Goal: Task Accomplishment & Management: Manage account settings

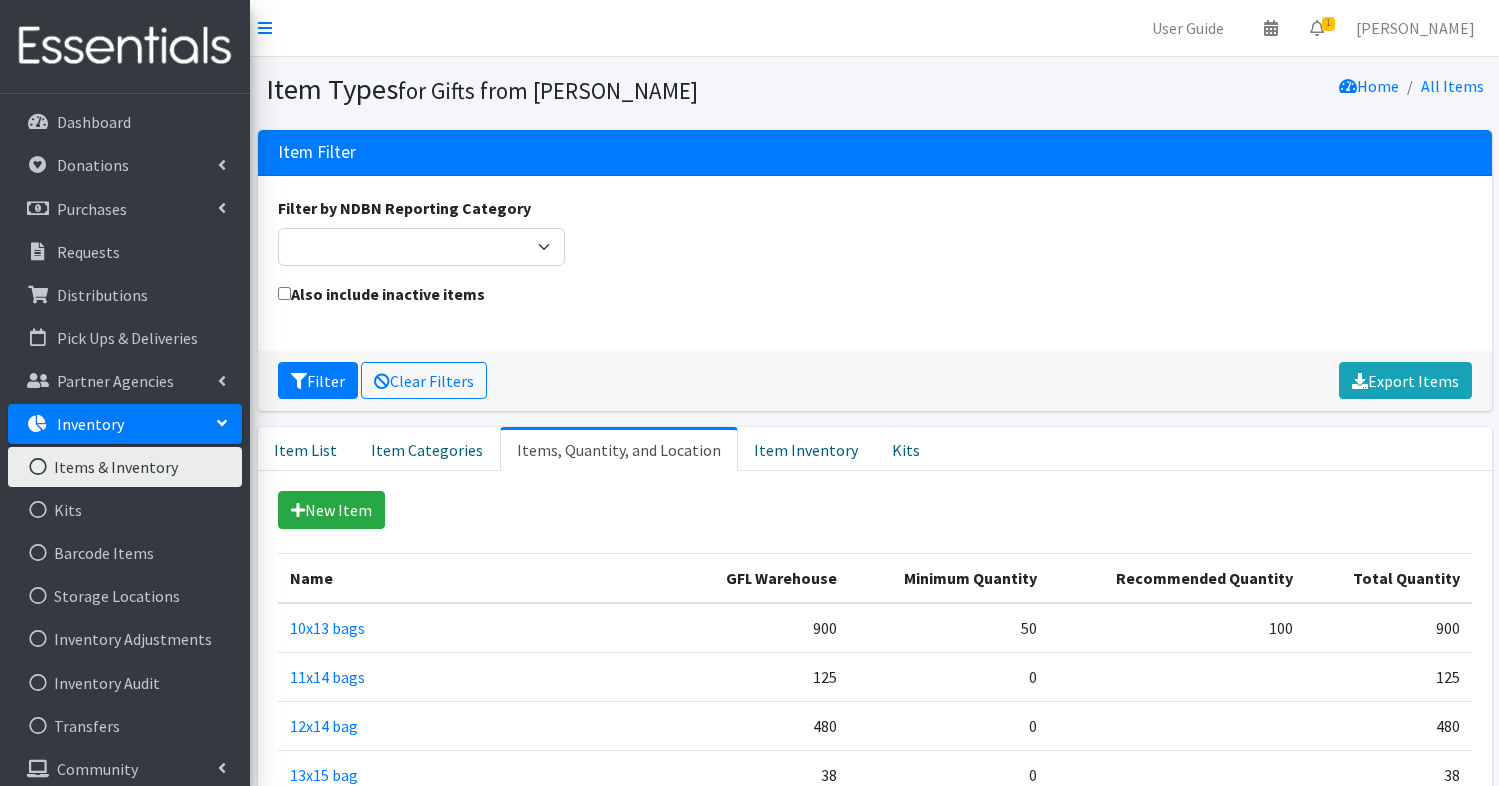
scroll to position [1562, 0]
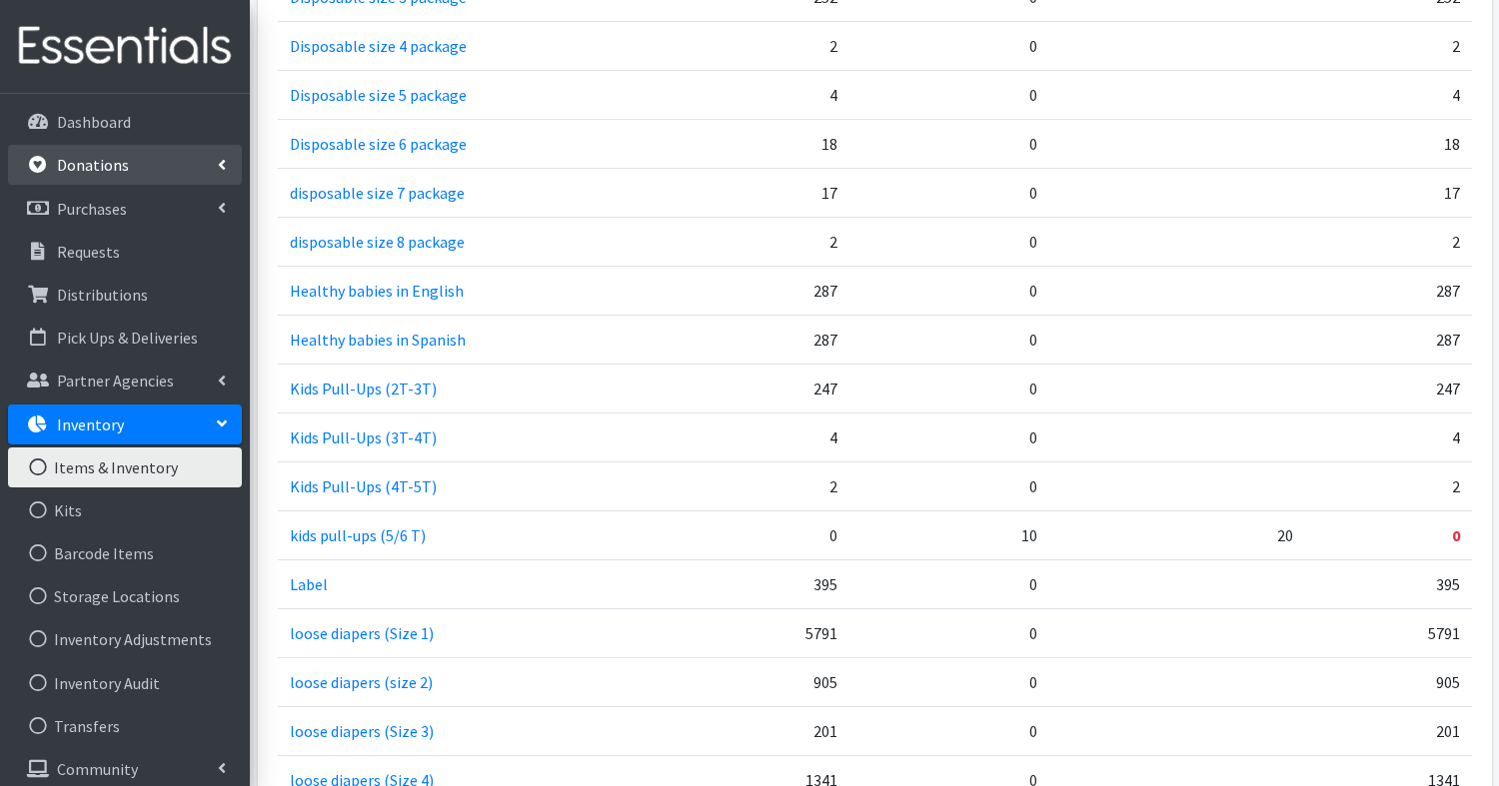
click at [86, 169] on p "Donations" at bounding box center [93, 165] width 72 height 20
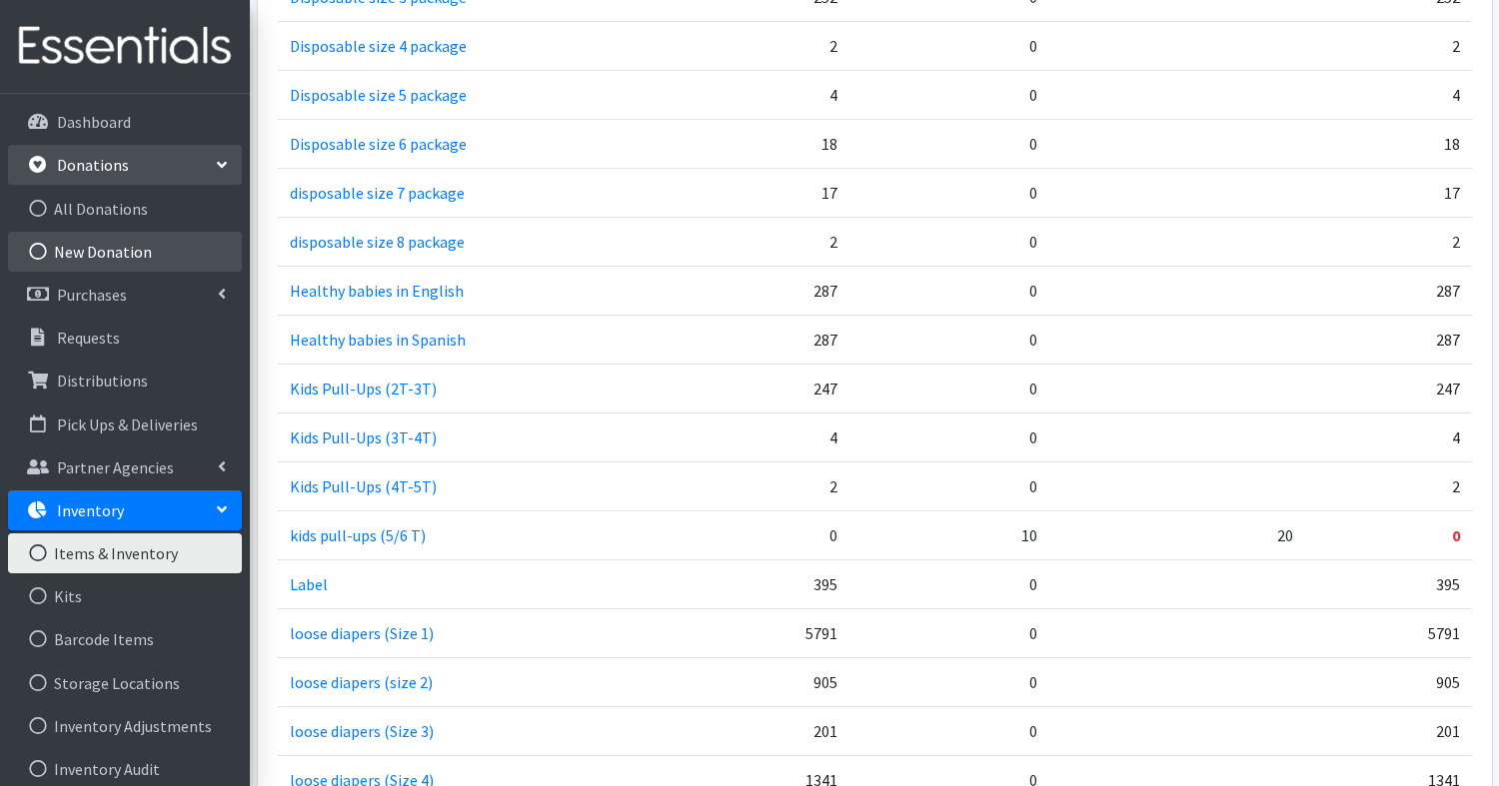
click at [99, 253] on link "New Donation" at bounding box center [125, 252] width 234 height 40
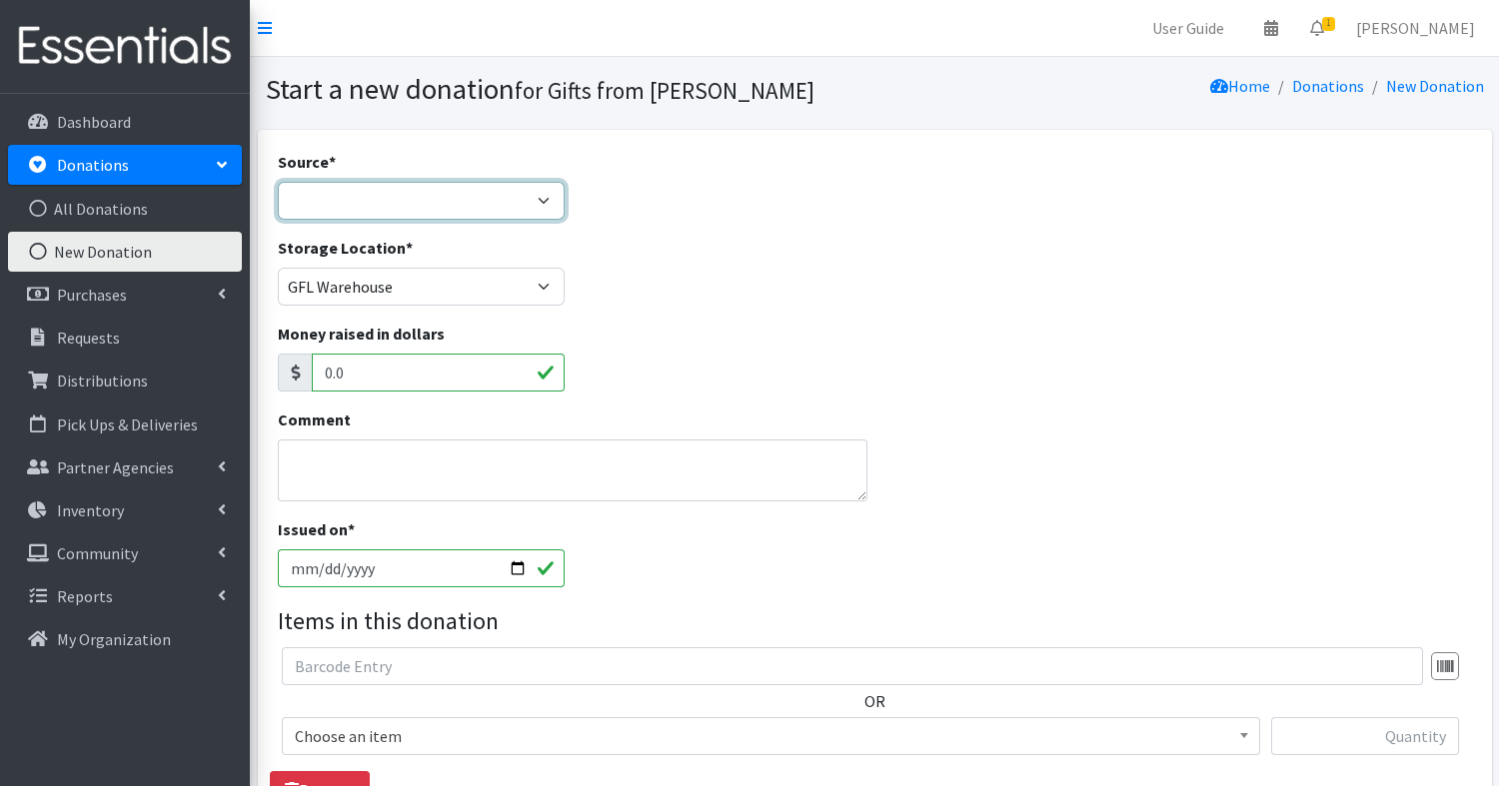
click at [411, 218] on select "Product Drive Manufacturer Donation Site Misc. Donation" at bounding box center [422, 201] width 288 height 38
select select "Product Drive"
click at [278, 182] on select "Product Drive Manufacturer Donation Site Misc. Donation" at bounding box center [422, 201] width 288 height 38
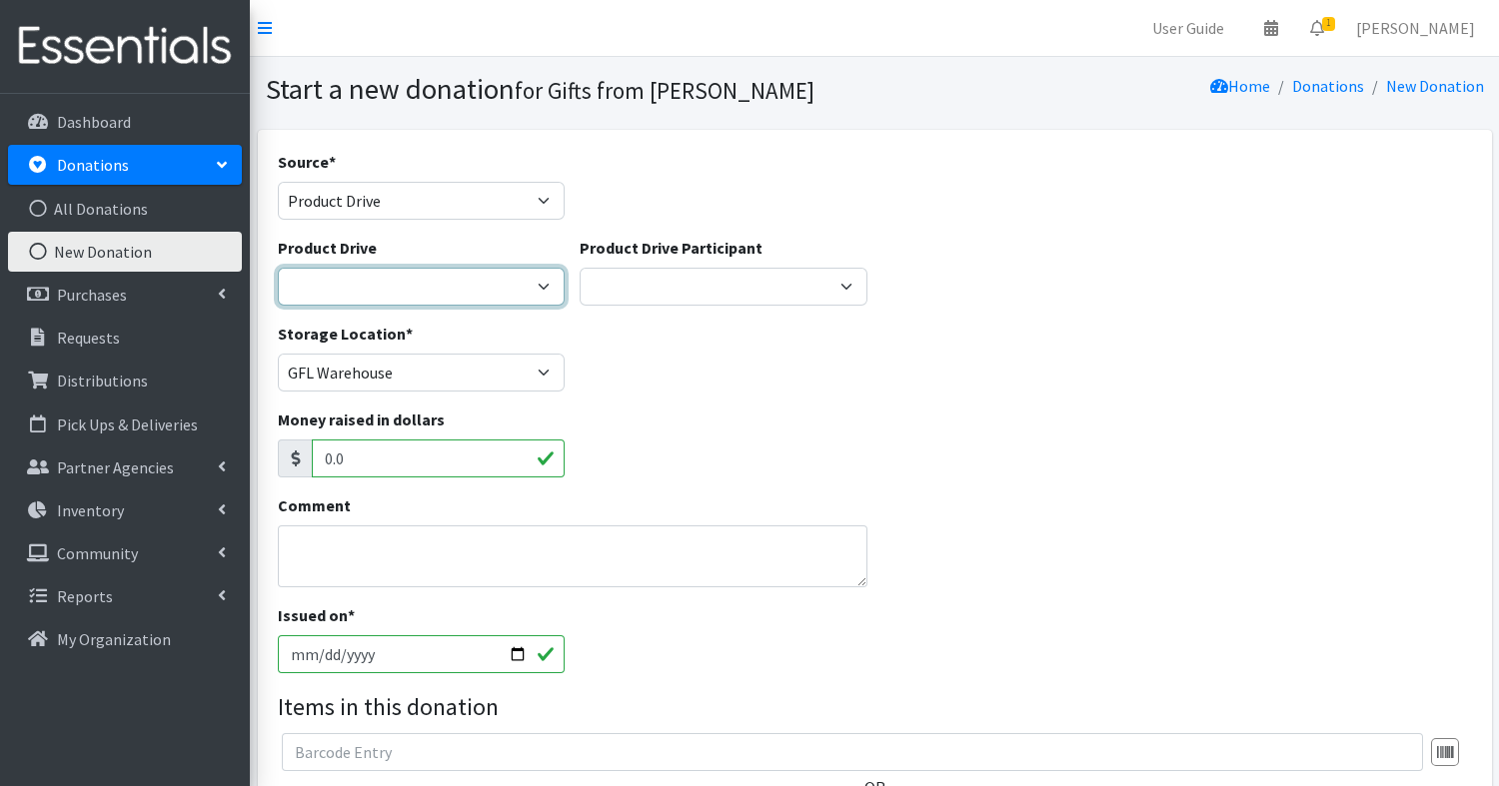
click at [407, 283] on select "25 Diaper Drive Aga Galus Eagle Scout Project - David Roa Liam Chisholm Memoria…" at bounding box center [422, 287] width 288 height 38
select select "3524"
click at [278, 268] on select "25 Diaper Drive Aga Galus Eagle Scout Project - David Roa Liam Chisholm Memoria…" at bounding box center [422, 287] width 288 height 38
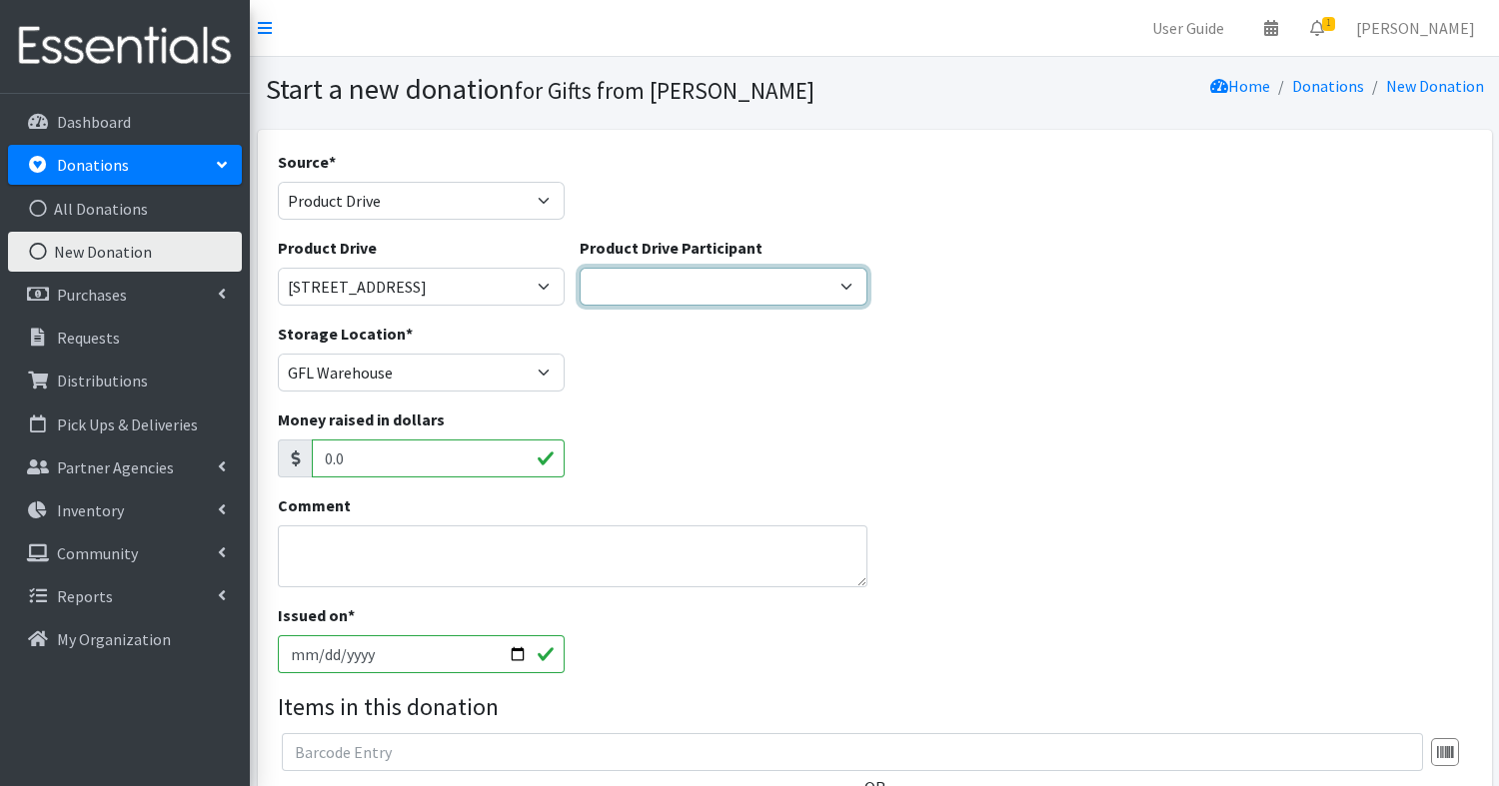
click at [746, 280] on select "Village of Park Forest Milk Bank GS Troup 65829 Richton Park SGR Zeta X Sigma D…" at bounding box center [724, 287] width 288 height 38
select select
click at [580, 268] on select "Village of Park Forest Milk Bank GS Troup 65829 Richton Park SGR Zeta X Sigma D…" at bounding box center [724, 287] width 288 height 38
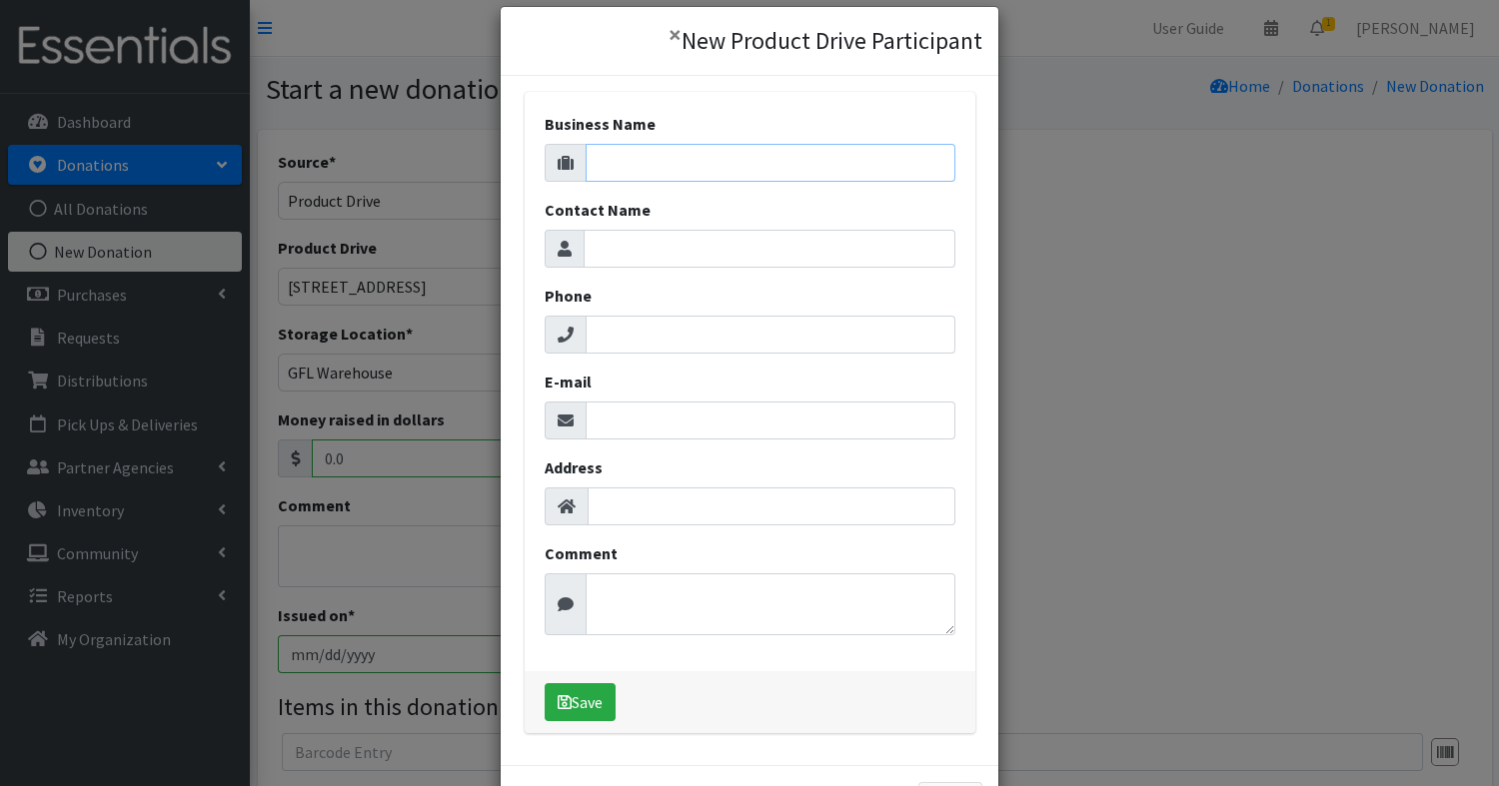
click at [674, 172] on input "Business Name" at bounding box center [771, 163] width 370 height 38
click at [681, 242] on input "Contact Name" at bounding box center [770, 249] width 372 height 38
type input "Amy Pellettiere"
click at [698, 340] on input "Phone" at bounding box center [771, 335] width 370 height 38
type input "123-4567"
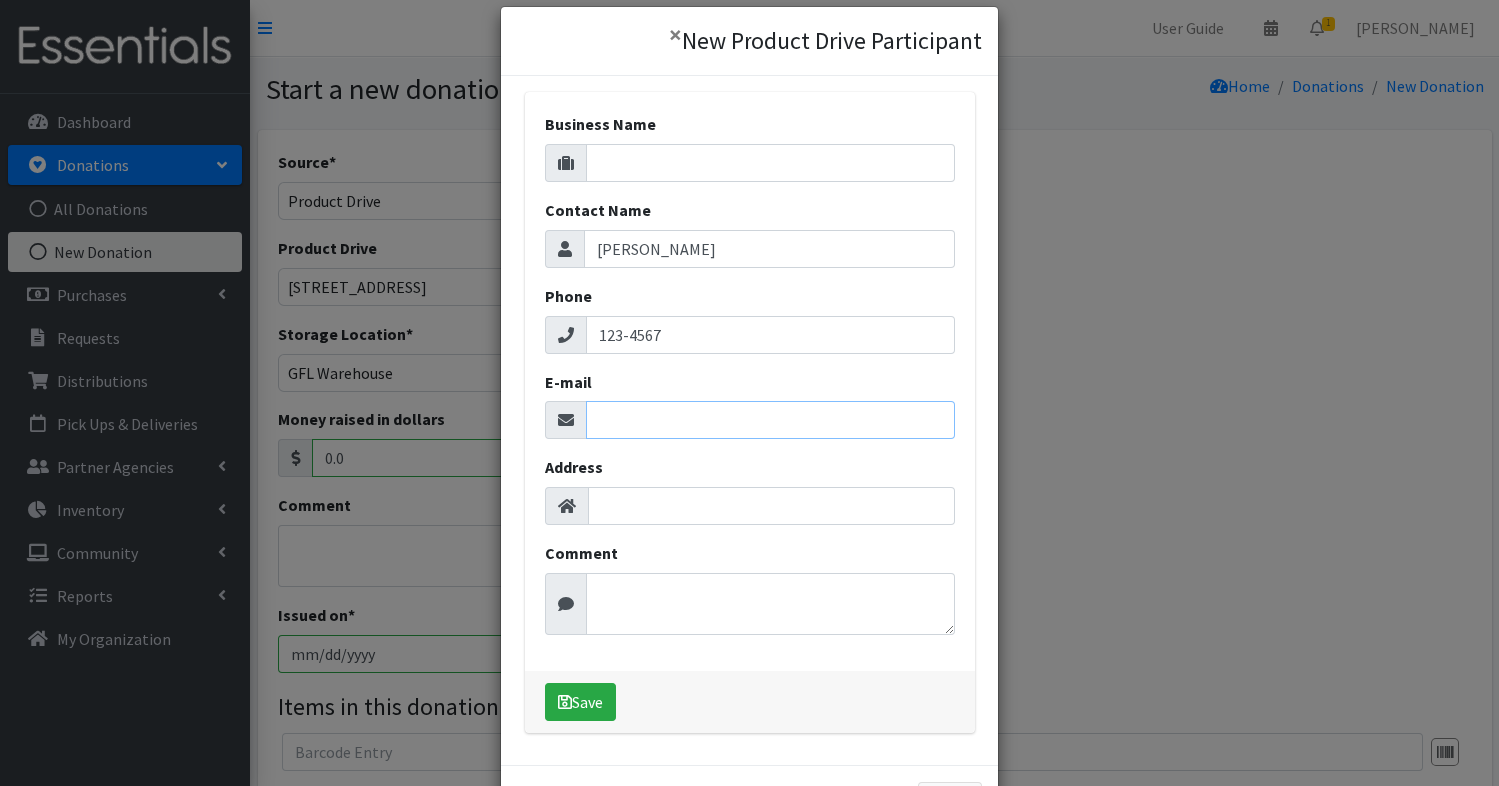
click at [711, 416] on input "E-mail" at bounding box center [771, 421] width 370 height 38
type input "email@"
click at [582, 704] on button "Save" at bounding box center [580, 703] width 71 height 38
select select "1709"
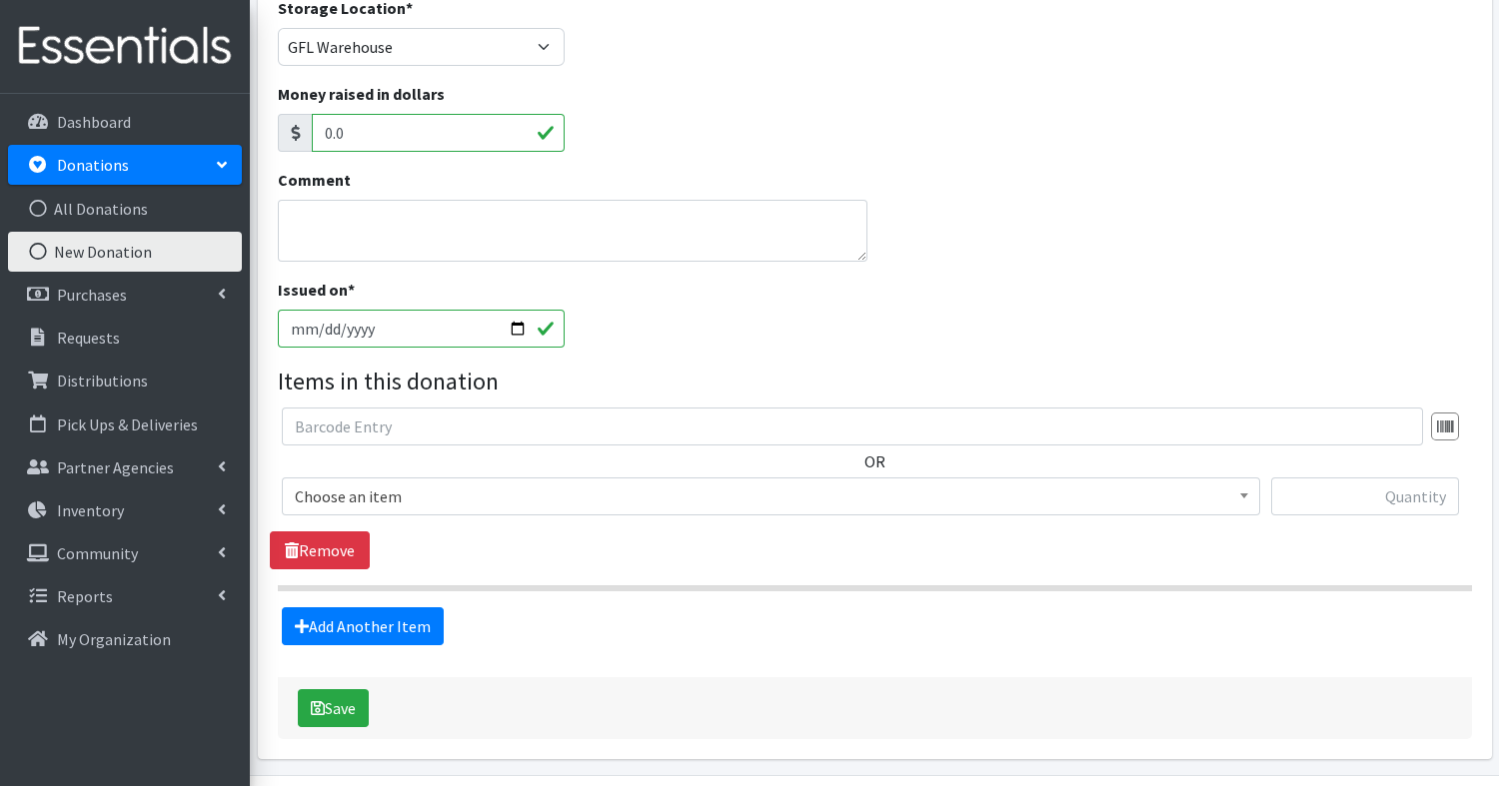
scroll to position [387, 0]
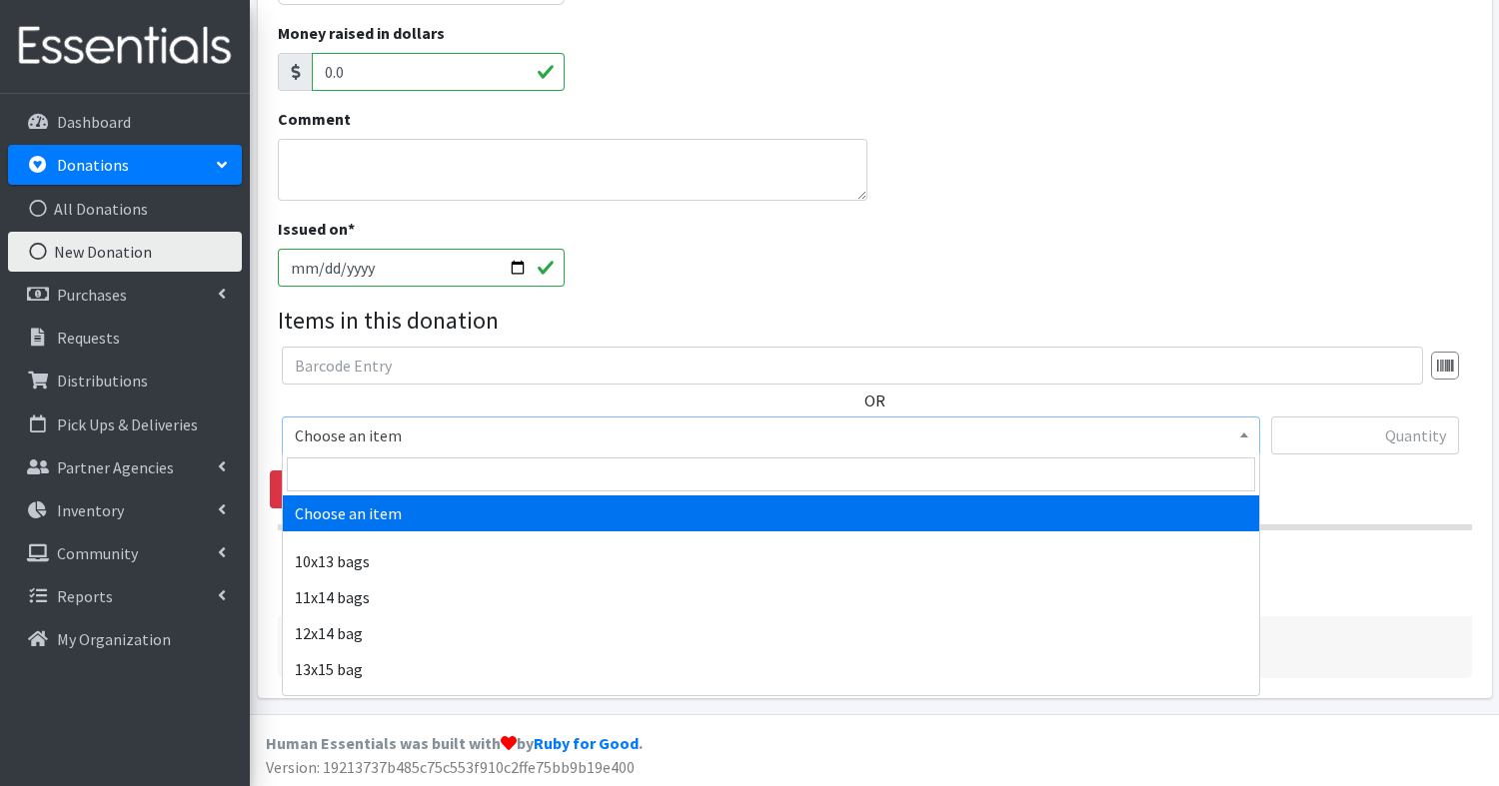
click at [533, 427] on span "Choose an item" at bounding box center [771, 436] width 952 height 28
click at [526, 472] on input "search" at bounding box center [771, 475] width 968 height 34
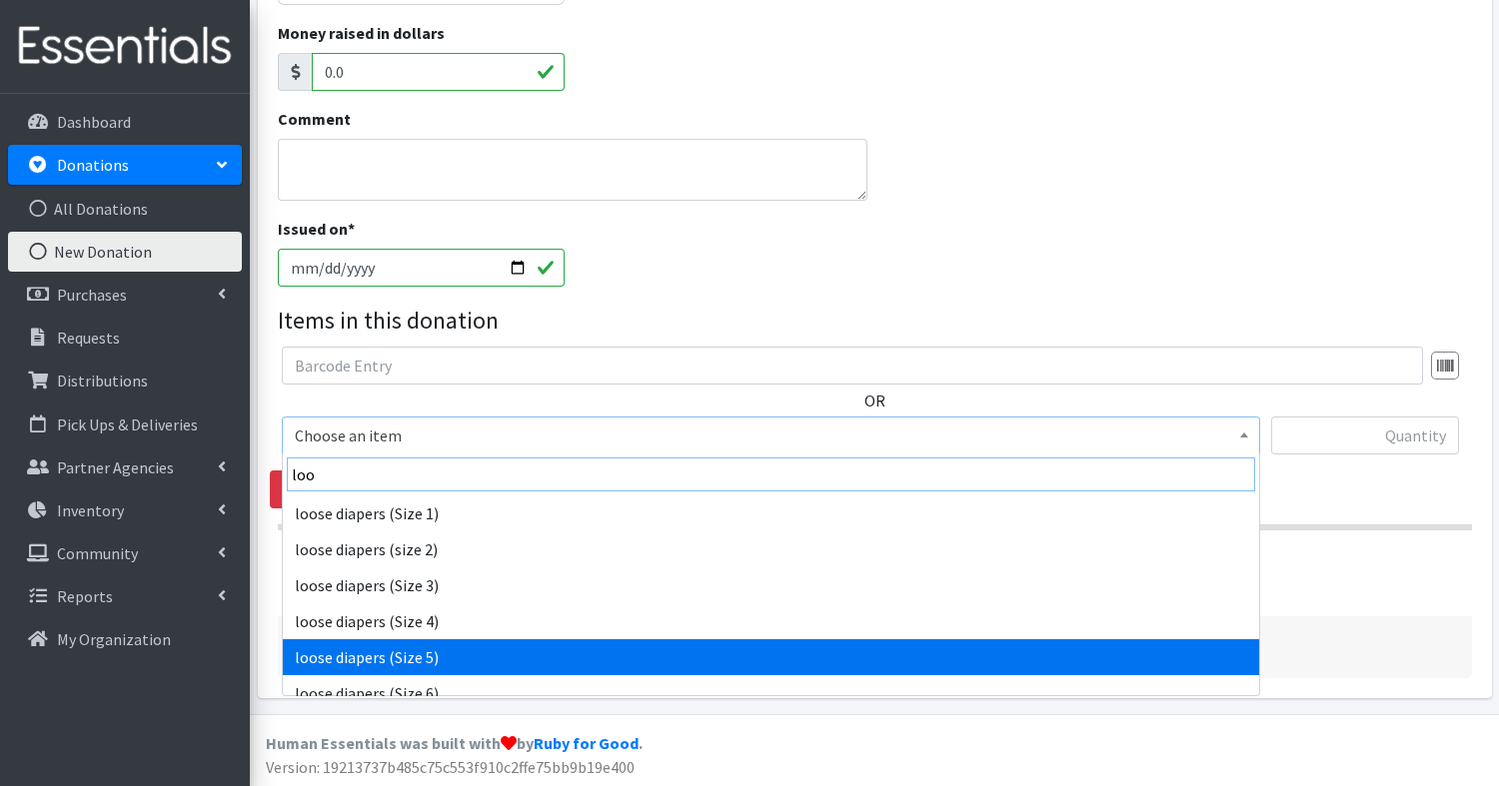
type input "loo"
select select "14050"
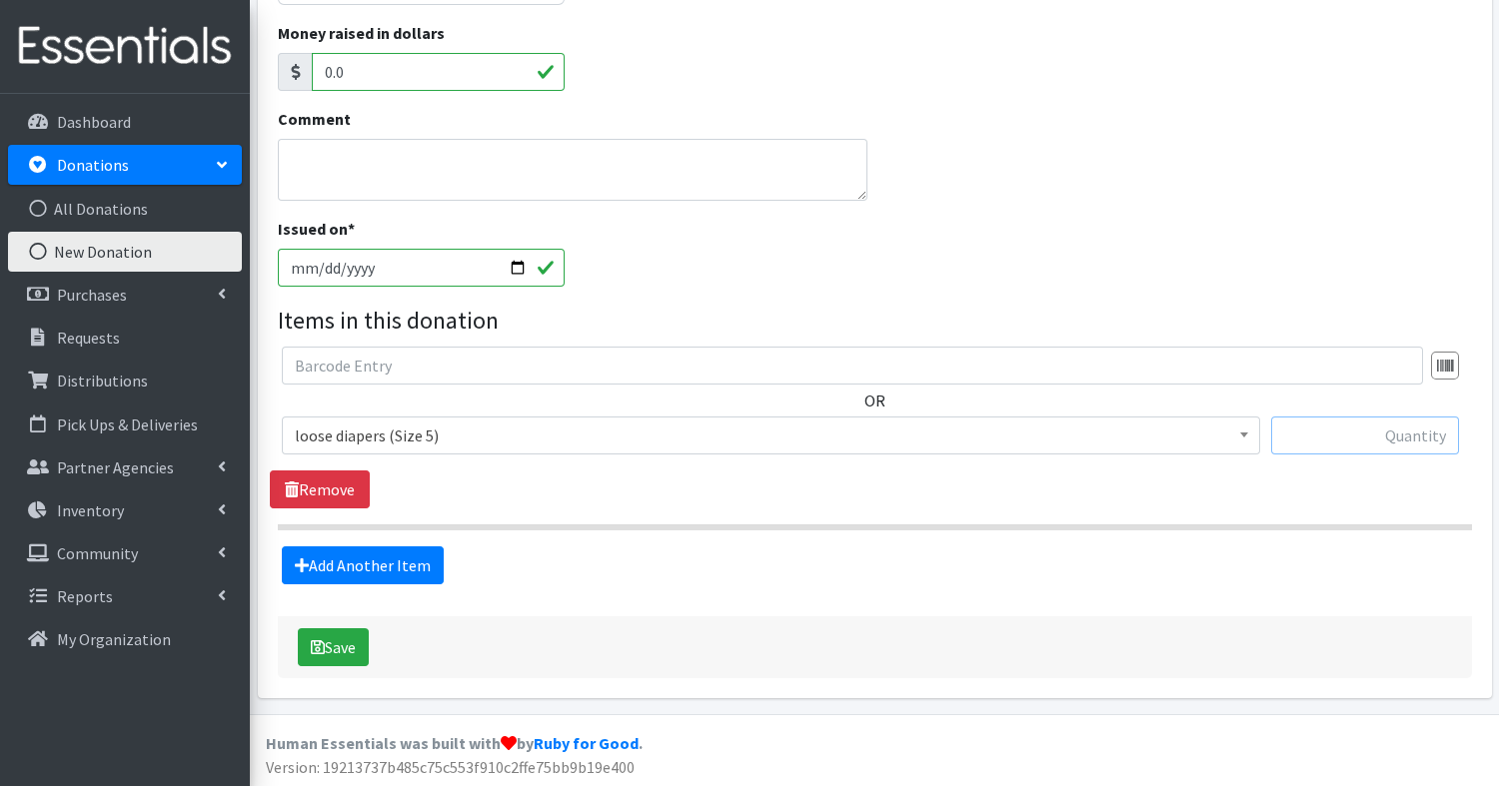
click at [1356, 426] on input "text" at bounding box center [1365, 436] width 188 height 38
type input "172"
click at [353, 648] on button "Save" at bounding box center [333, 648] width 71 height 38
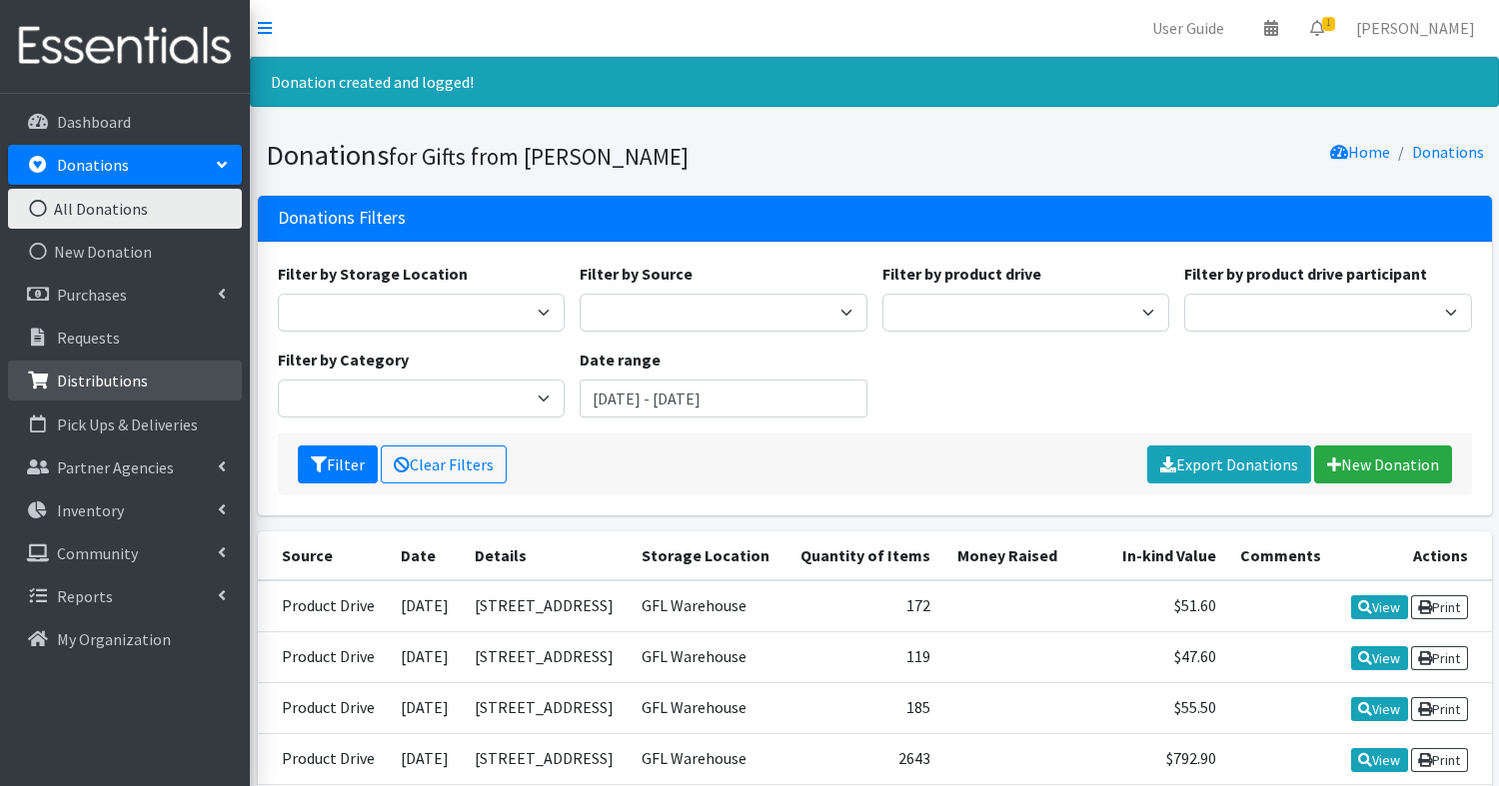
click at [125, 381] on p "Distributions" at bounding box center [102, 381] width 91 height 20
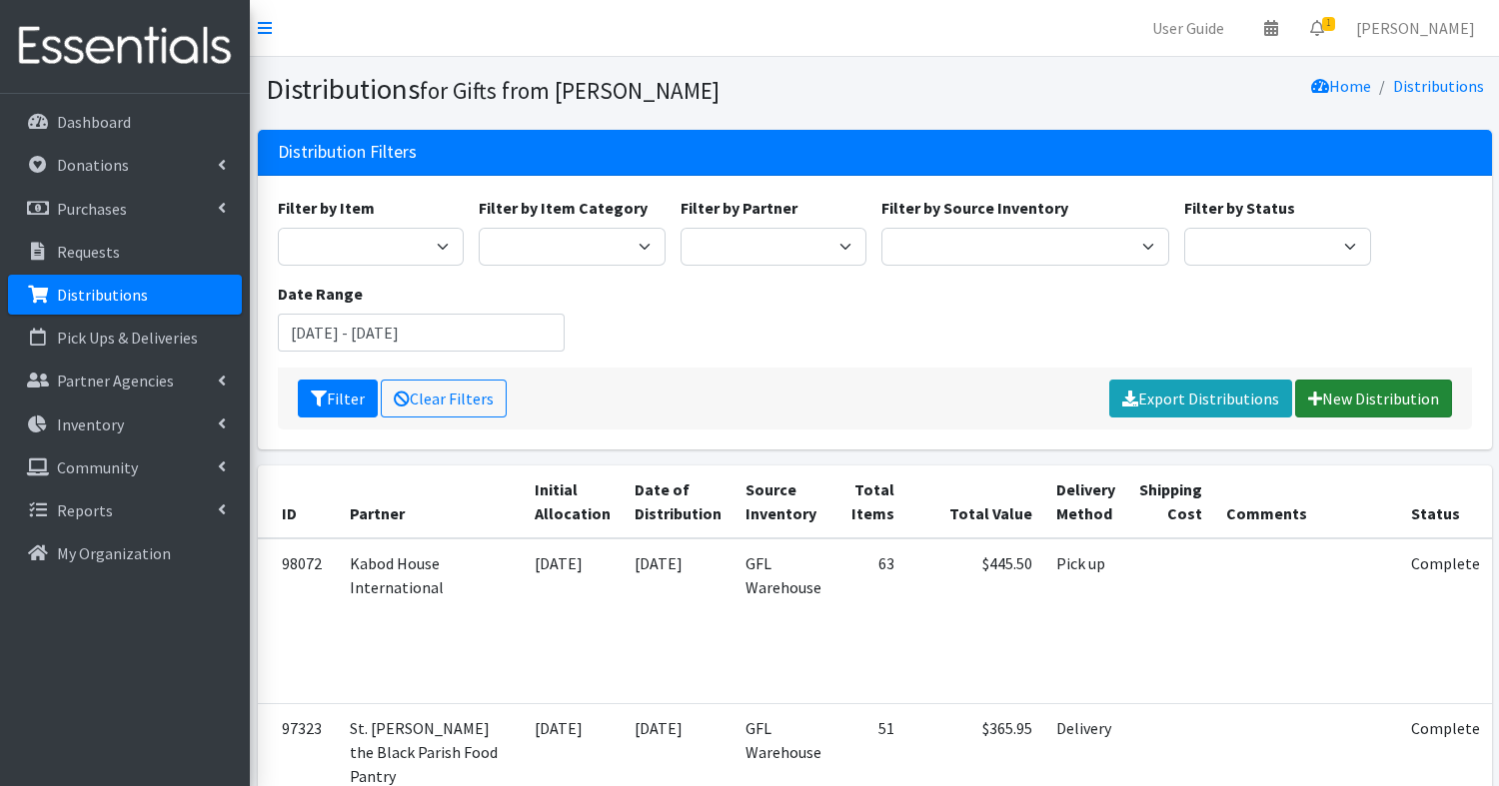
click at [1386, 399] on link "New Distribution" at bounding box center [1373, 399] width 157 height 38
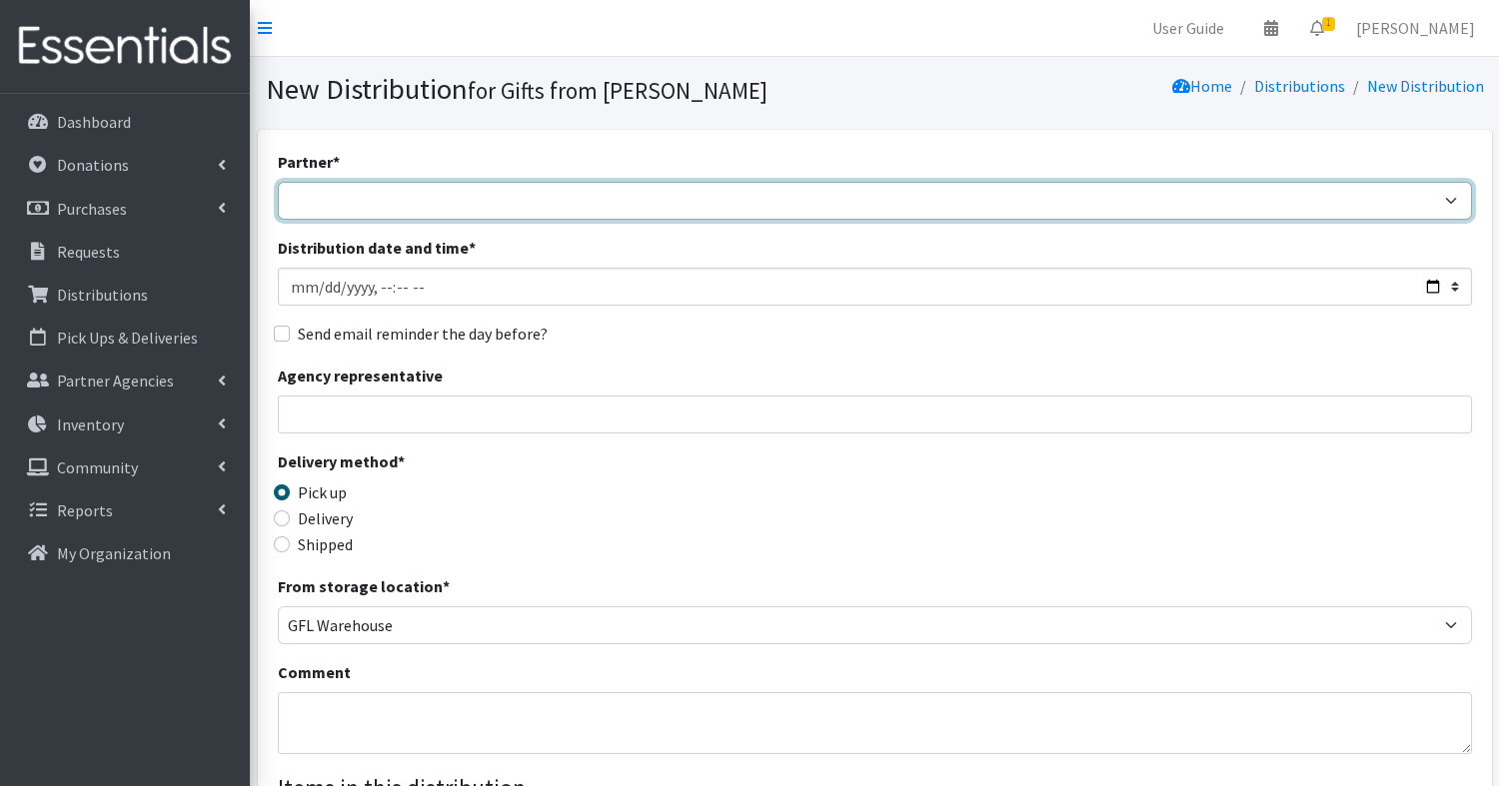
click at [484, 187] on select "Aid for Women Aunt [PERSON_NAME]'s Bloom Trail High School Centers for New Hori…" at bounding box center [875, 201] width 1194 height 38
select select "5054"
click at [278, 182] on select "Aid for Women Aunt Martha's Bloom Trail High School Centers for New Horizons Fa…" at bounding box center [875, 201] width 1194 height 38
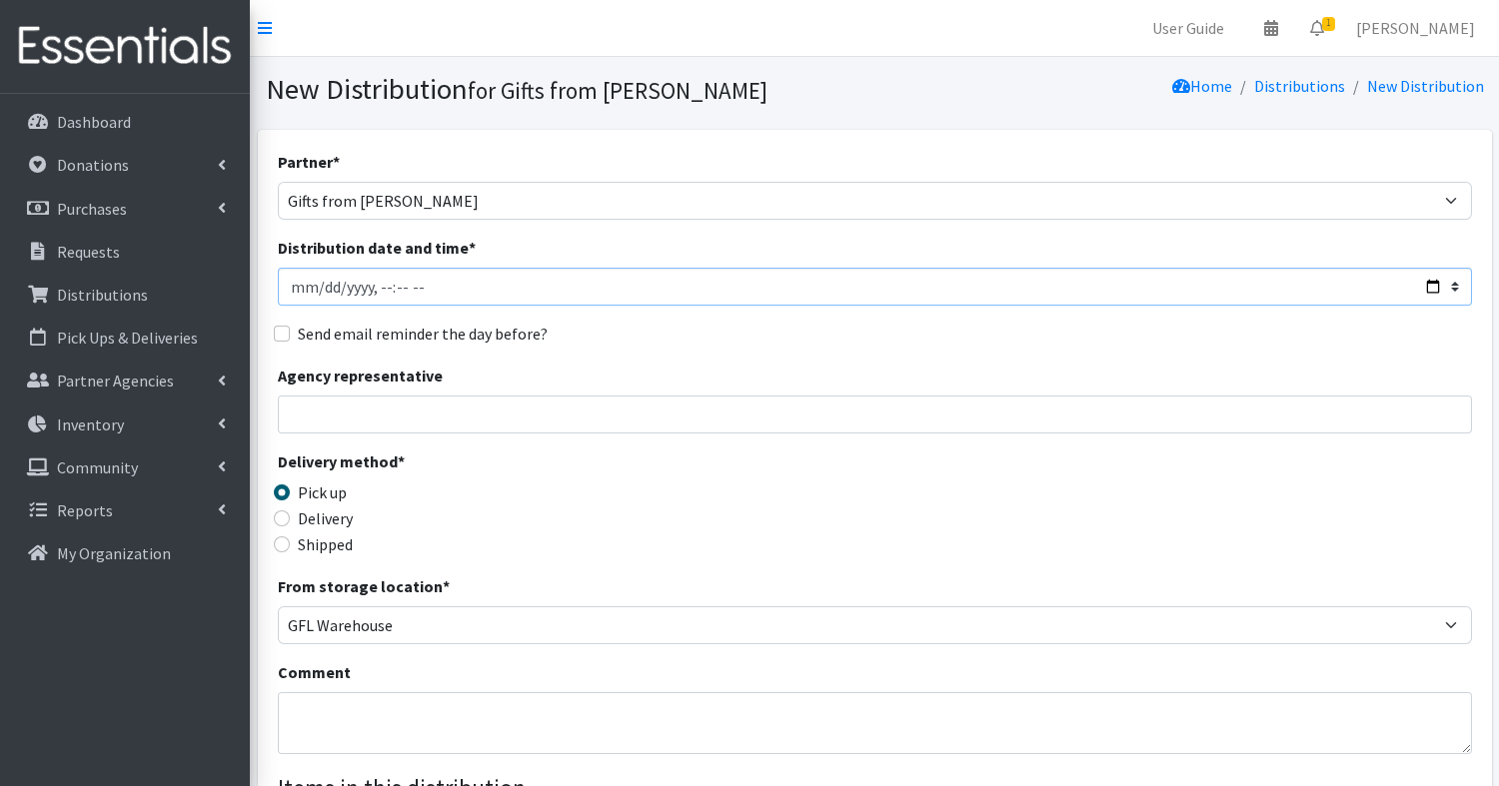
click at [1398, 285] on input "Distribution date and time *" at bounding box center [875, 287] width 1194 height 38
click at [1436, 285] on input "Distribution date and time *" at bounding box center [875, 287] width 1194 height 38
type input "2025-10-18T11:00"
click at [1244, 391] on div "Agency representative" at bounding box center [875, 399] width 1194 height 70
click at [283, 521] on input "Delivery" at bounding box center [282, 519] width 16 height 16
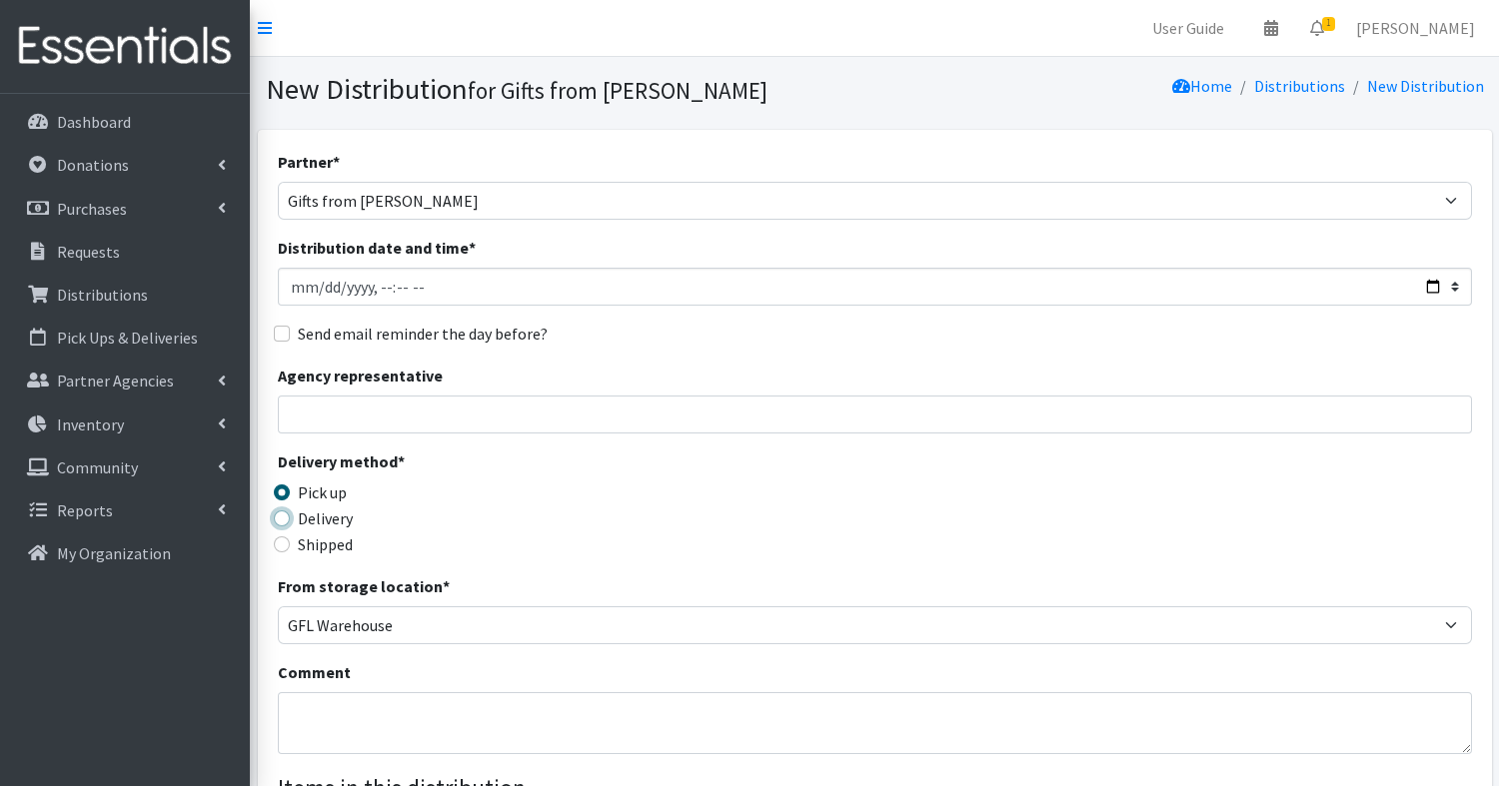
radio input "true"
click at [329, 417] on input "Agency representative" at bounding box center [875, 415] width 1194 height 38
type input "Anna Calix"
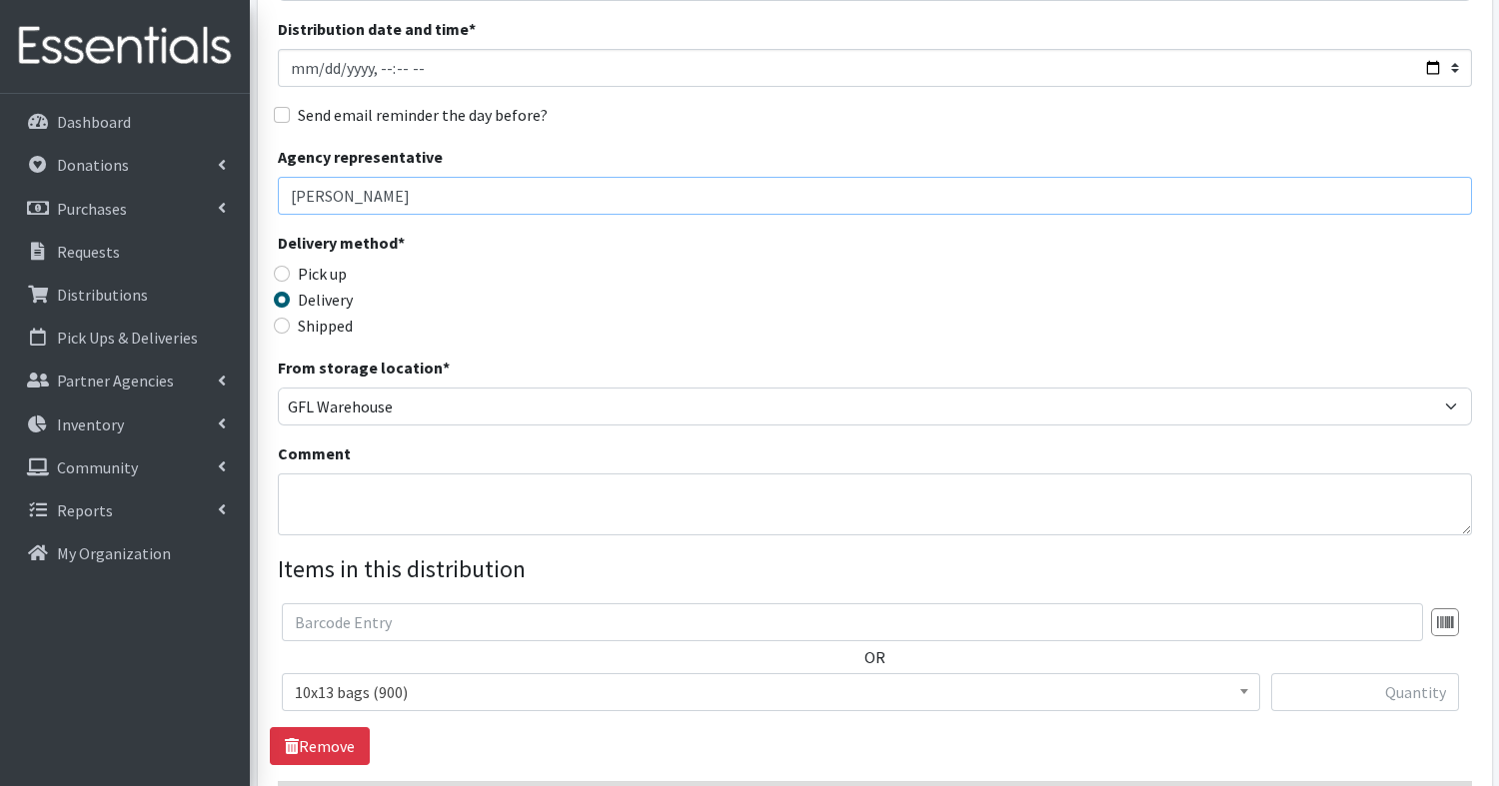
scroll to position [228, 0]
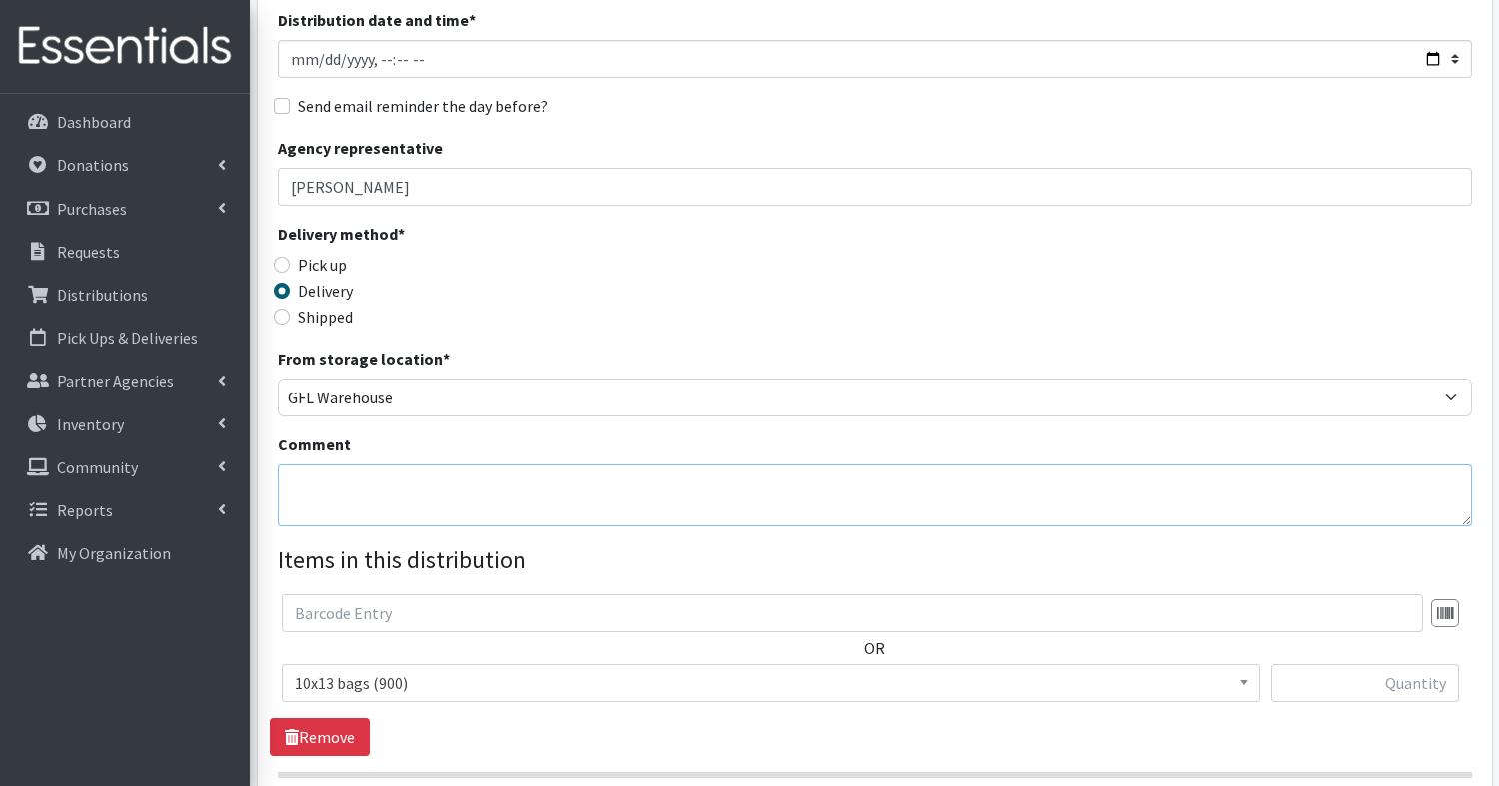
click at [338, 485] on textarea "Comment" at bounding box center [875, 496] width 1194 height 62
click at [430, 485] on textarea "Event -" at bounding box center [875, 496] width 1194 height 62
paste textarea "Diaper giveaway: KHI Community baby"
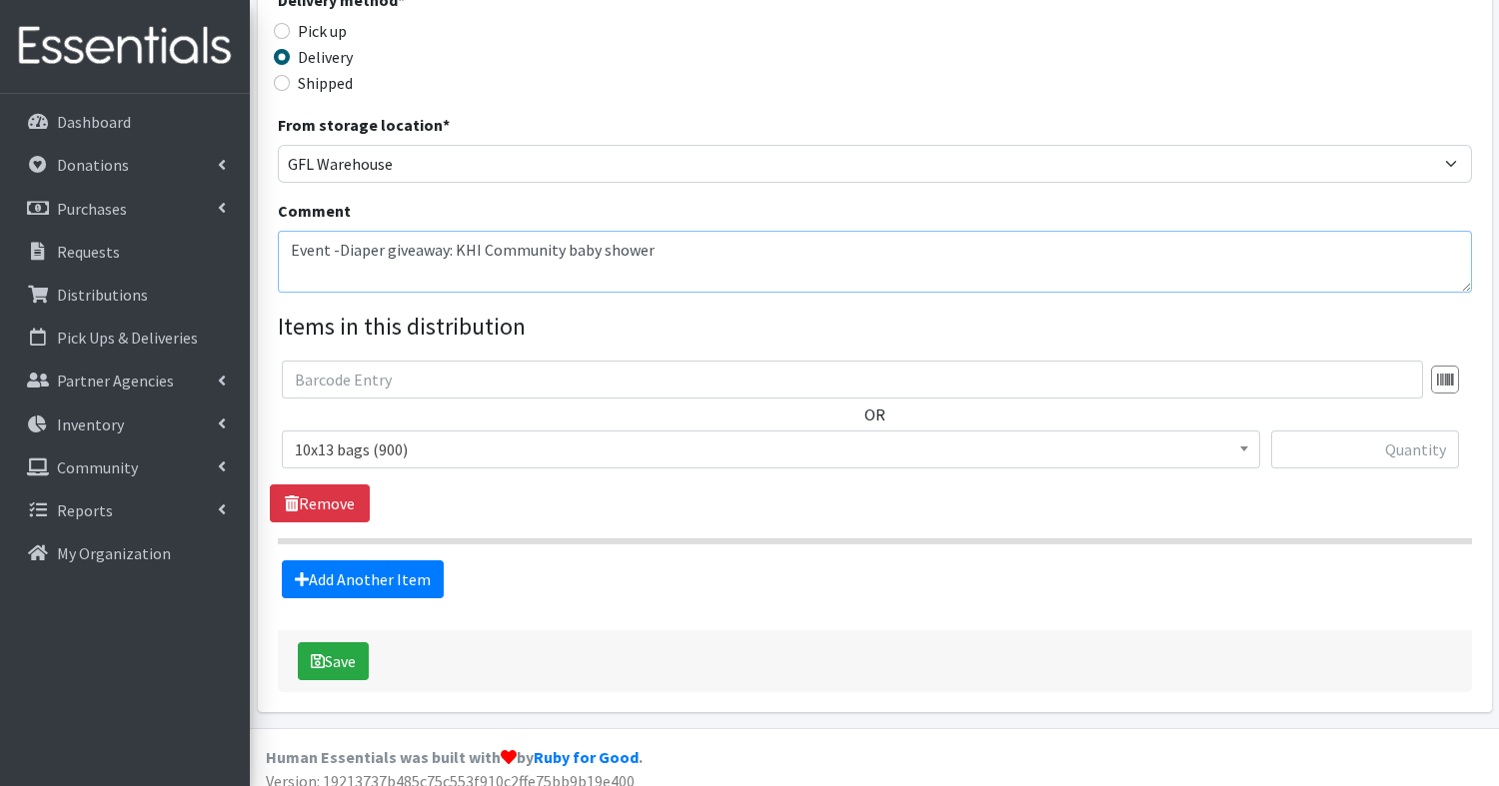
scroll to position [476, 0]
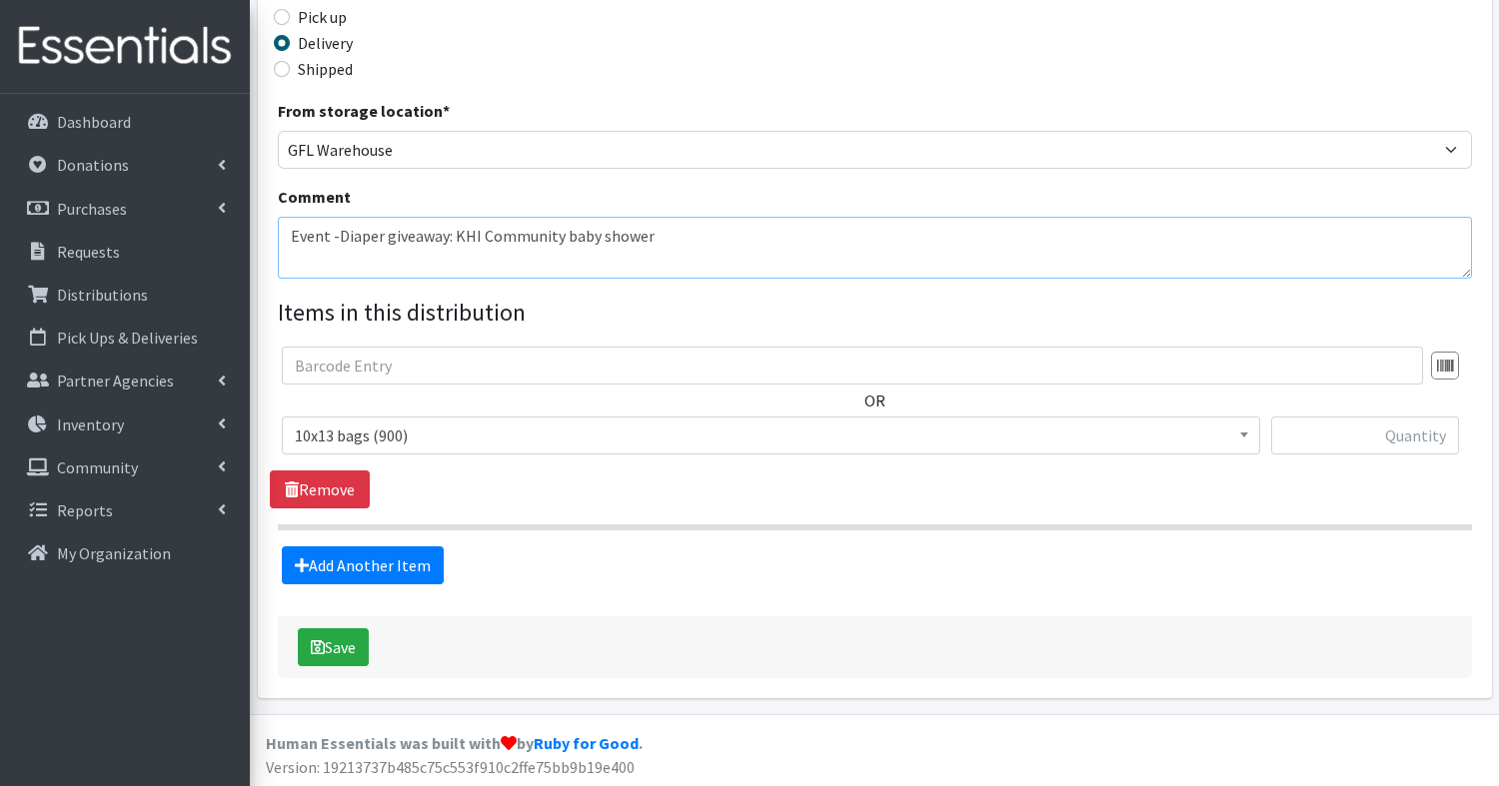
type textarea "Event -Diaper giveaway: KHI Community baby shower"
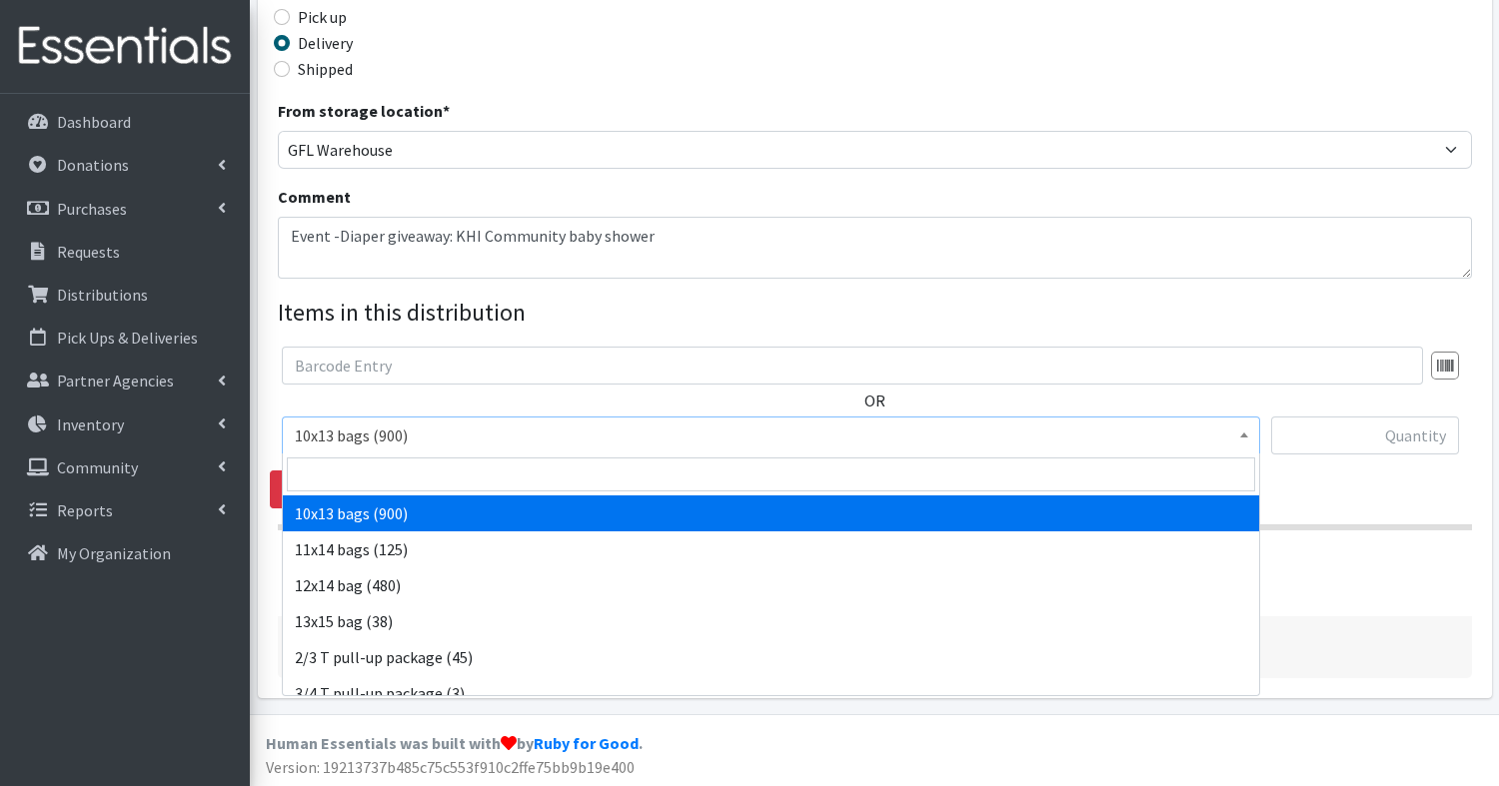
click at [460, 437] on span "10x13 bags (900)" at bounding box center [771, 436] width 952 height 28
click at [459, 473] on input "search" at bounding box center [771, 475] width 968 height 34
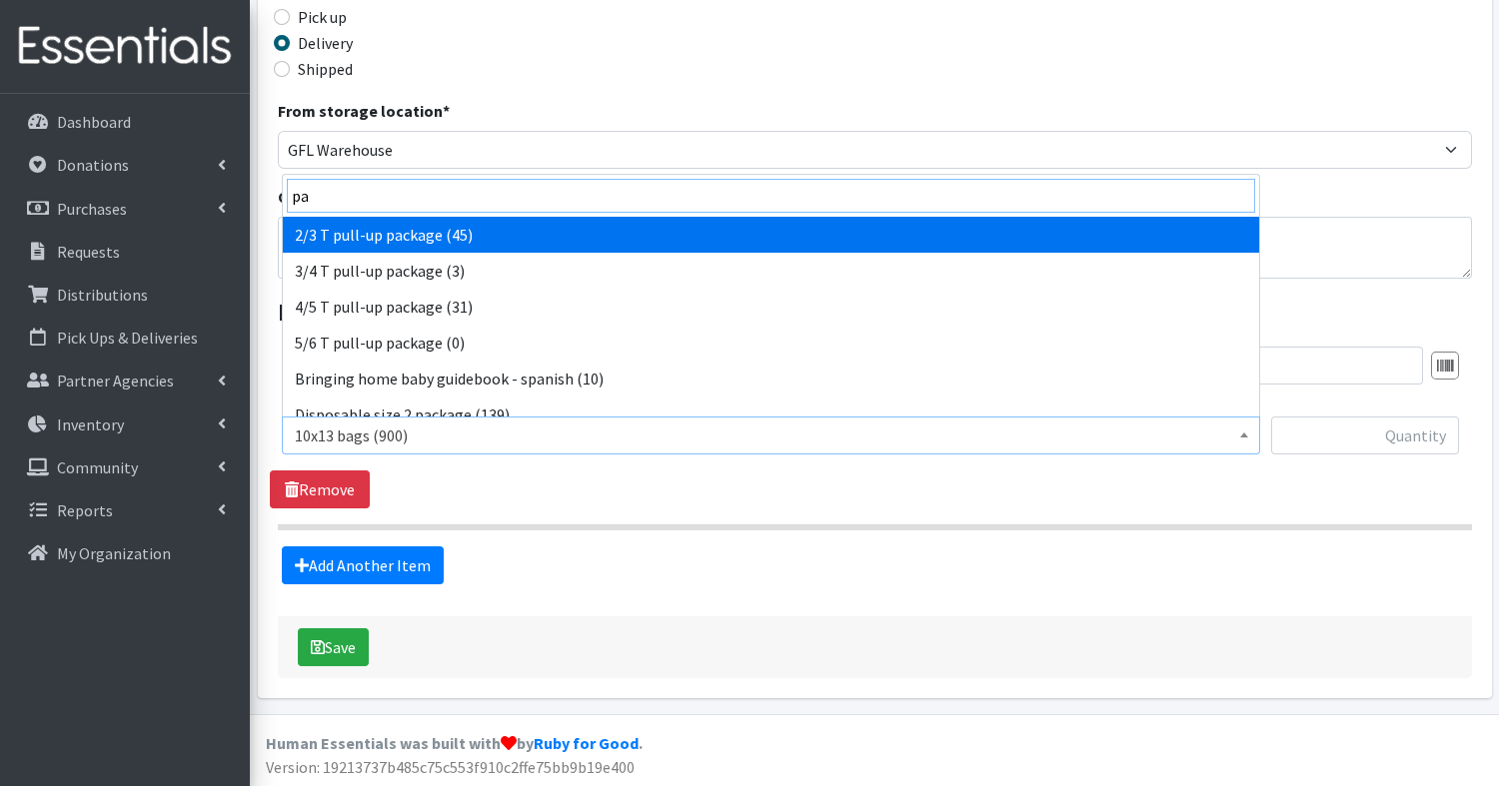
type input "p"
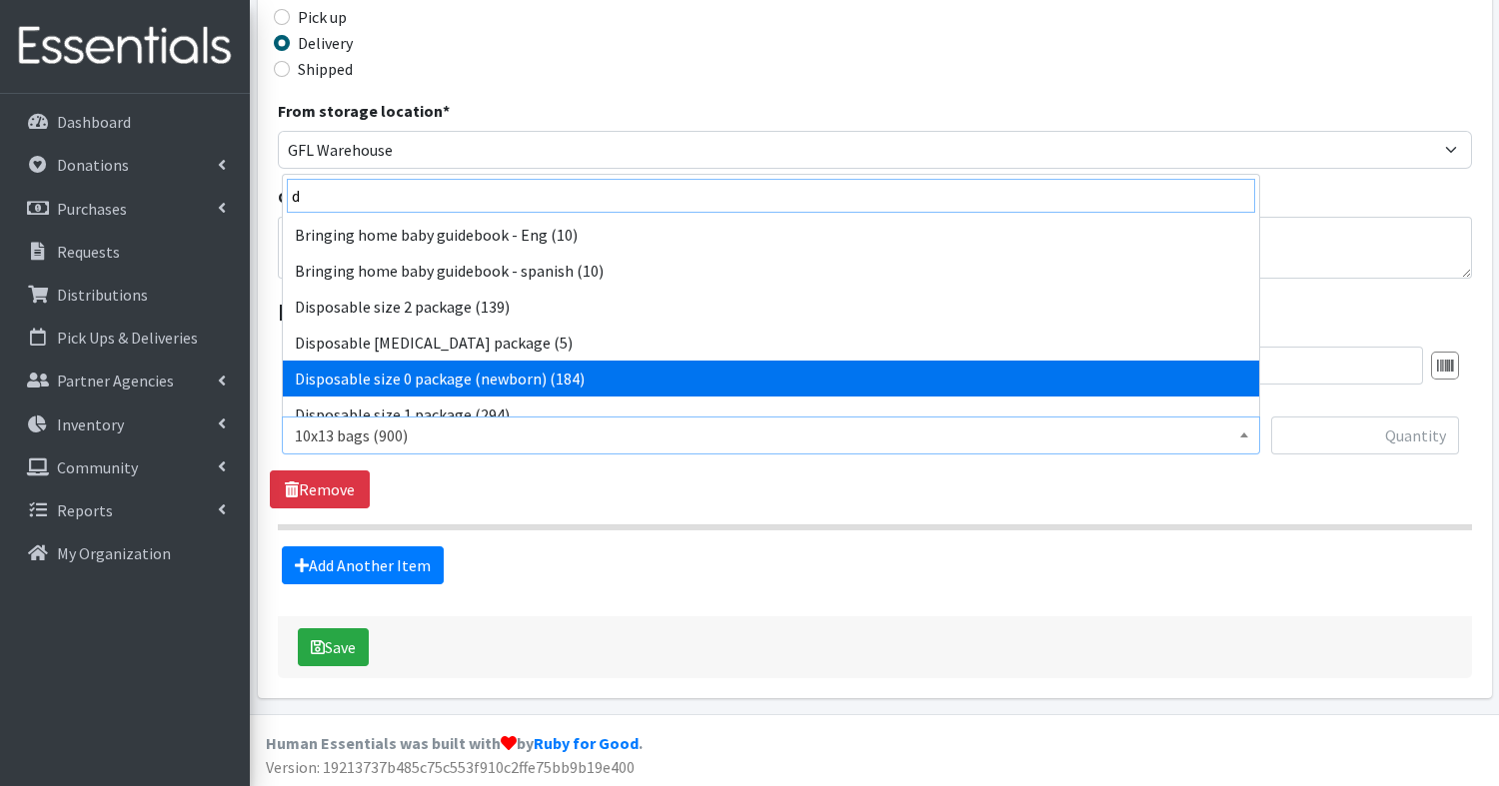
type input "d"
select select "15532"
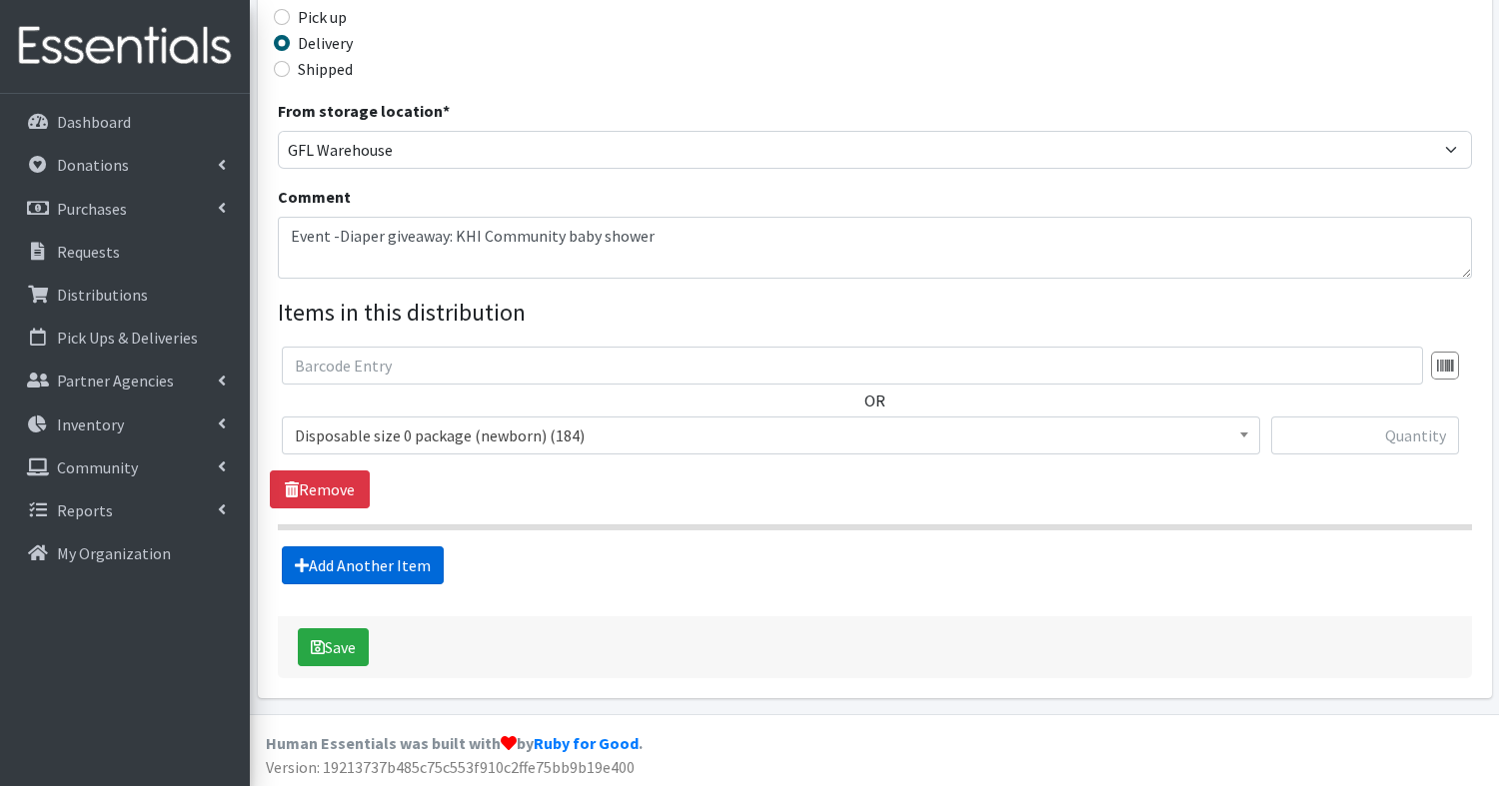
click at [368, 565] on link "Add Another Item" at bounding box center [363, 566] width 162 height 38
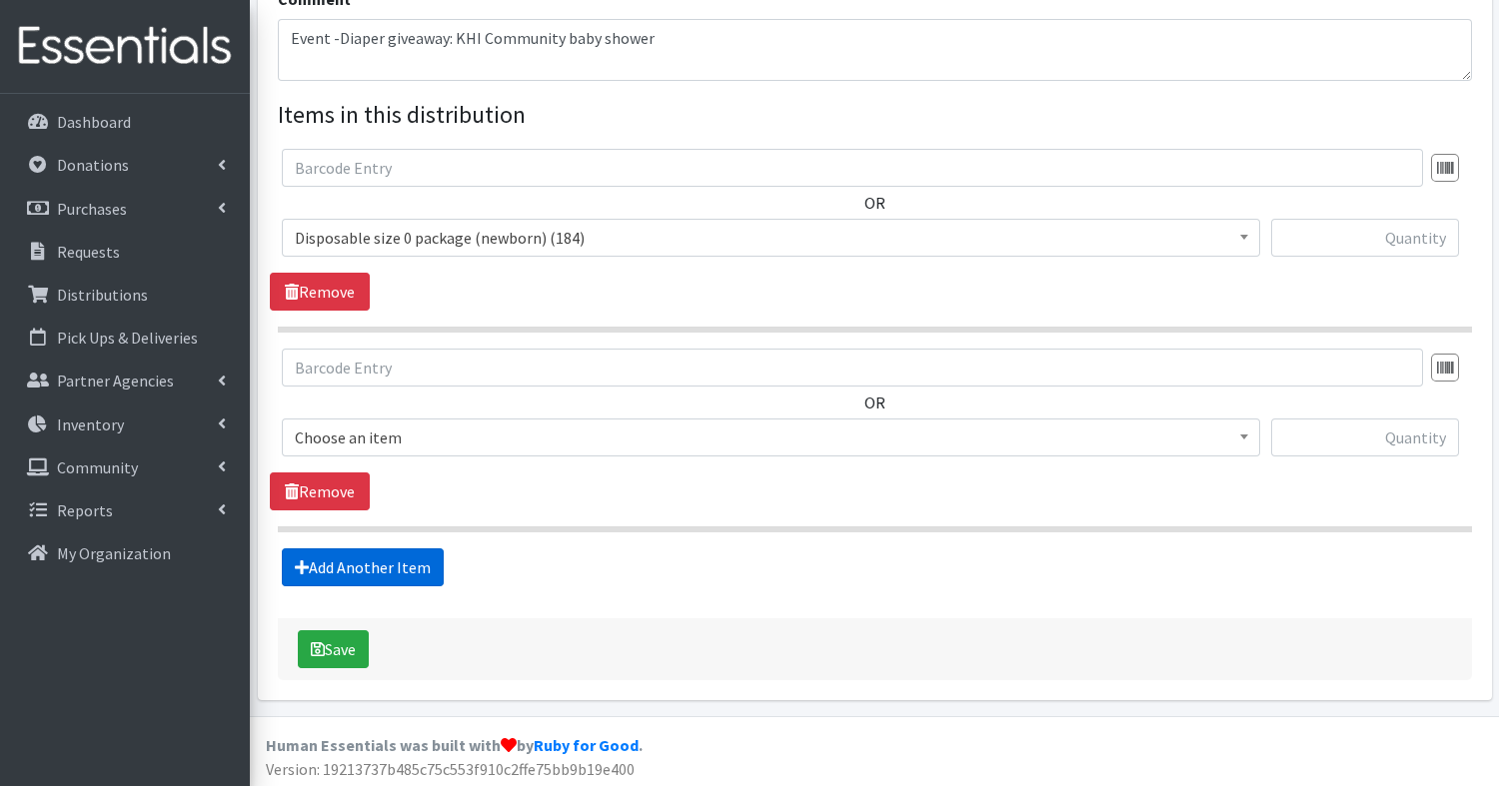
scroll to position [675, 0]
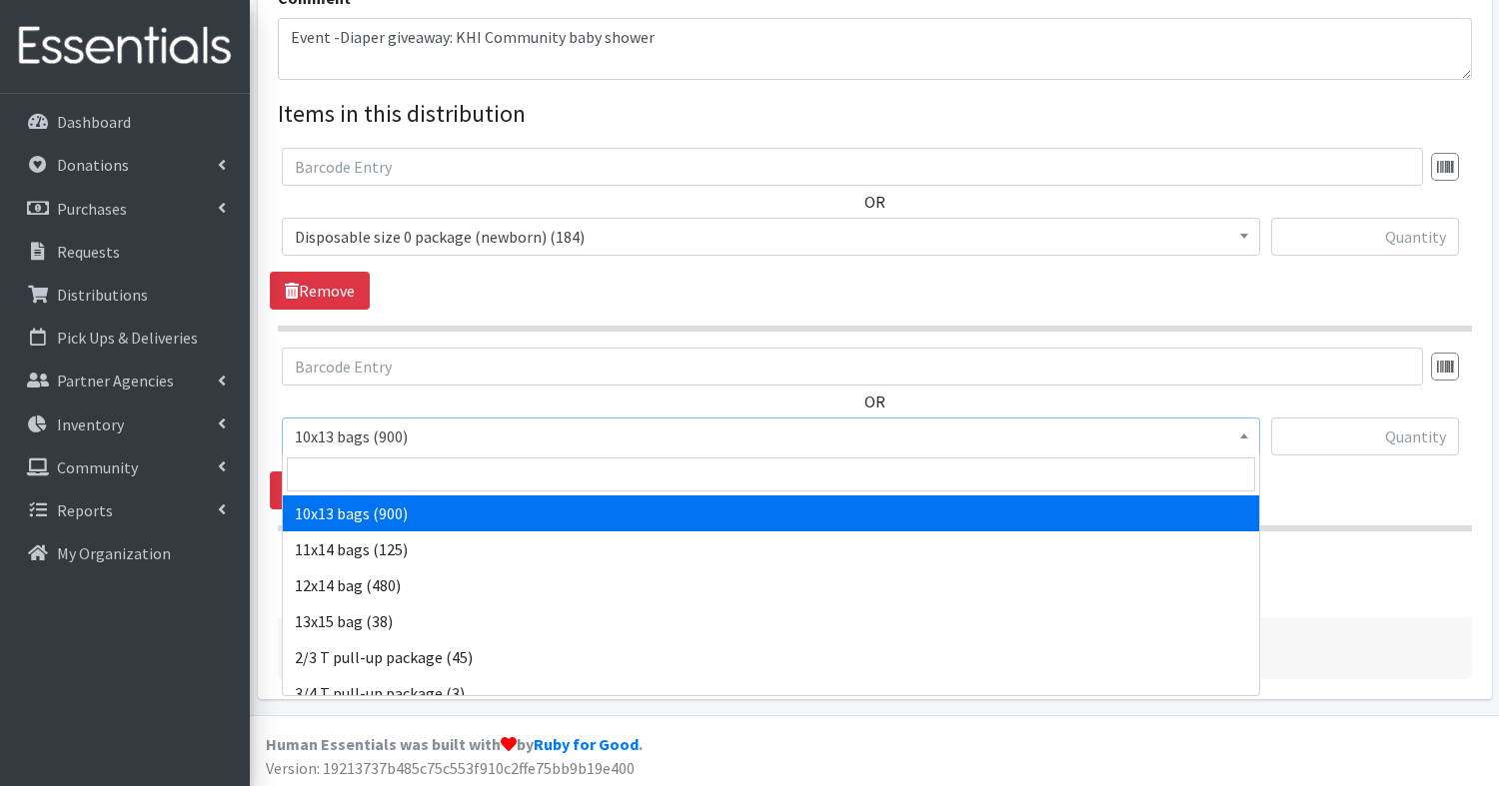
click at [386, 443] on span "10x13 bags (900)" at bounding box center [771, 437] width 952 height 28
click at [388, 477] on input "search" at bounding box center [771, 475] width 968 height 34
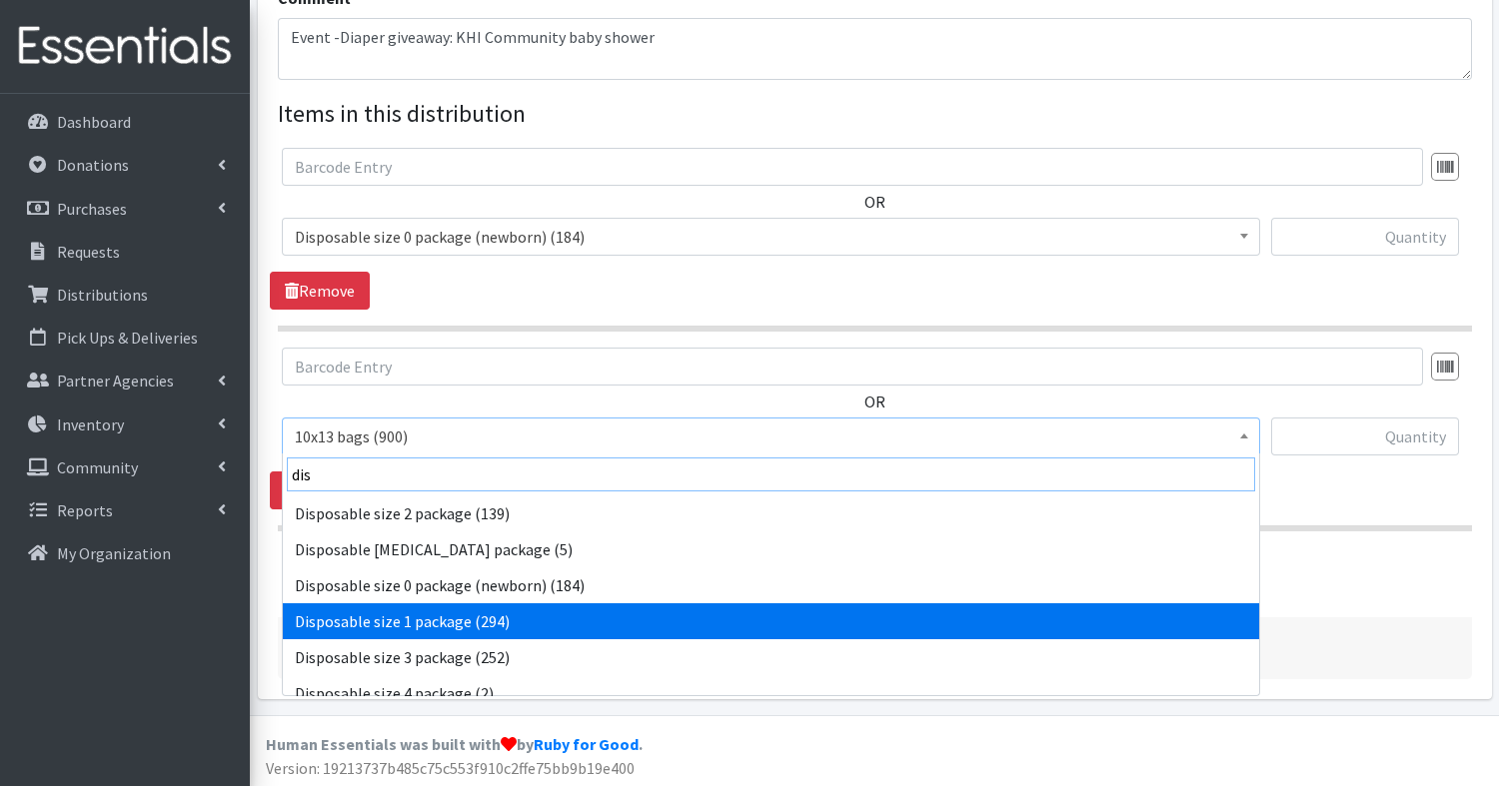
type input "dis"
select select "15169"
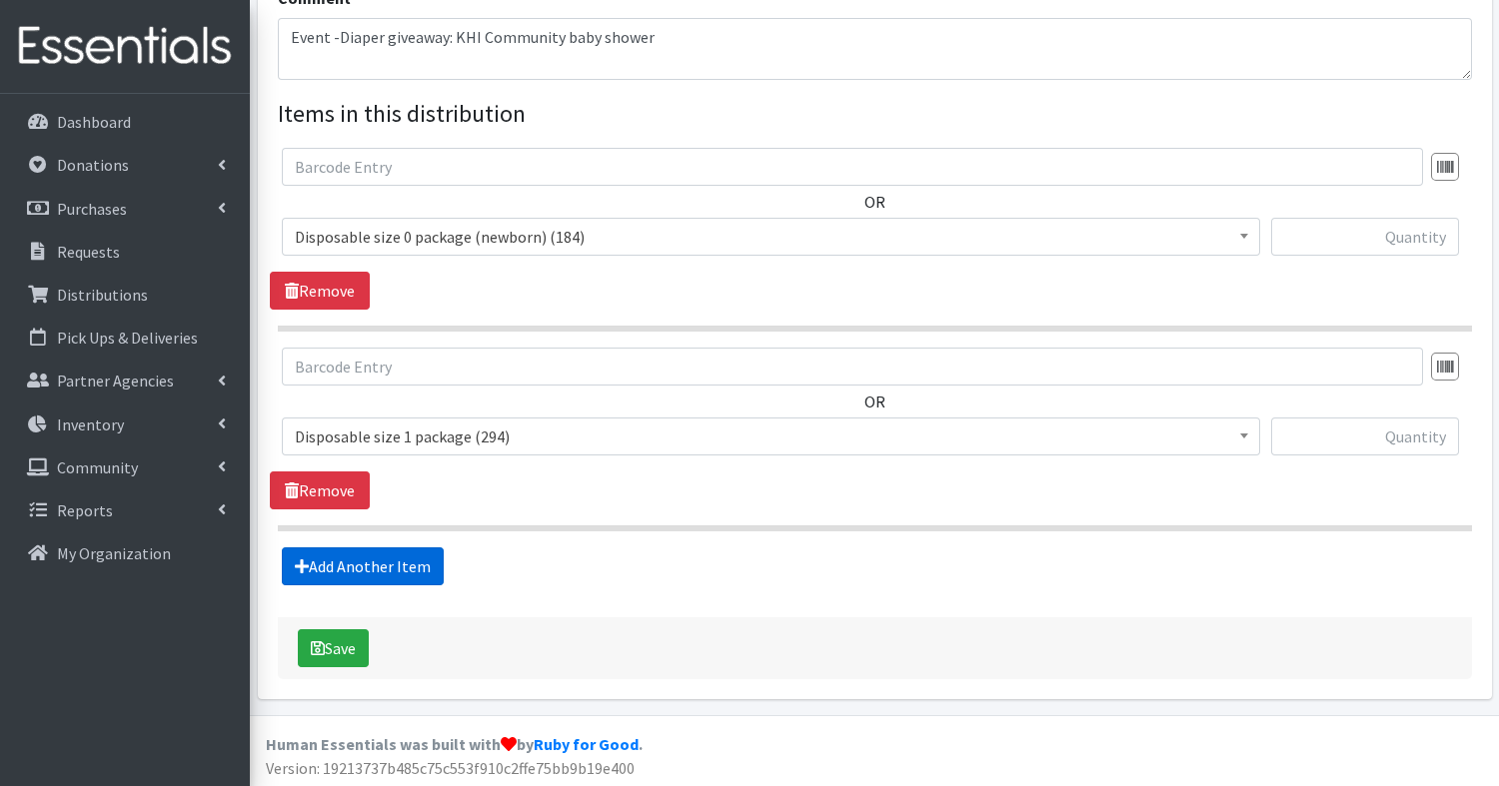
click at [345, 567] on link "Add Another Item" at bounding box center [363, 567] width 162 height 38
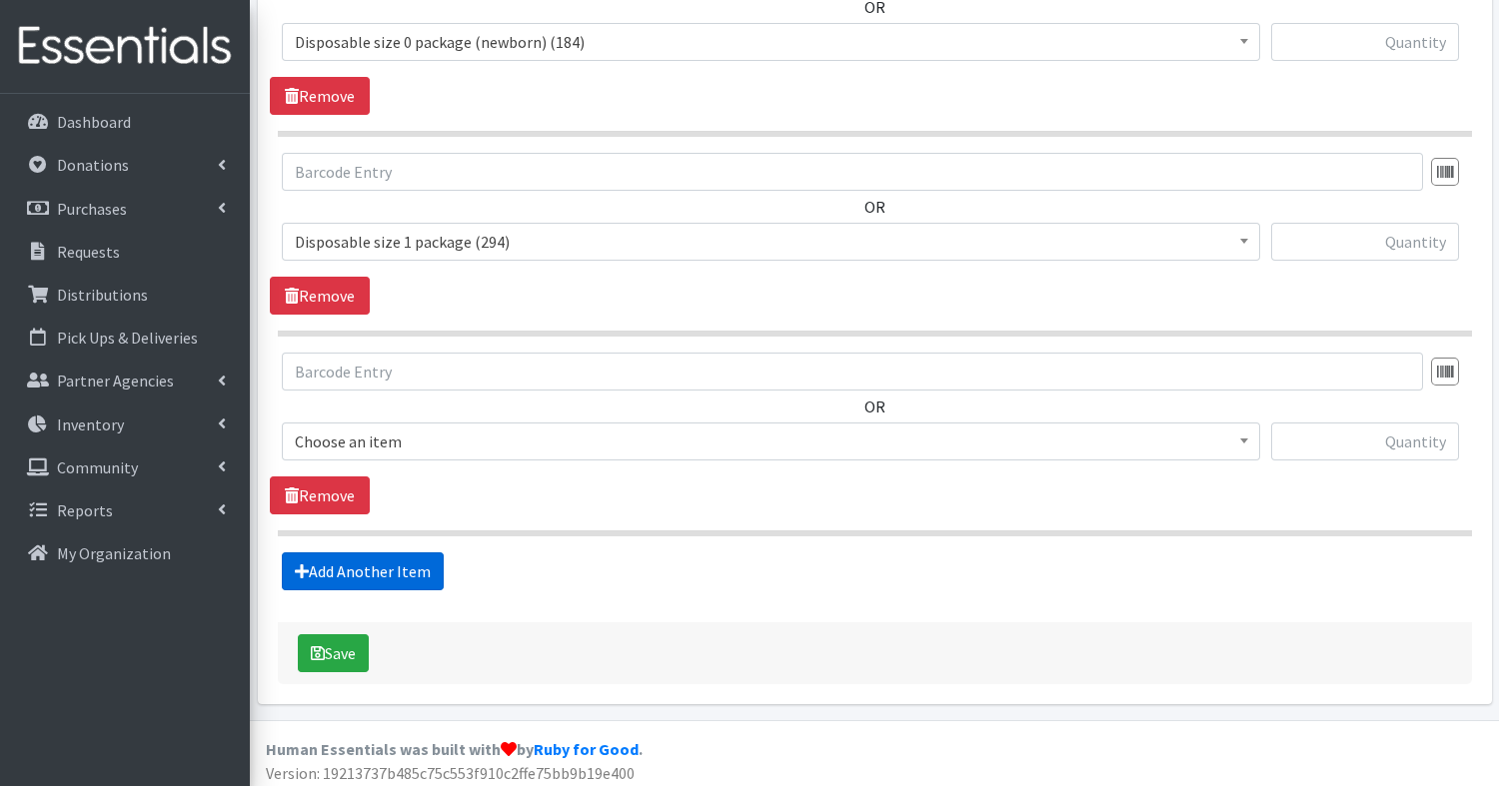
scroll to position [873, 0]
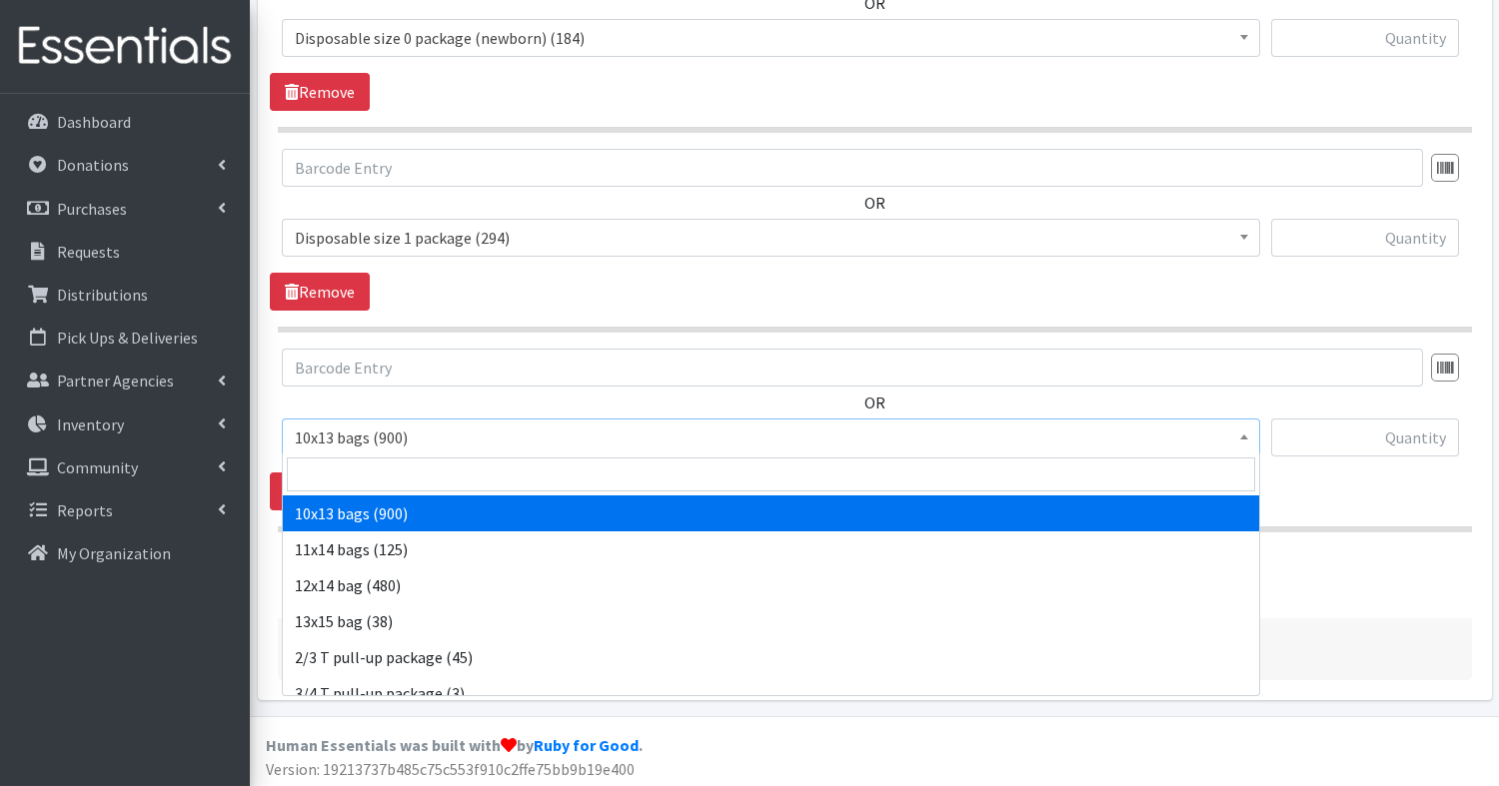
click at [364, 439] on span "10x13 bags (900)" at bounding box center [771, 438] width 952 height 28
click at [369, 478] on input "search" at bounding box center [771, 475] width 968 height 34
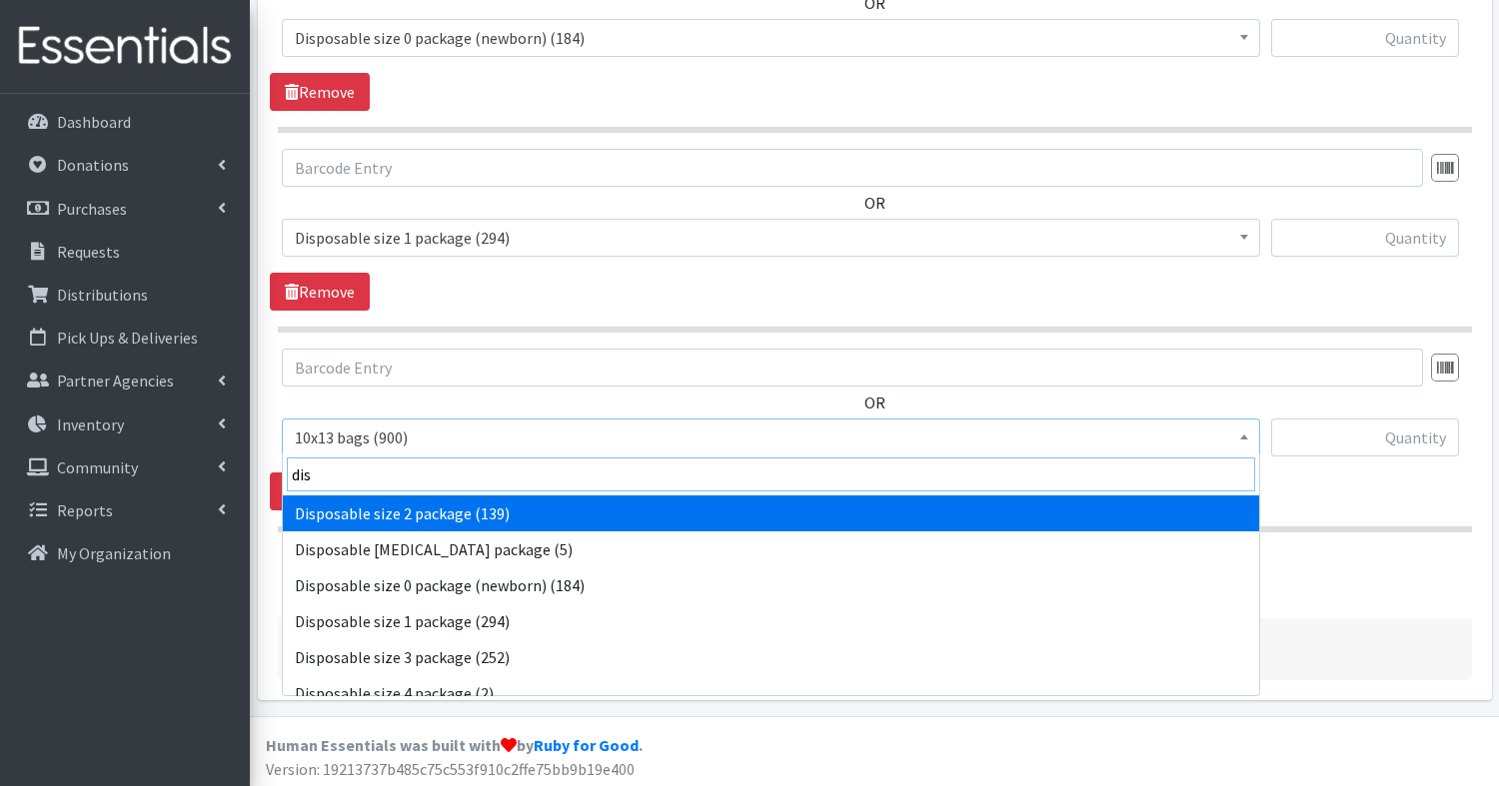
type input "dis"
select select "15139"
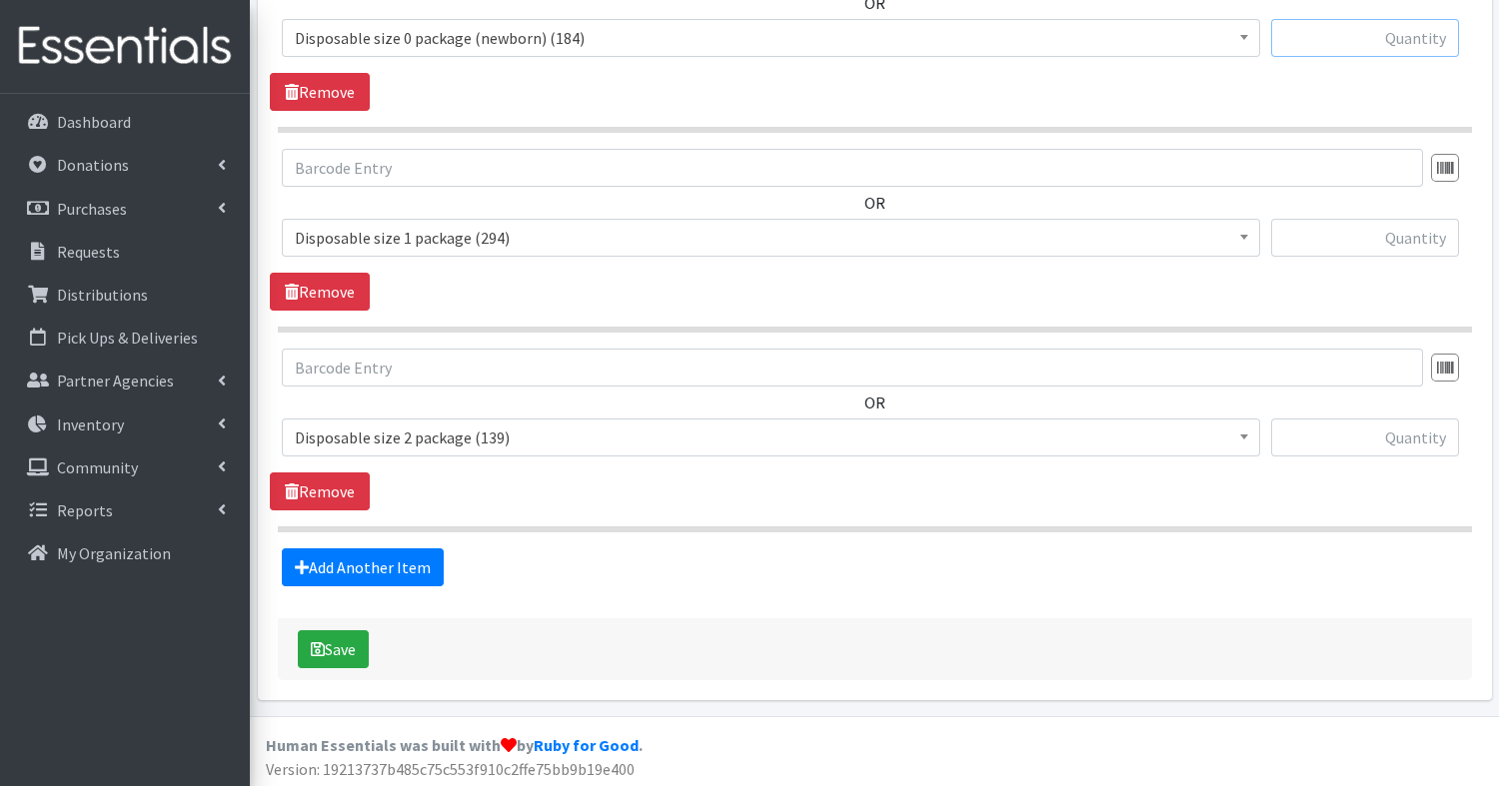
click at [1399, 47] on input "text" at bounding box center [1365, 38] width 188 height 38
type input "10"
click at [1415, 246] on input "text" at bounding box center [1365, 238] width 188 height 38
type input "10"
click at [1423, 426] on input "text" at bounding box center [1365, 438] width 188 height 38
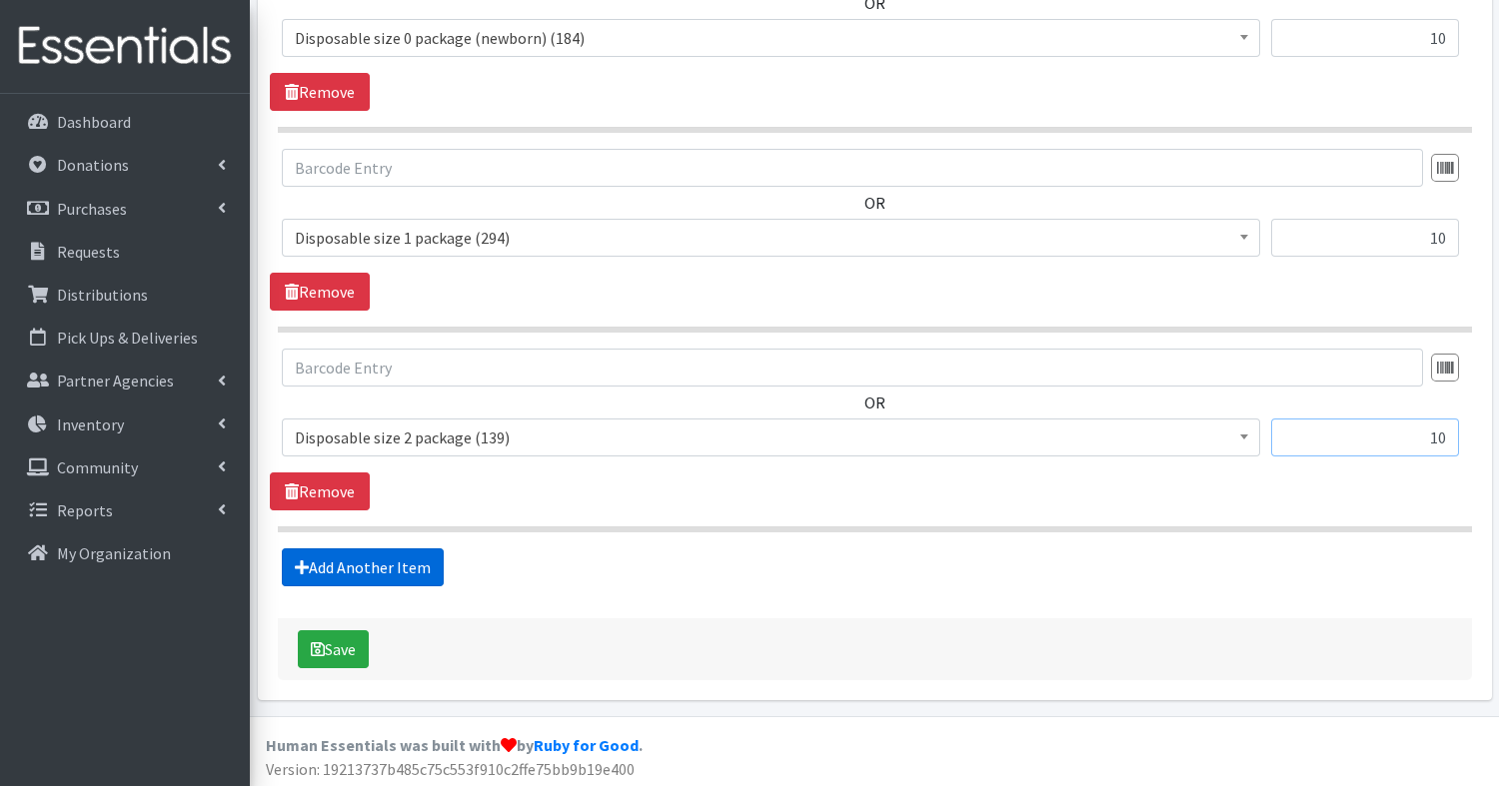
type input "10"
click at [365, 555] on link "Add Another Item" at bounding box center [363, 568] width 162 height 38
click at [425, 429] on span "10x13 bags (900)" at bounding box center [771, 438] width 952 height 28
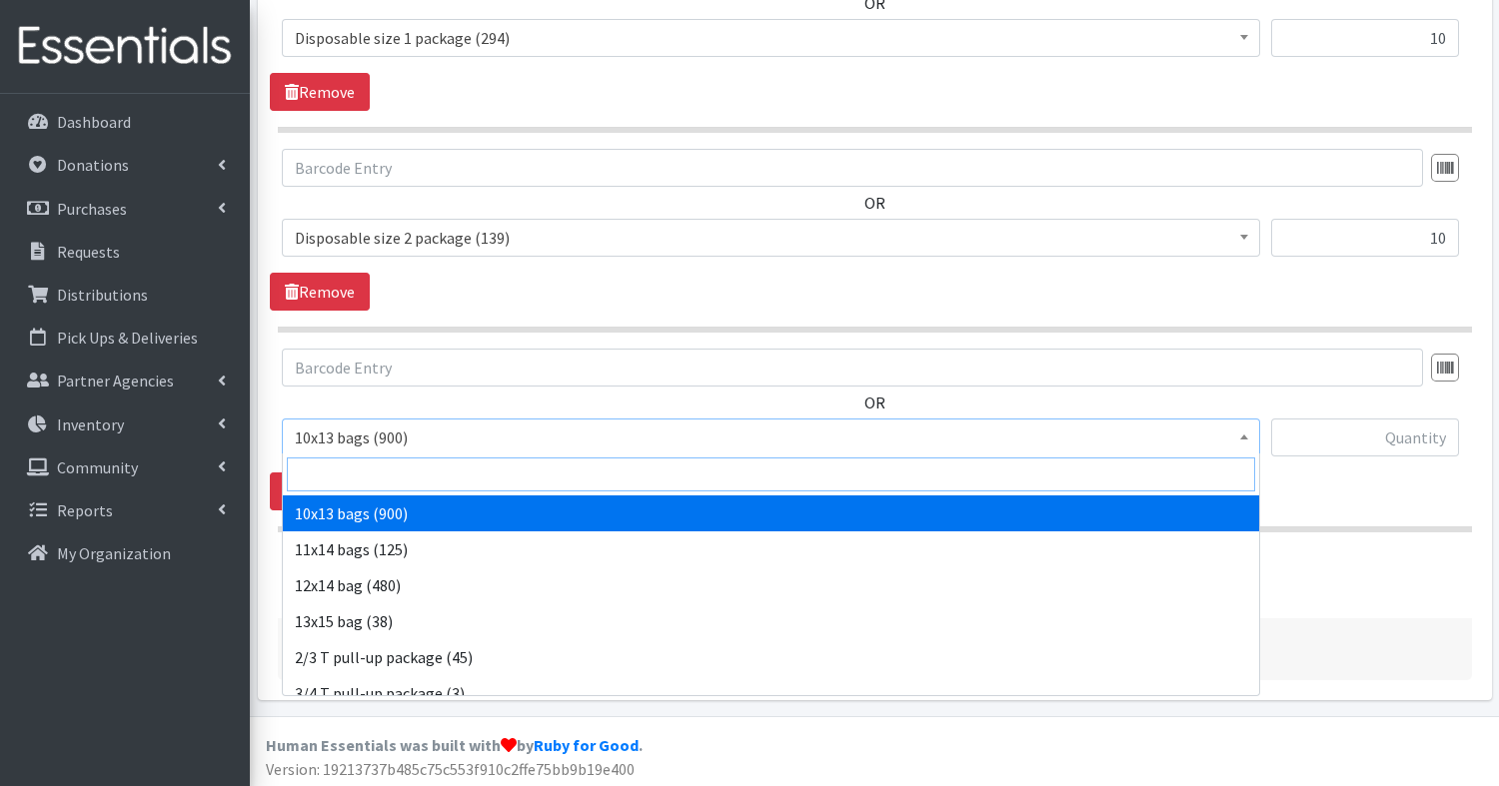
click at [421, 462] on input "search" at bounding box center [771, 475] width 968 height 34
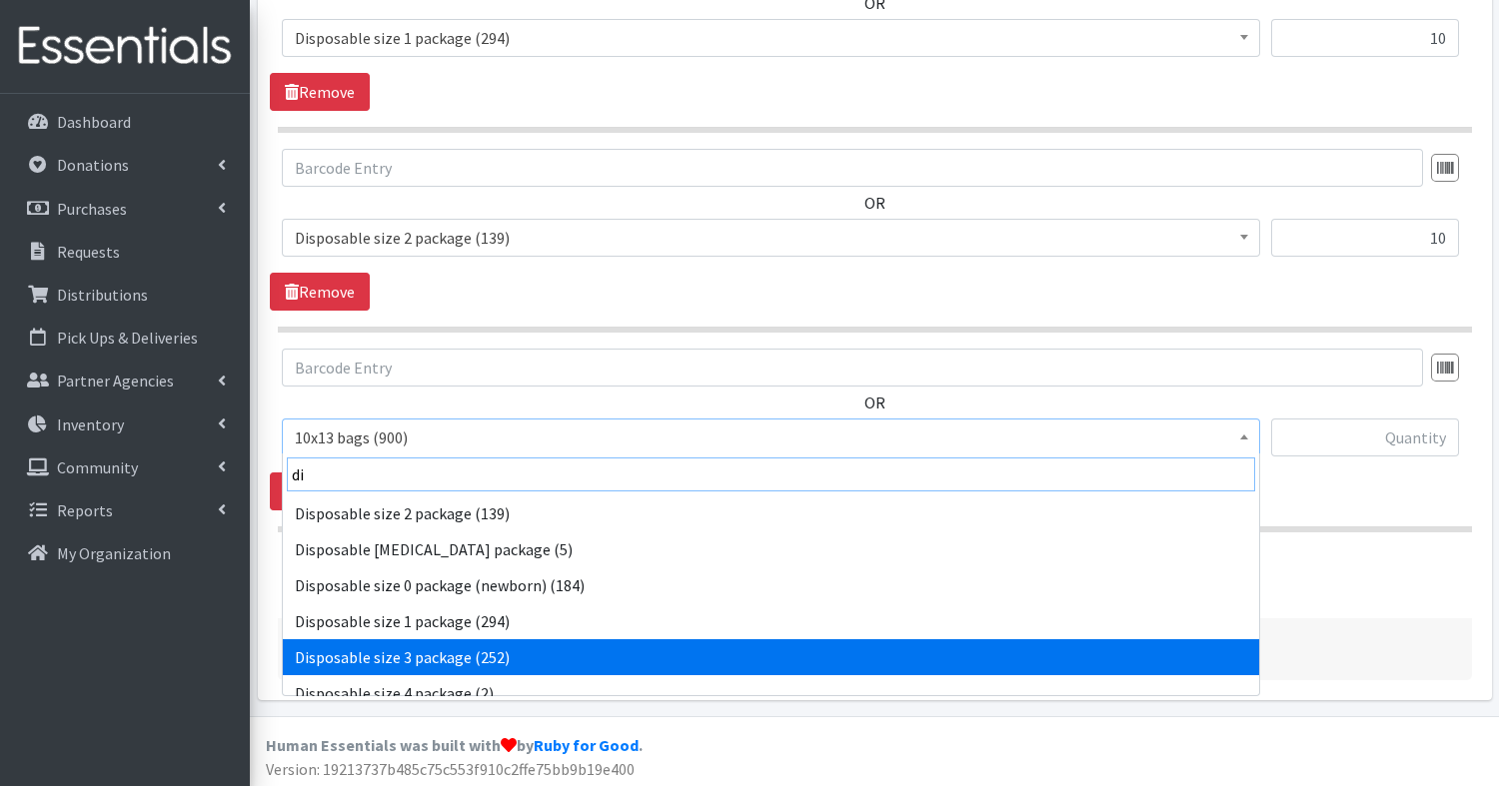
type input "di"
select select "15149"
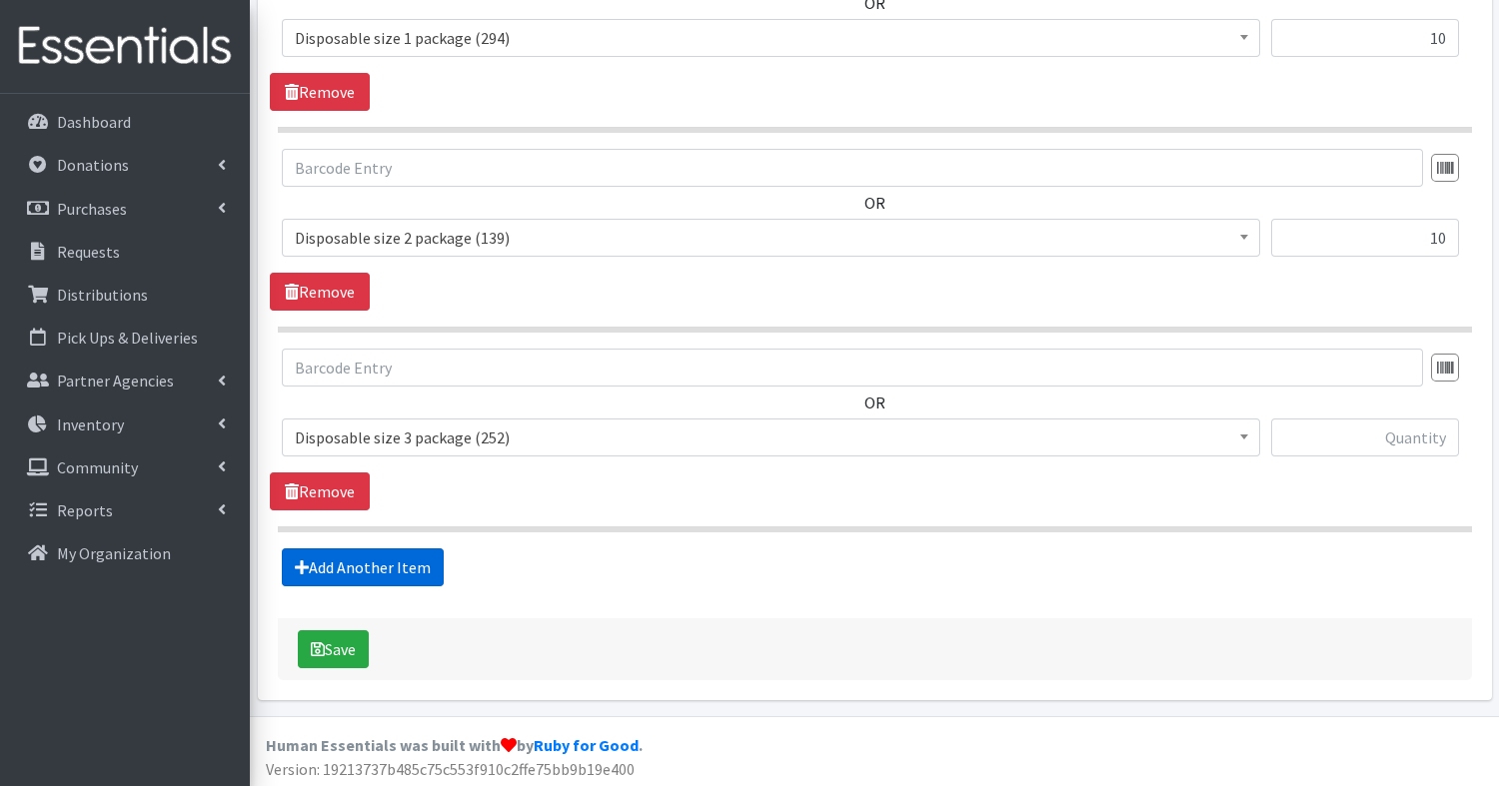
click at [348, 567] on link "Add Another Item" at bounding box center [363, 568] width 162 height 38
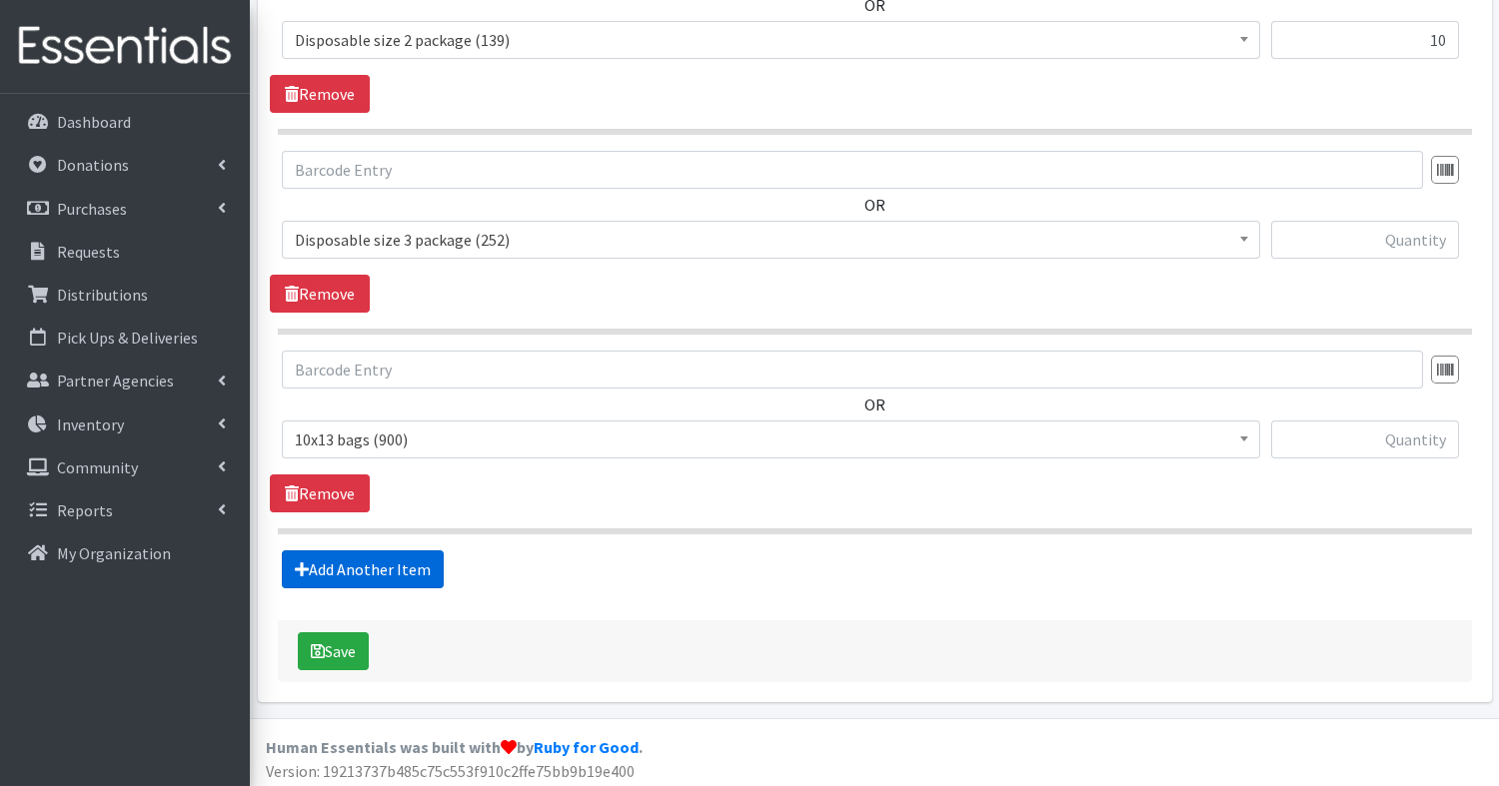
scroll to position [1272, 0]
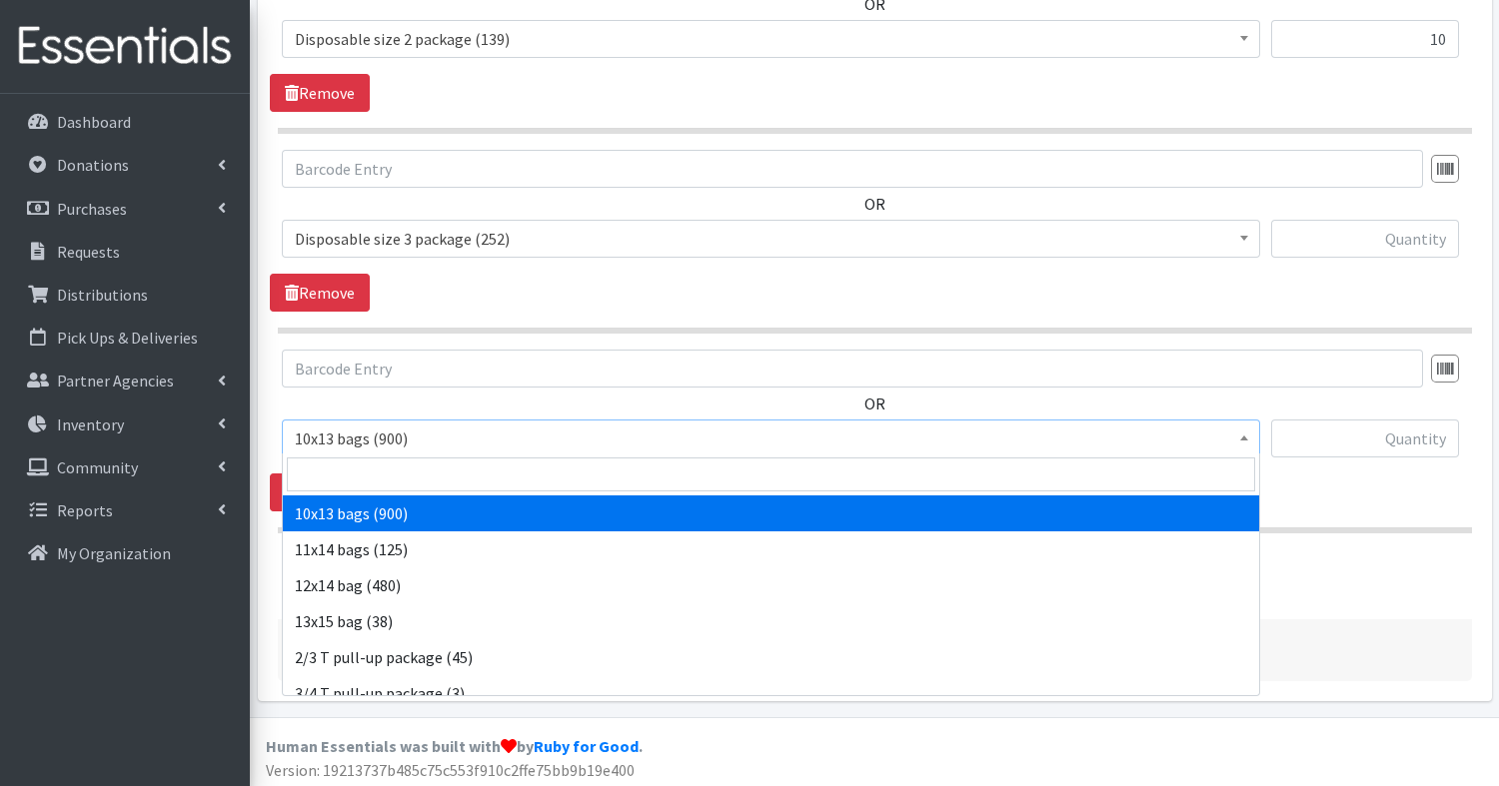
click at [405, 439] on span "10x13 bags (900)" at bounding box center [771, 439] width 952 height 28
click at [406, 468] on input "search" at bounding box center [771, 475] width 968 height 34
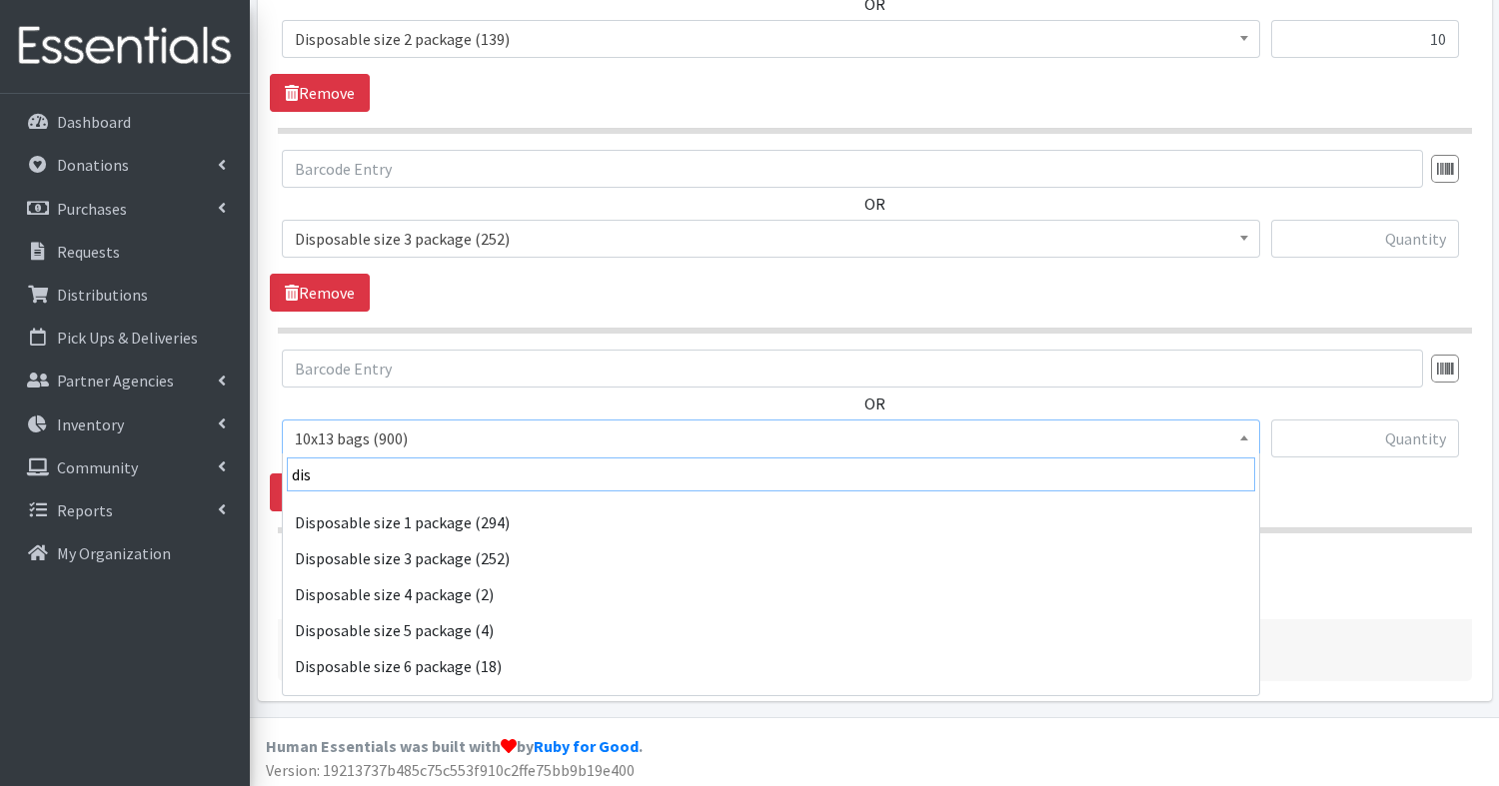
scroll to position [110, 0]
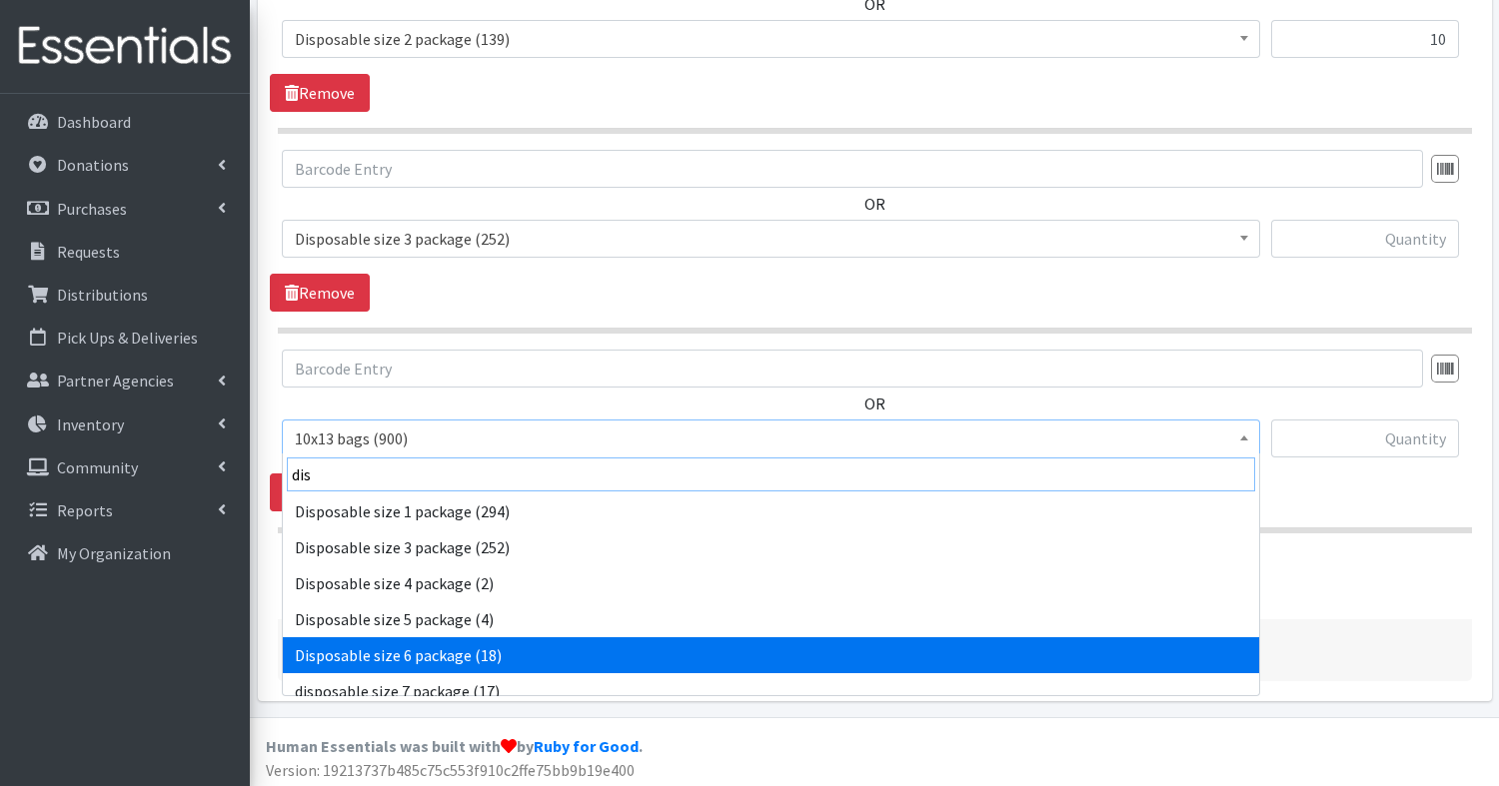
type input "dis"
select select "15150"
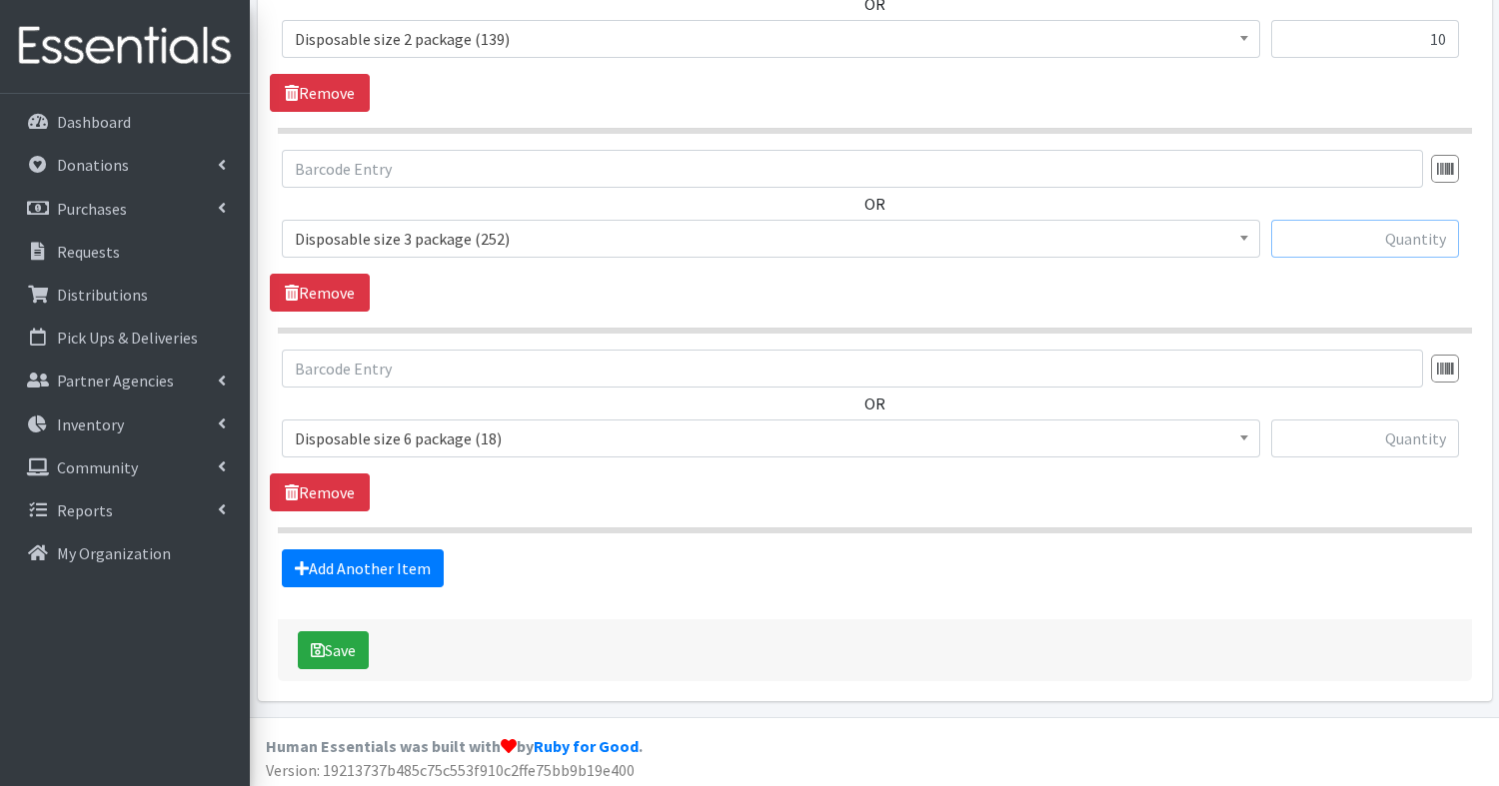
click at [1386, 243] on input "text" at bounding box center [1365, 239] width 188 height 38
type input "5"
click at [1401, 420] on input "text" at bounding box center [1365, 439] width 188 height 38
type input "5"
click at [333, 569] on link "Add Another Item" at bounding box center [363, 569] width 162 height 38
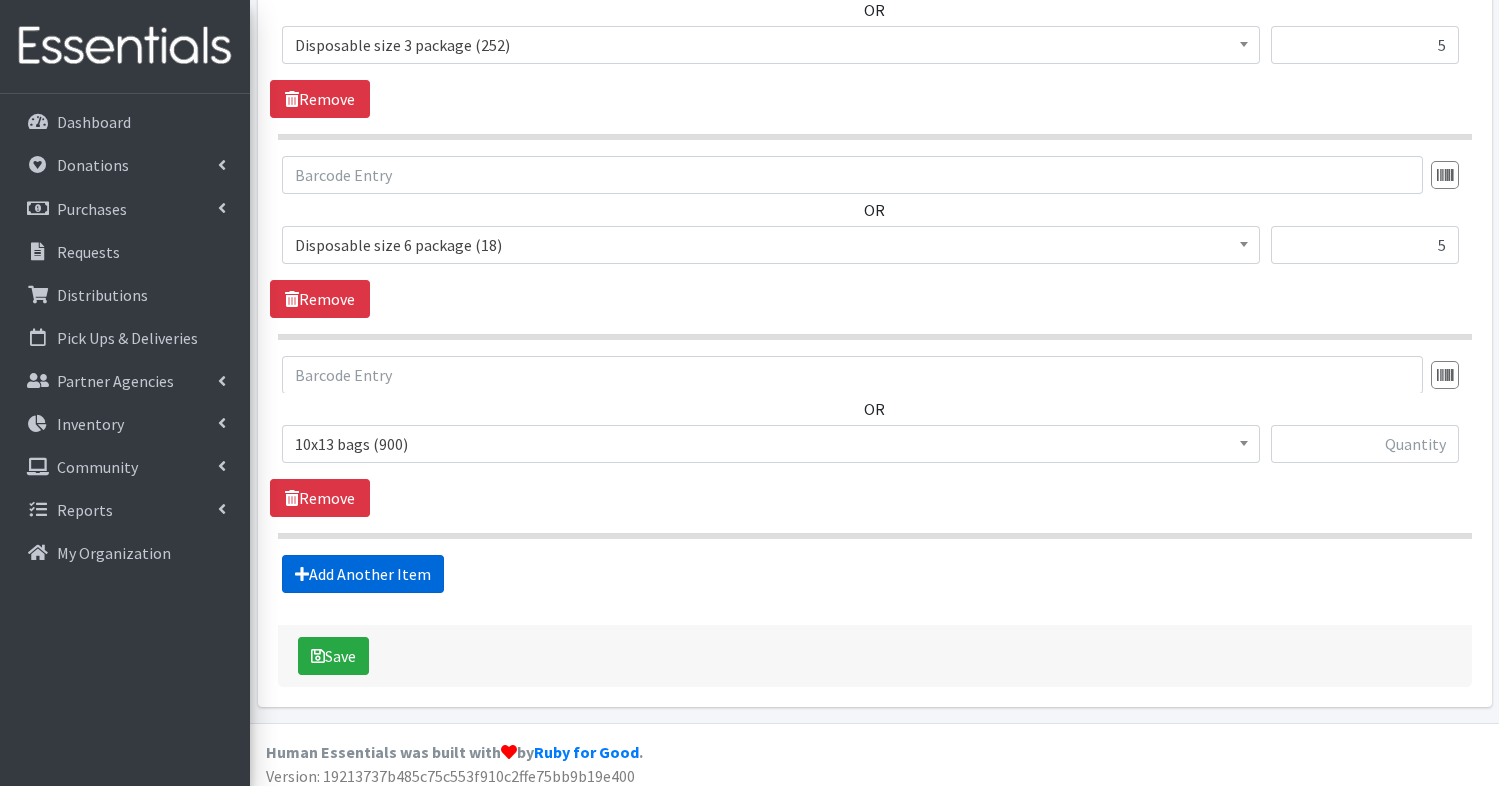
scroll to position [1471, 0]
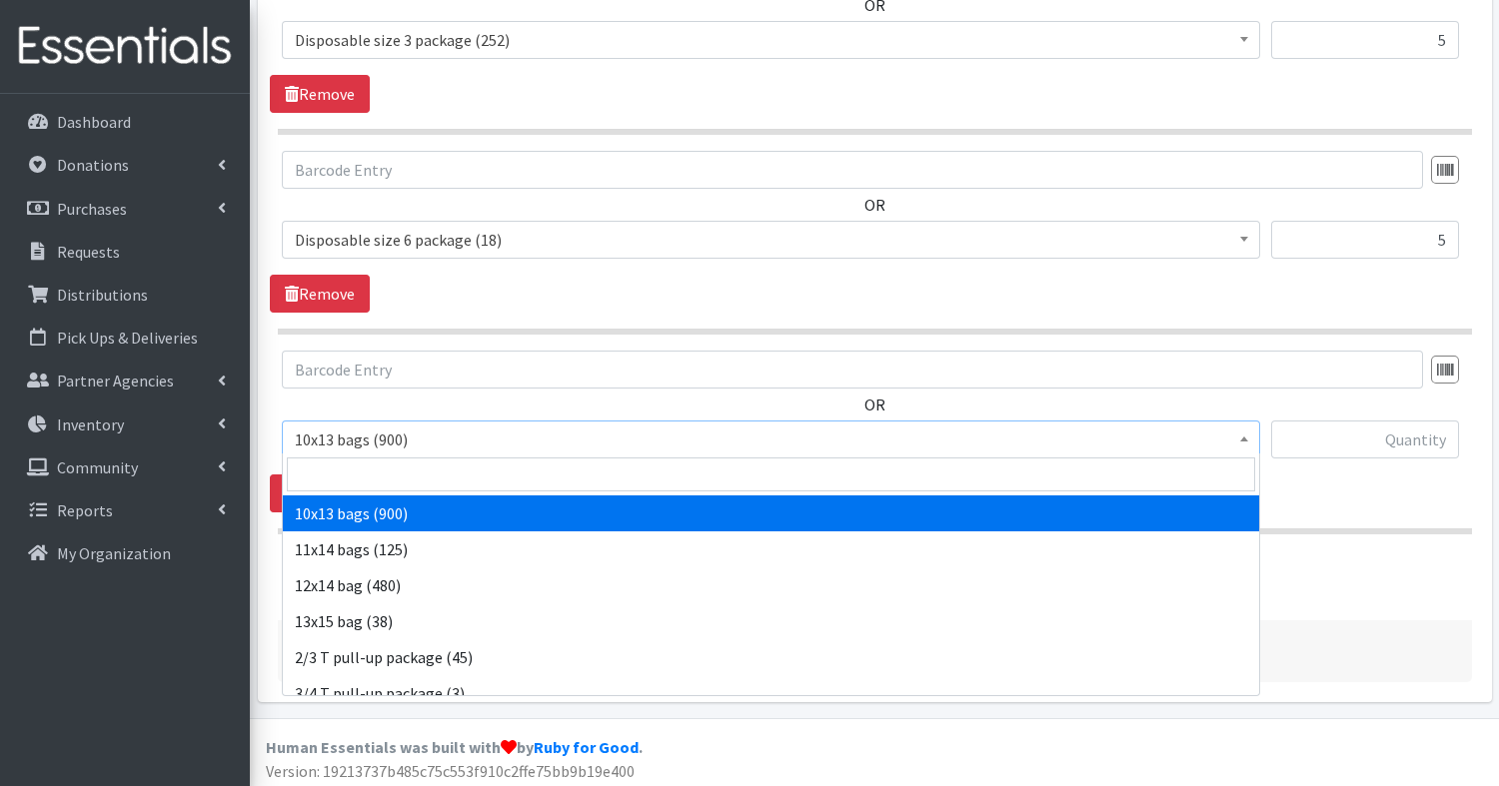
click at [442, 433] on span "10x13 bags (900)" at bounding box center [771, 440] width 952 height 28
click at [432, 477] on input "search" at bounding box center [771, 475] width 968 height 34
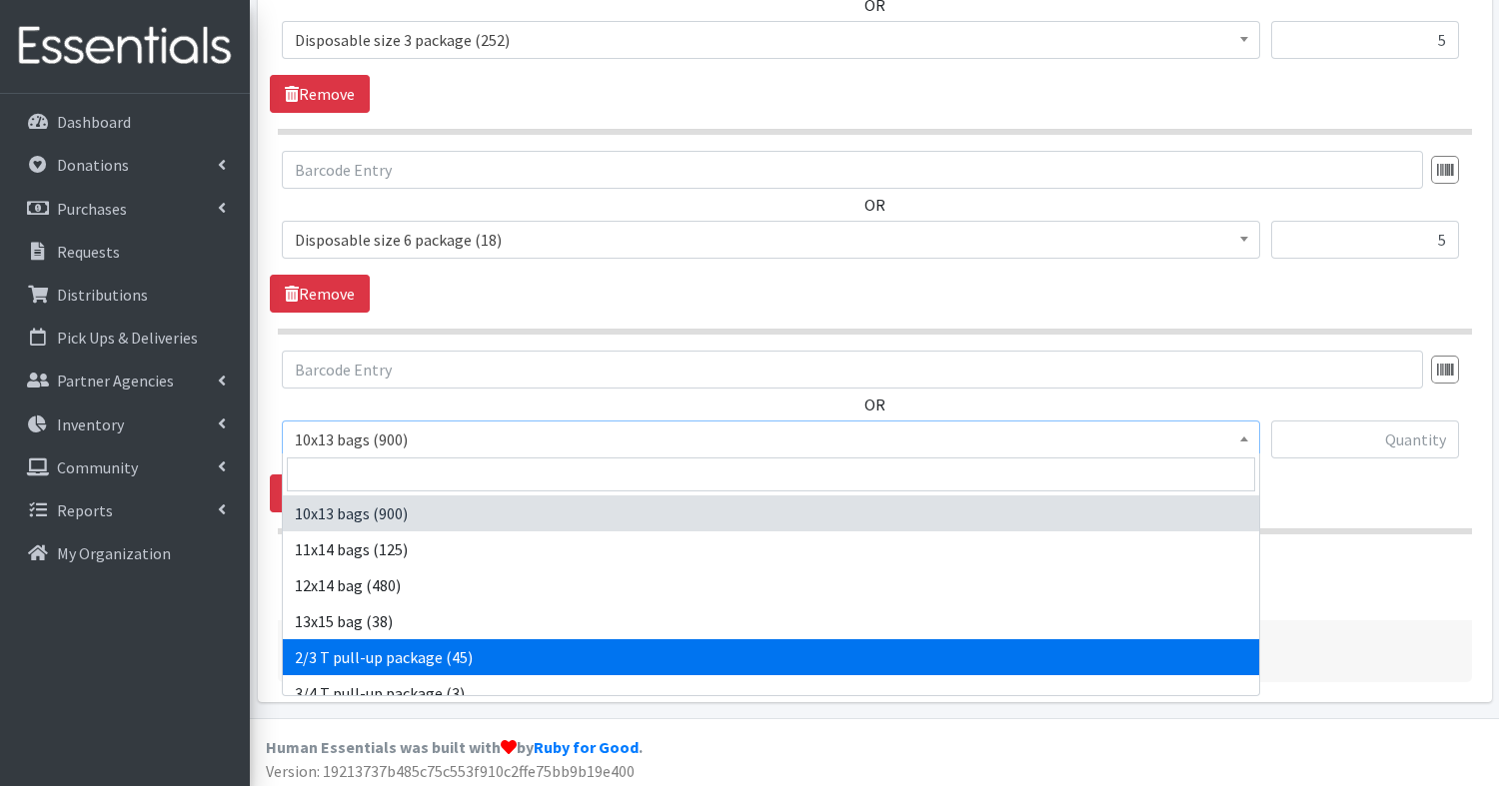
select select "15154"
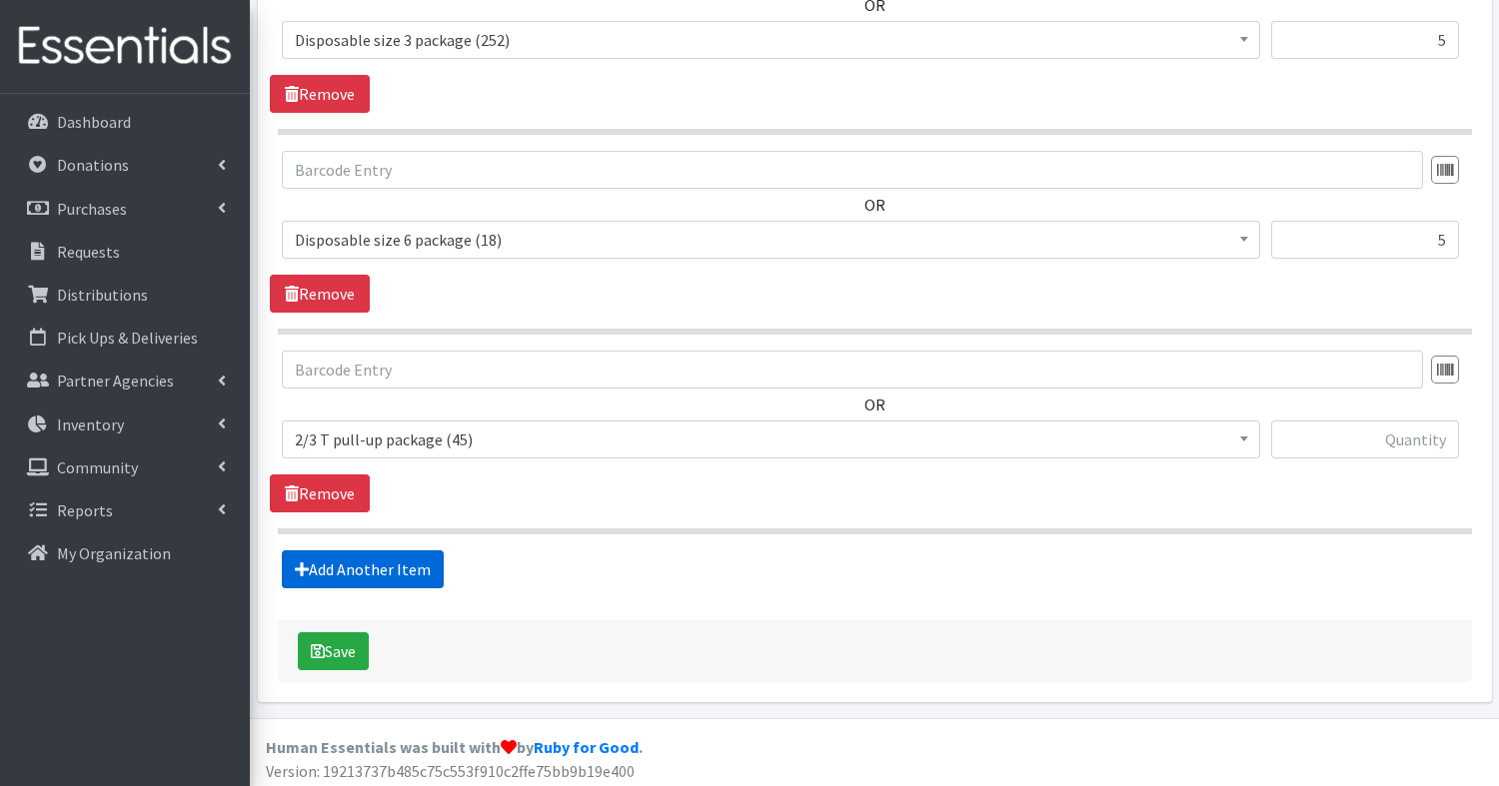
click at [389, 561] on link "Add Another Item" at bounding box center [363, 570] width 162 height 38
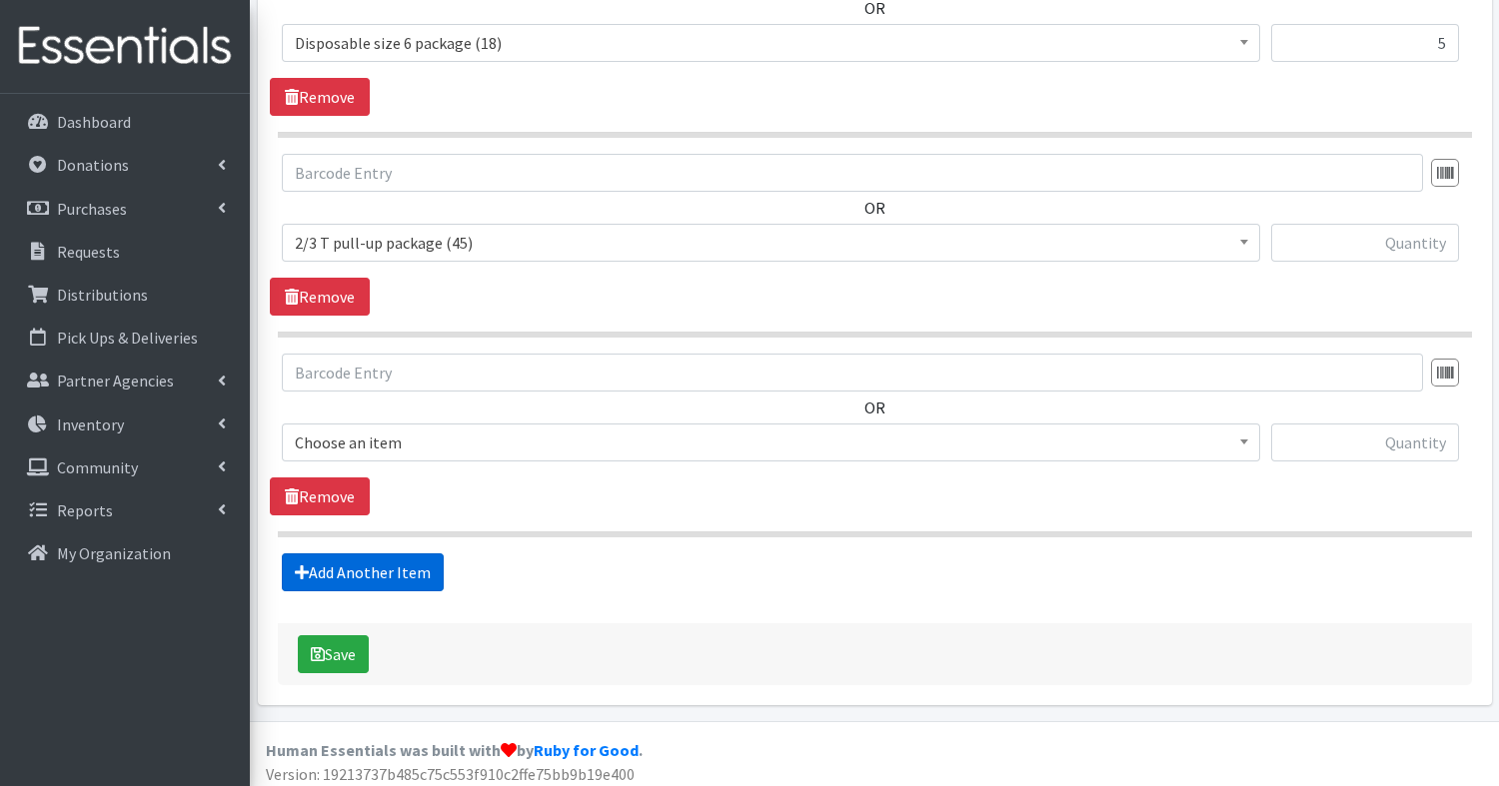
scroll to position [1670, 0]
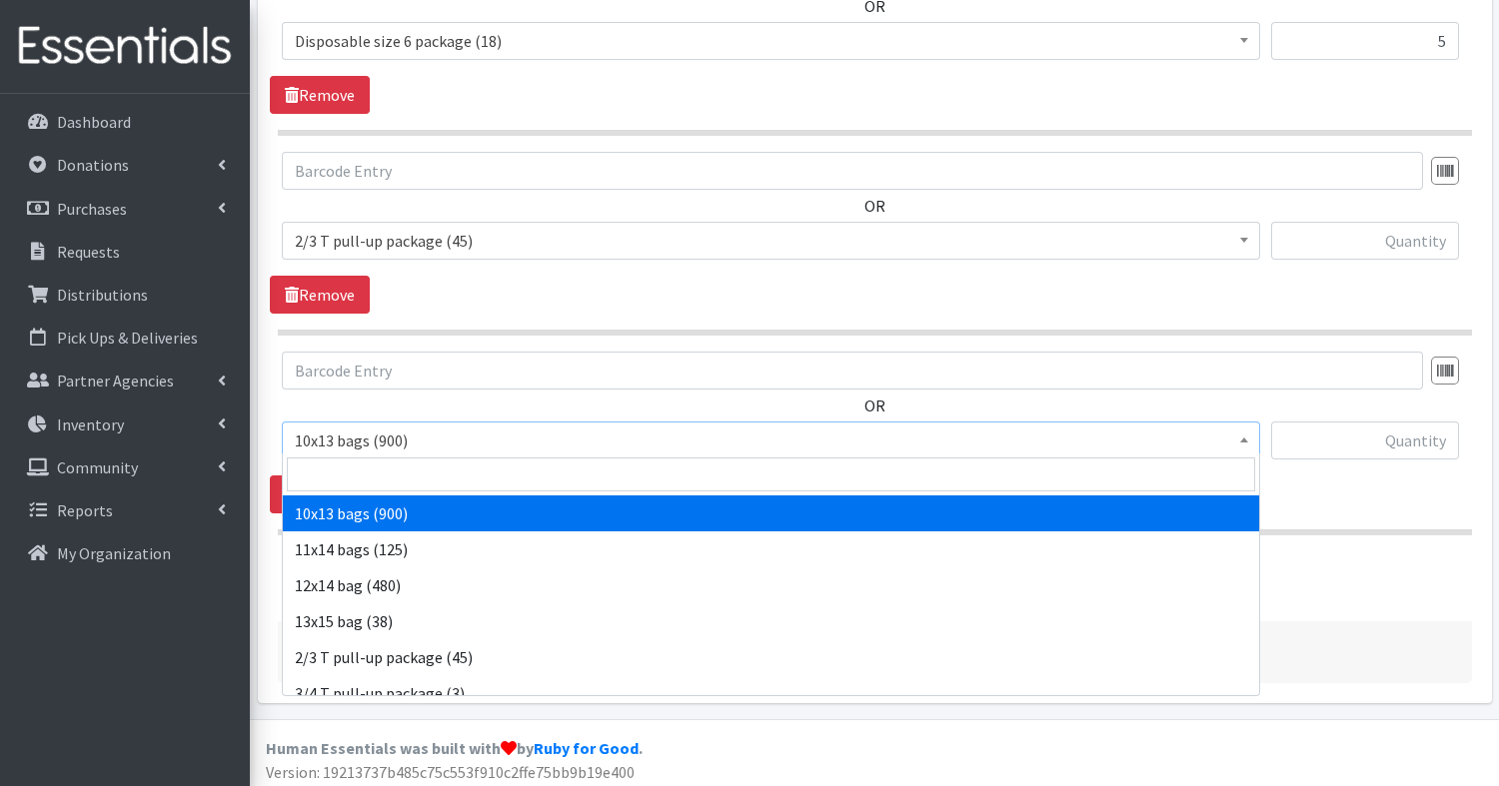
click at [374, 434] on span "10x13 bags (900)" at bounding box center [771, 441] width 952 height 28
click at [377, 466] on input "search" at bounding box center [771, 475] width 968 height 34
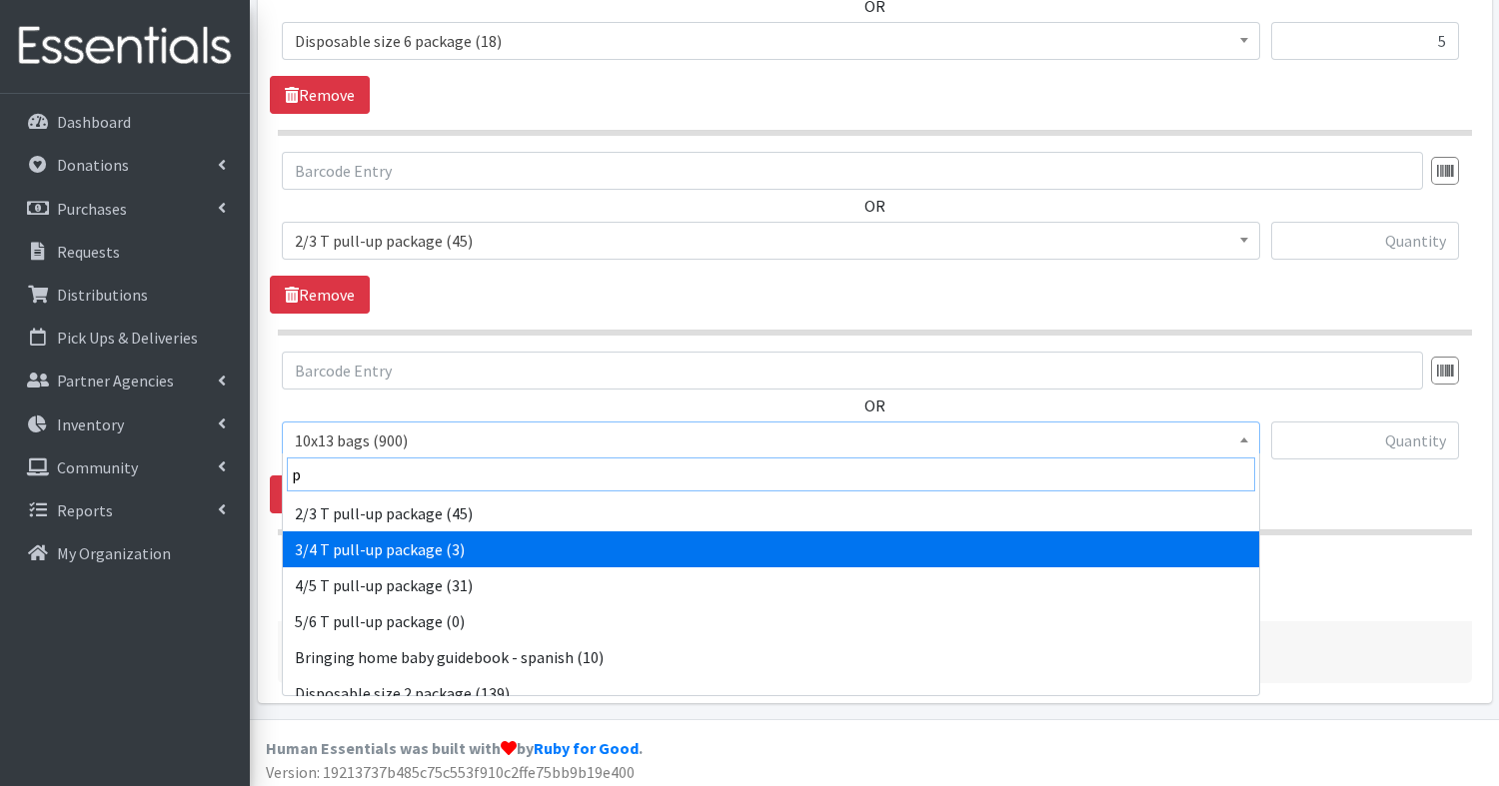
type input "p"
select select "15155"
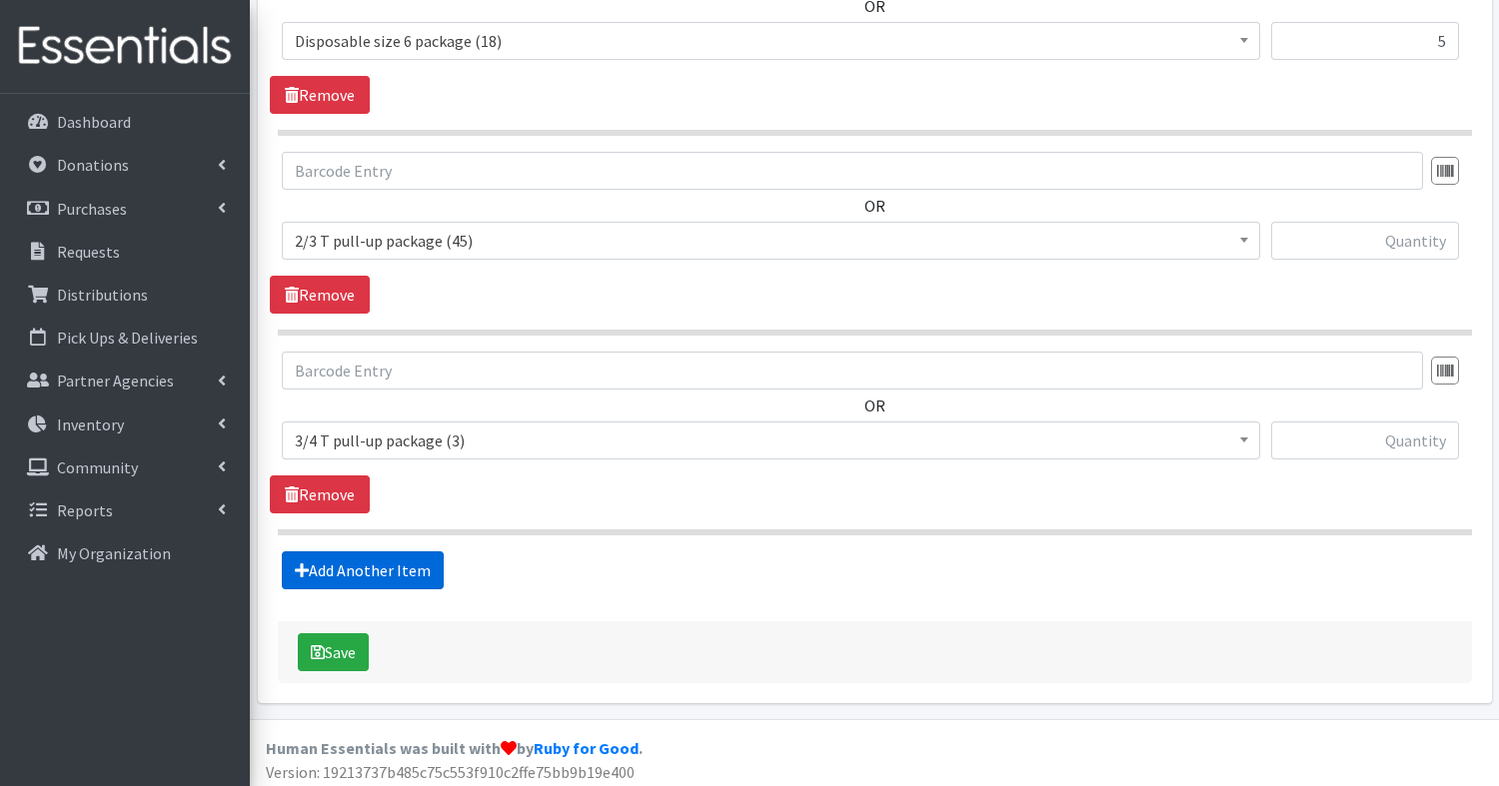
click at [387, 561] on link "Add Another Item" at bounding box center [363, 571] width 162 height 38
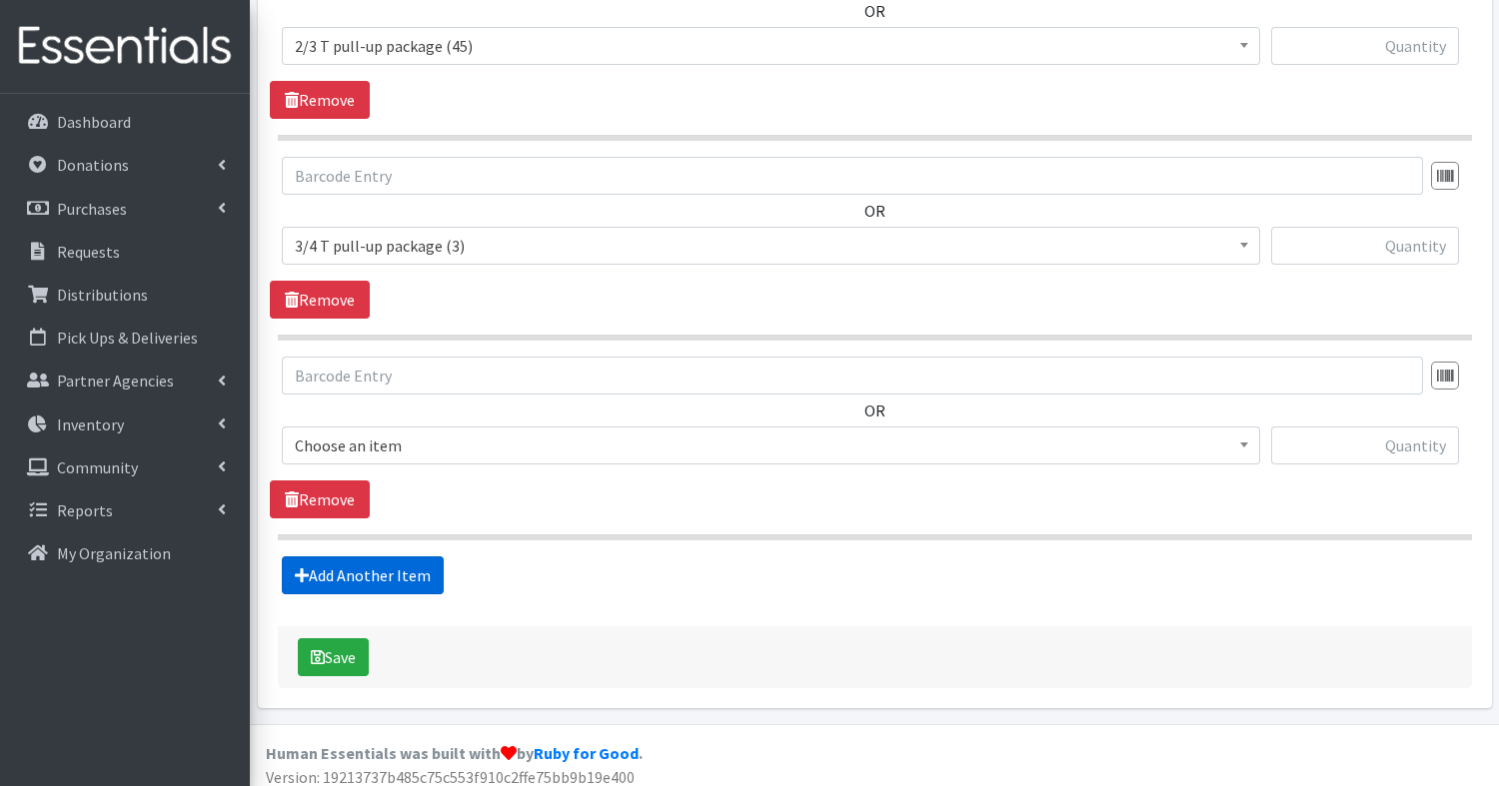
scroll to position [1870, 0]
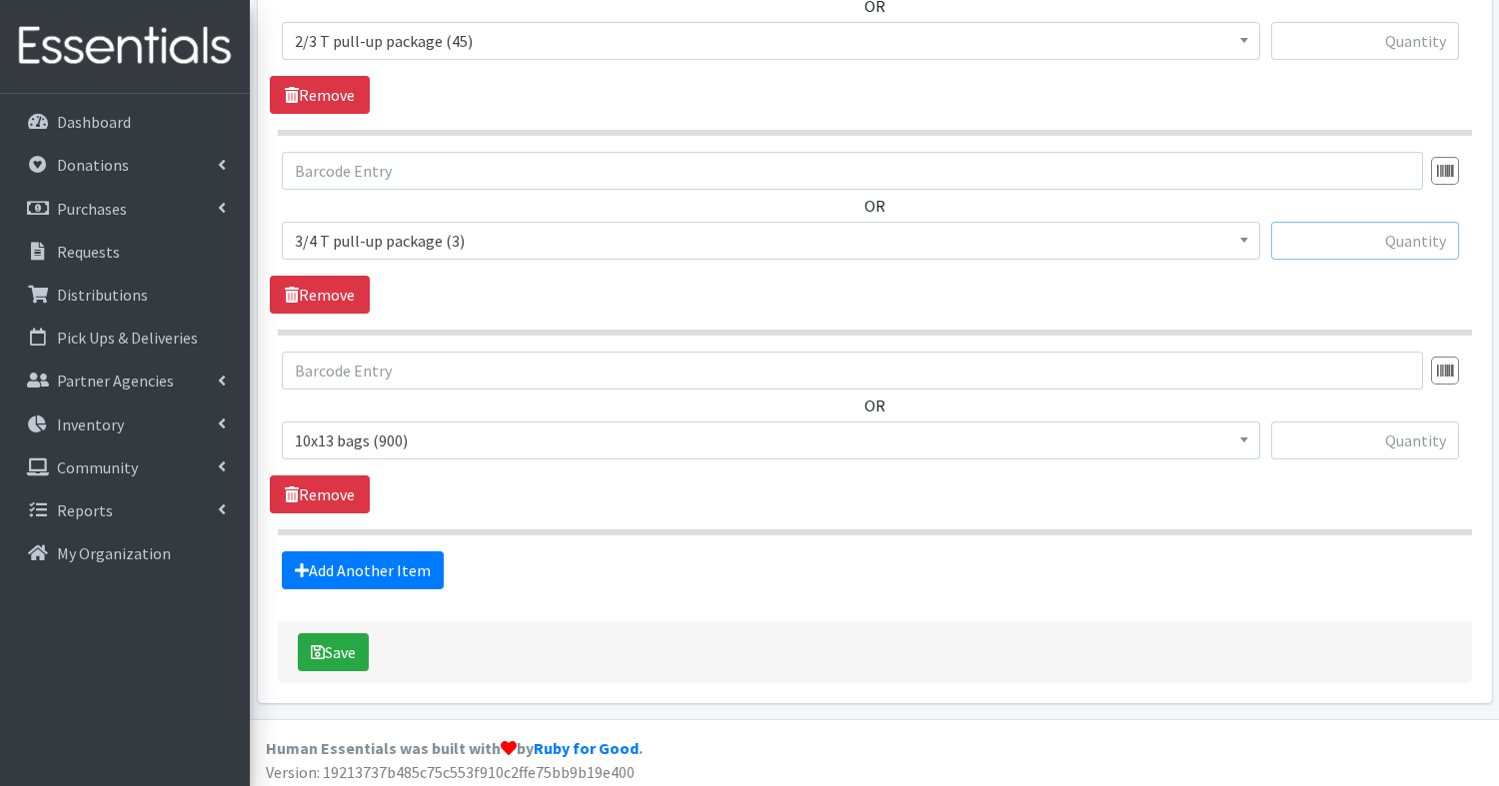
click at [1449, 244] on input "text" at bounding box center [1365, 241] width 188 height 38
type input "3"
click at [650, 440] on span "10x13 bags (900)" at bounding box center [771, 441] width 952 height 28
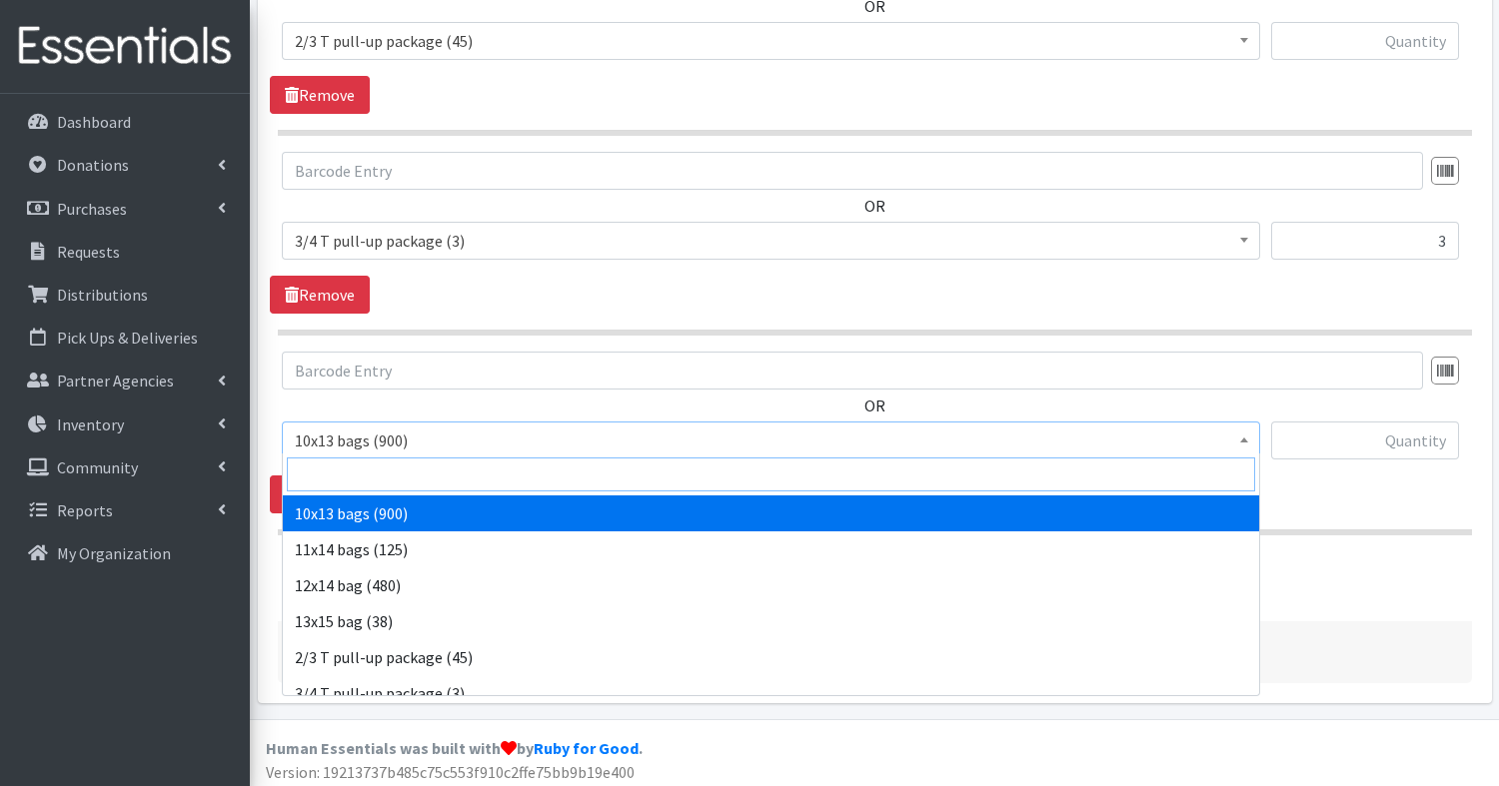
click at [621, 477] on input "search" at bounding box center [771, 475] width 968 height 34
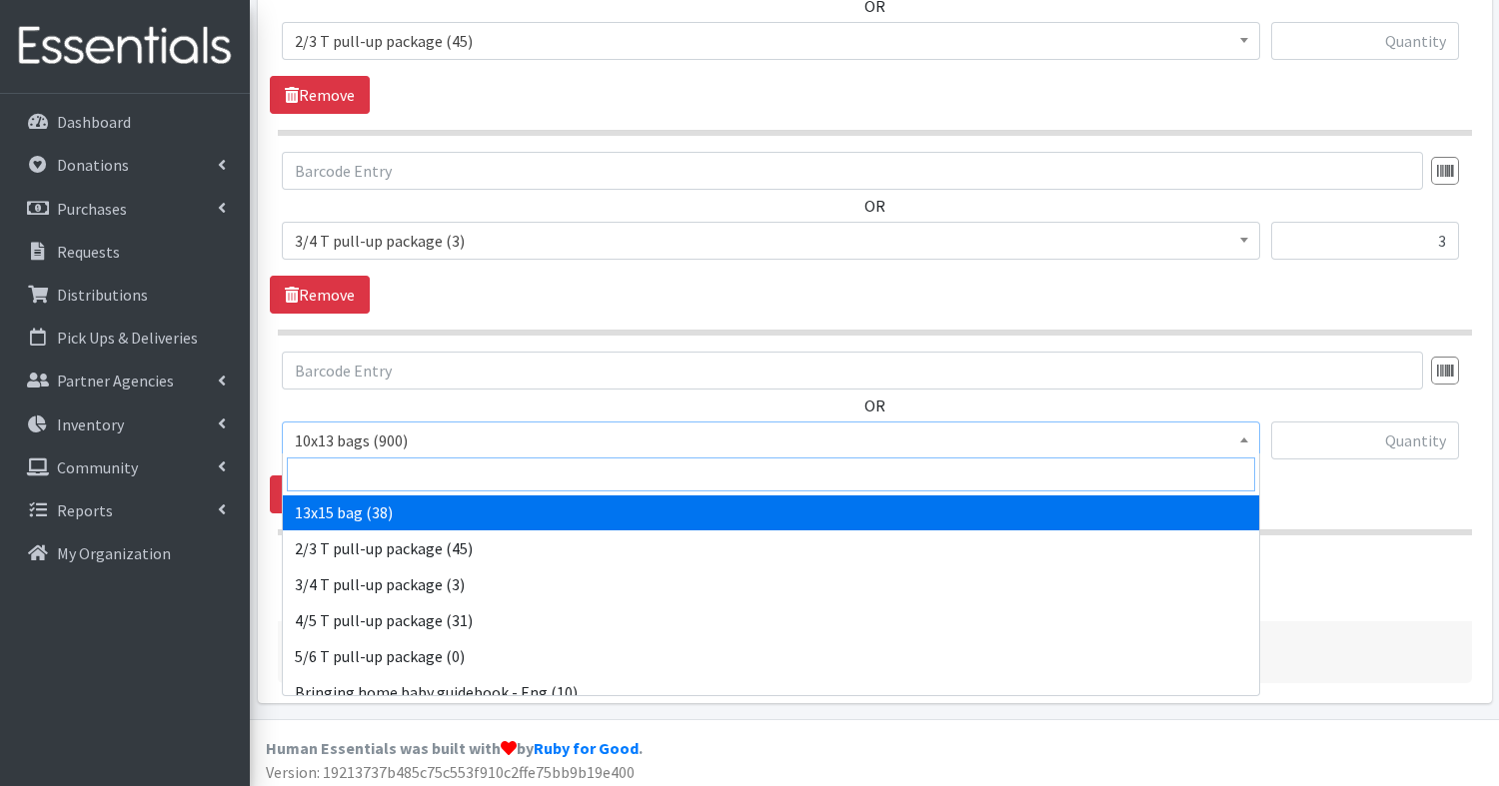
scroll to position [118, 0]
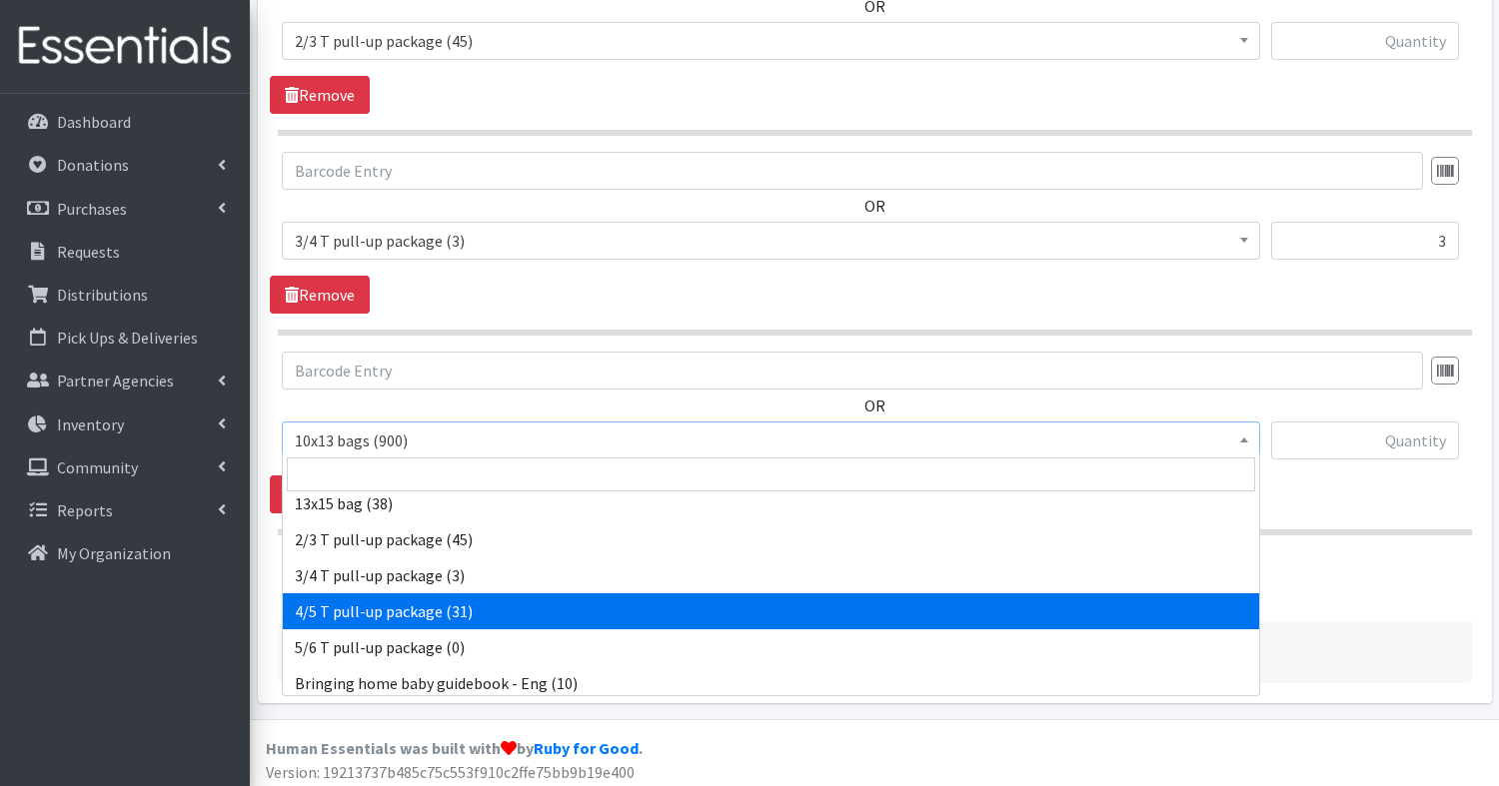
select select "15156"
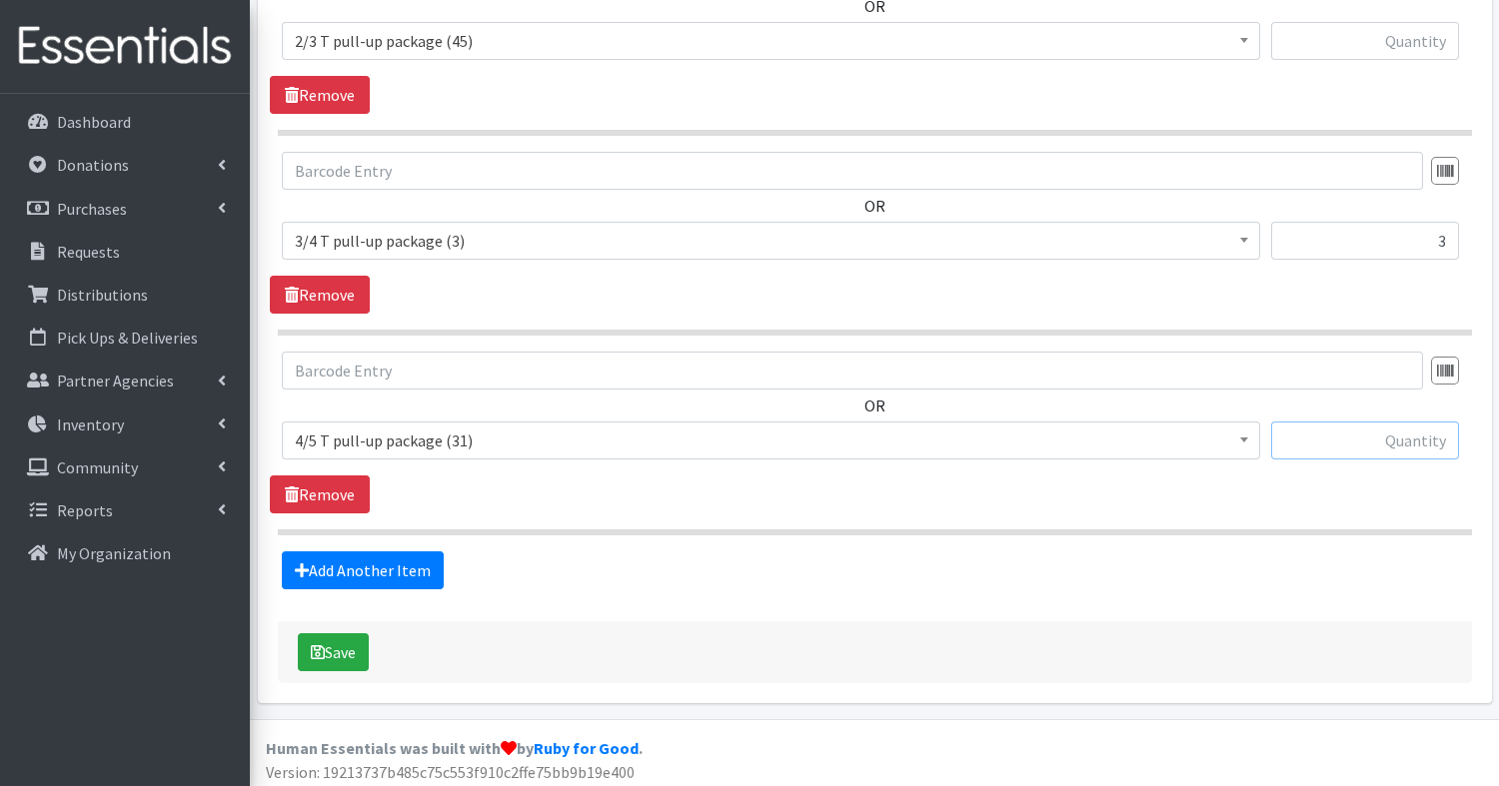
click at [1399, 428] on input "text" at bounding box center [1365, 441] width 188 height 38
type input "4"
type input "5"
click at [335, 557] on link "Add Another Item" at bounding box center [363, 571] width 162 height 38
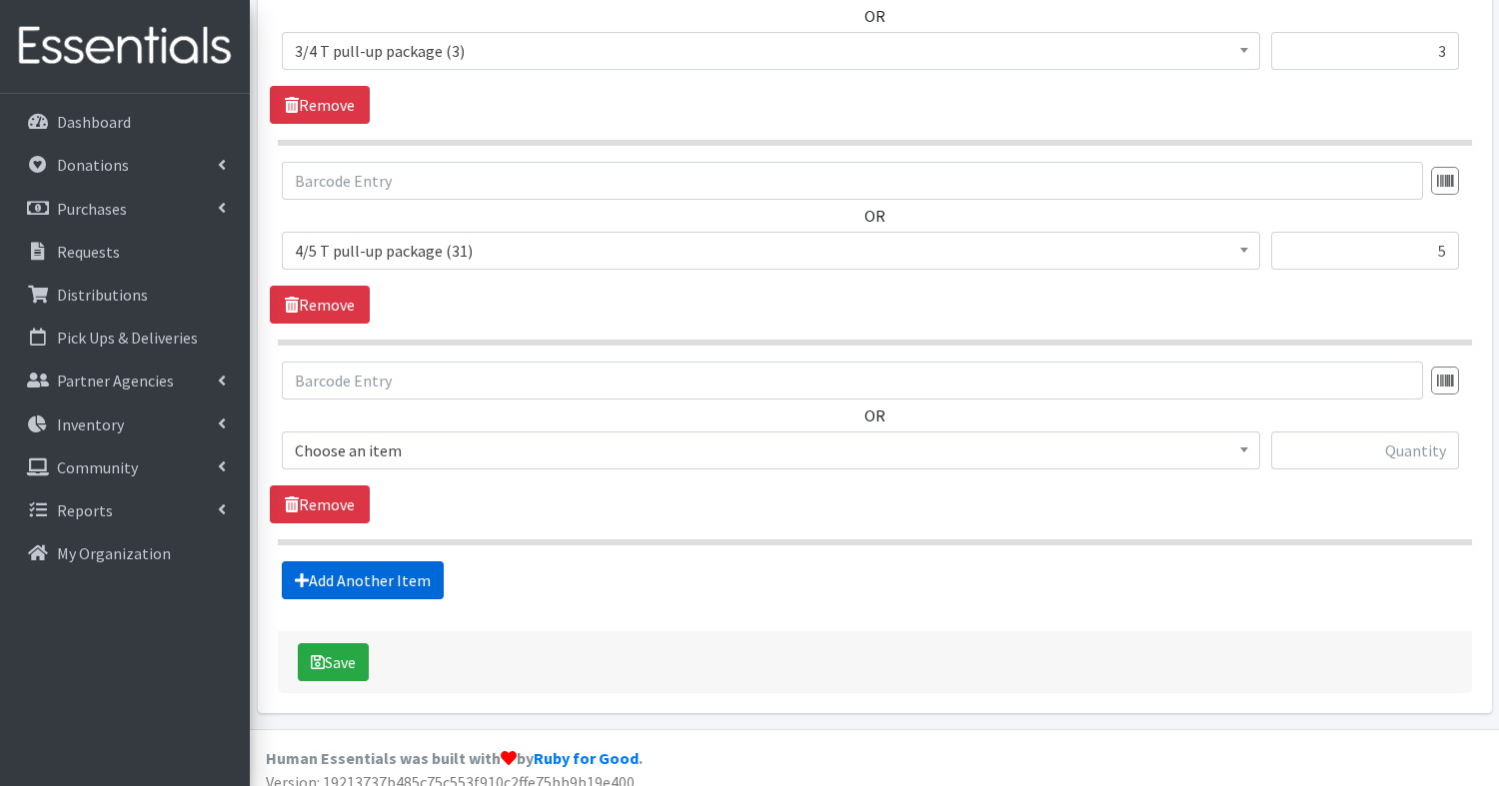
scroll to position [2069, 0]
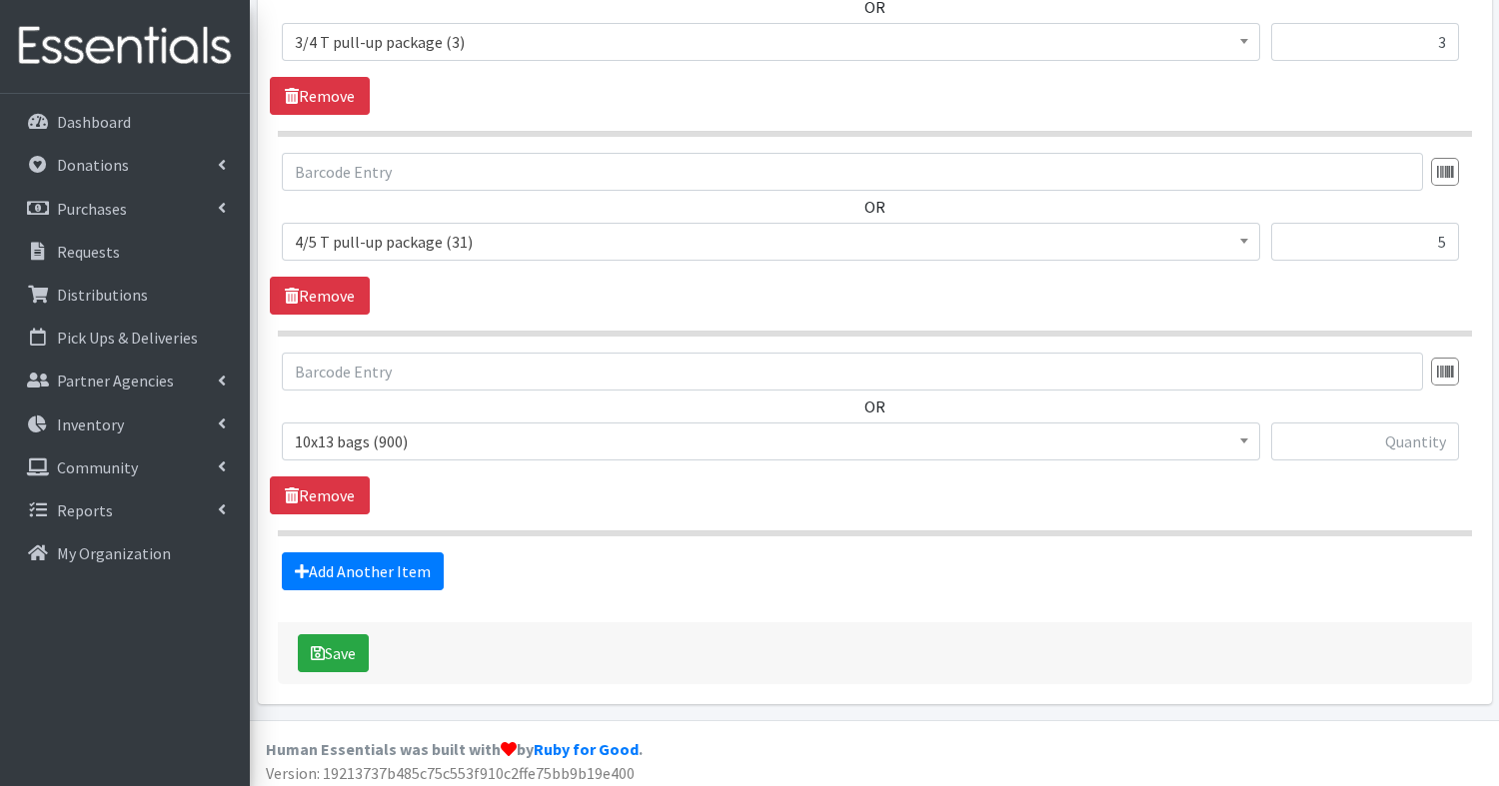
click at [377, 436] on span "10x13 bags (900)" at bounding box center [771, 442] width 952 height 28
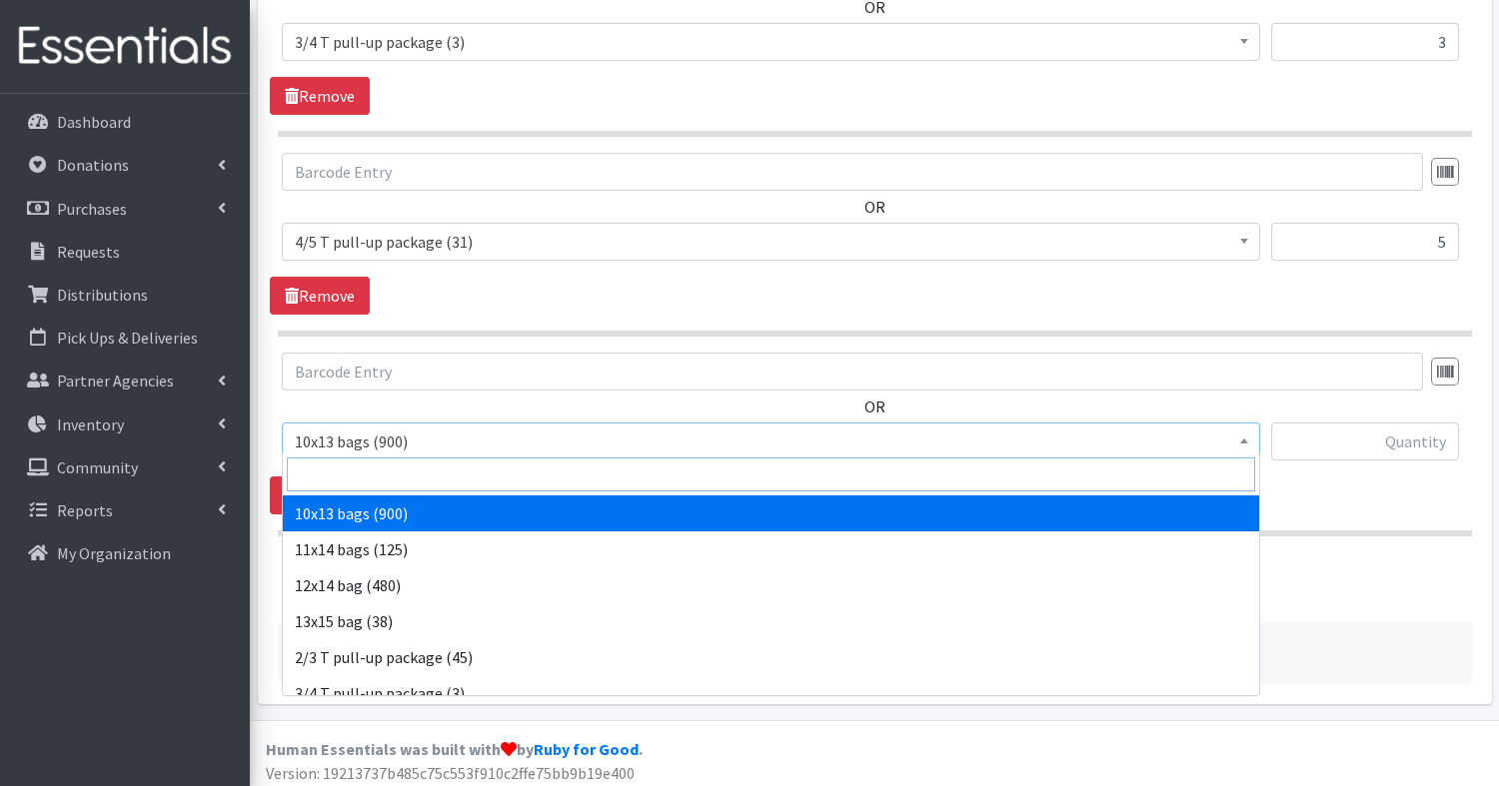
click at [370, 483] on input "search" at bounding box center [771, 475] width 968 height 34
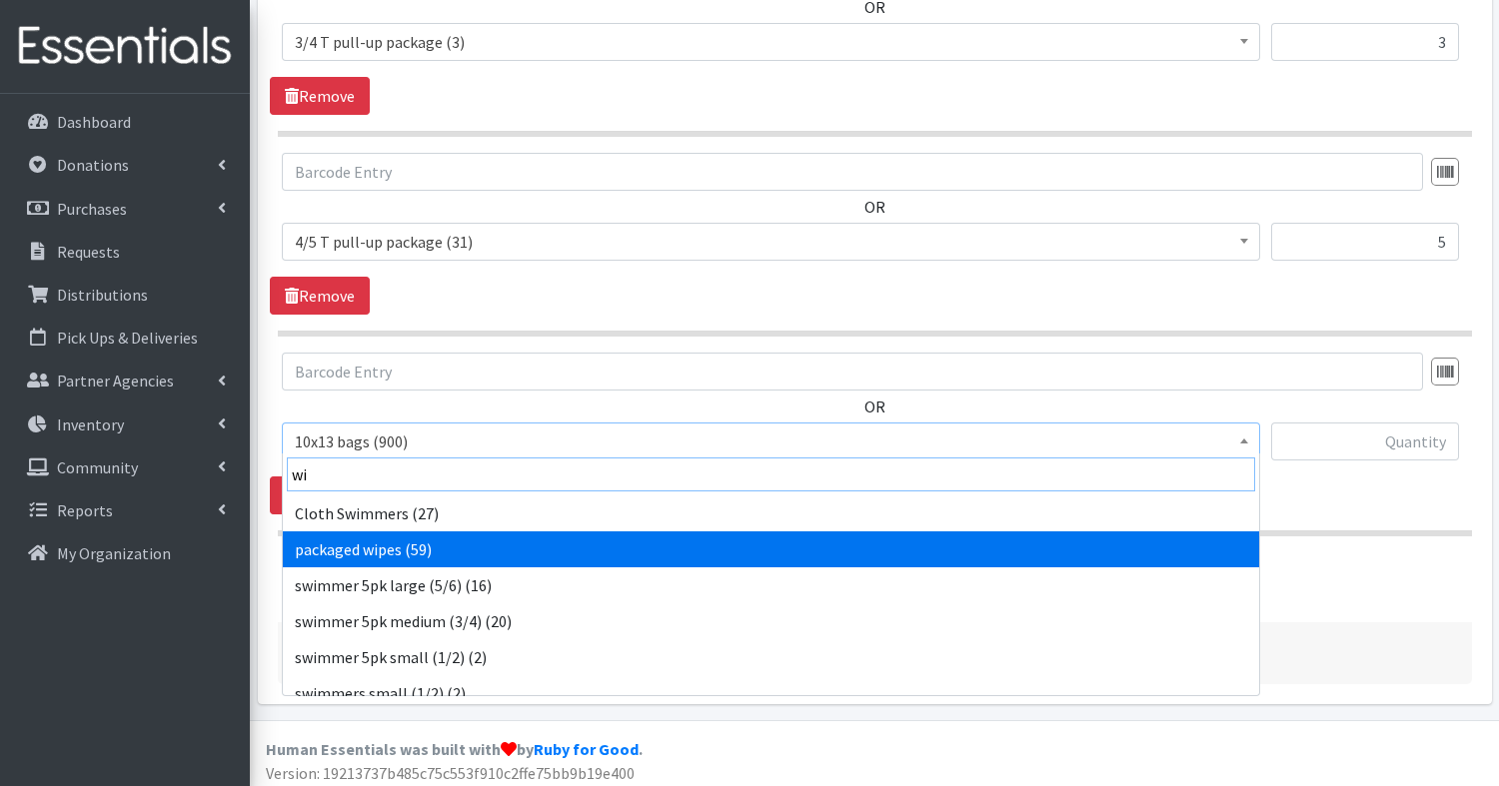
type input "wi"
select select "15143"
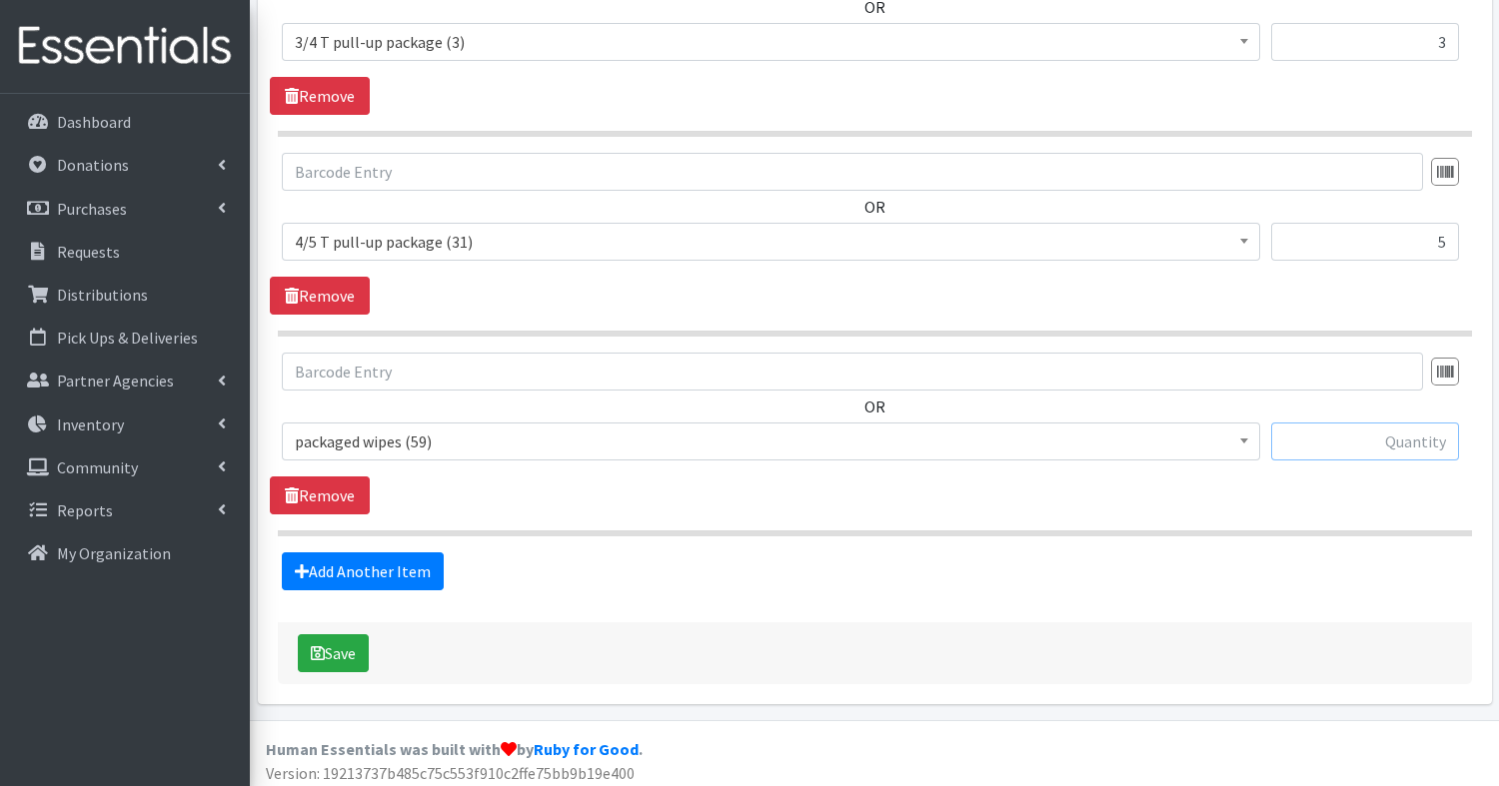
click at [1340, 424] on input "text" at bounding box center [1365, 442] width 188 height 38
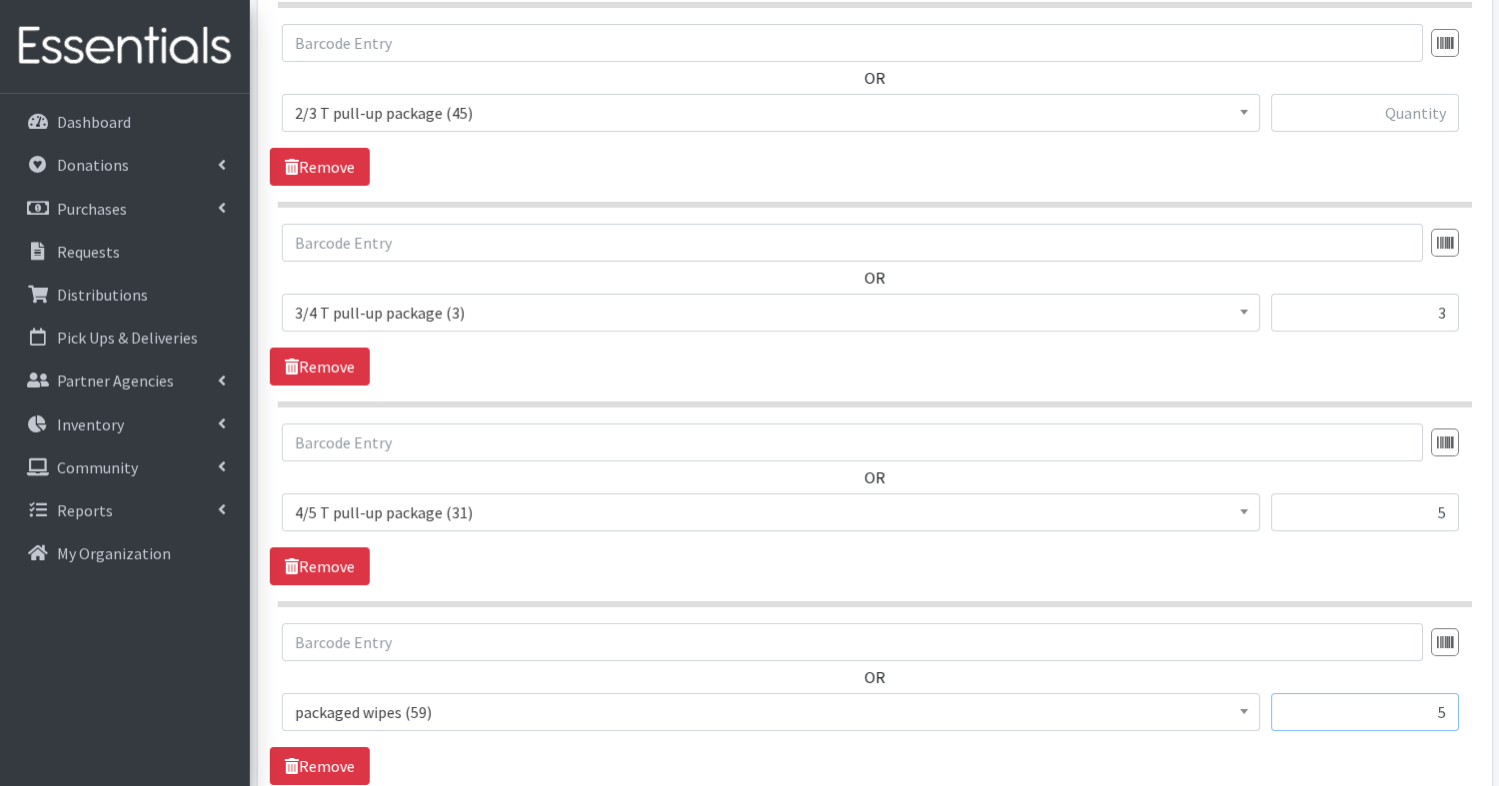
scroll to position [1797, 0]
type input "5"
click at [1400, 107] on input "text" at bounding box center [1365, 114] width 188 height 38
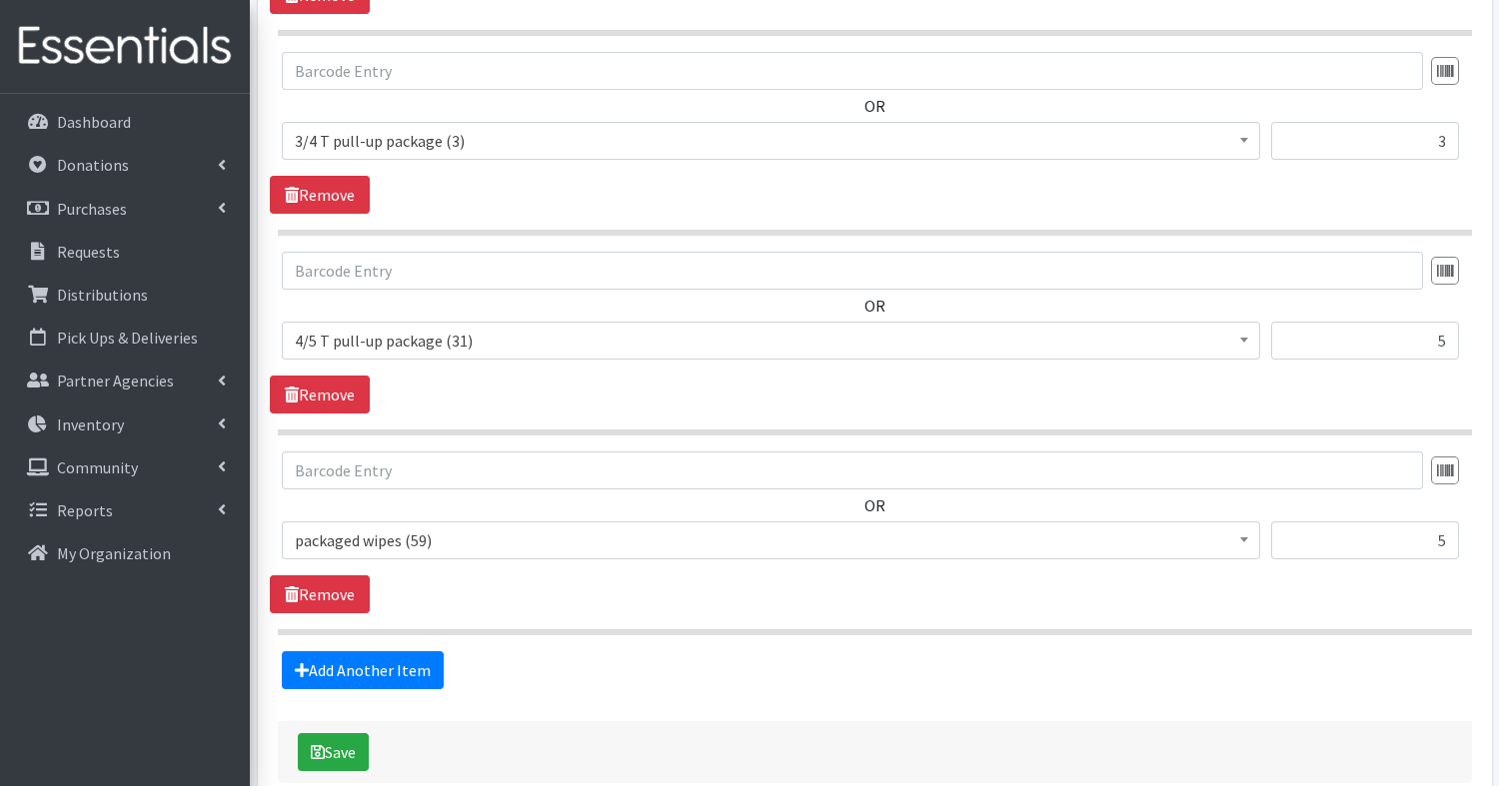
scroll to position [2069, 0]
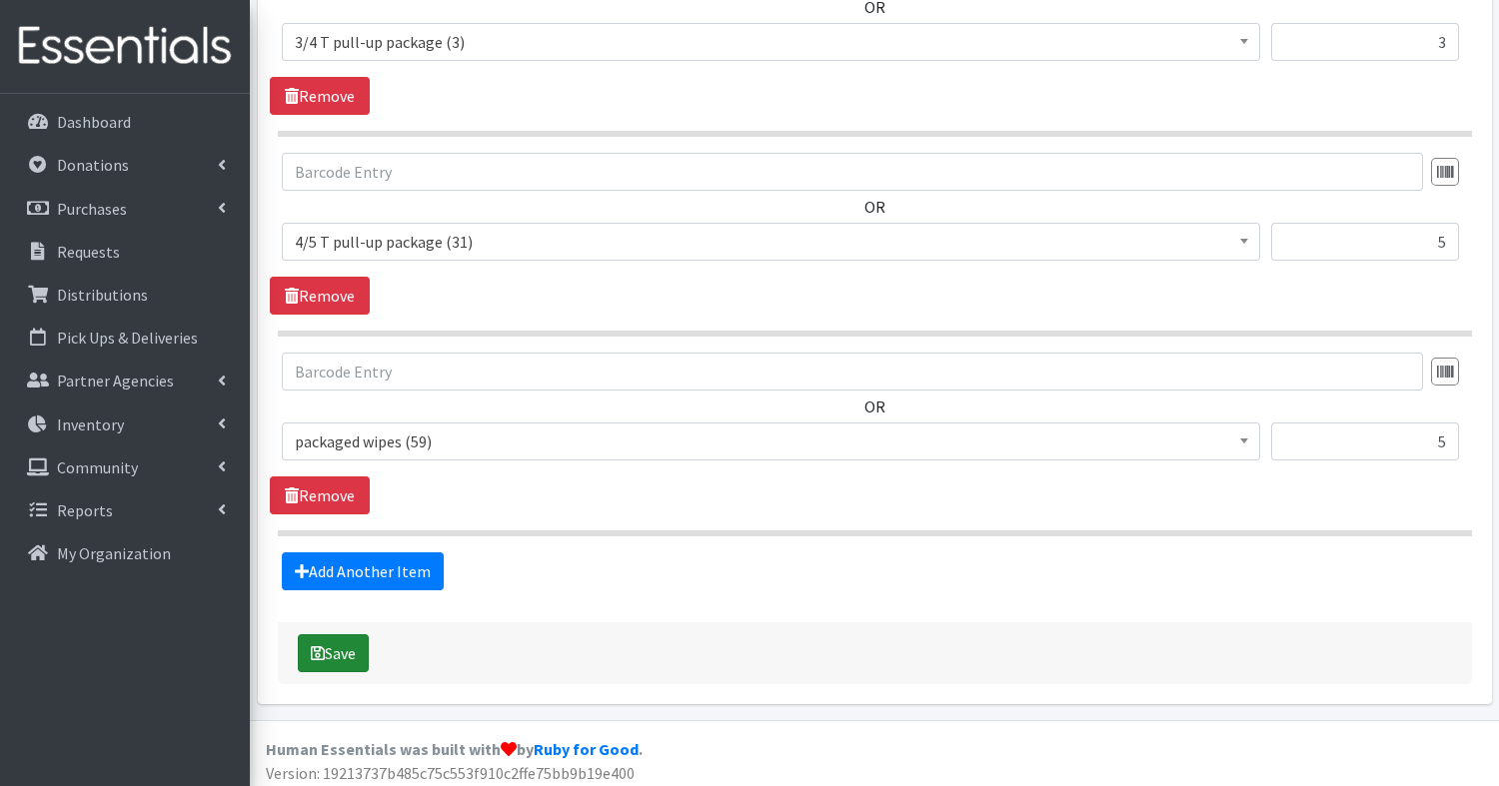
type input "5"
click at [329, 646] on button "Save" at bounding box center [333, 654] width 71 height 38
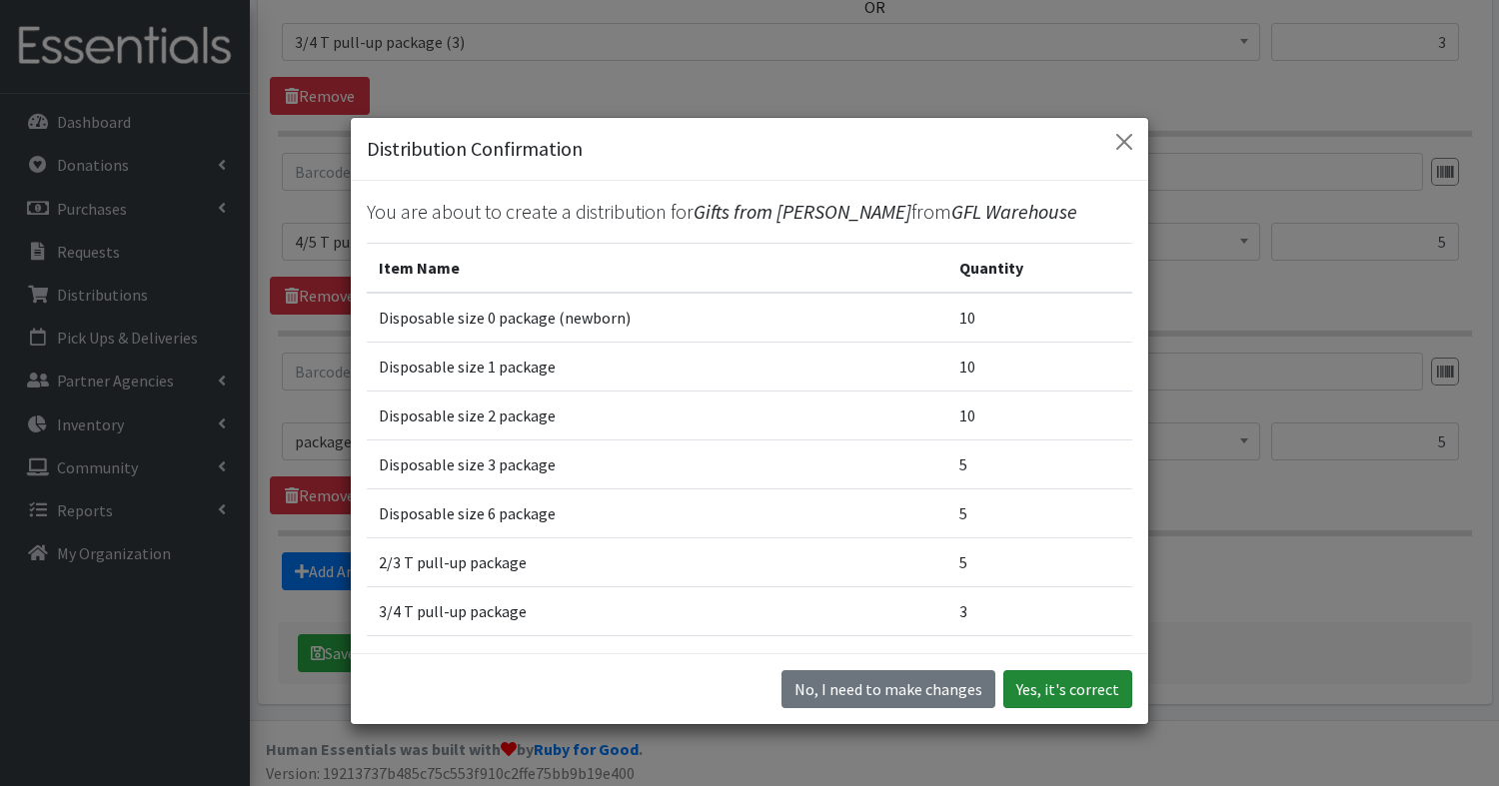
click at [1088, 689] on button "Yes, it's correct" at bounding box center [1067, 690] width 129 height 38
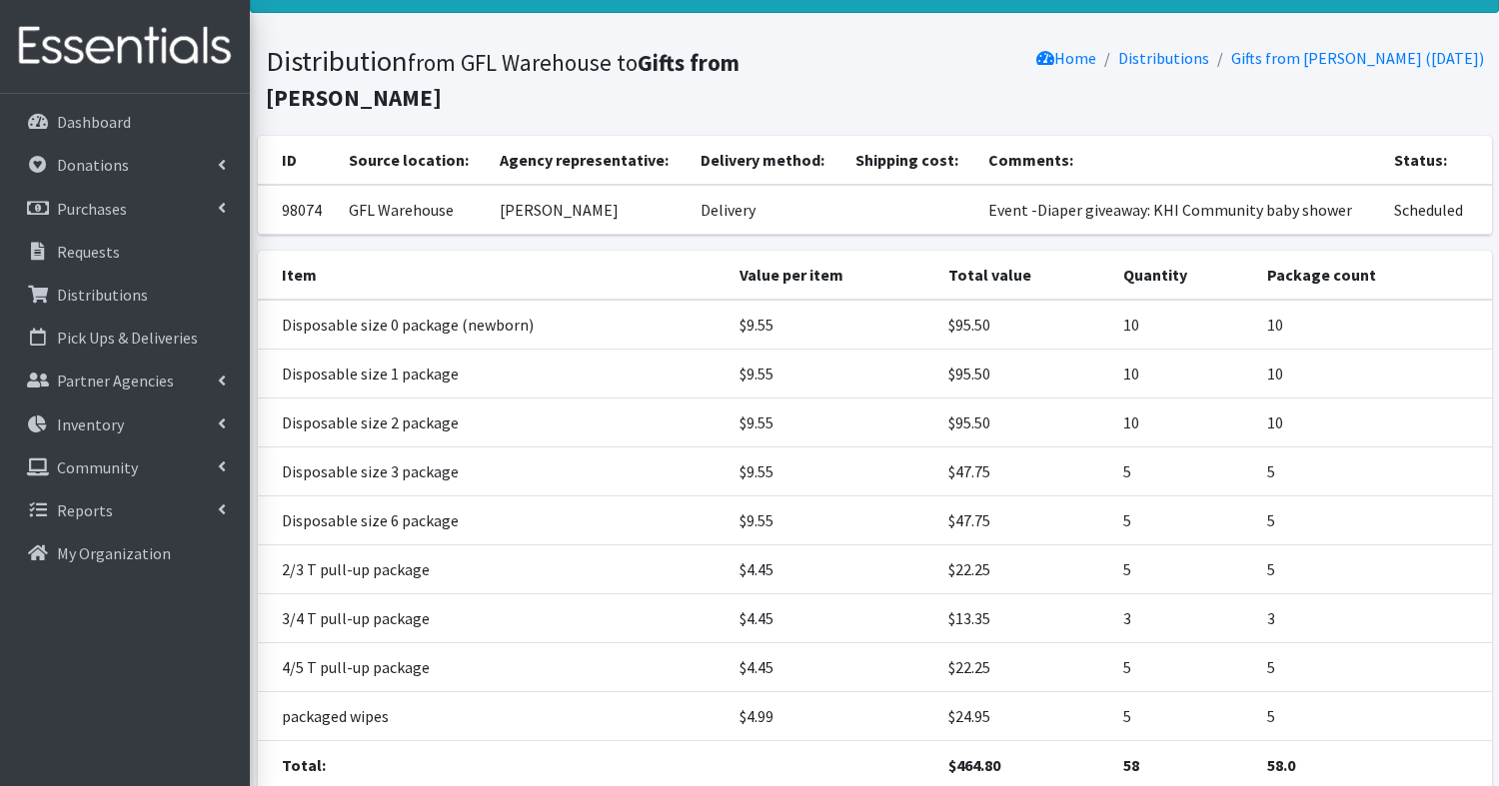
scroll to position [278, 0]
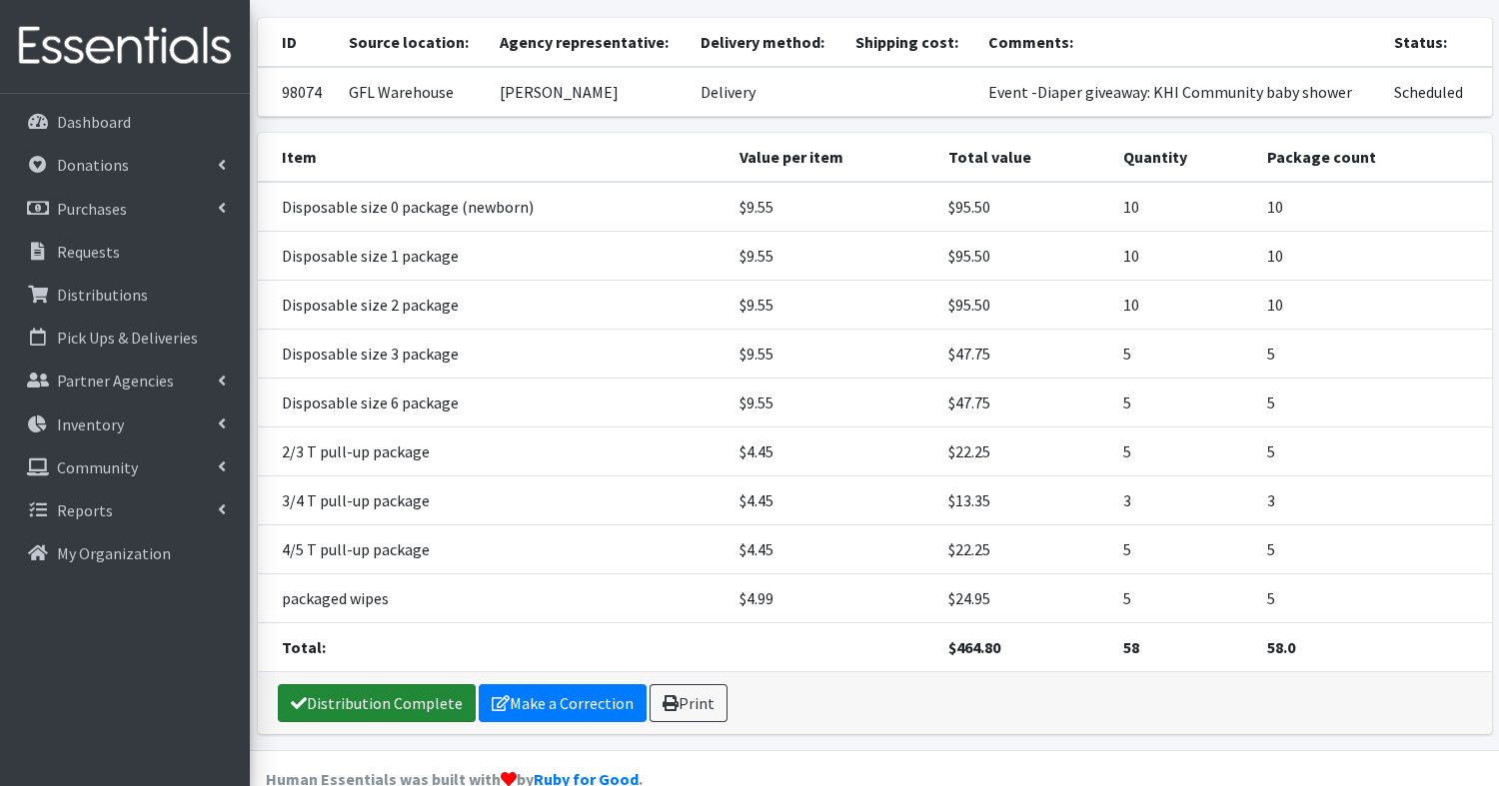
click at [374, 685] on link "Distribution Complete" at bounding box center [377, 704] width 198 height 38
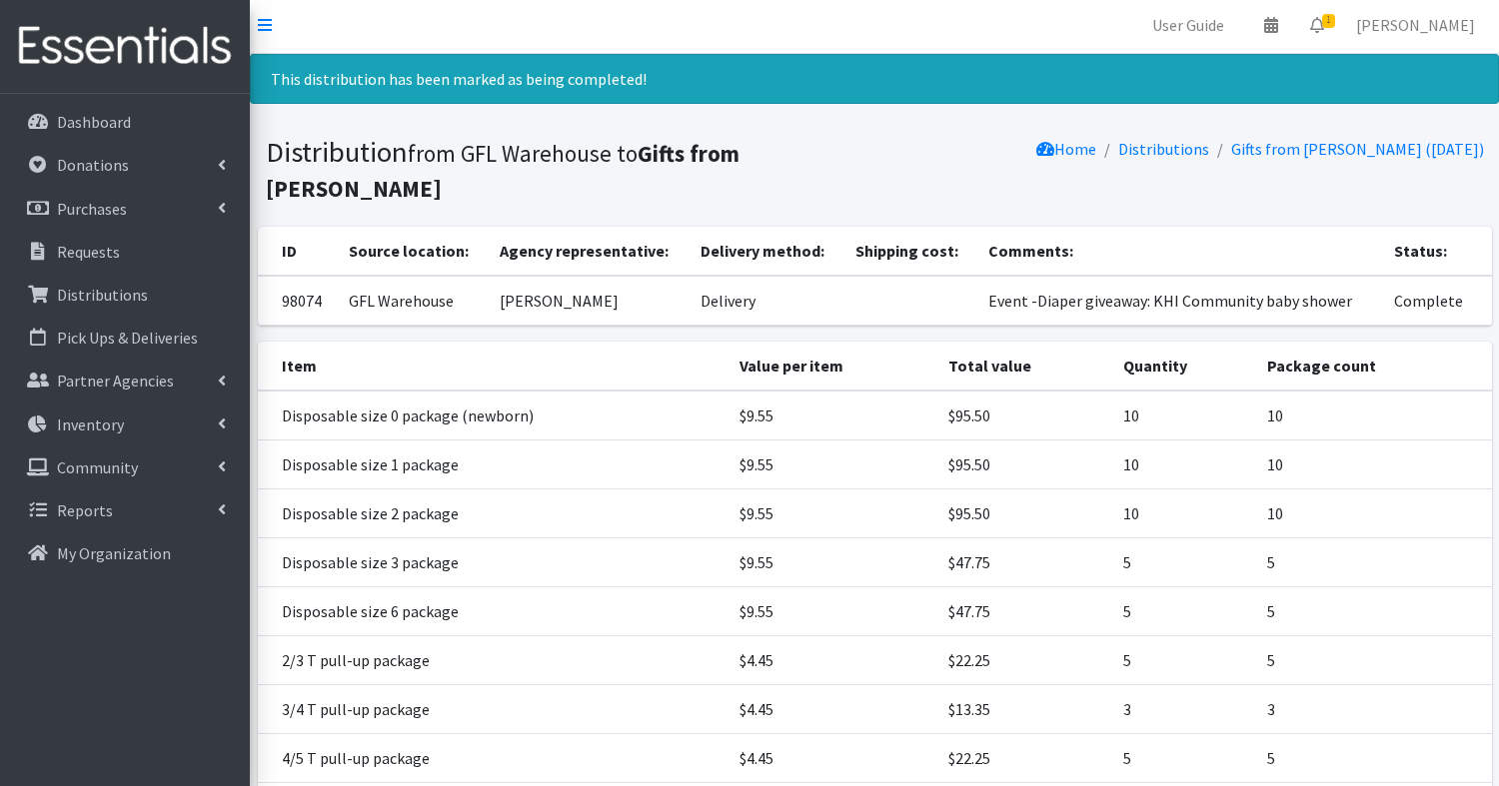
scroll to position [0, 0]
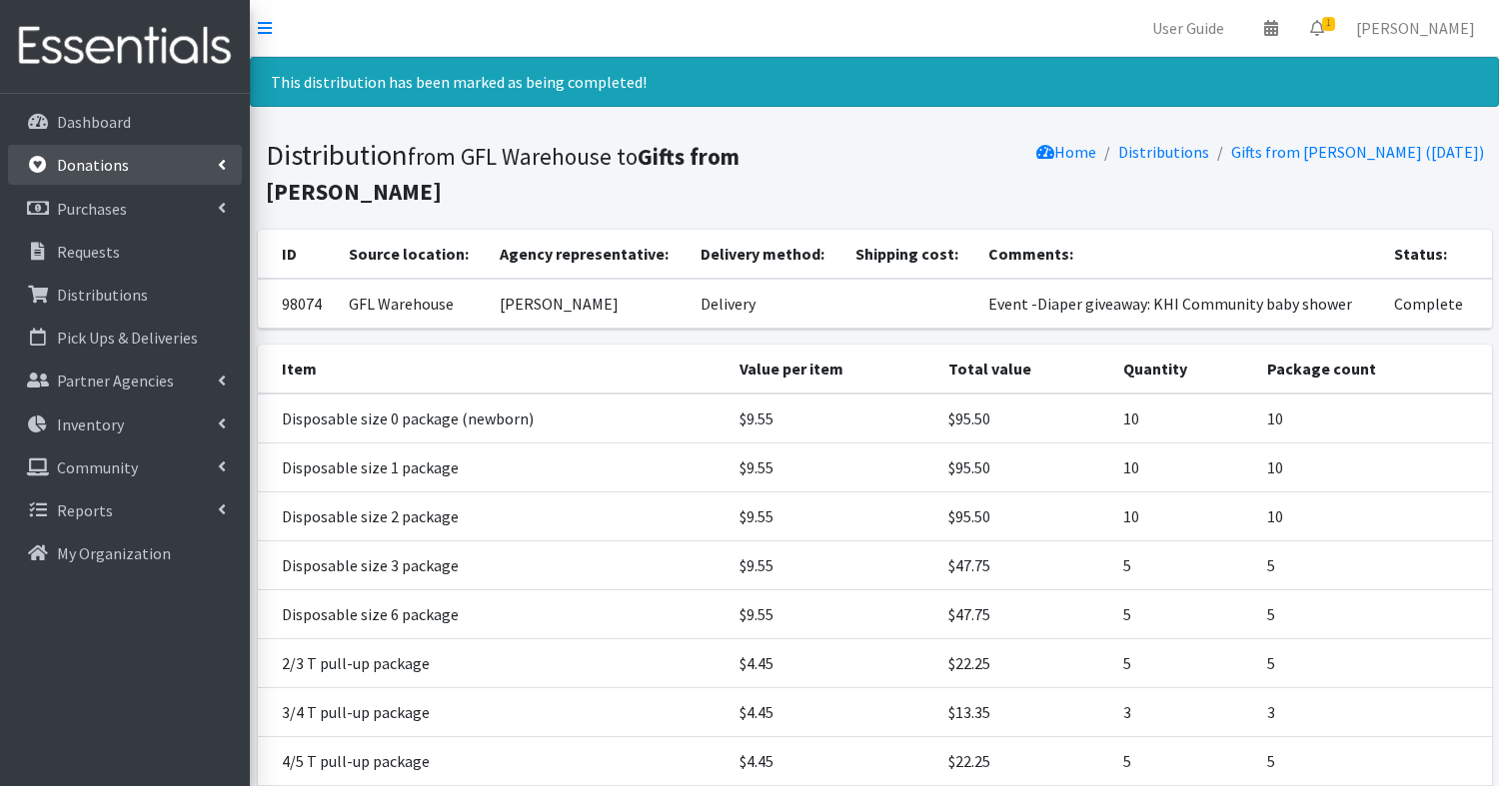
click at [104, 169] on p "Donations" at bounding box center [93, 165] width 72 height 20
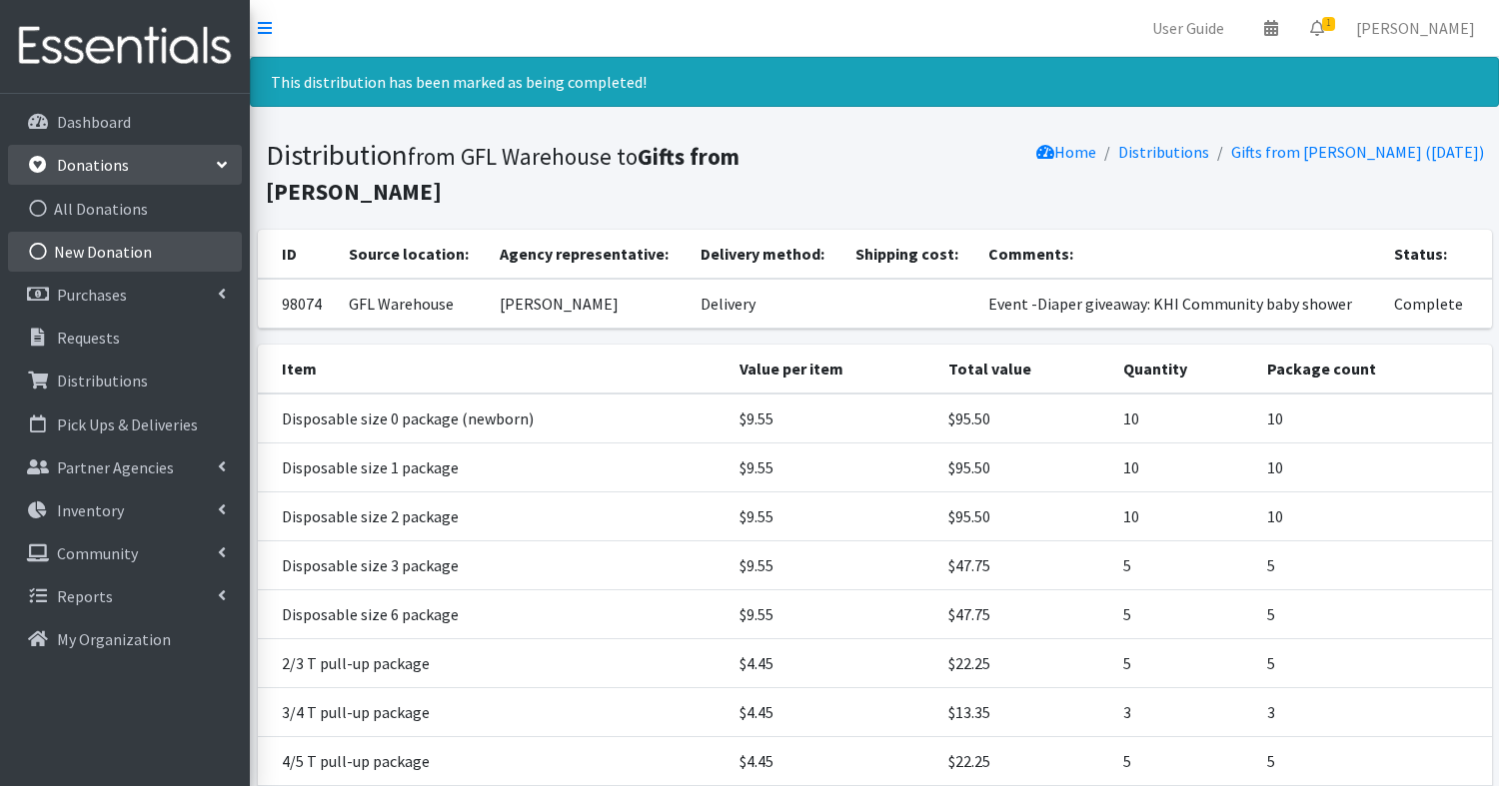
click at [110, 255] on link "New Donation" at bounding box center [125, 252] width 234 height 40
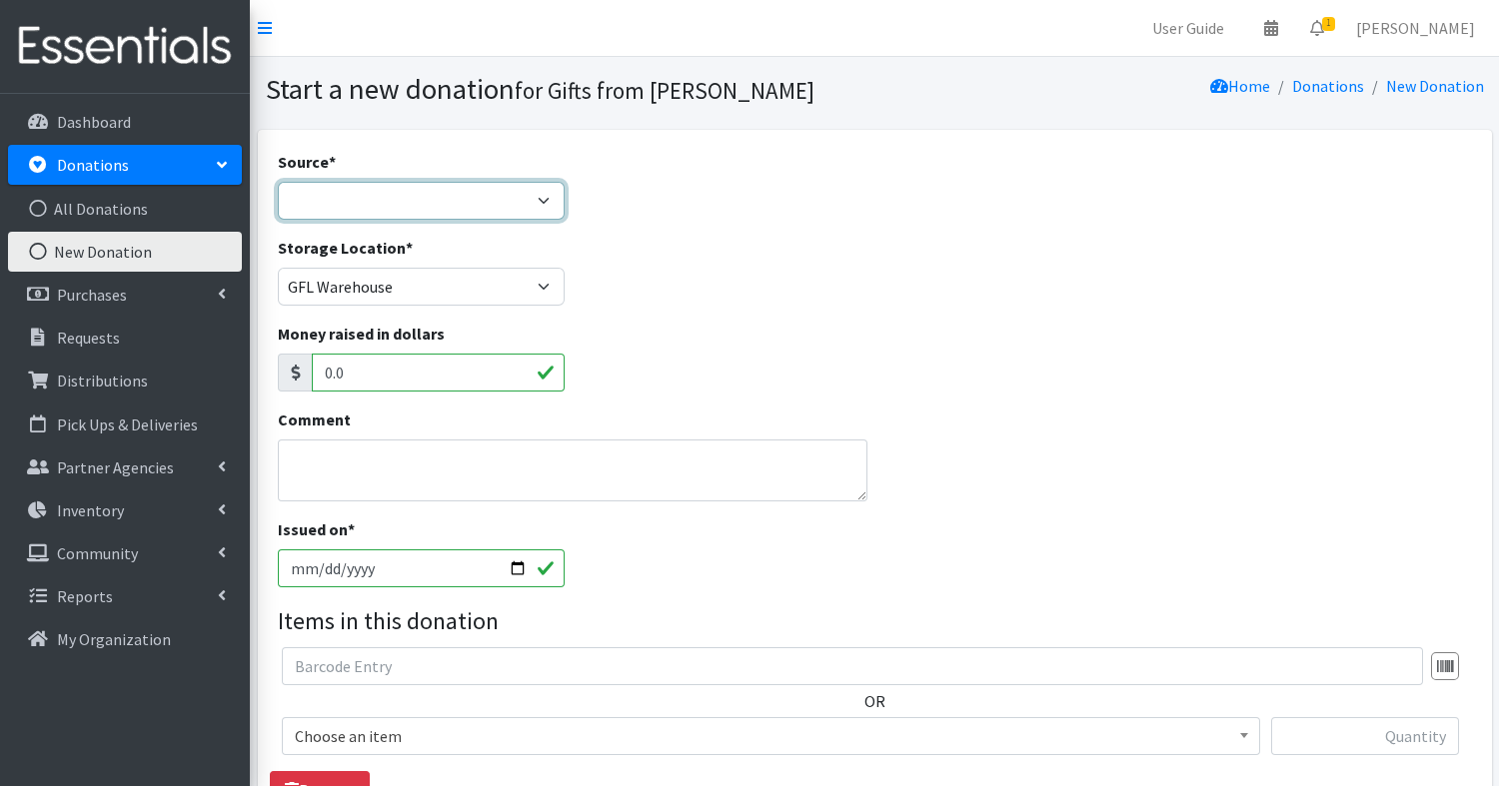
click at [435, 194] on select "Product Drive Manufacturer Donation Site Misc. Donation" at bounding box center [422, 201] width 288 height 38
select select "Product Drive"
click at [278, 182] on select "Product Drive Manufacturer Donation Site Misc. Donation" at bounding box center [422, 201] width 288 height 38
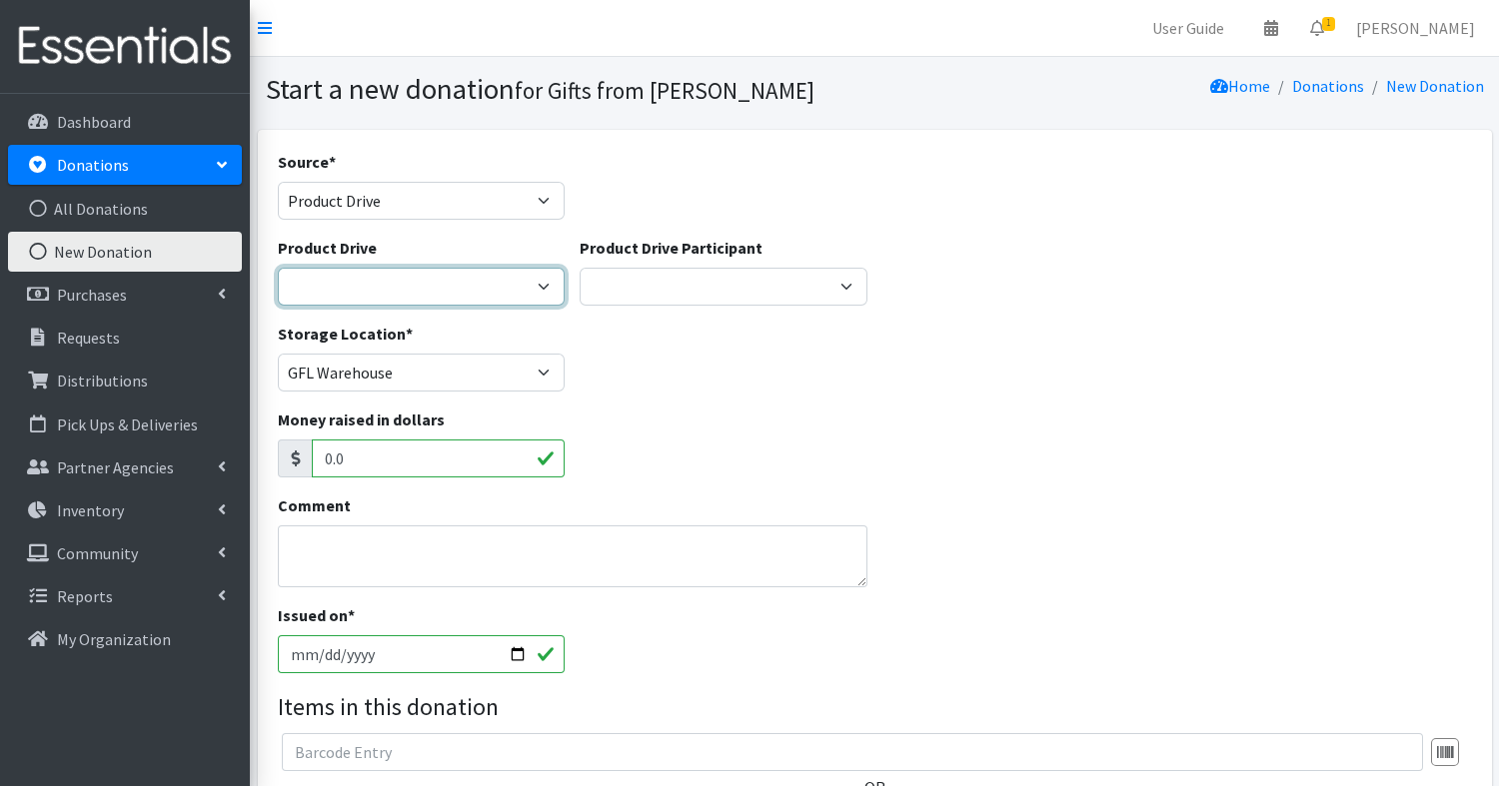
click at [362, 269] on select "25 Diaper Drive Aga Galus Eagle Scout Project - David Roa Liam Chisholm Memoria…" at bounding box center [422, 287] width 288 height 38
select select "3524"
click at [278, 268] on select "25 Diaper Drive Aga Galus Eagle Scout Project - David Roa Liam Chisholm Memoria…" at bounding box center [422, 287] width 288 height 38
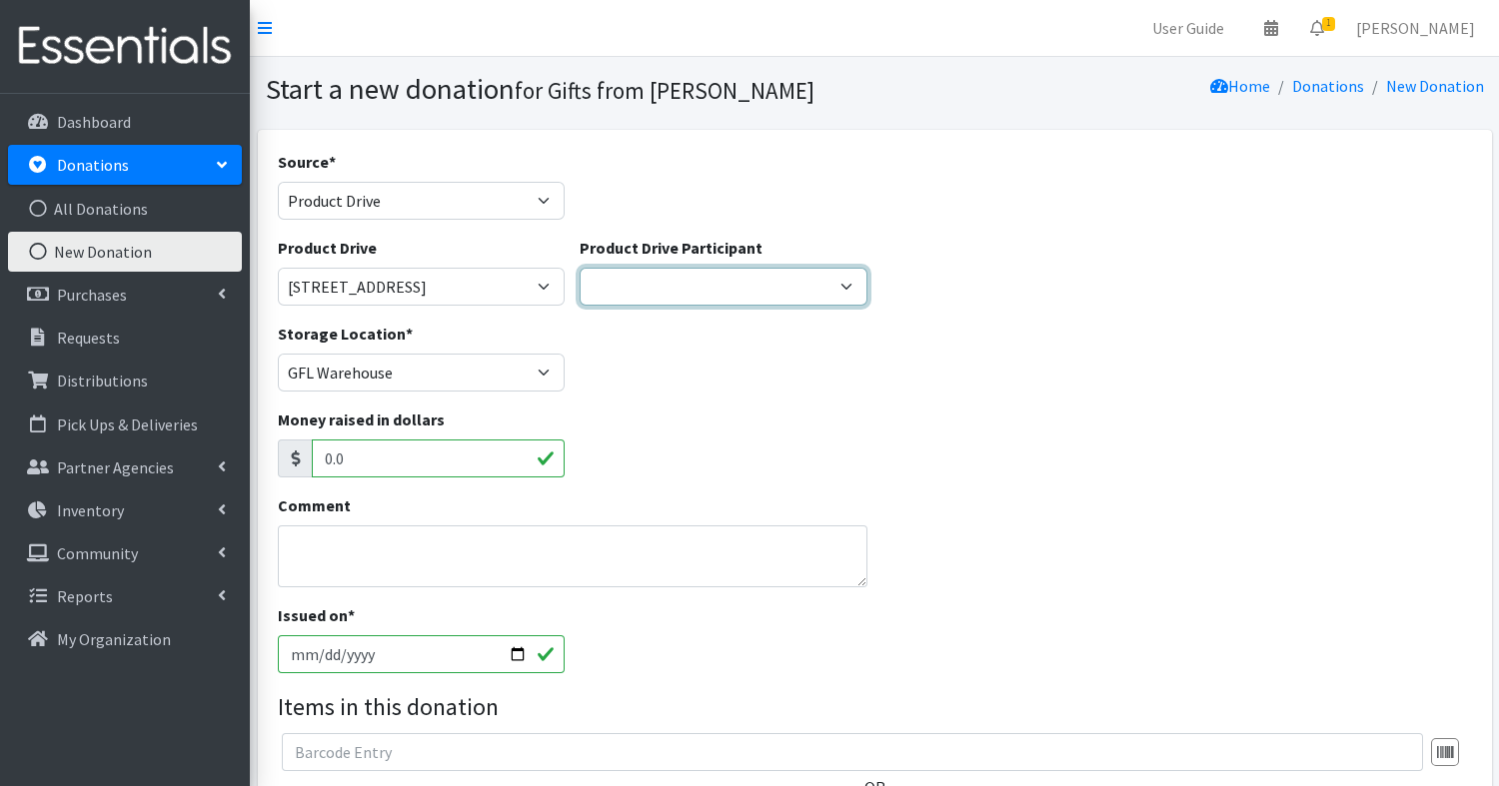
click at [643, 284] on select "Village of Park Forest Milk Bank GS Troup 65829 Richton Park SGR Zeta X Sigma D…" at bounding box center [724, 287] width 288 height 38
select select
click at [580, 268] on select "Village of Park Forest Milk Bank GS Troup 65829 Richton Park SGR Zeta X Sigma D…" at bounding box center [724, 287] width 288 height 38
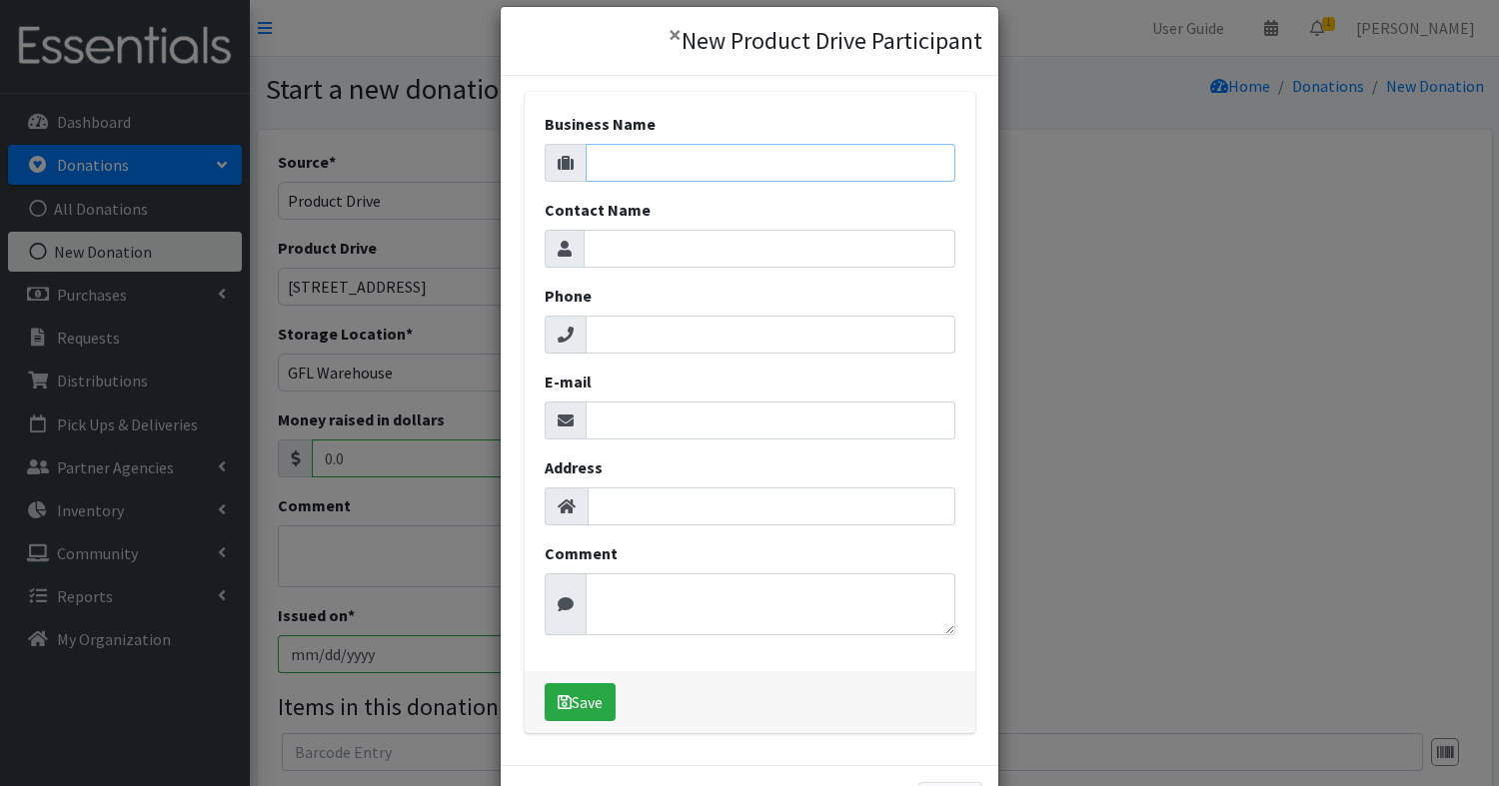
click at [727, 161] on input "Business Name" at bounding box center [771, 163] width 370 height 38
type input "fms"
click at [665, 345] on input "Phone" at bounding box center [771, 335] width 370 height 38
type input "123-4567"
click at [691, 420] on input "E-mail" at bounding box center [771, 421] width 370 height 38
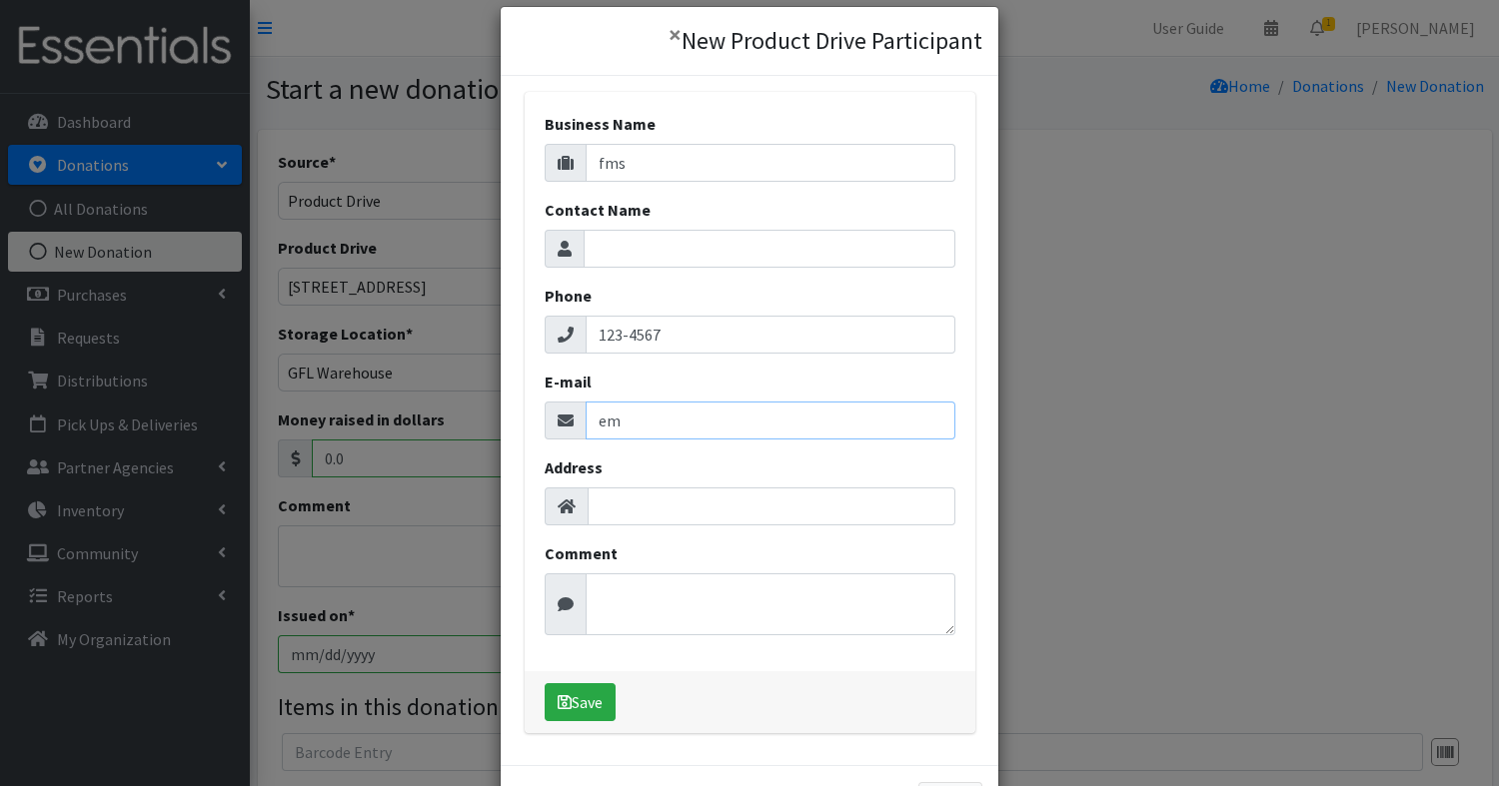
type input "email@"
click at [583, 707] on button "Save" at bounding box center [580, 703] width 71 height 38
select select "1710"
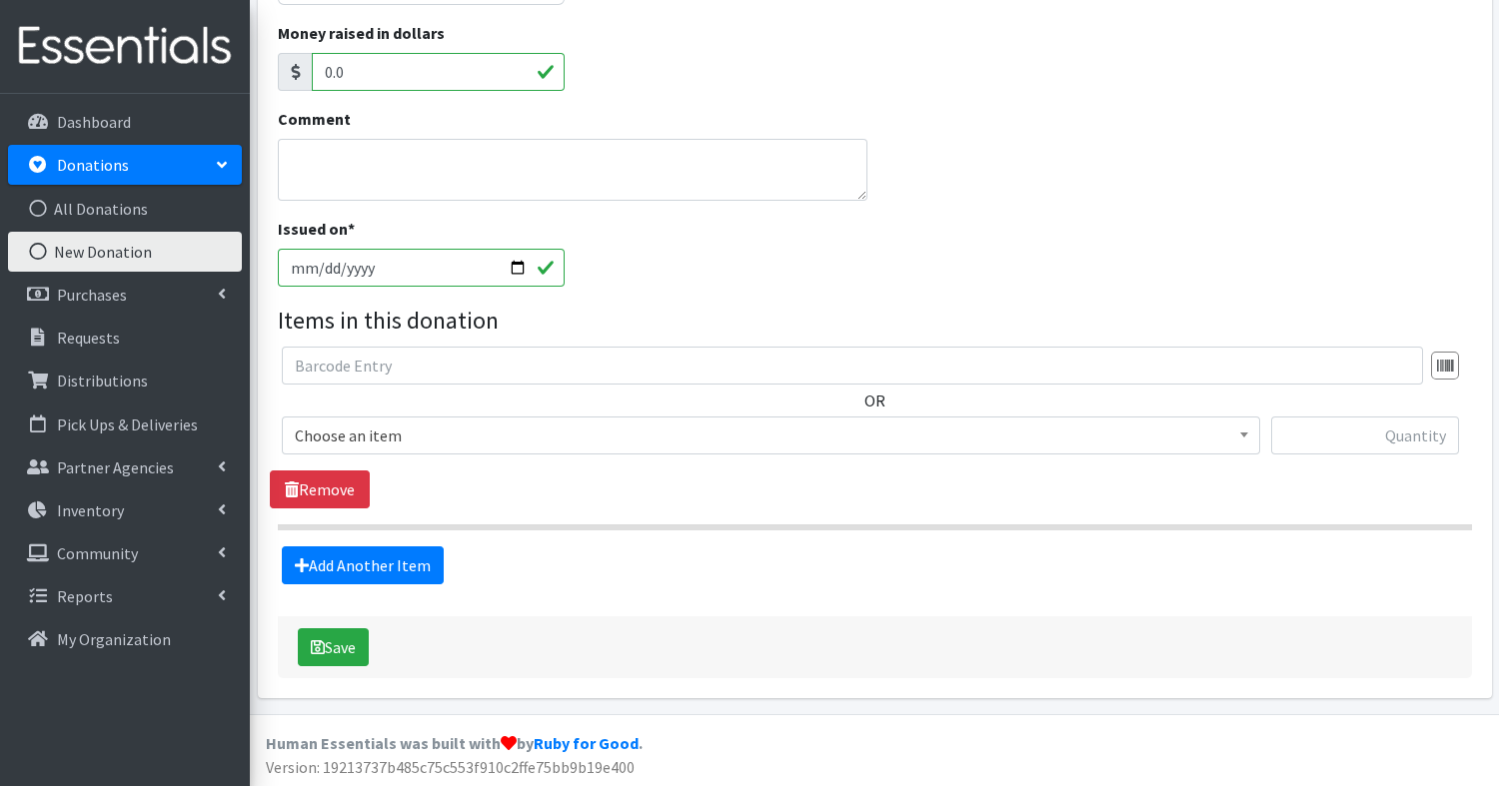
scroll to position [386, 0]
click at [458, 437] on span "Choose an item" at bounding box center [771, 437] width 952 height 28
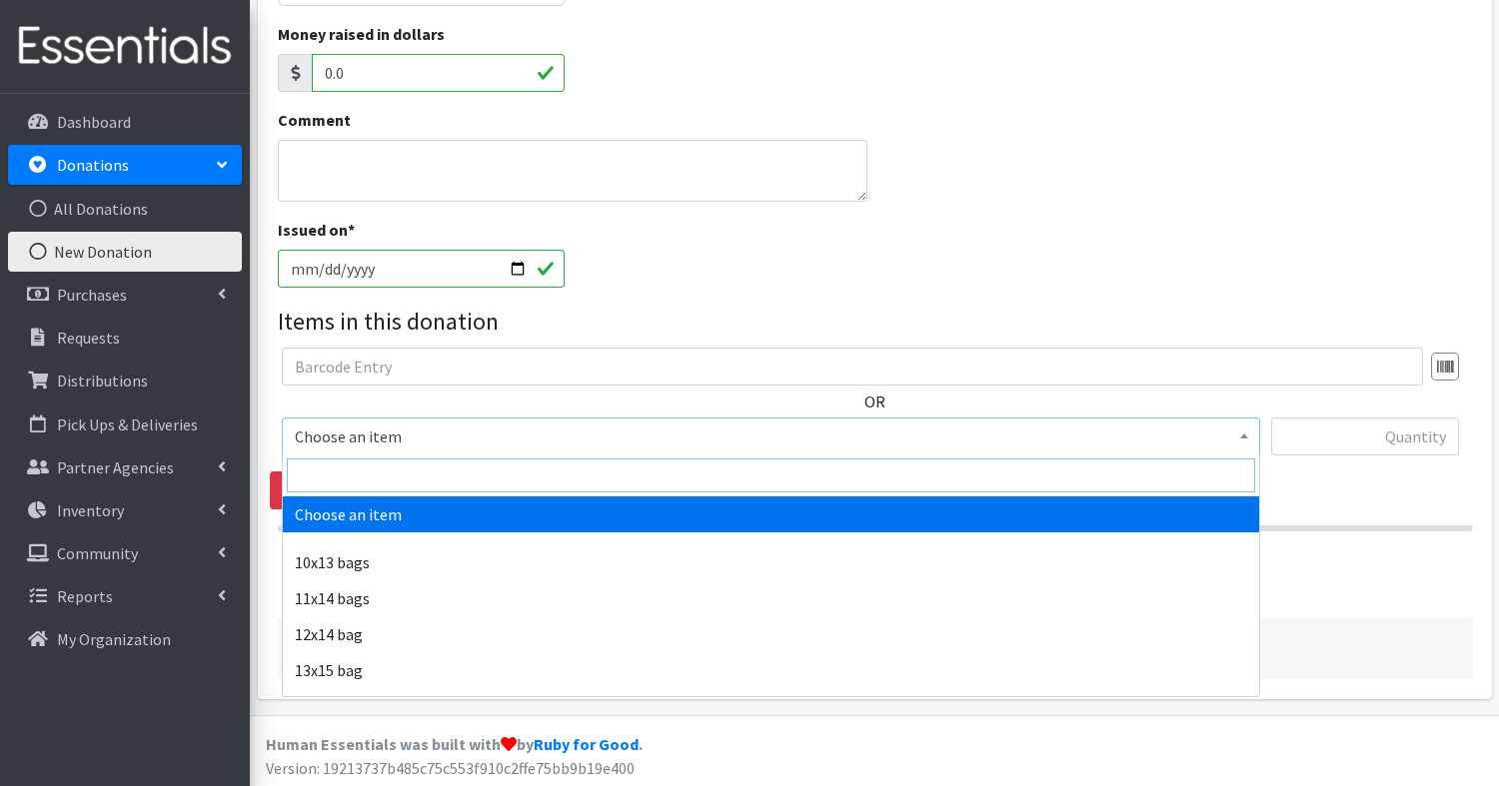
click at [454, 465] on input "search" at bounding box center [771, 476] width 968 height 34
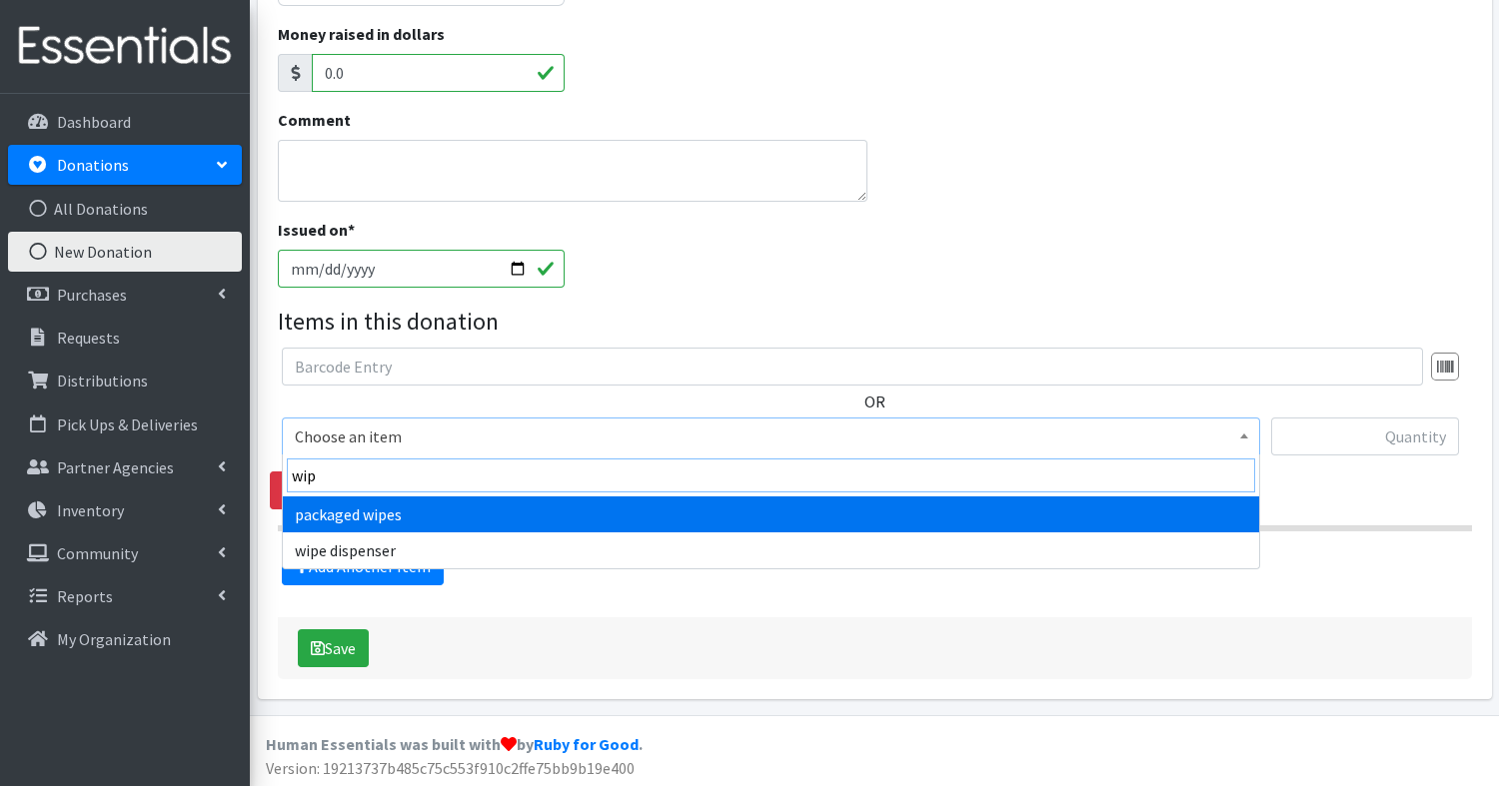
type input "wip"
select select "15143"
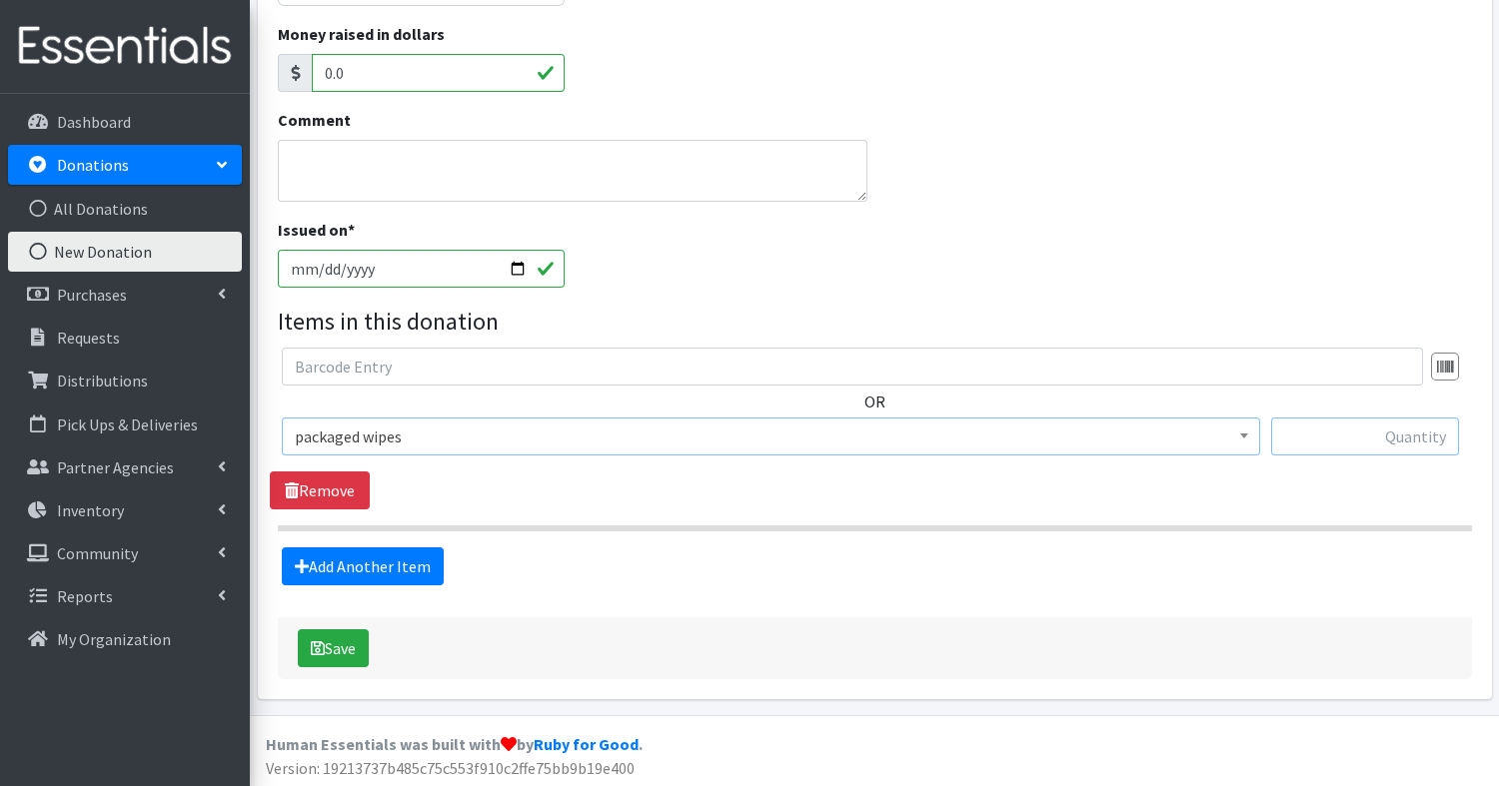
click at [1346, 424] on input "text" at bounding box center [1365, 437] width 188 height 38
type input "20"
click at [405, 564] on link "Add Another Item" at bounding box center [363, 567] width 162 height 38
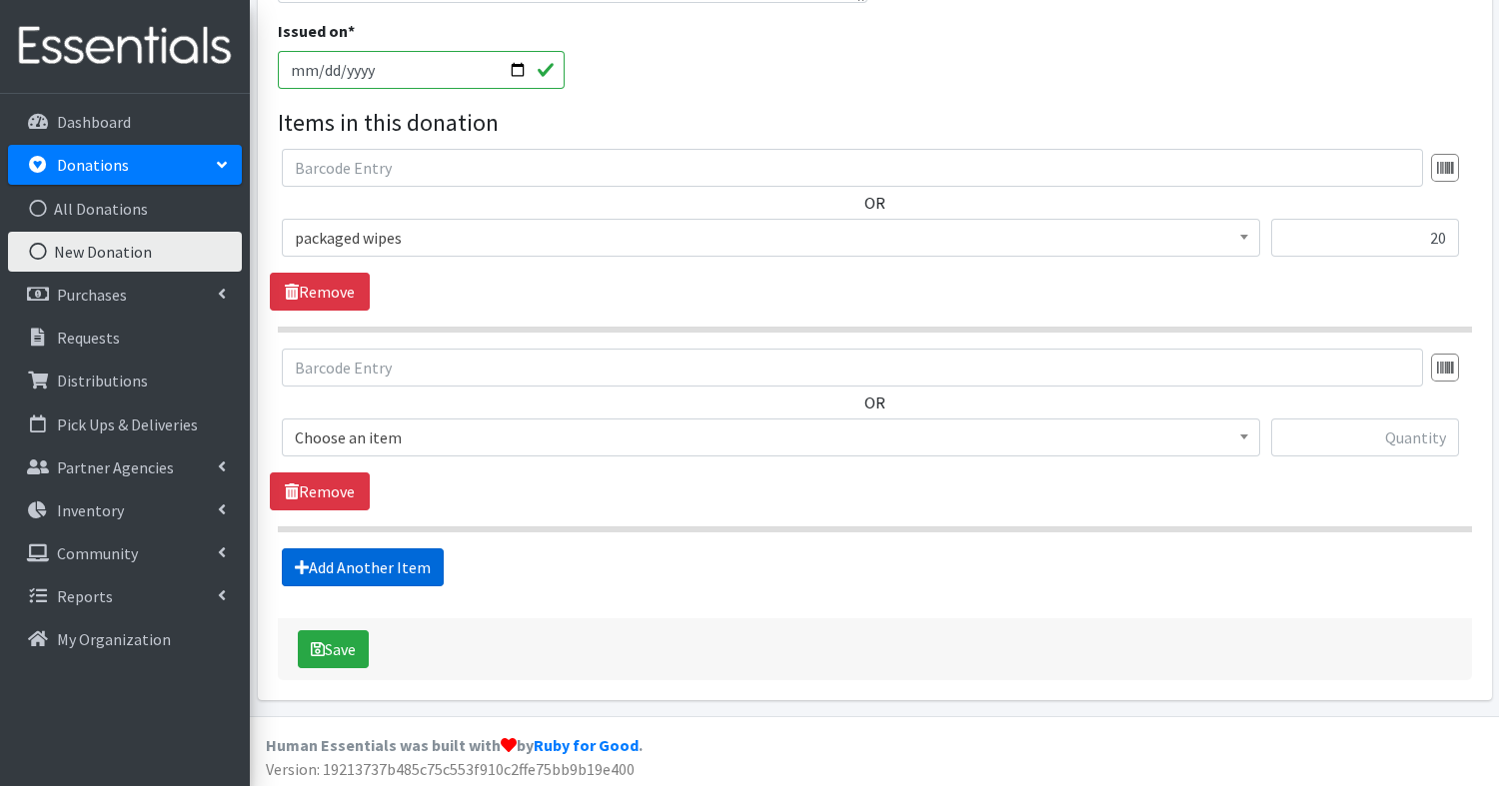
scroll to position [586, 0]
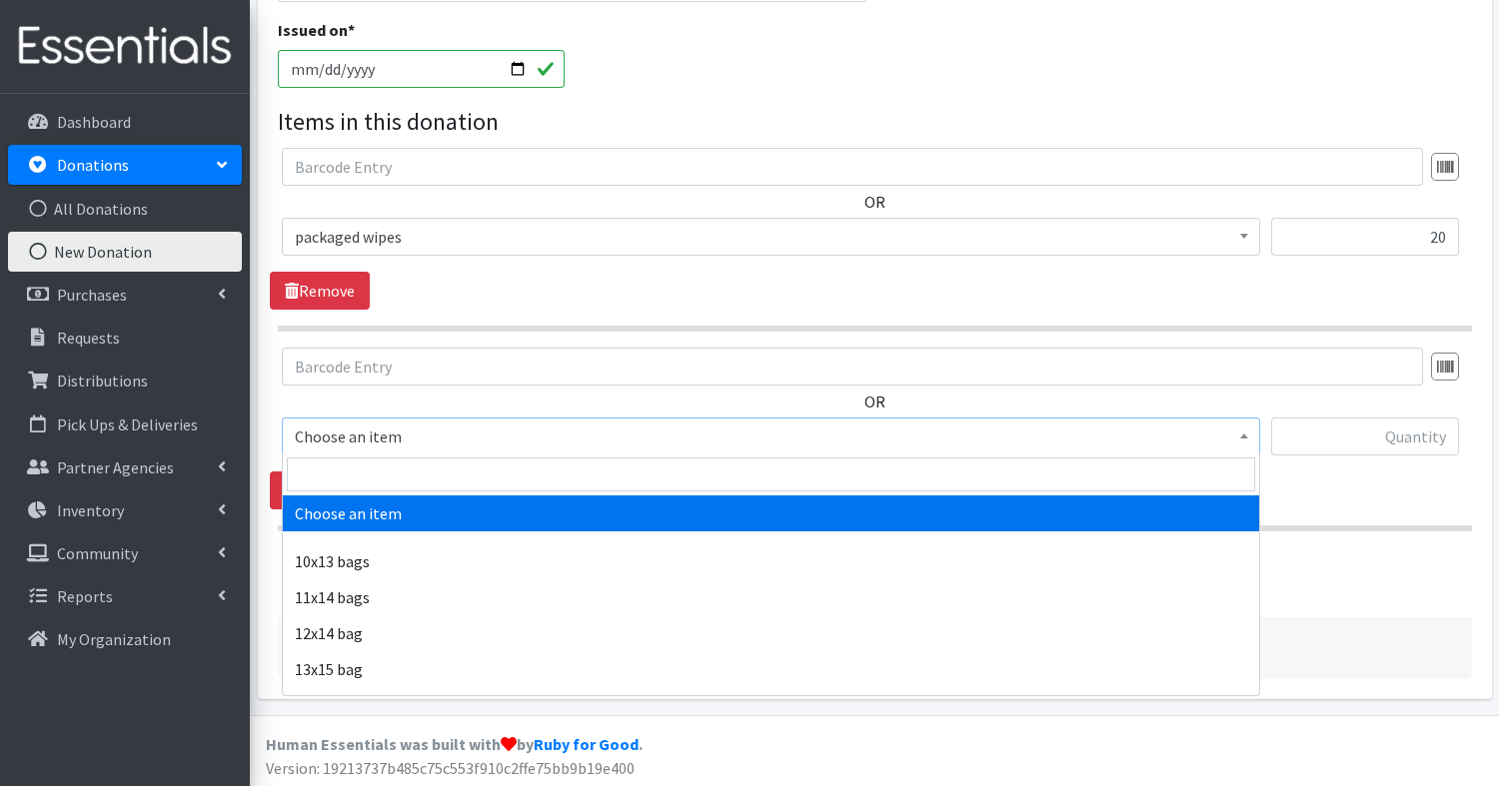
click at [375, 426] on span "Choose an item" at bounding box center [771, 437] width 952 height 28
click at [377, 470] on input "search" at bounding box center [771, 475] width 968 height 34
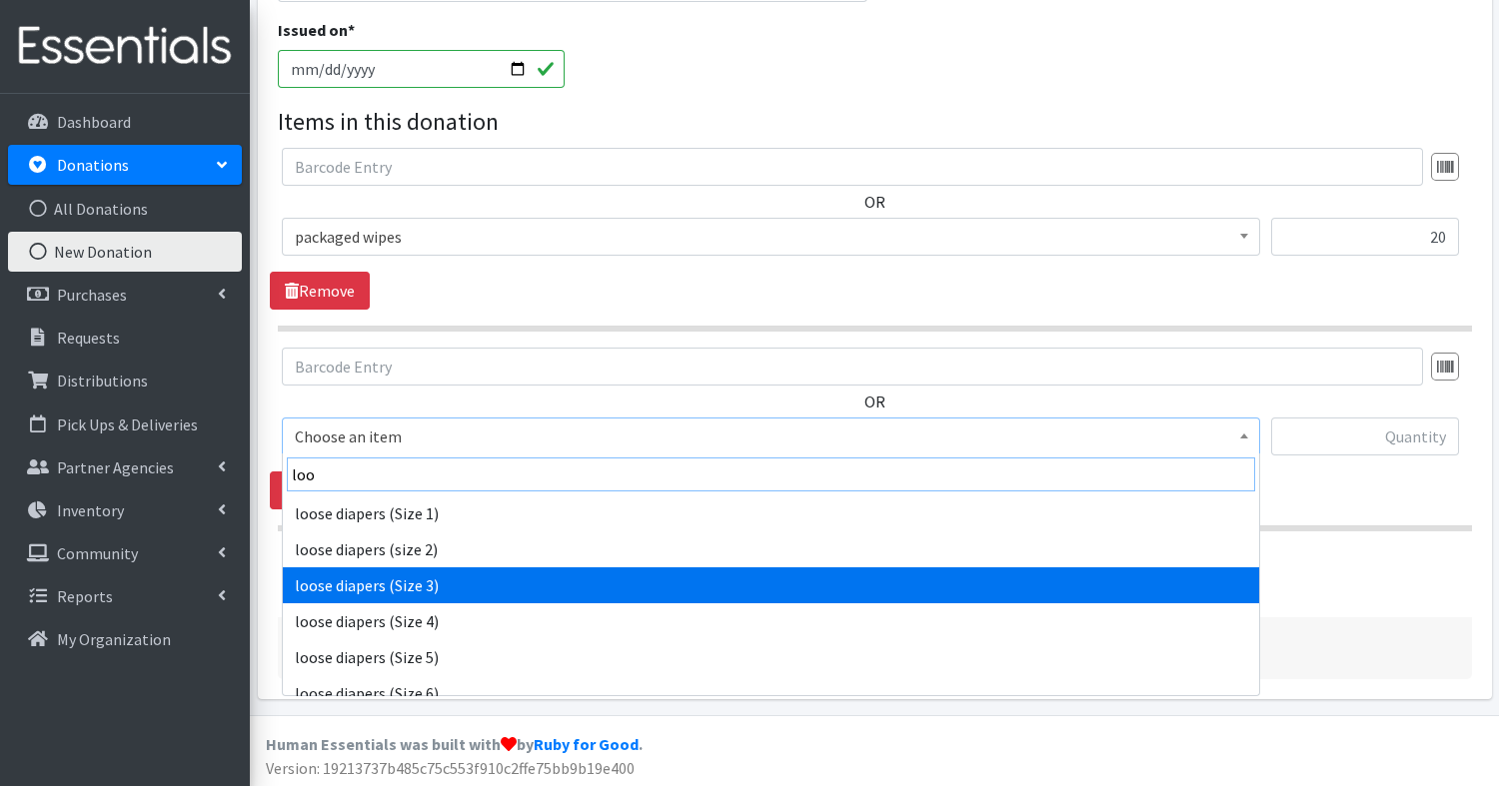
type input "loo"
select select "14071"
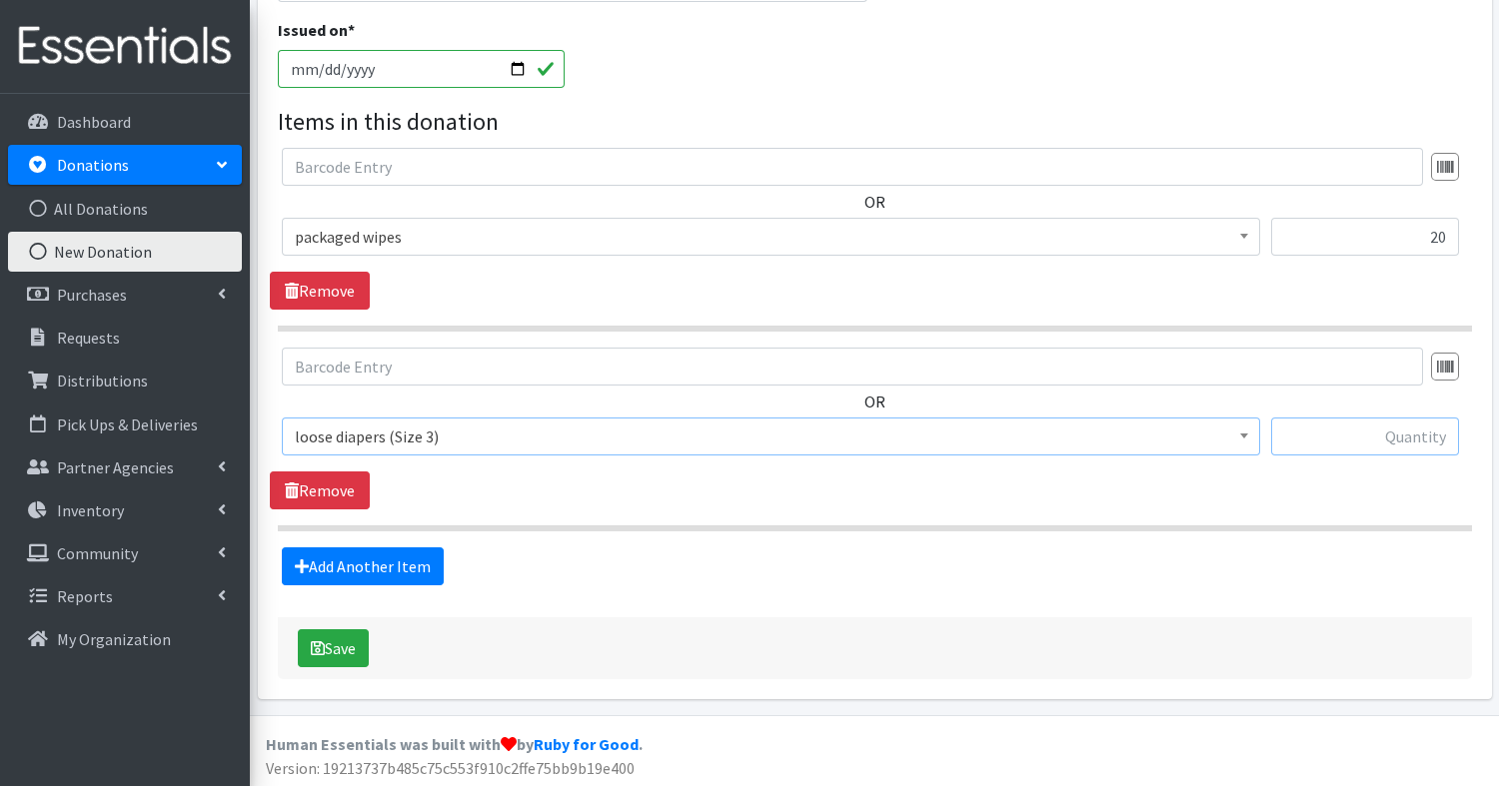
click at [1425, 439] on input "text" at bounding box center [1365, 437] width 188 height 38
type input "166"
click at [418, 552] on link "Add Another Item" at bounding box center [363, 567] width 162 height 38
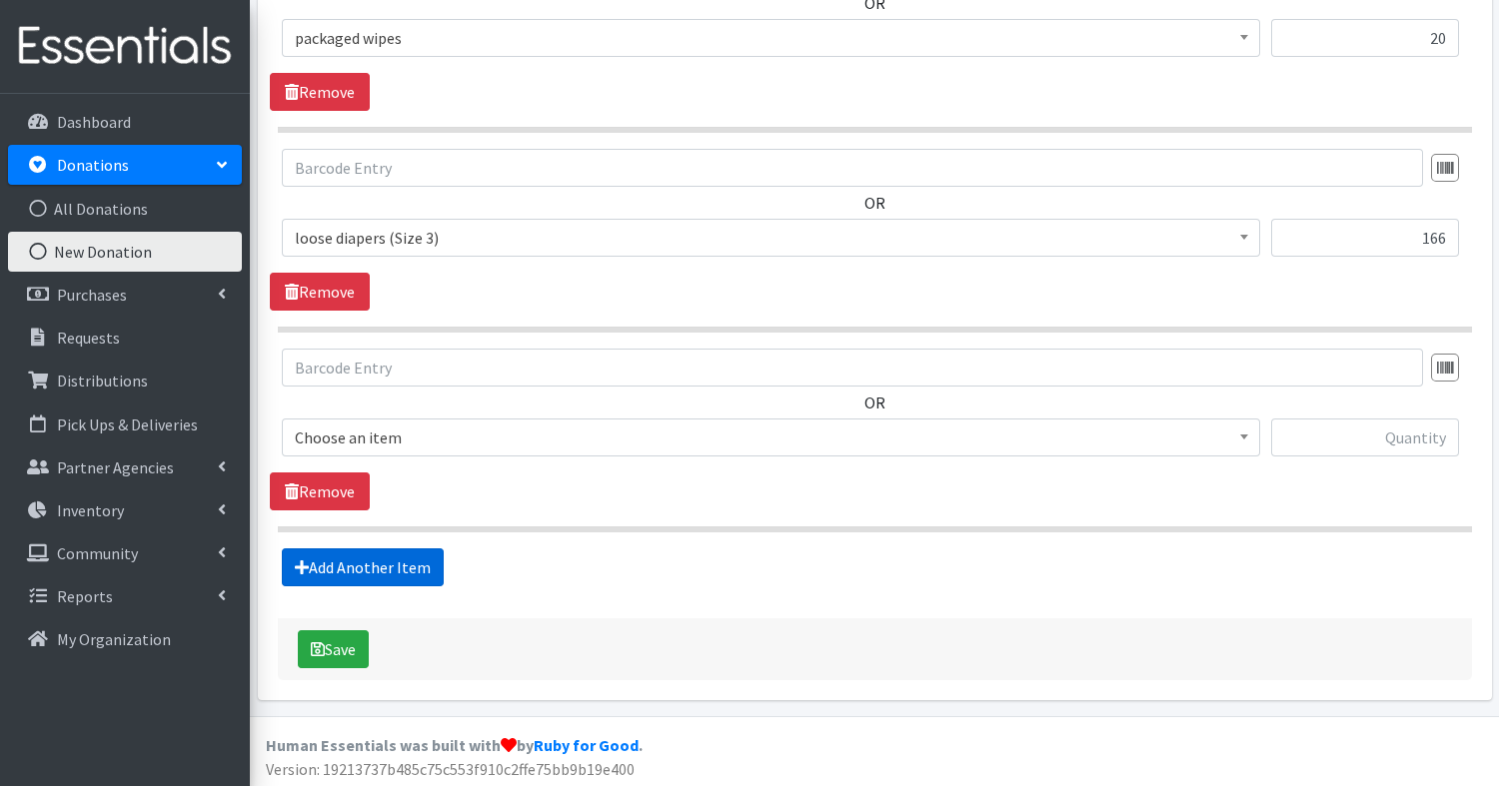
scroll to position [784, 0]
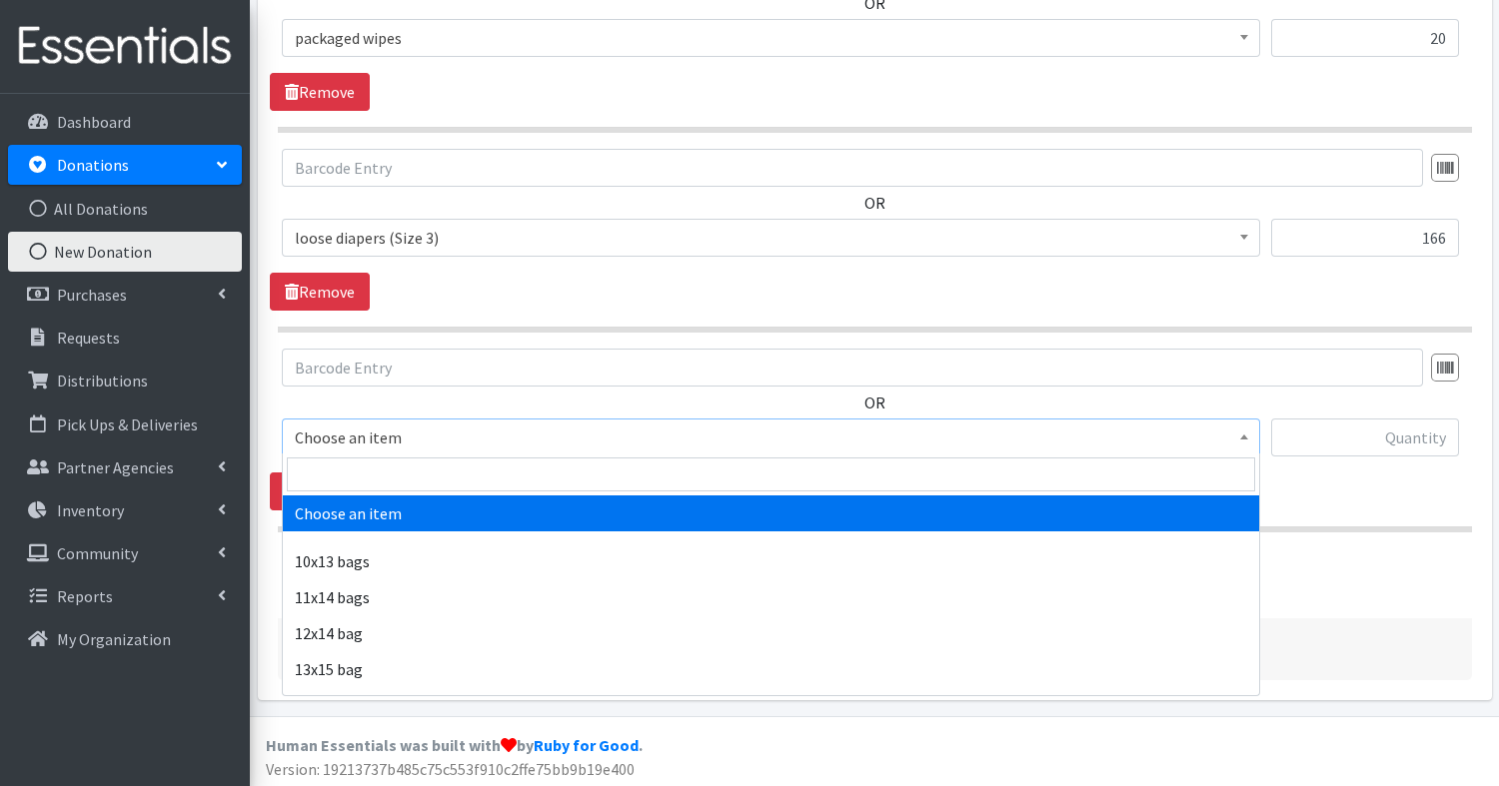
click at [435, 430] on span "Choose an item" at bounding box center [771, 438] width 952 height 28
click at [426, 479] on input "search" at bounding box center [771, 475] width 968 height 34
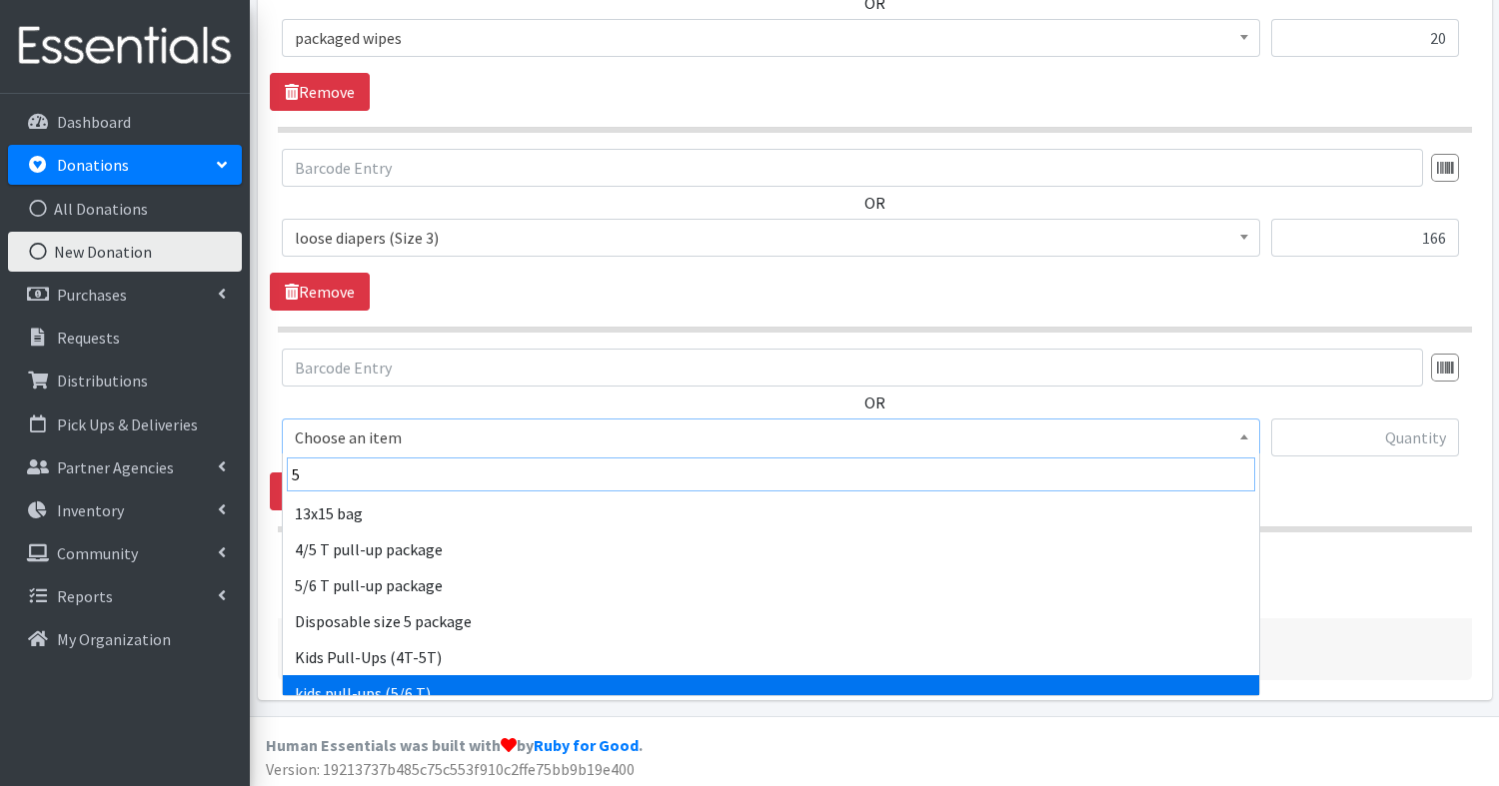
type input "5"
select select "15159"
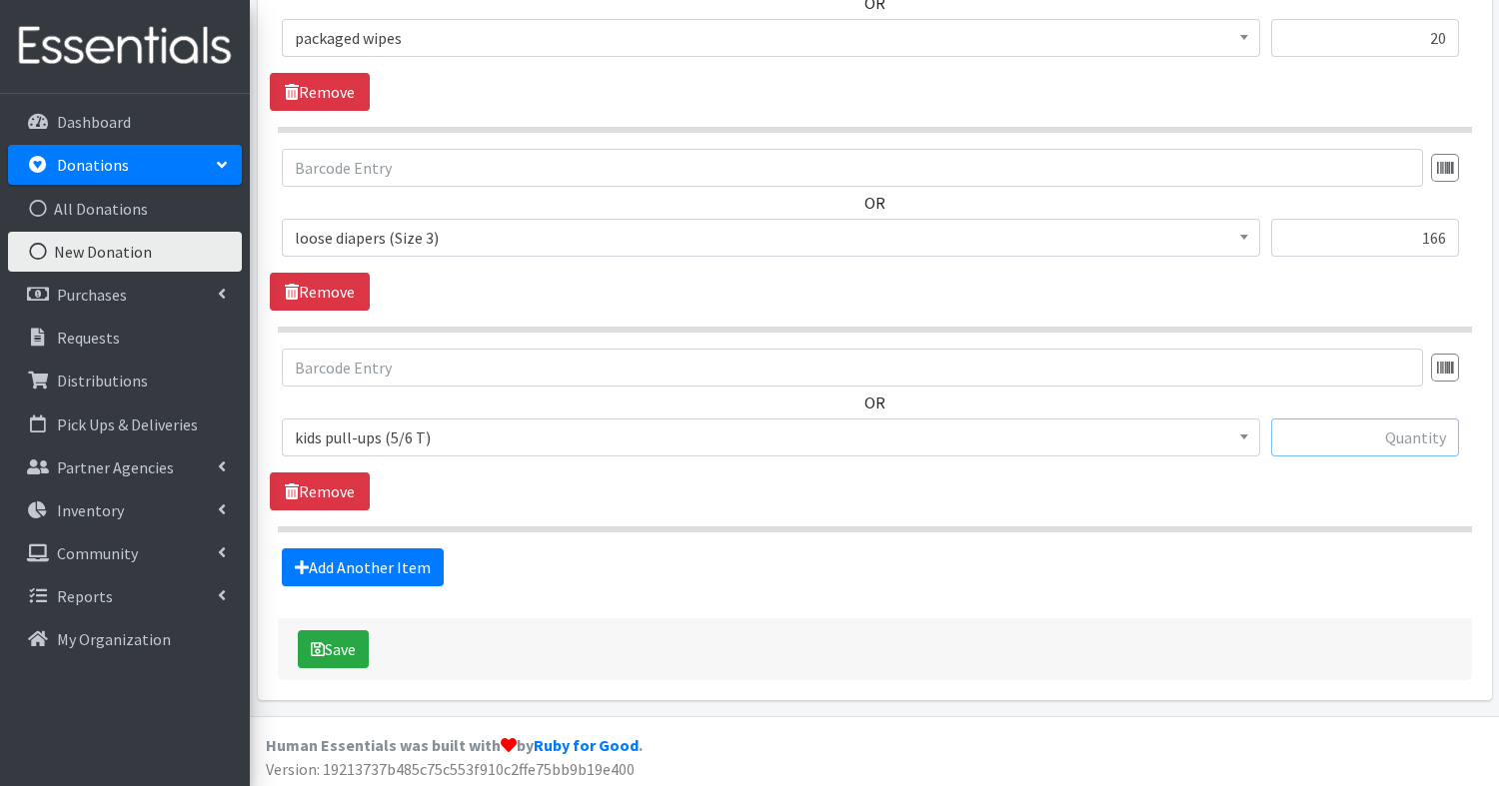
click at [1436, 425] on input "text" at bounding box center [1365, 438] width 188 height 38
type input "18"
click at [373, 566] on link "Add Another Item" at bounding box center [363, 568] width 162 height 38
click at [399, 432] on span "Choose an item" at bounding box center [771, 438] width 952 height 28
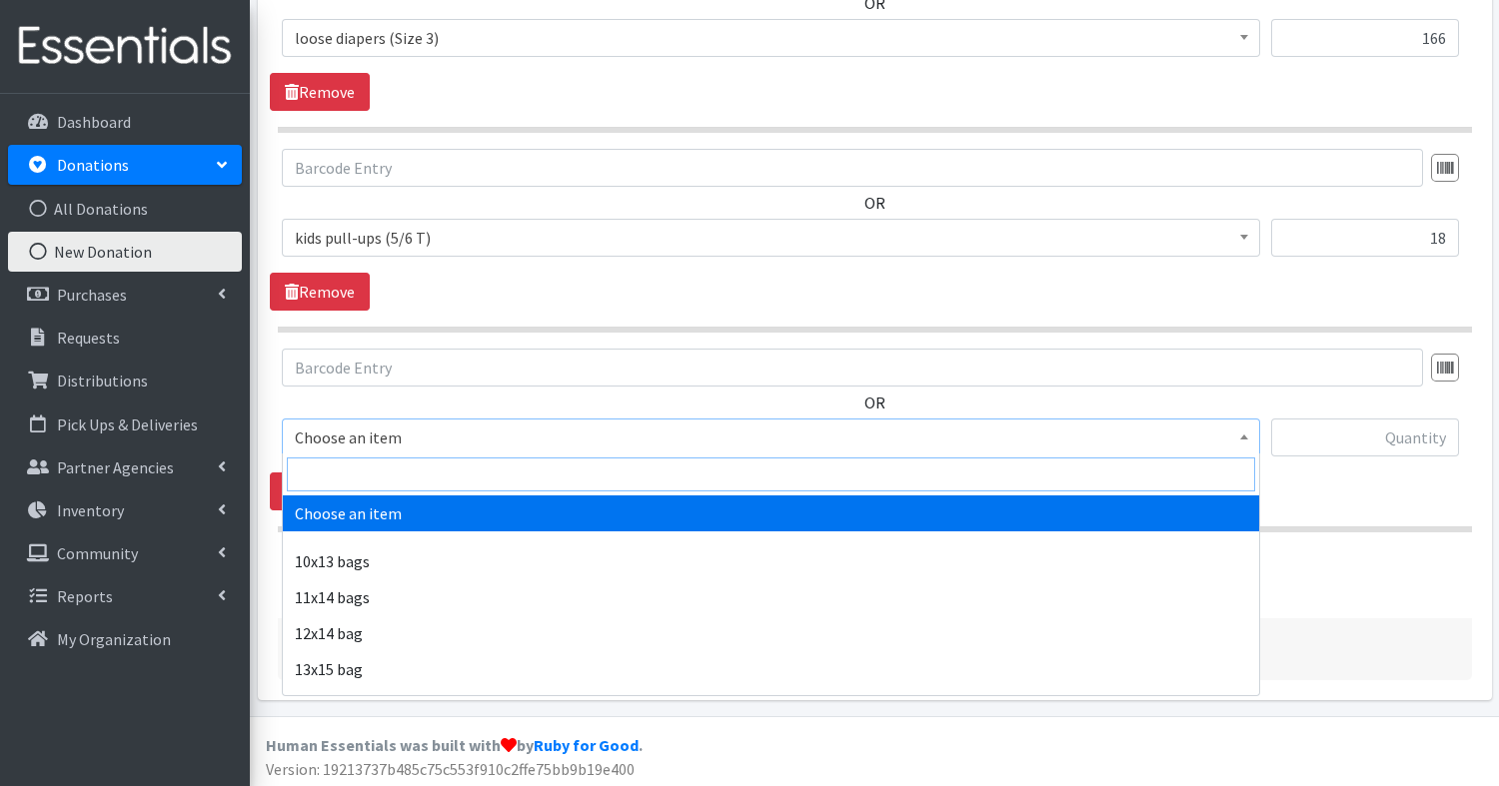
click at [396, 478] on input "search" at bounding box center [771, 475] width 968 height 34
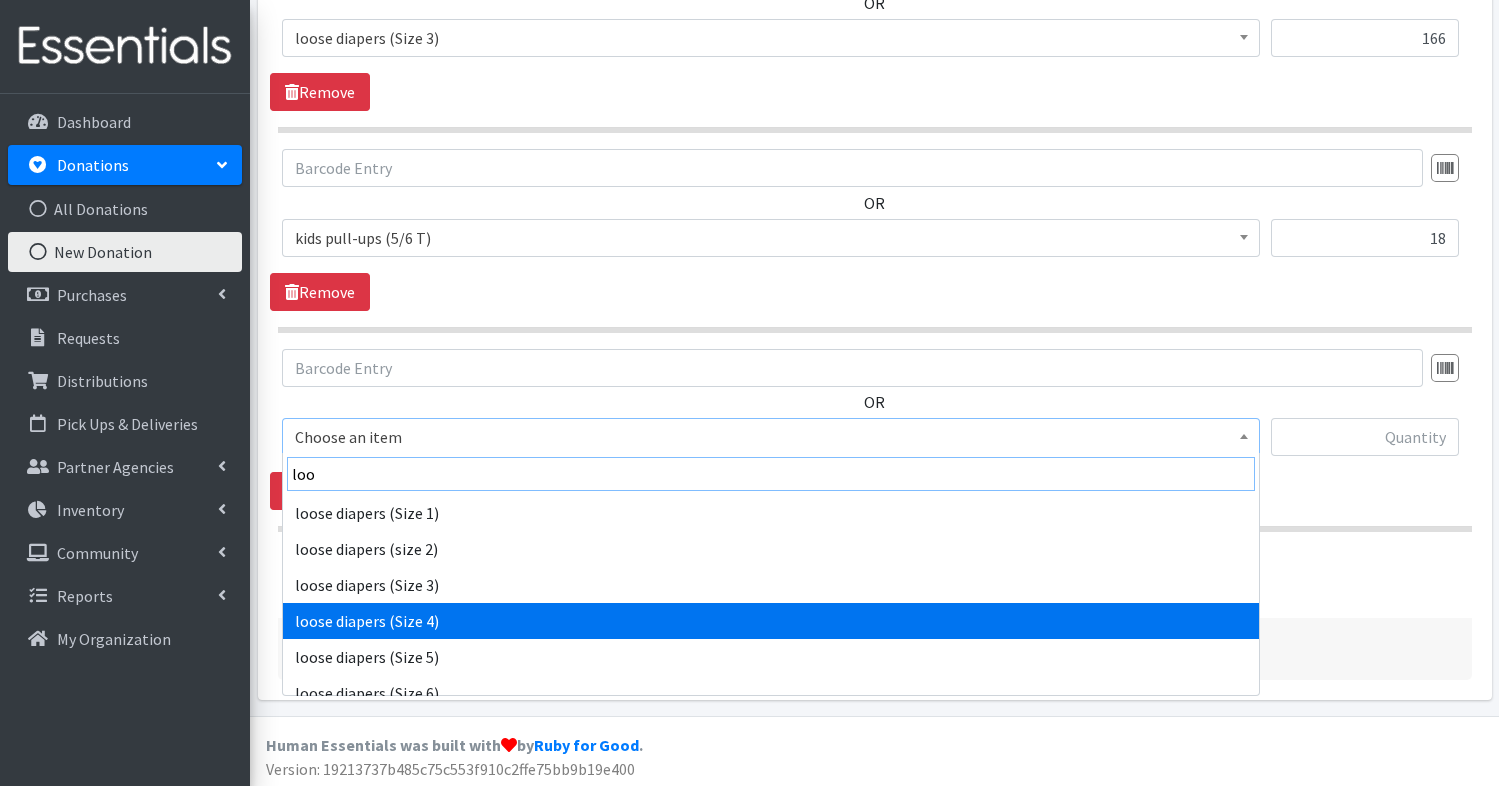
type input "loo"
select select "14072"
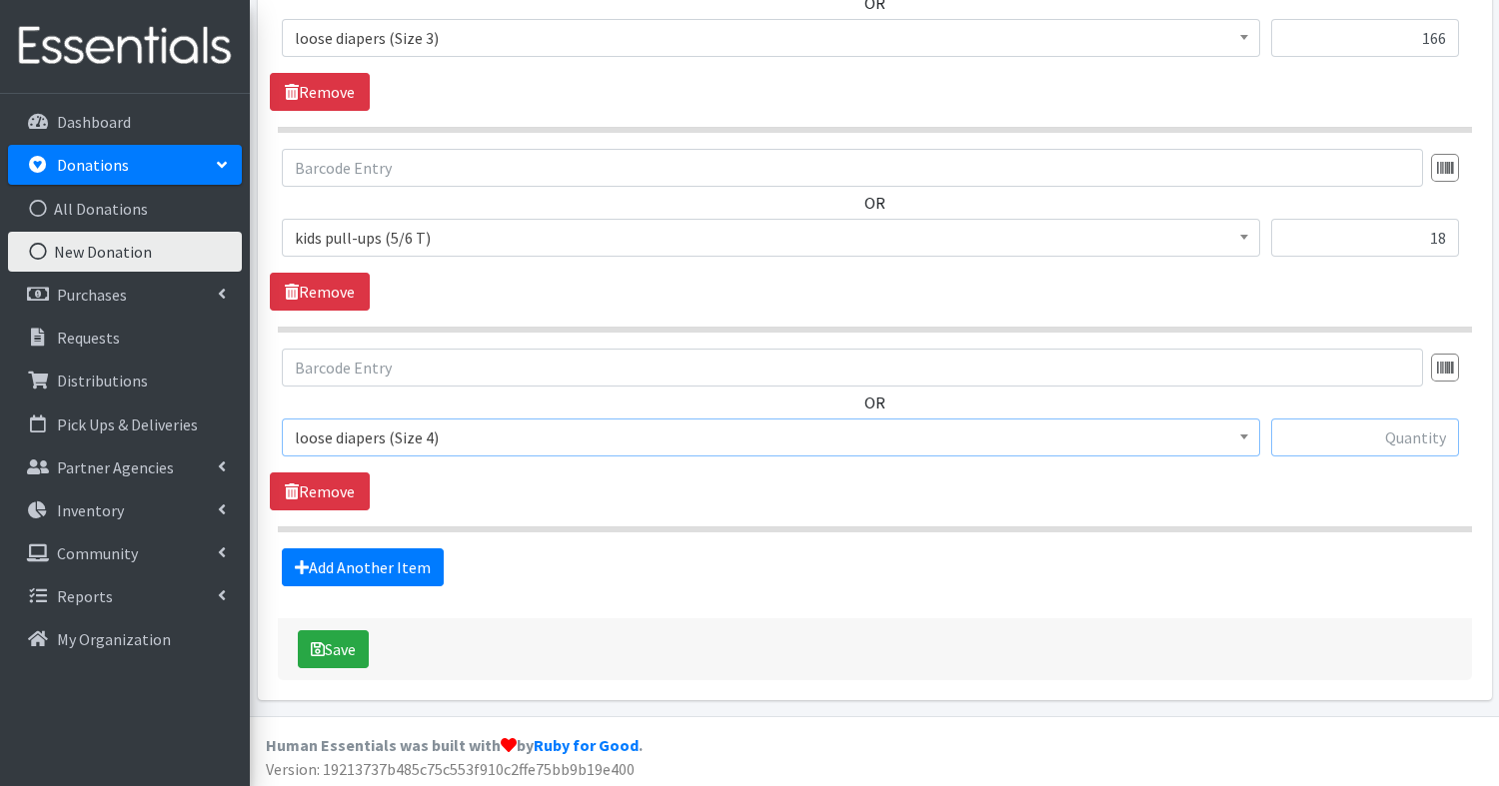
click at [1337, 437] on input "text" at bounding box center [1365, 438] width 188 height 38
type input "113"
click at [370, 576] on link "Add Another Item" at bounding box center [363, 568] width 162 height 38
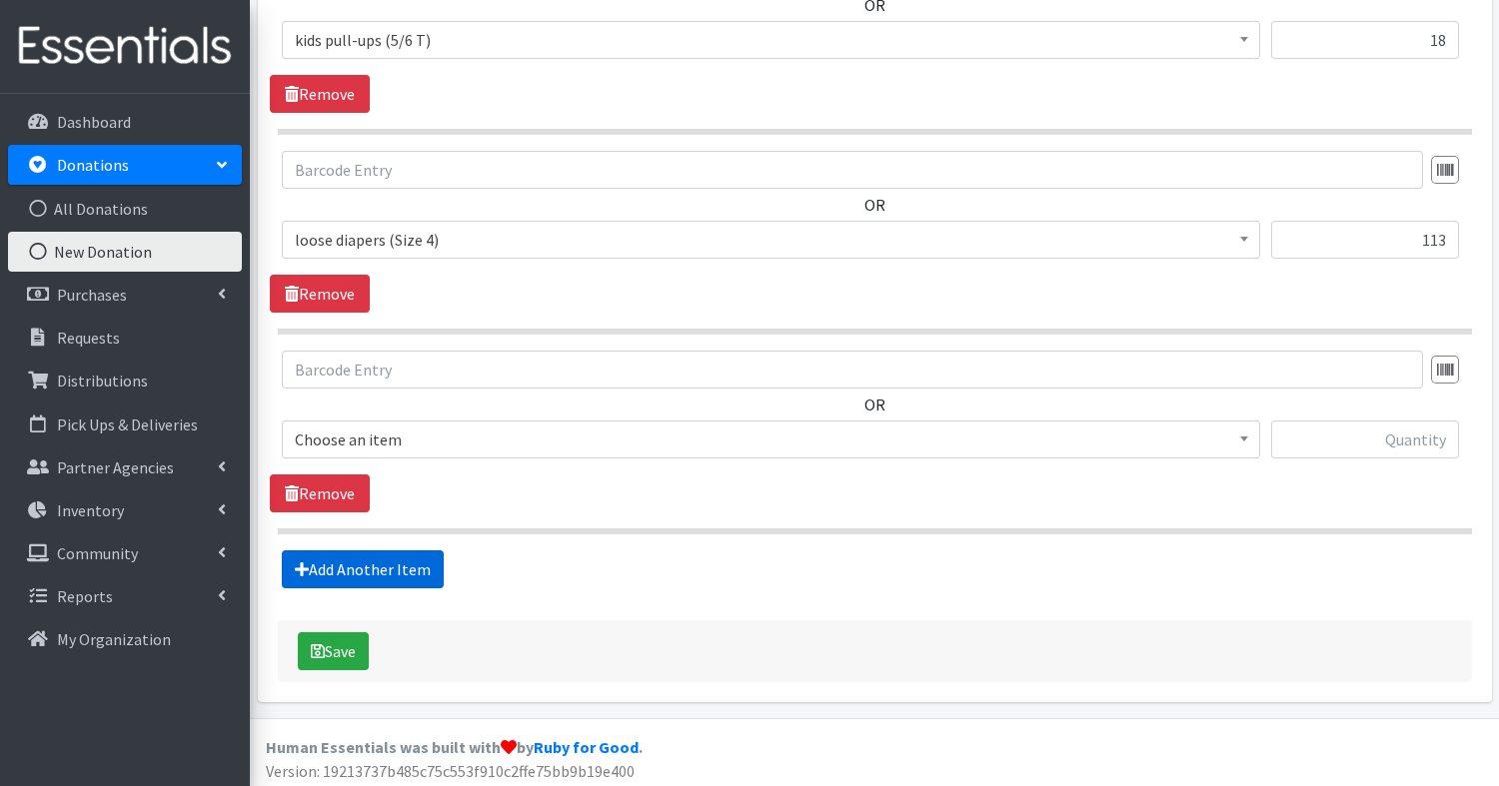
scroll to position [1183, 0]
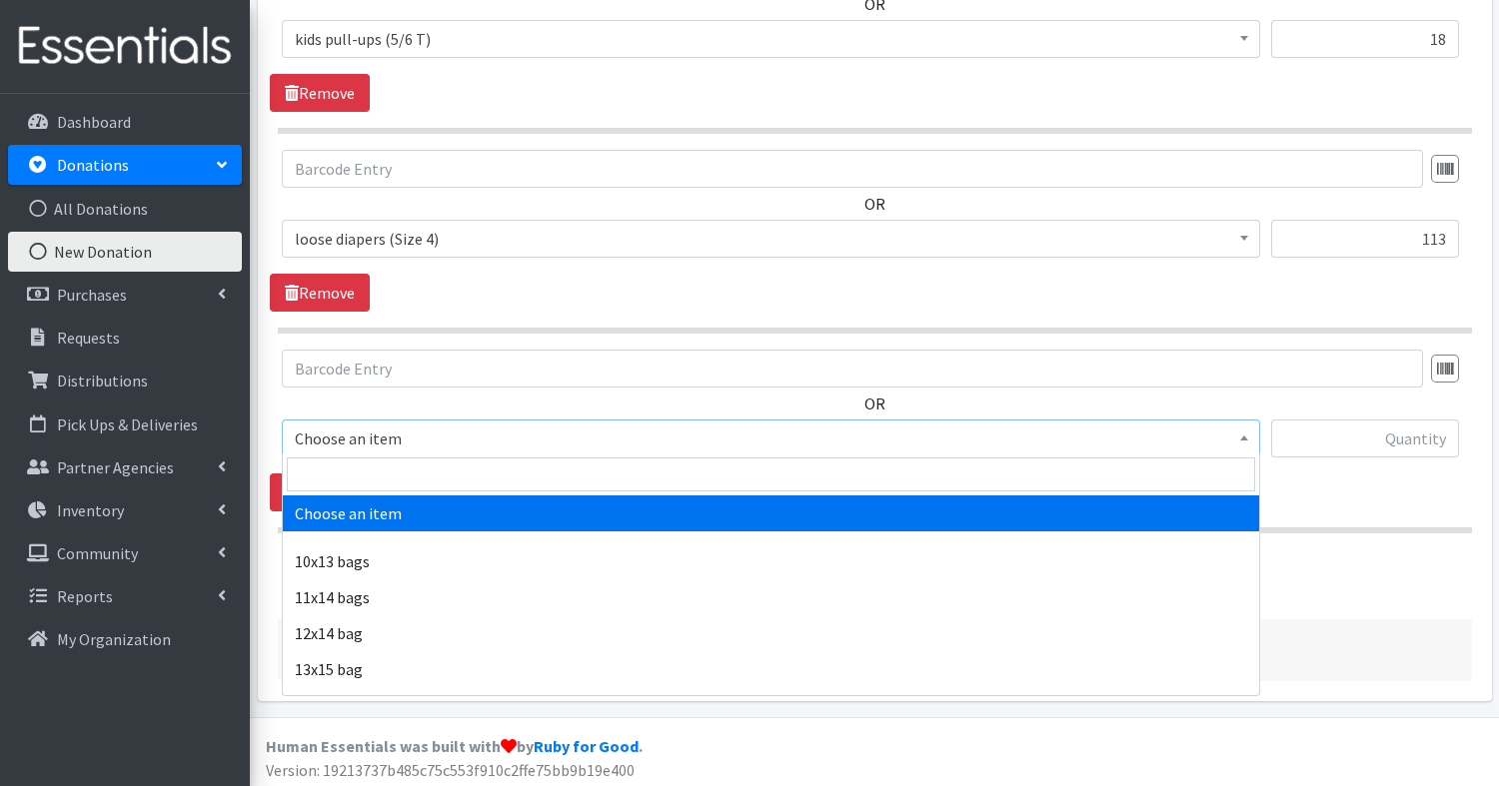
click at [440, 436] on span "Choose an item" at bounding box center [771, 439] width 952 height 28
click at [440, 465] on input "search" at bounding box center [771, 475] width 968 height 34
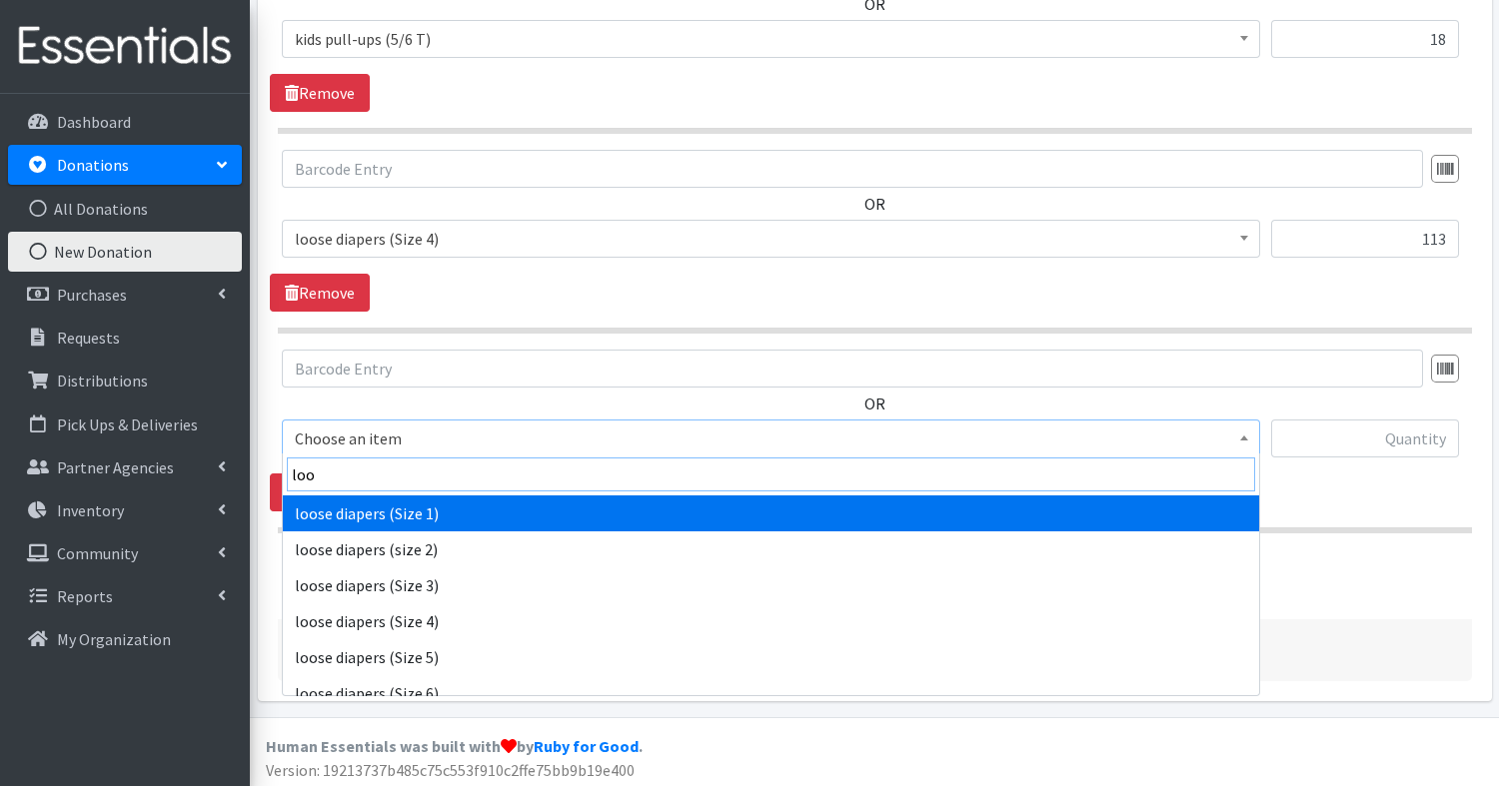
type input "loo"
select select "14074"
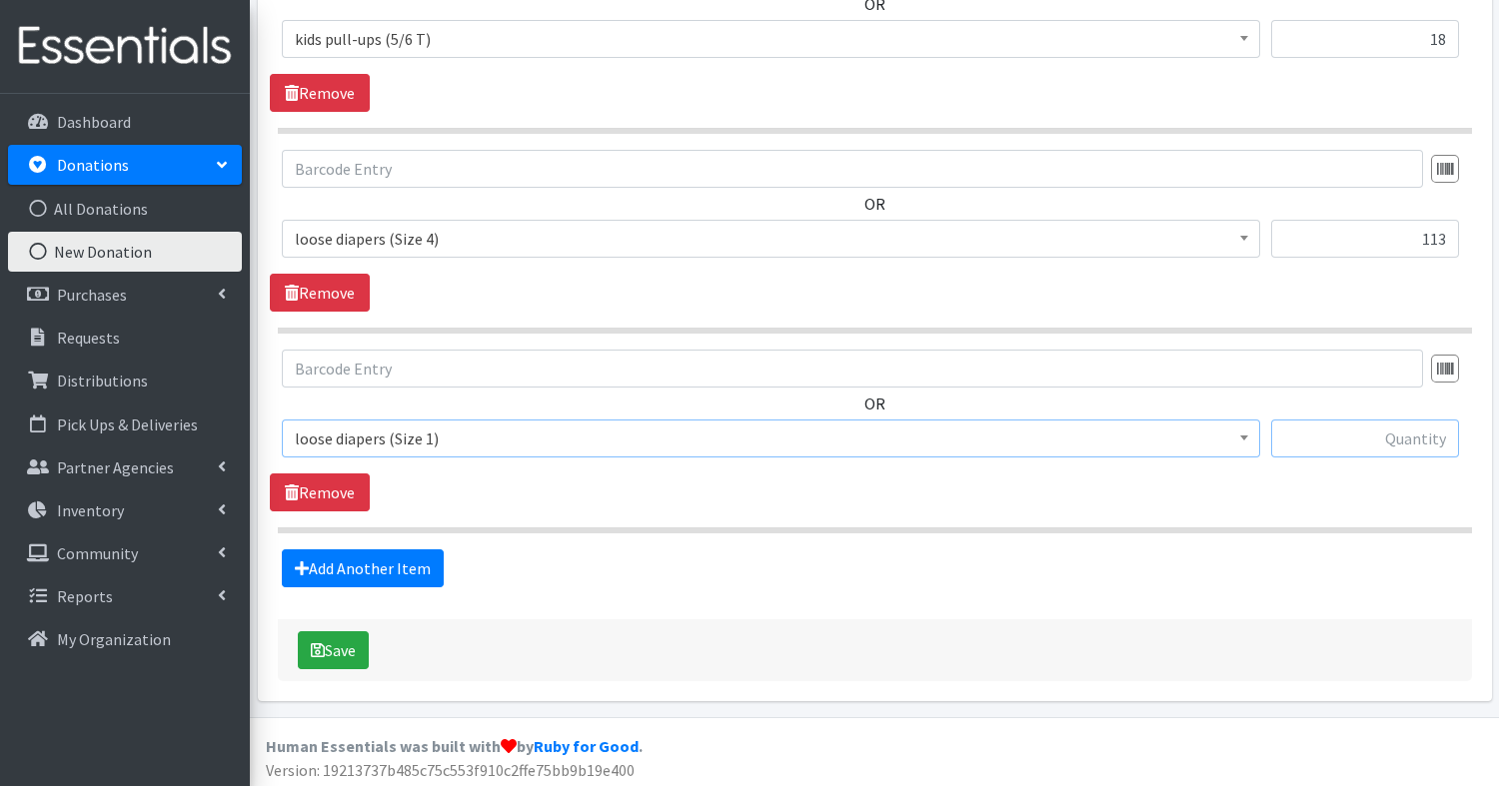
click at [1355, 446] on input "text" at bounding box center [1365, 439] width 188 height 38
type input "32"
click at [401, 561] on link "Add Another Item" at bounding box center [363, 569] width 162 height 38
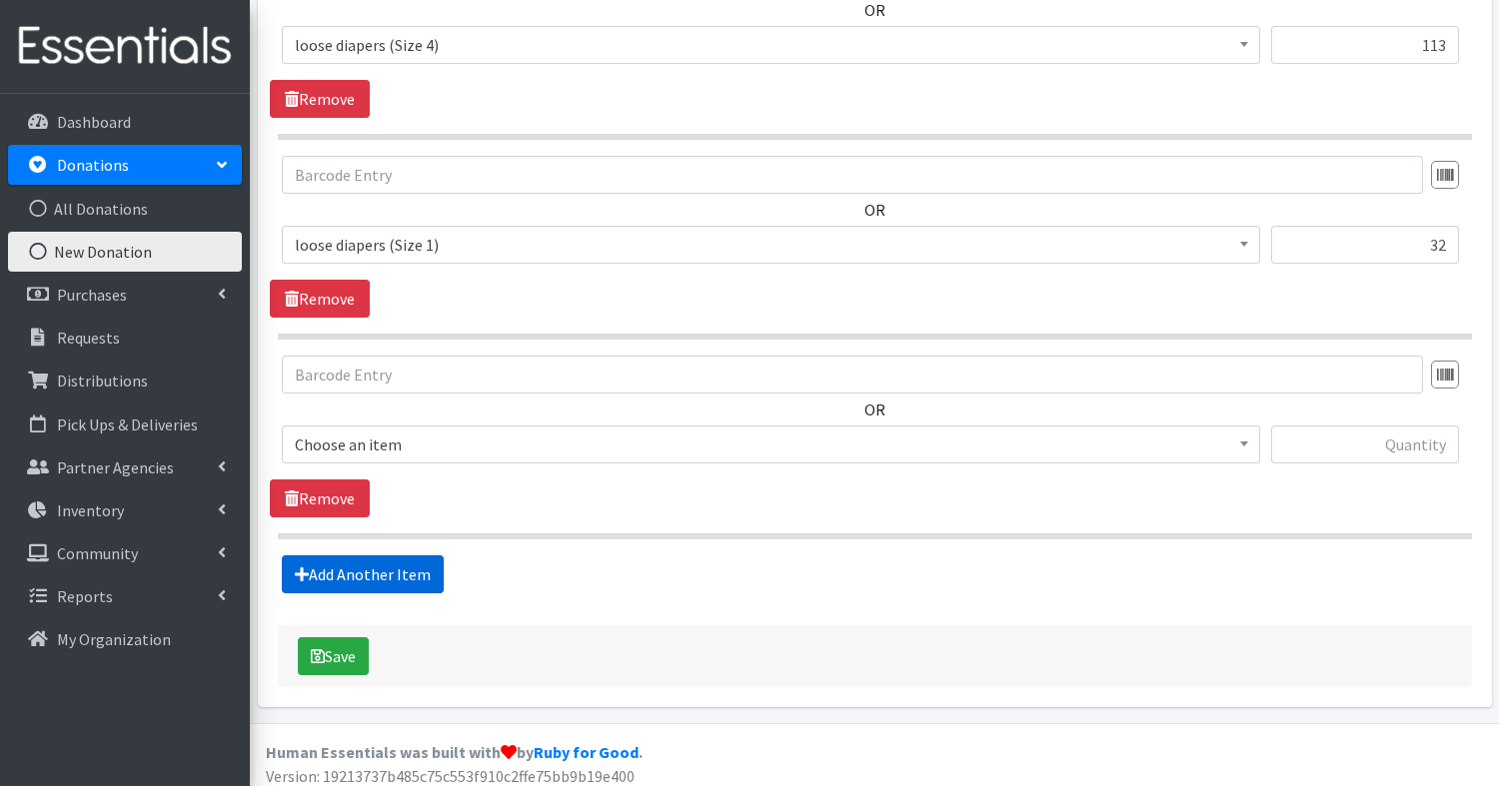
scroll to position [1382, 0]
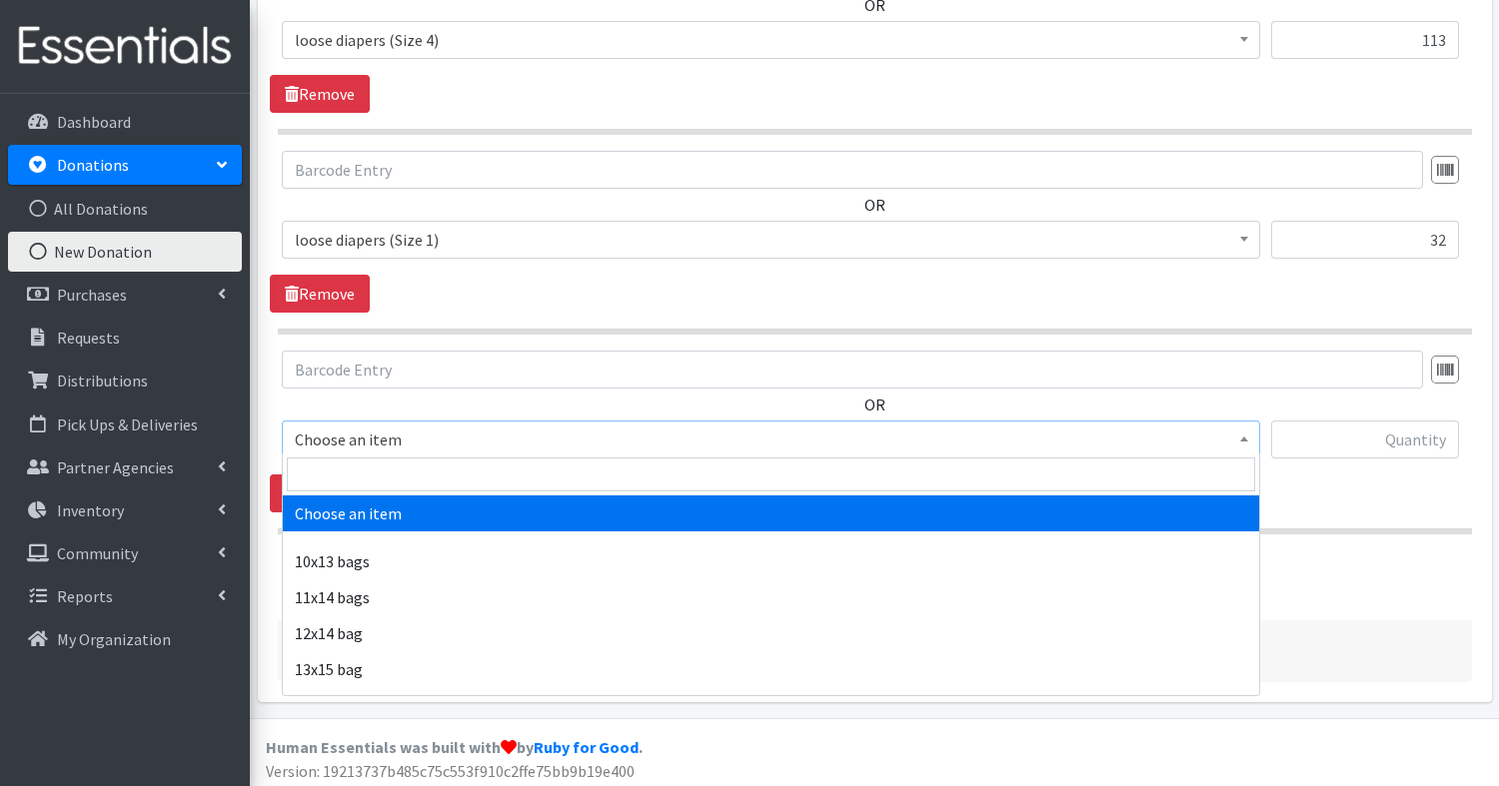
click at [374, 437] on span "Choose an item" at bounding box center [771, 440] width 952 height 28
click at [377, 484] on input "search" at bounding box center [771, 475] width 968 height 34
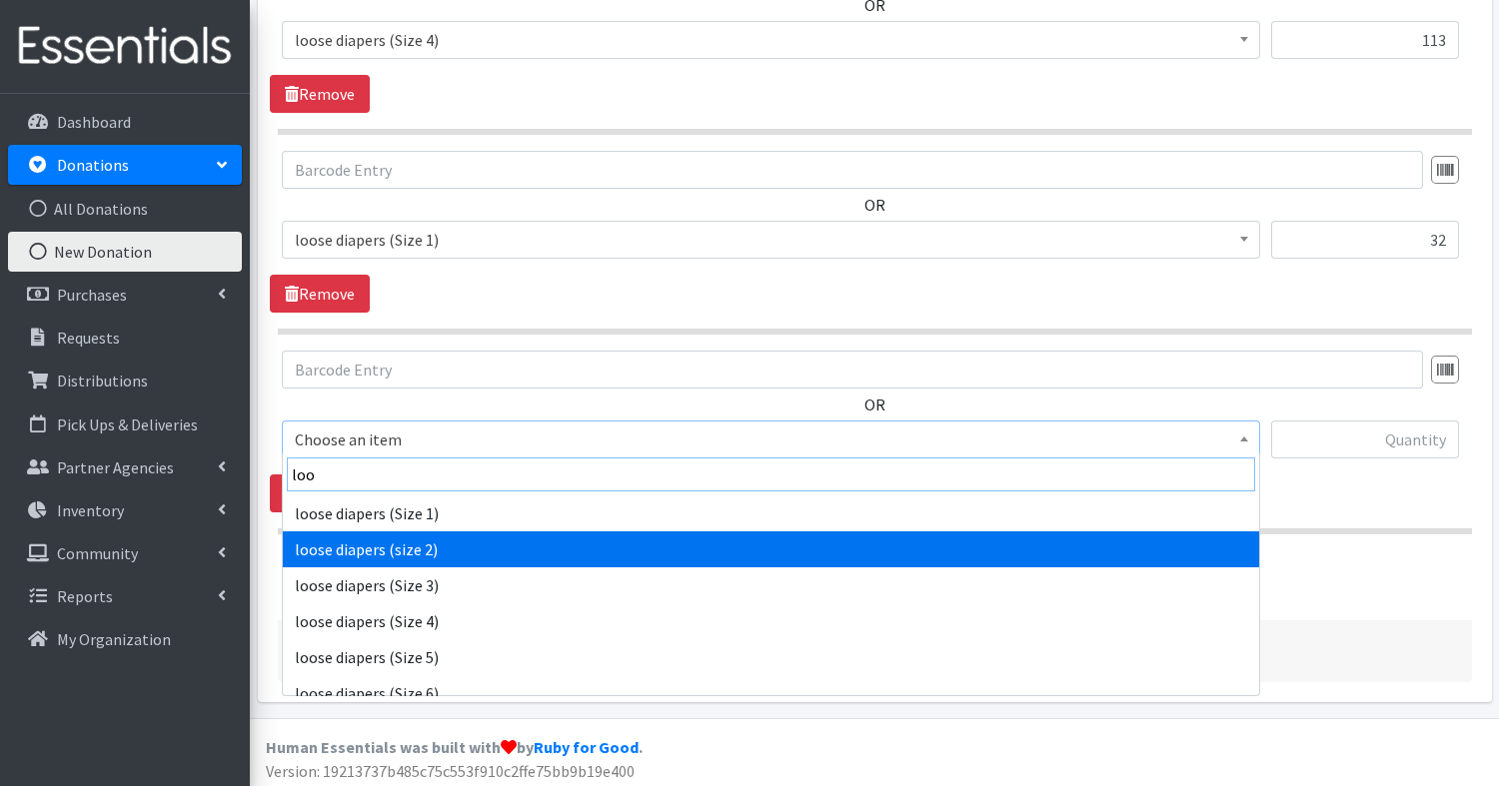
type input "loo"
select select "15133"
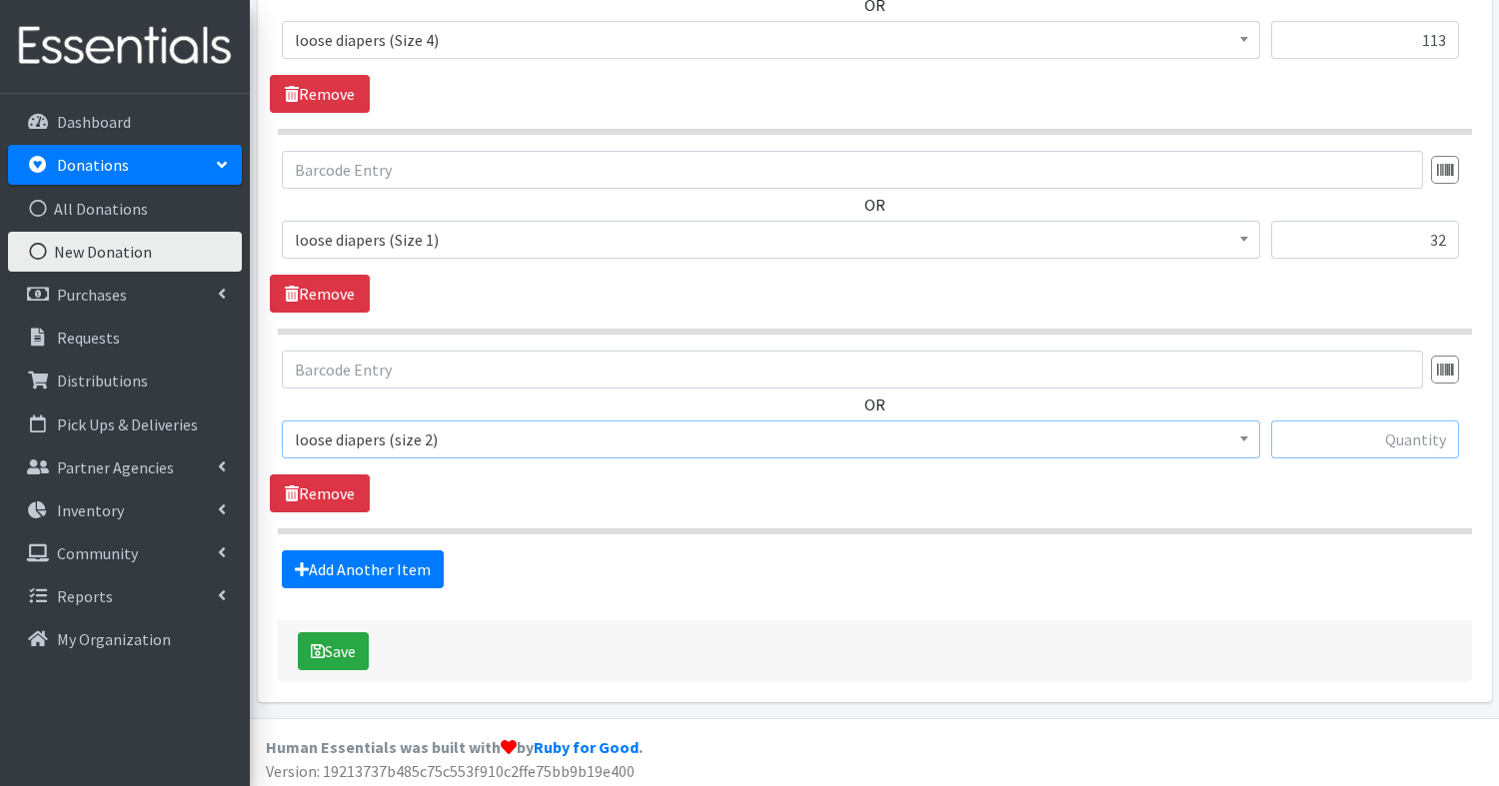
click at [1432, 434] on input "text" at bounding box center [1365, 440] width 188 height 38
type input "30"
click at [367, 566] on link "Add Another Item" at bounding box center [363, 570] width 162 height 38
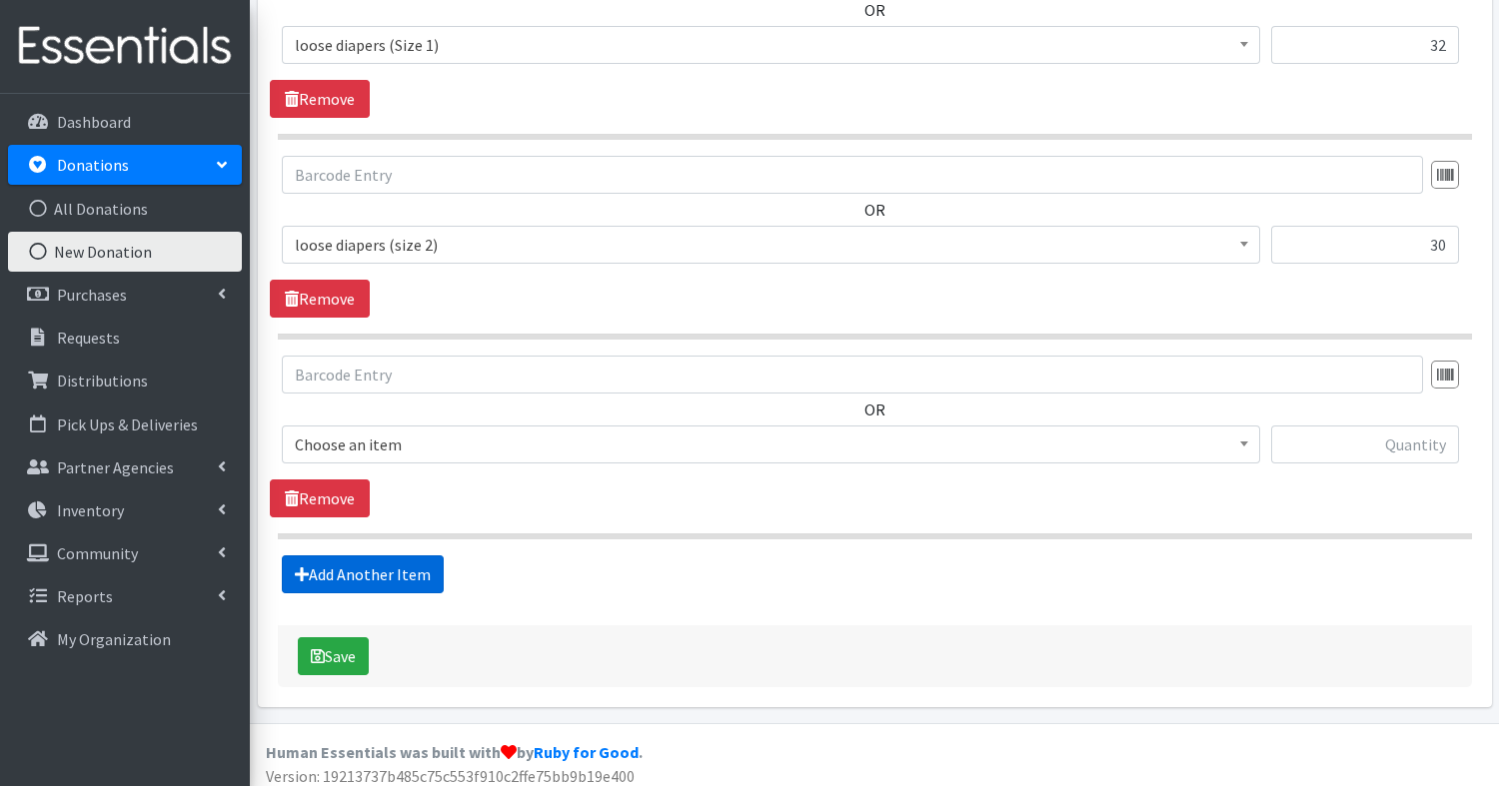
scroll to position [1581, 0]
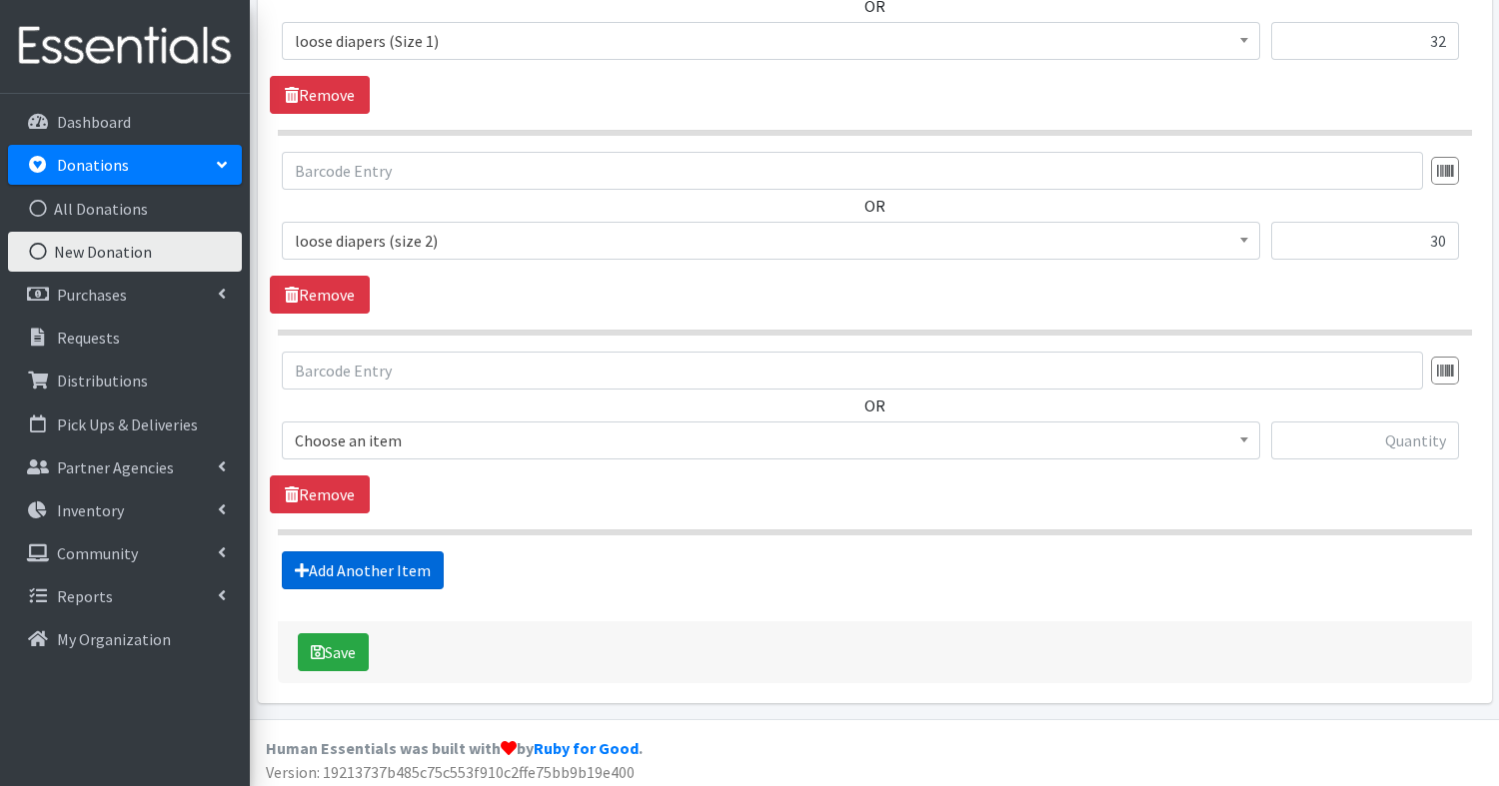
click at [369, 564] on link "Add Another Item" at bounding box center [363, 571] width 162 height 38
click at [343, 480] on link "Remove" at bounding box center [320, 495] width 100 height 38
click at [356, 427] on span "Choose an item" at bounding box center [771, 441] width 952 height 28
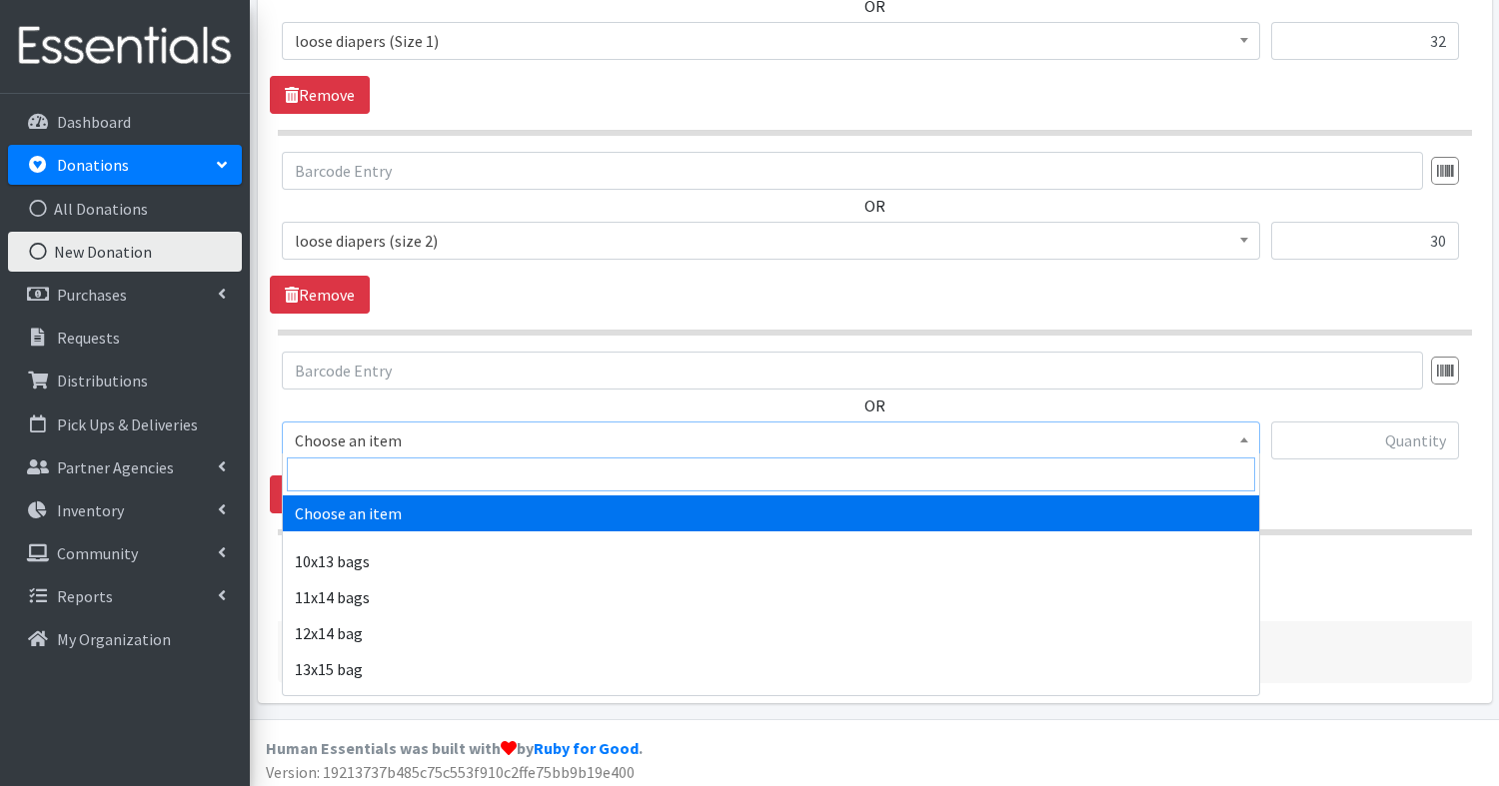
click at [354, 474] on input "search" at bounding box center [771, 475] width 968 height 34
type input "l"
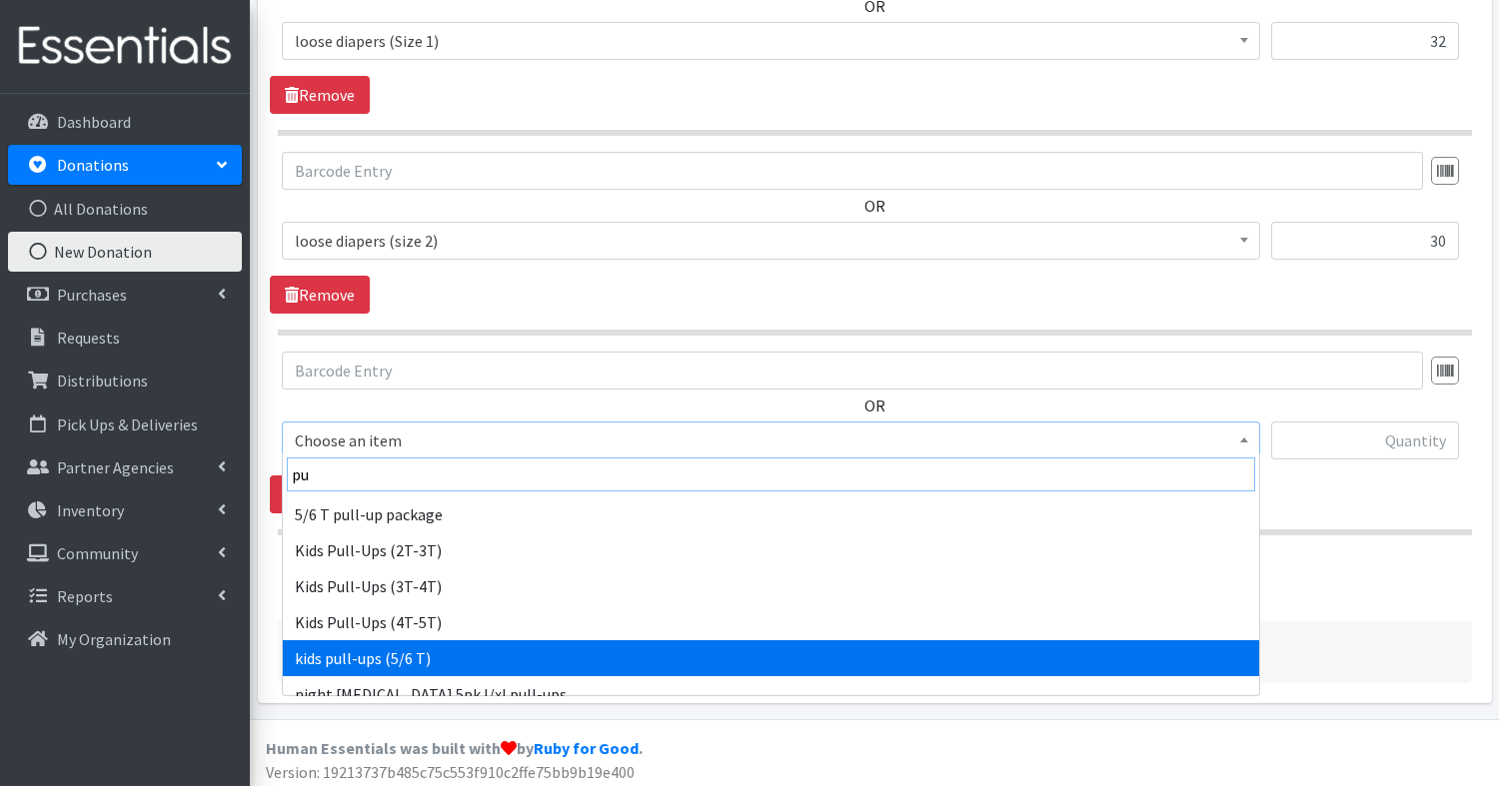
scroll to position [109, 0]
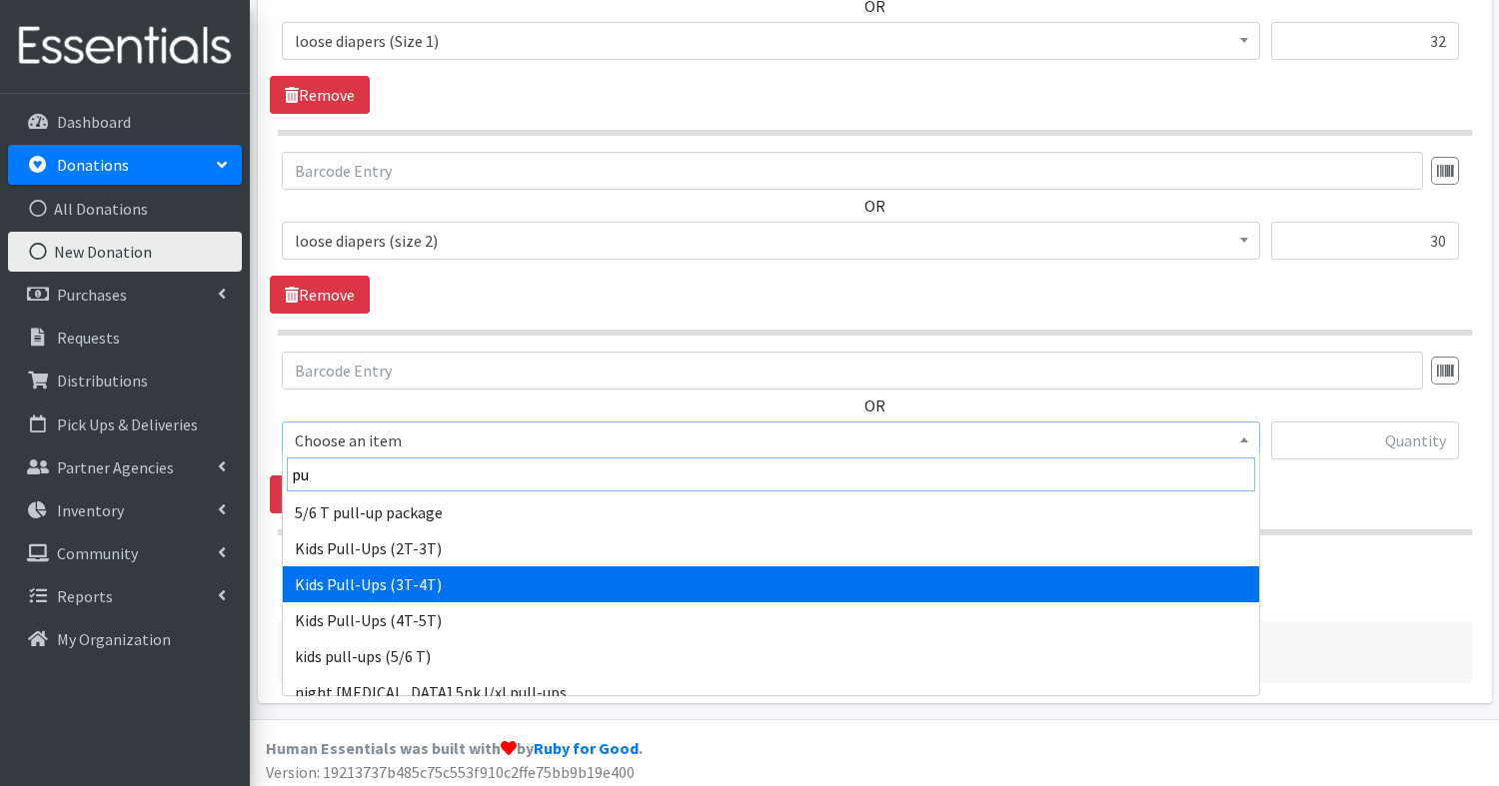
type input "pu"
select select "14046"
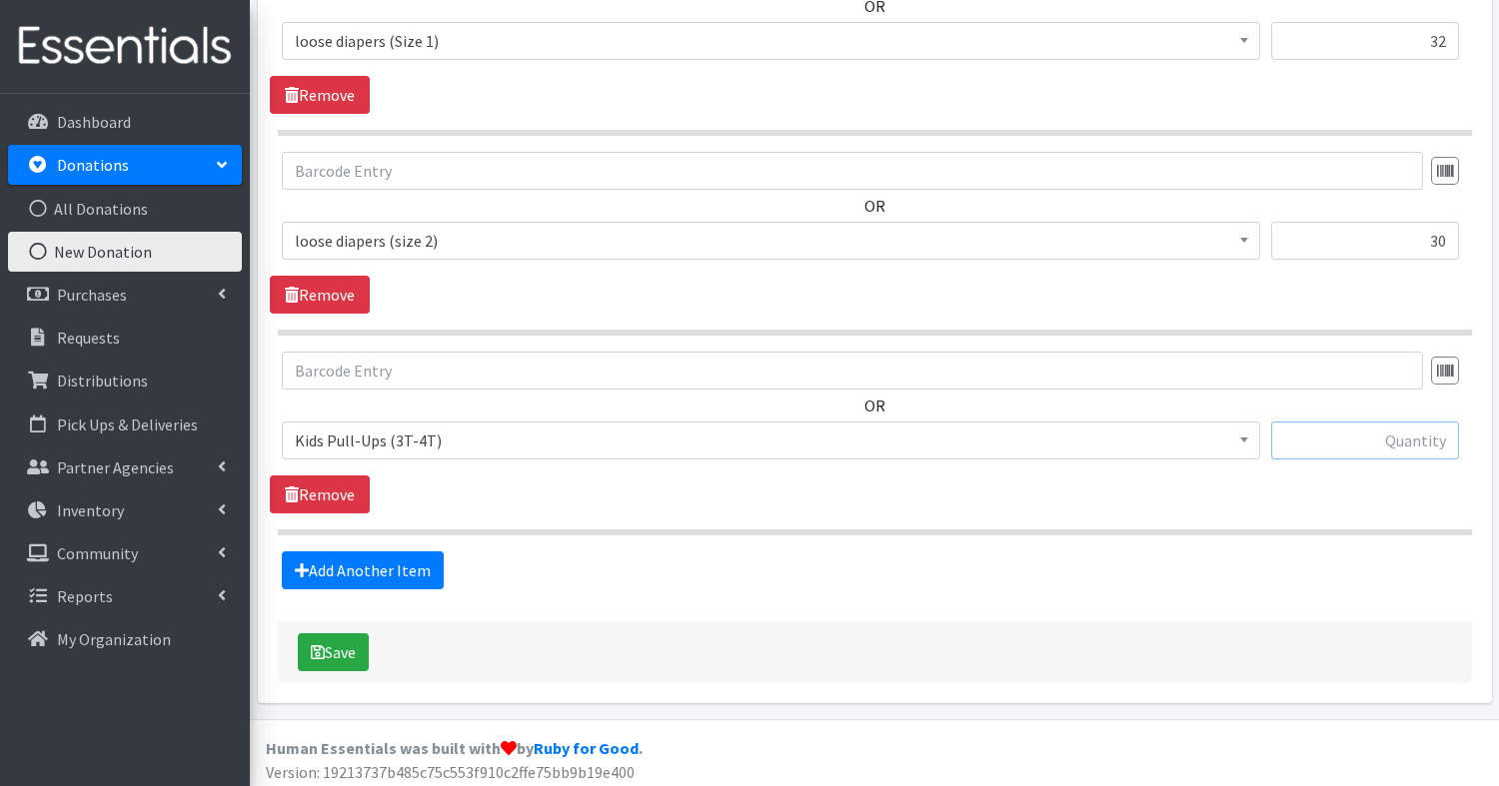
click at [1352, 436] on input "text" at bounding box center [1365, 441] width 188 height 38
type input "37"
click at [349, 645] on button "Save" at bounding box center [333, 653] width 71 height 38
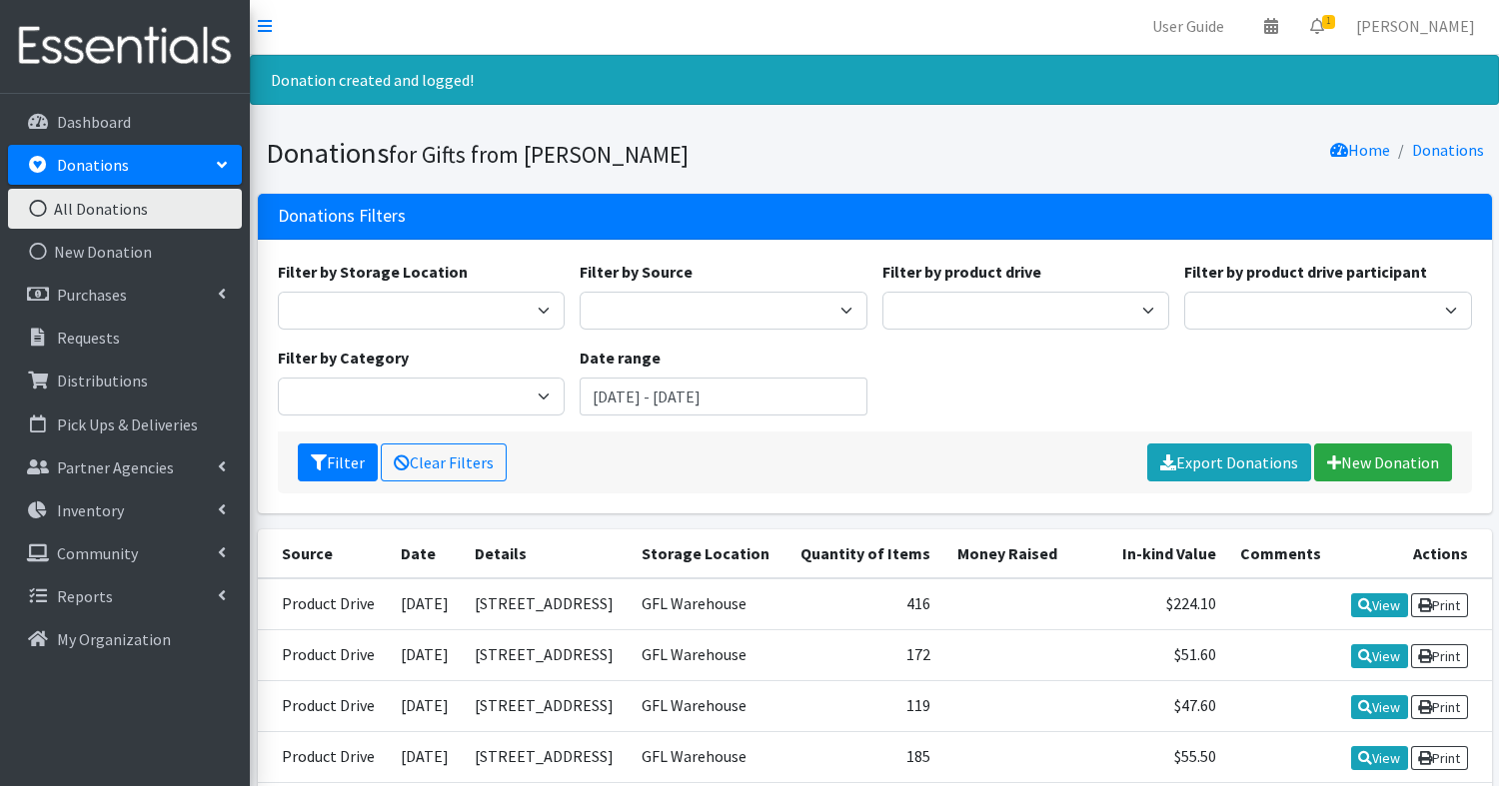
scroll to position [4, 0]
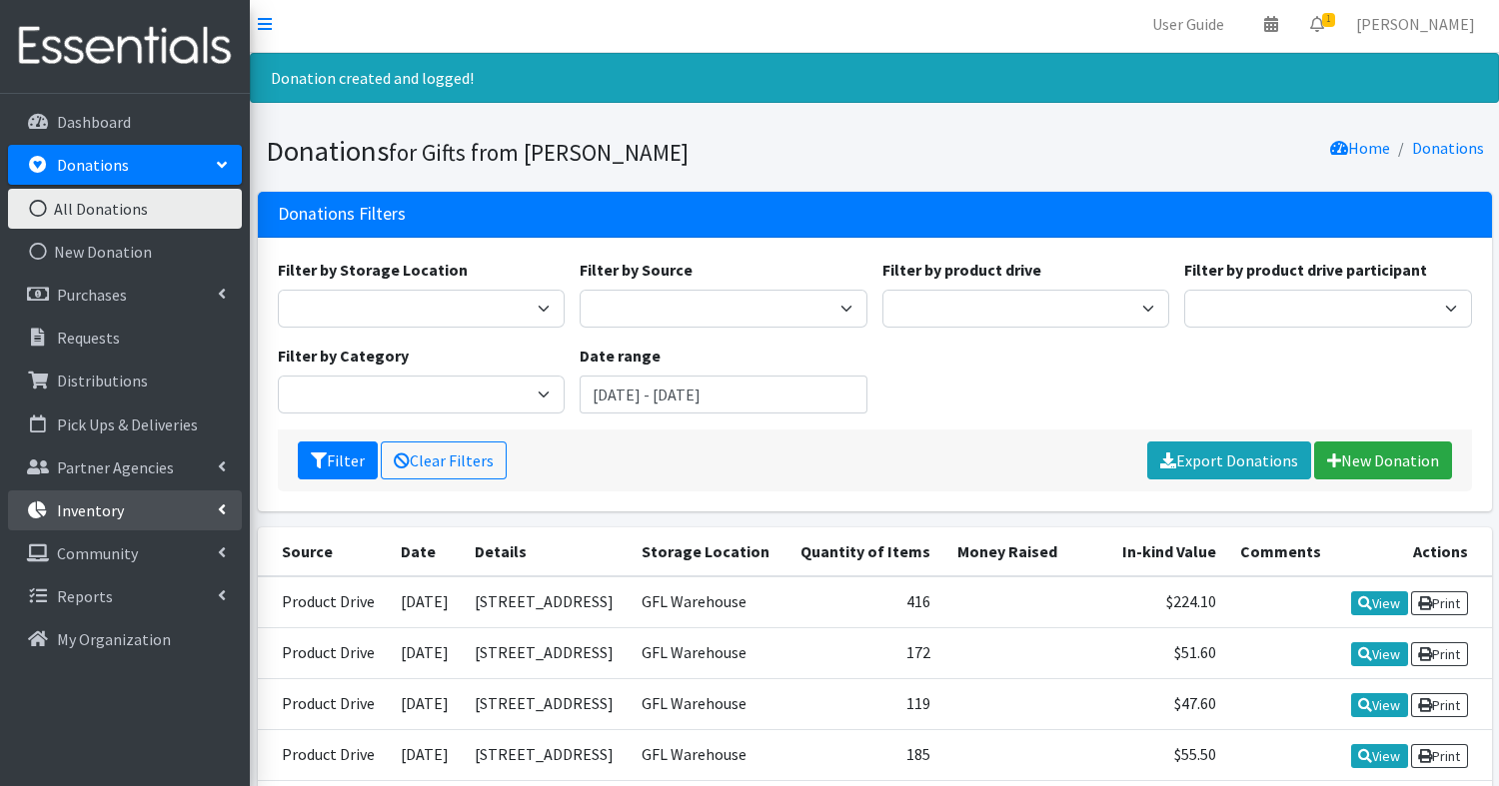
click at [106, 505] on p "Inventory" at bounding box center [90, 511] width 67 height 20
click at [88, 509] on p "Inventory" at bounding box center [90, 511] width 67 height 20
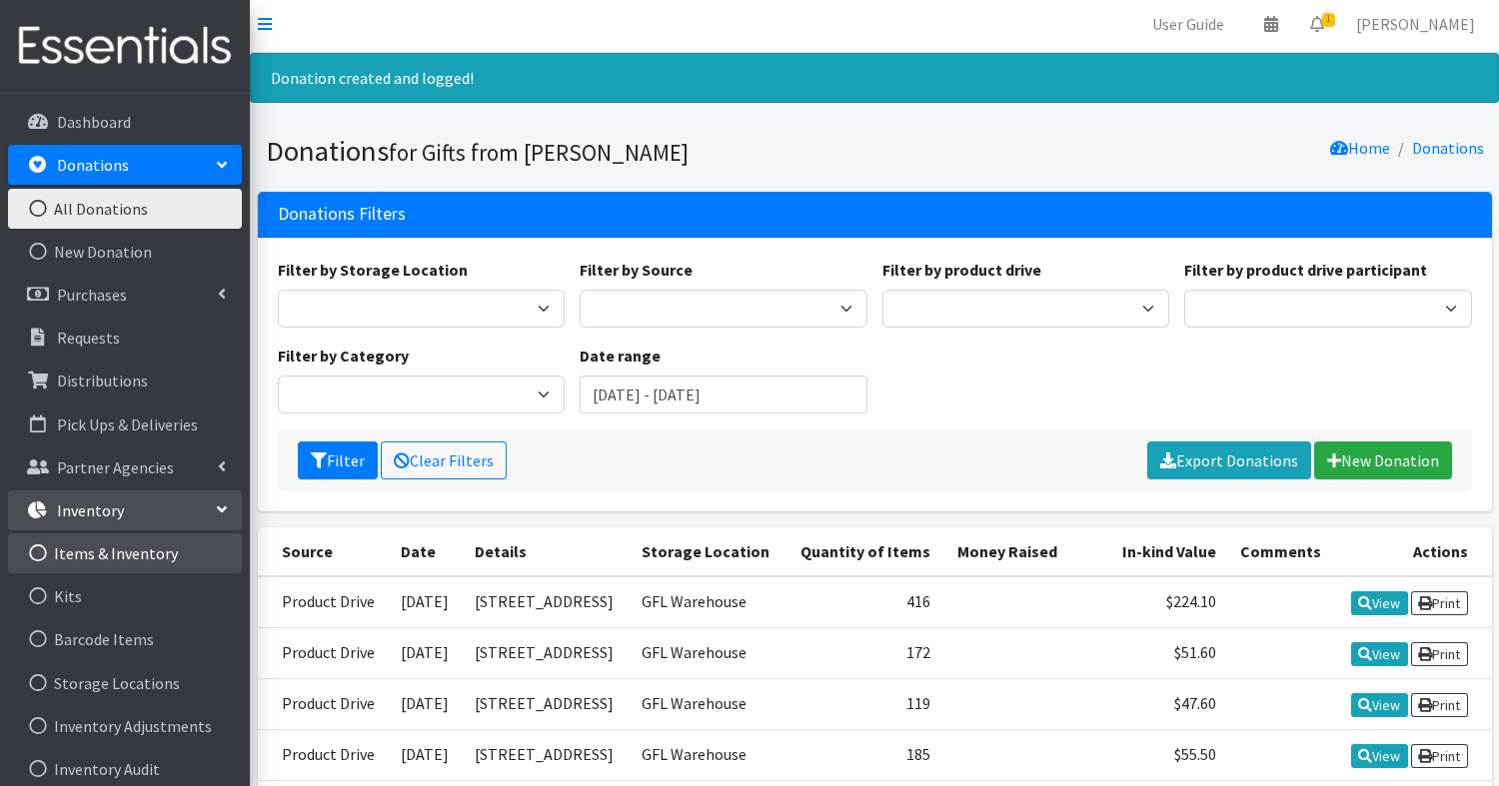
click at [109, 553] on link "Items & Inventory" at bounding box center [125, 554] width 234 height 40
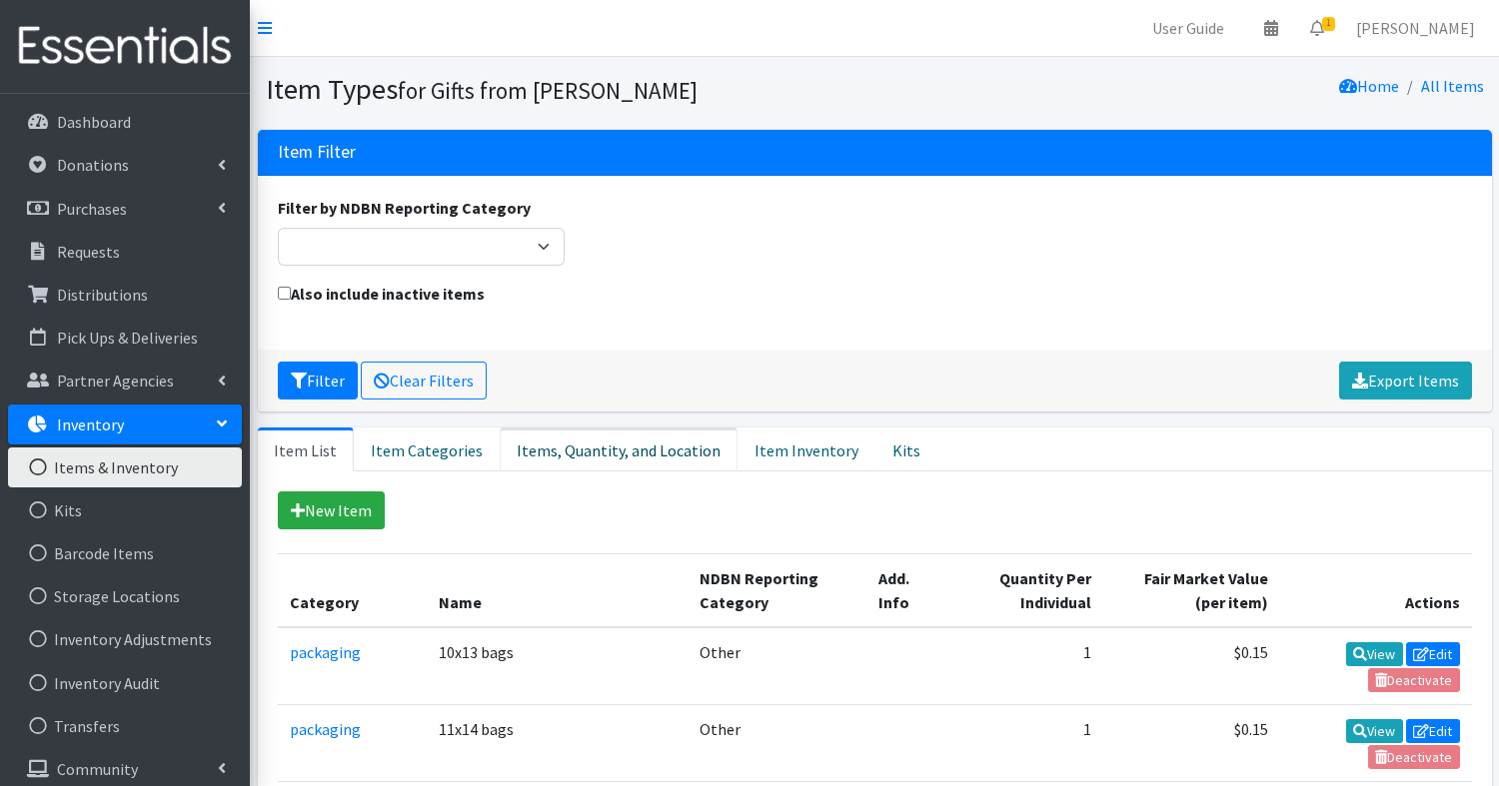
click at [580, 450] on link "Items, Quantity, and Location" at bounding box center [619, 450] width 238 height 44
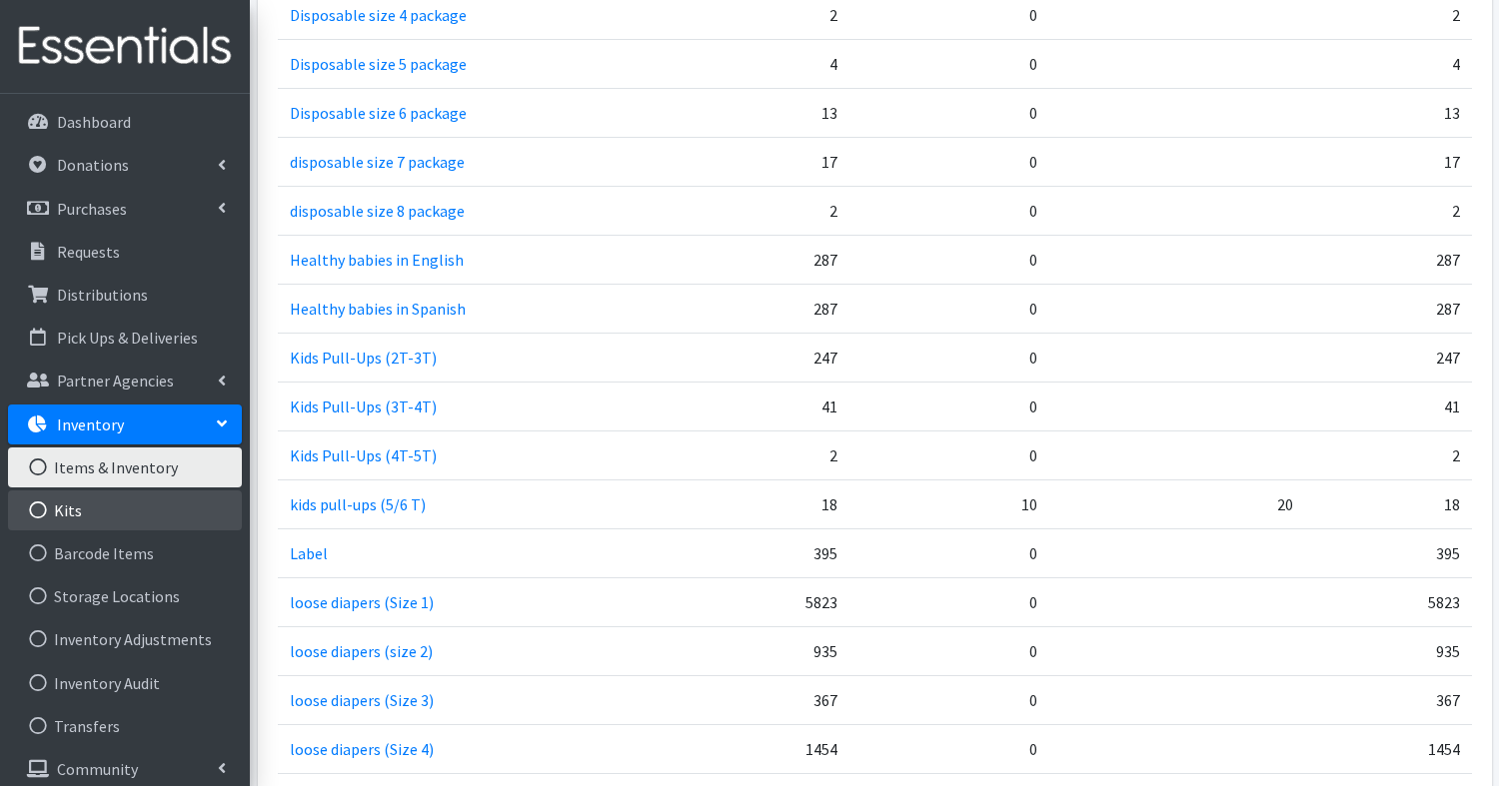
click at [77, 508] on link "Kits" at bounding box center [125, 511] width 234 height 40
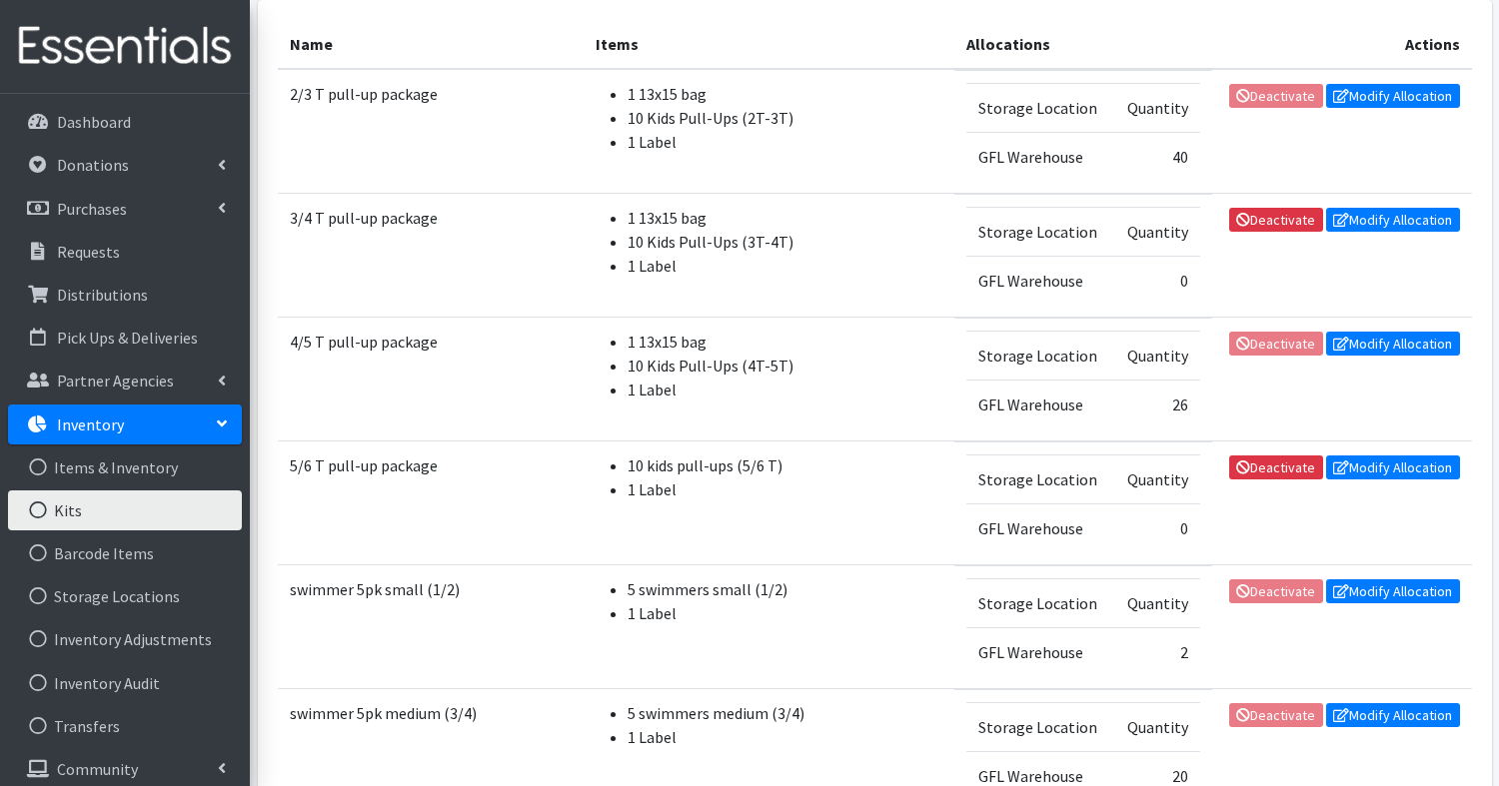
scroll to position [382, 0]
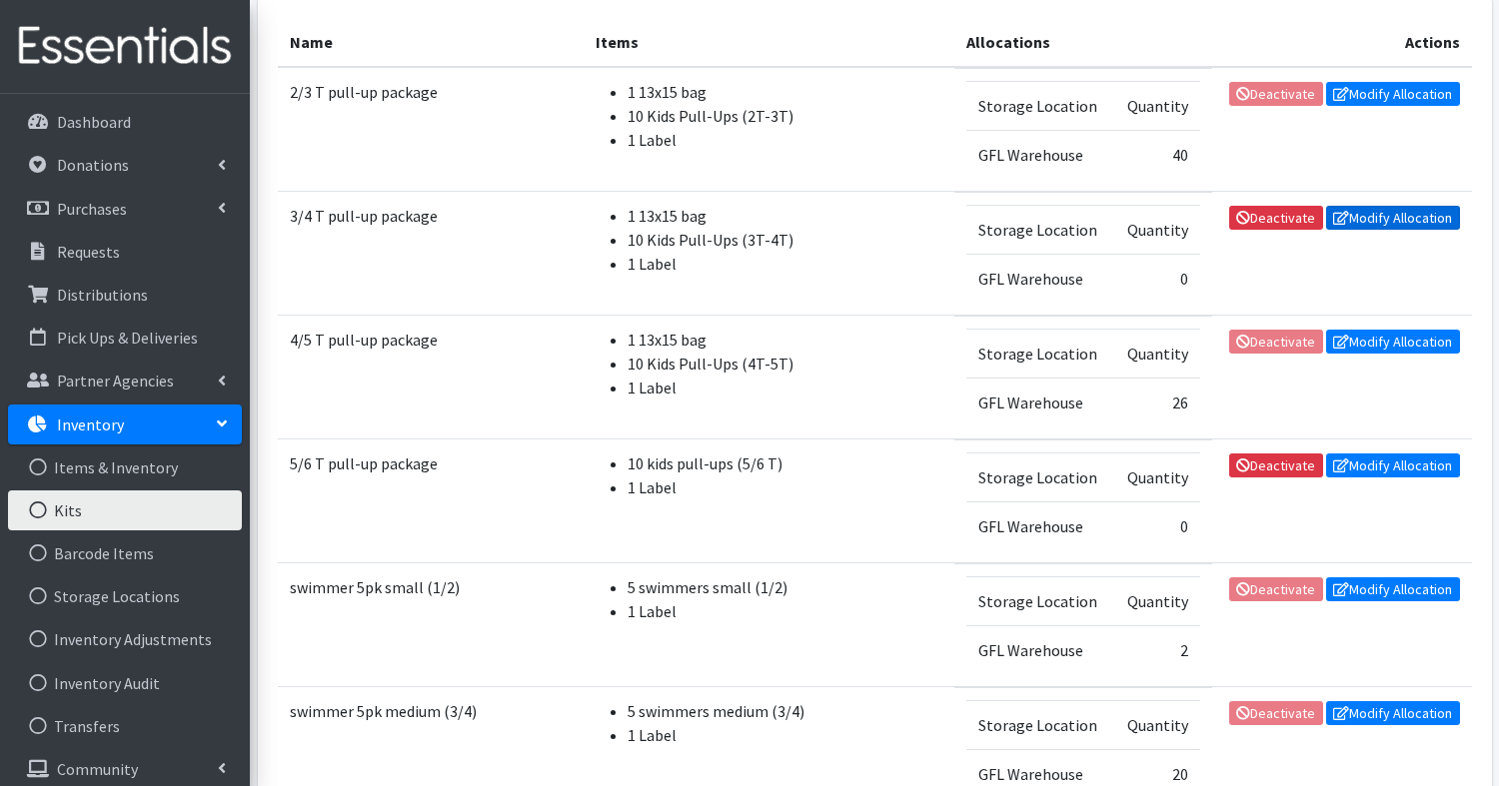
click at [1415, 213] on link "Modify Allocation" at bounding box center [1393, 218] width 134 height 24
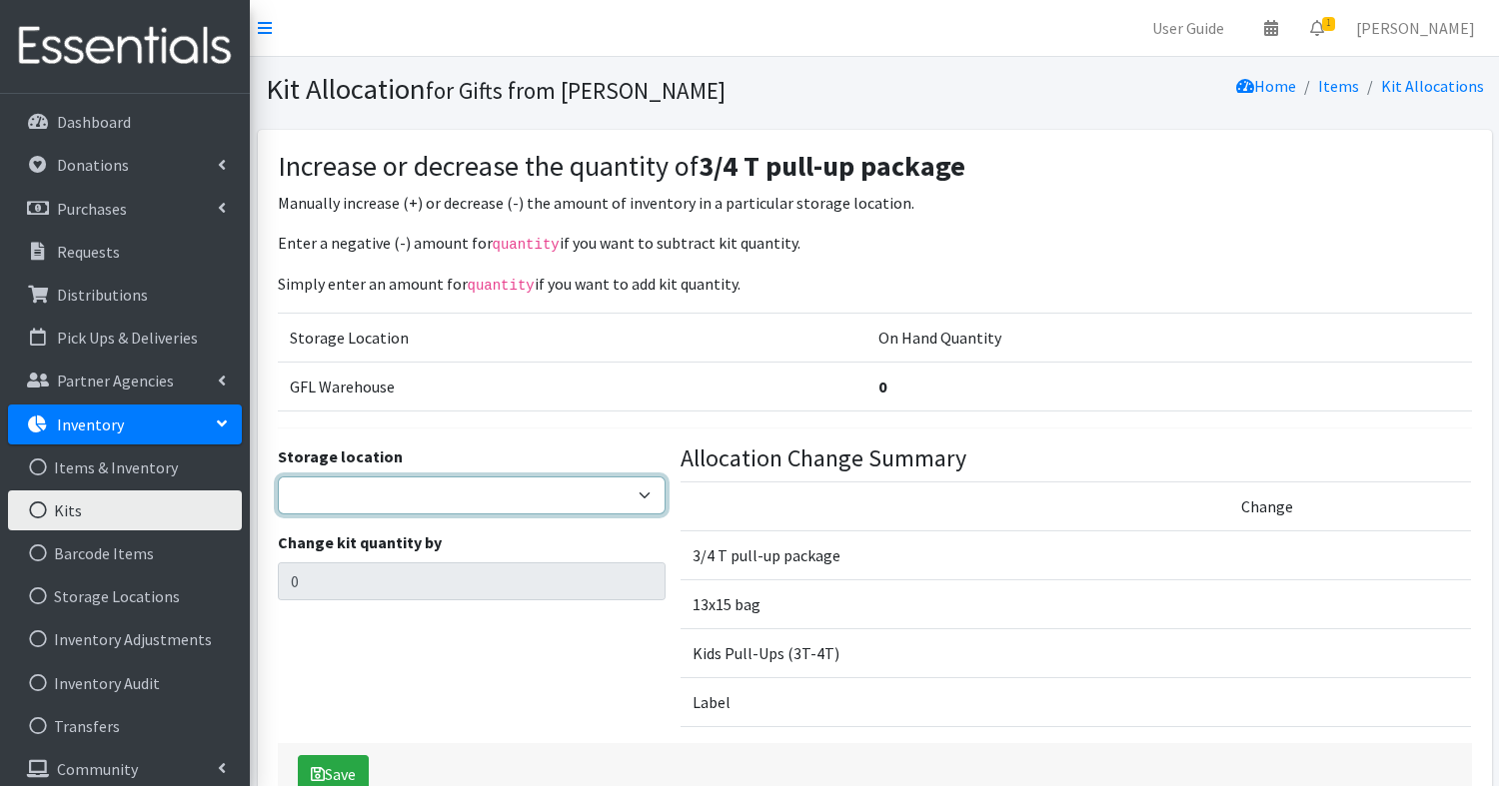
click at [567, 489] on select "GFL Warehouse" at bounding box center [472, 496] width 388 height 38
select select "414"
click at [278, 477] on select "GFL Warehouse" at bounding box center [472, 496] width 388 height 38
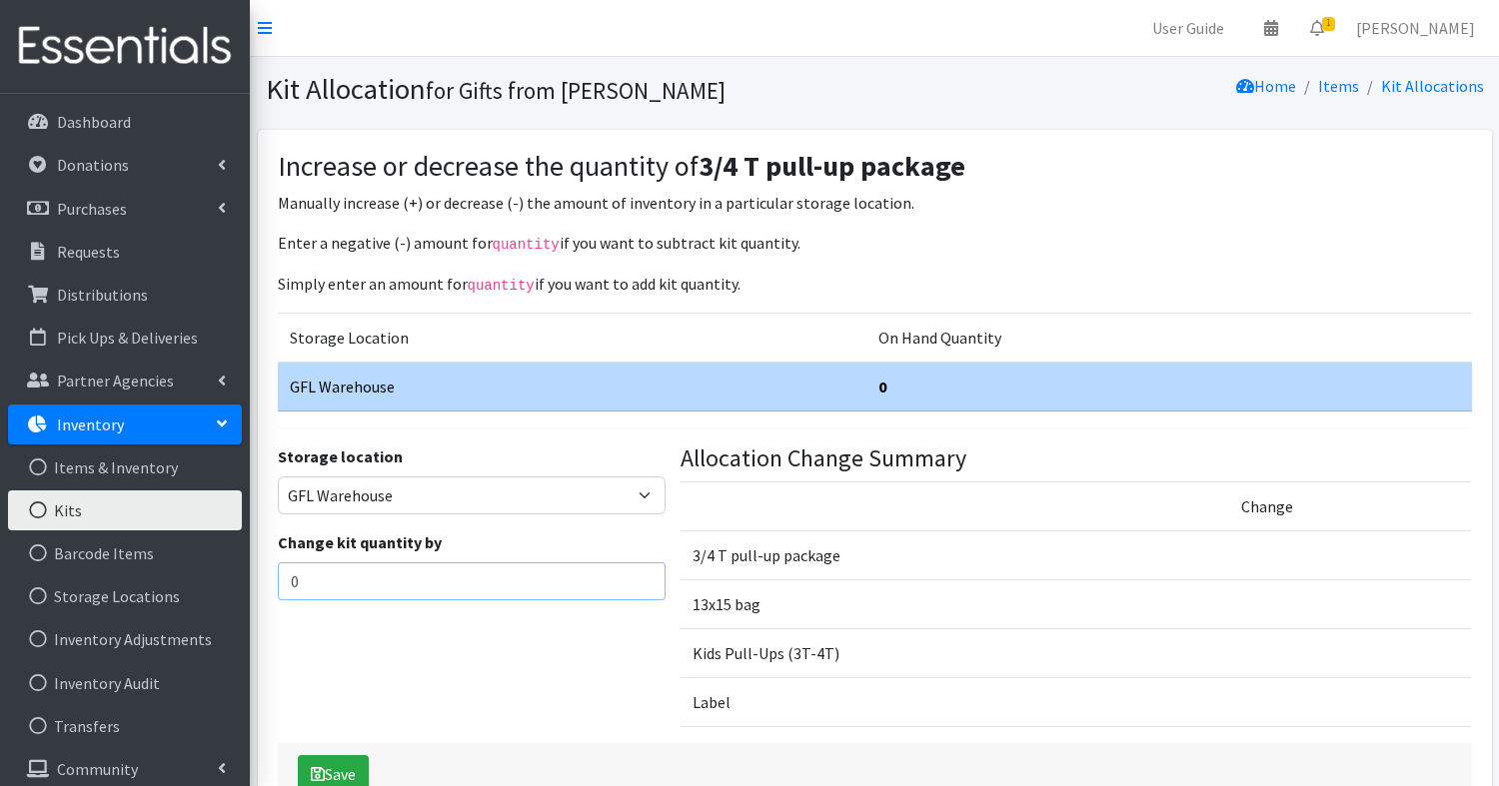
click at [530, 579] on input "0" at bounding box center [472, 582] width 388 height 38
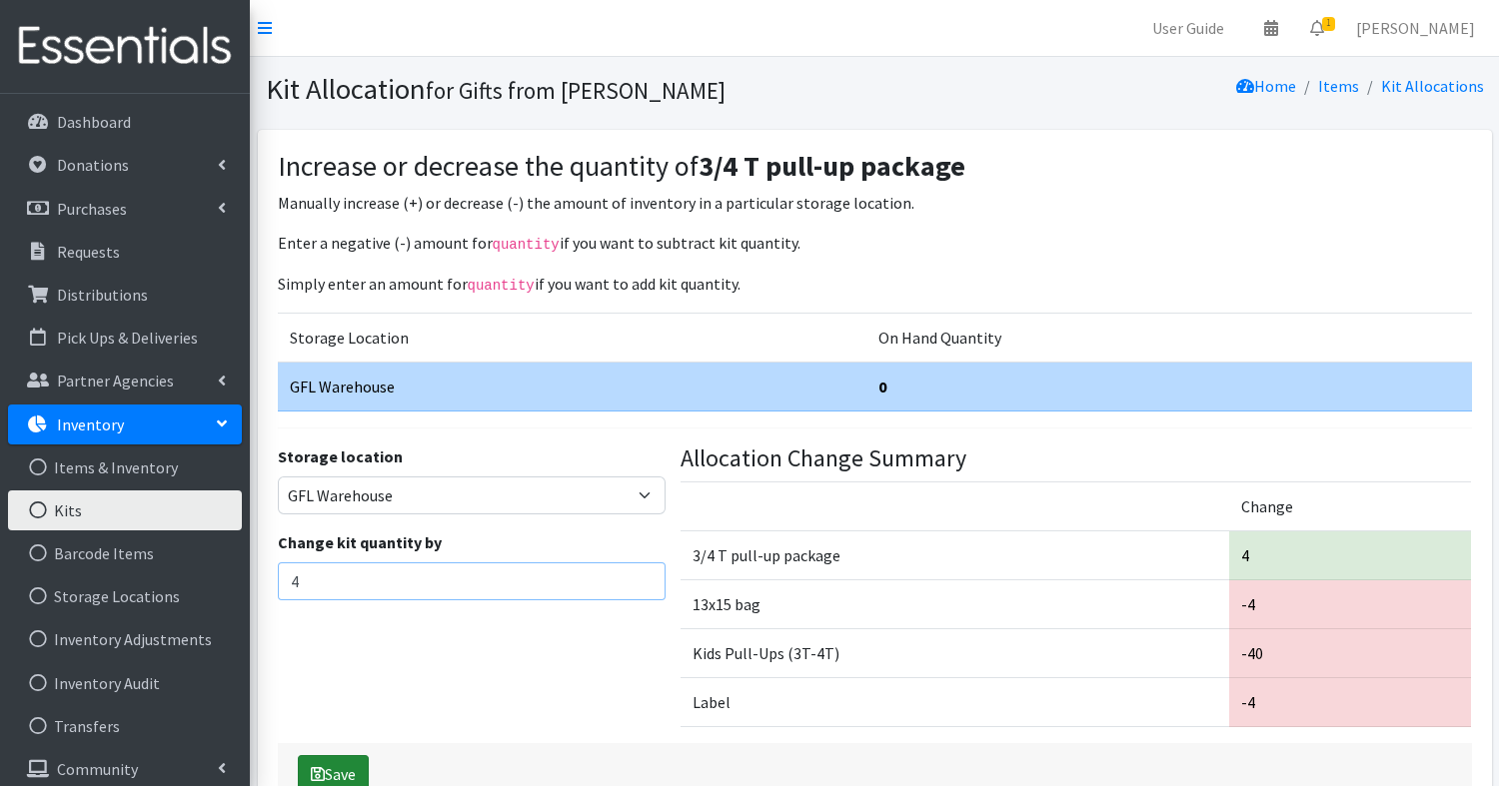
type input "4"
click at [325, 762] on button "Save" at bounding box center [333, 774] width 71 height 38
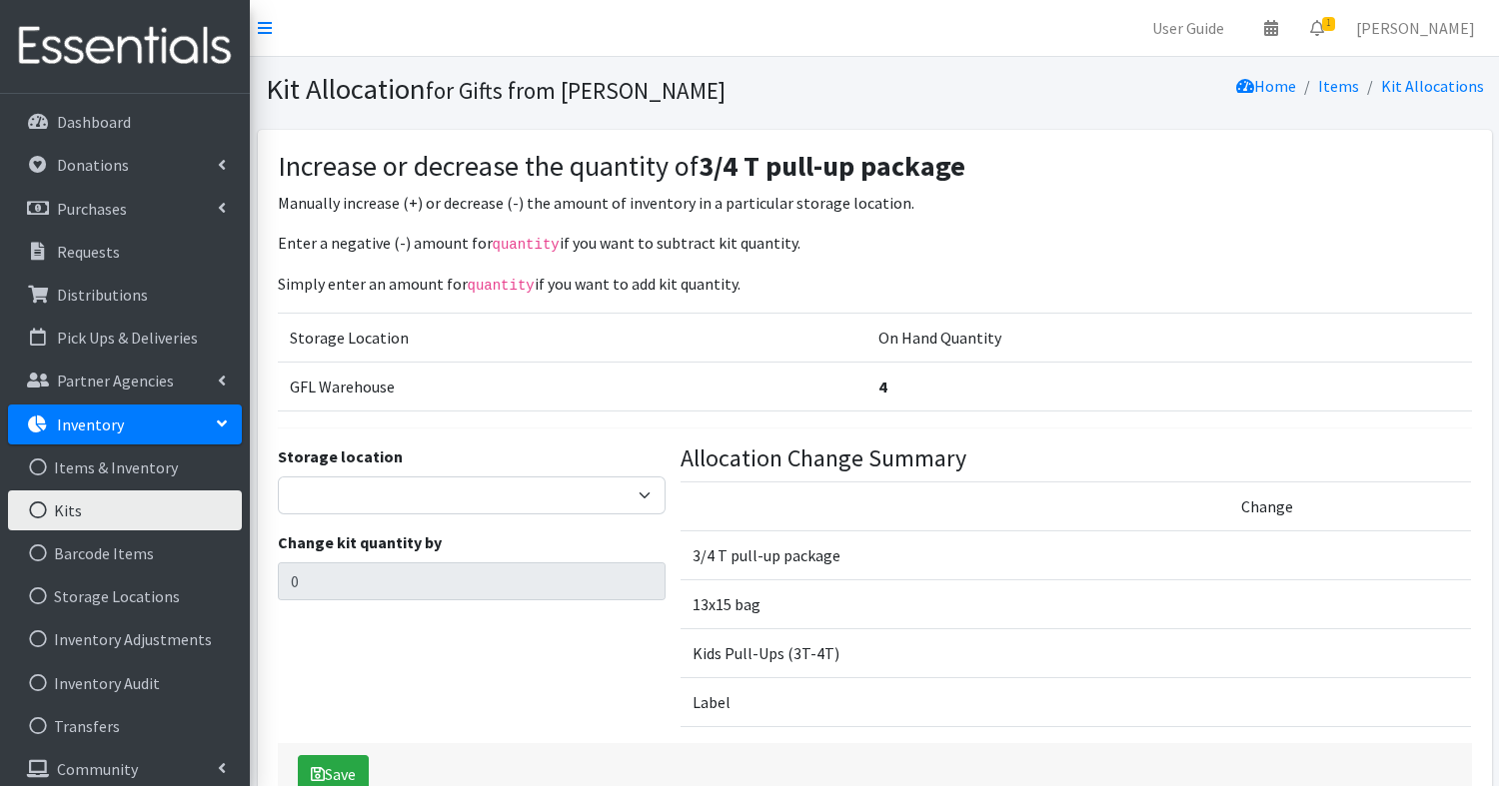
click at [82, 515] on link "Kits" at bounding box center [125, 511] width 234 height 40
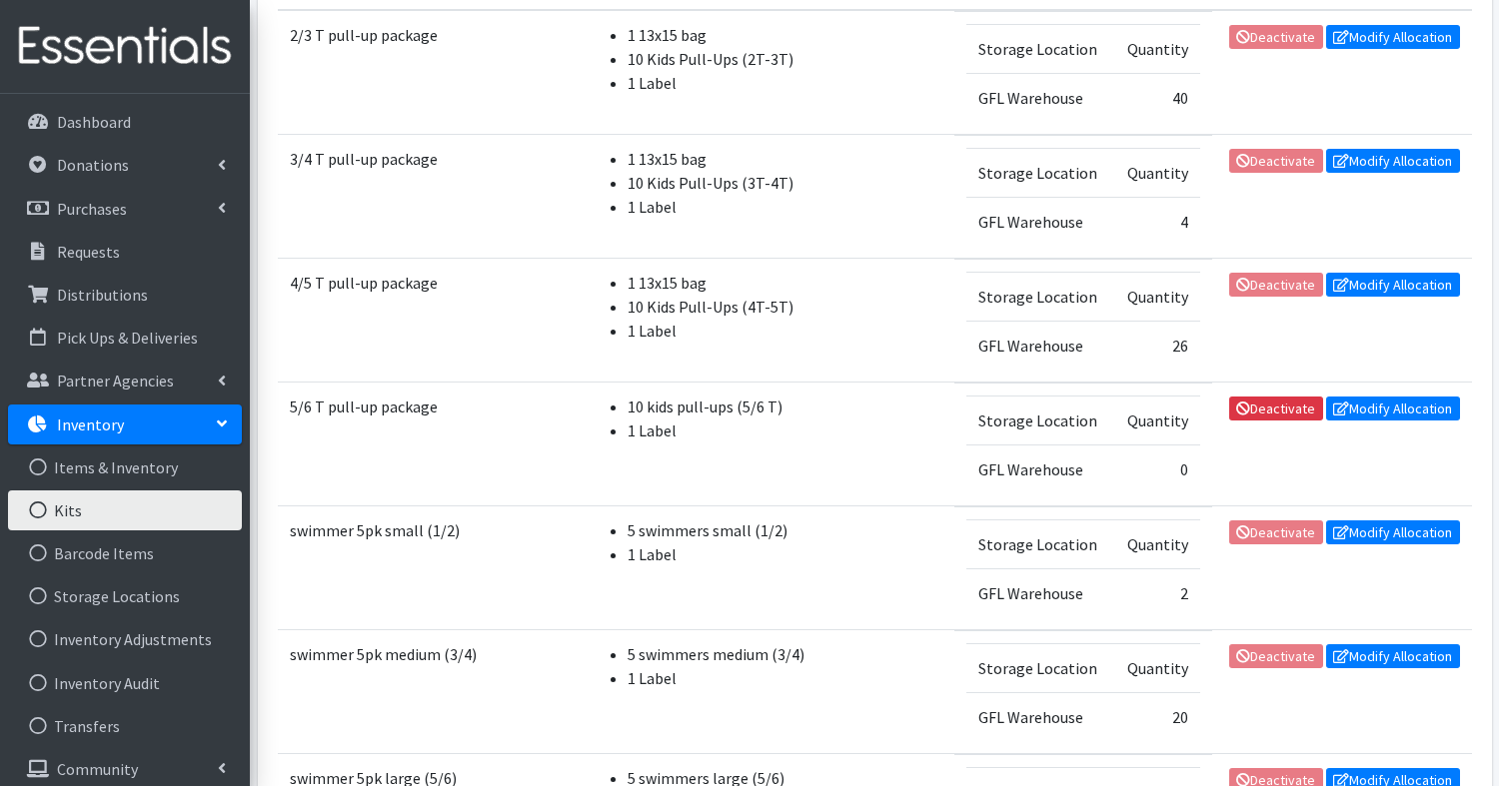
scroll to position [444, 0]
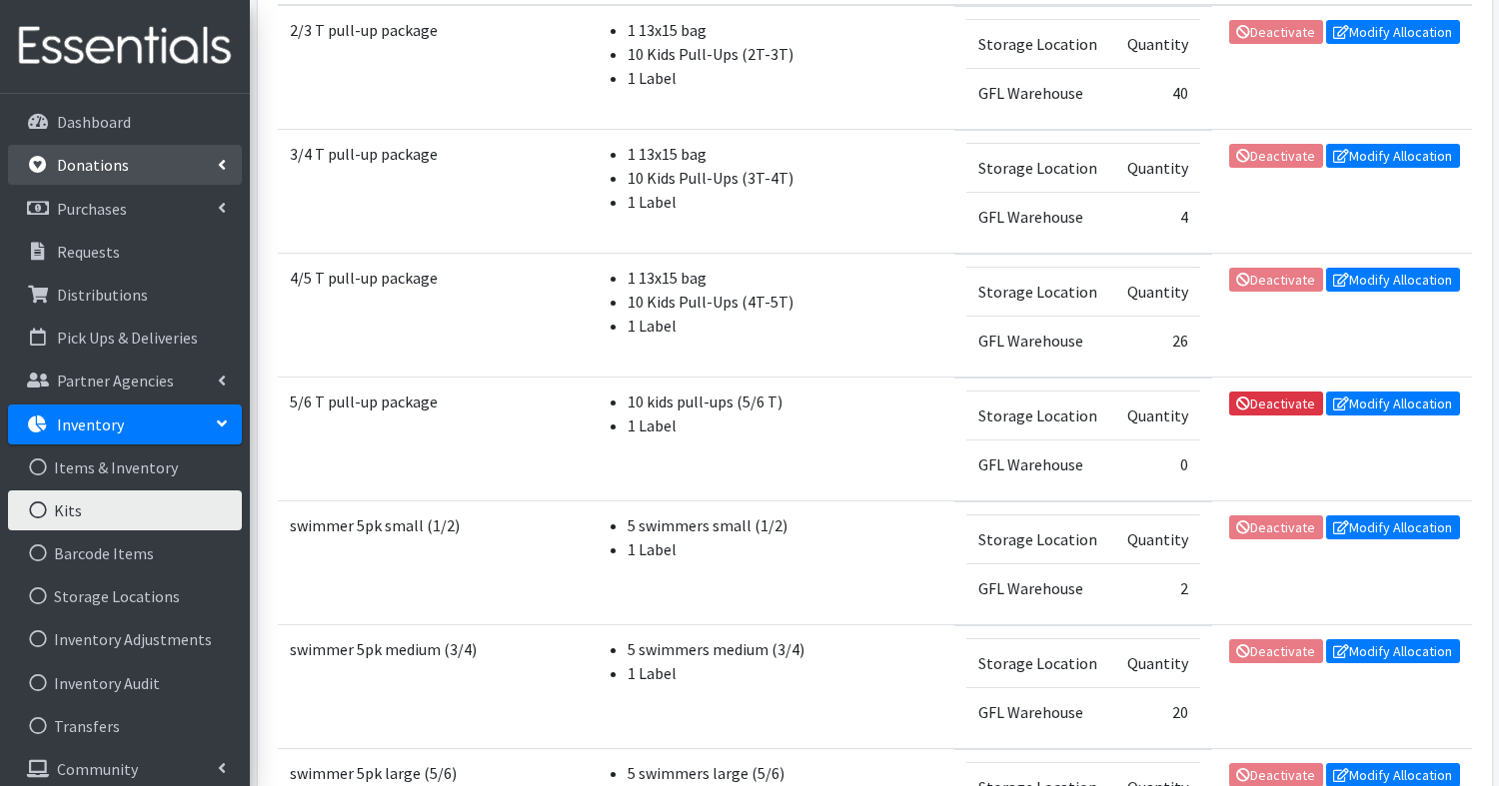
click at [94, 169] on p "Donations" at bounding box center [93, 165] width 72 height 20
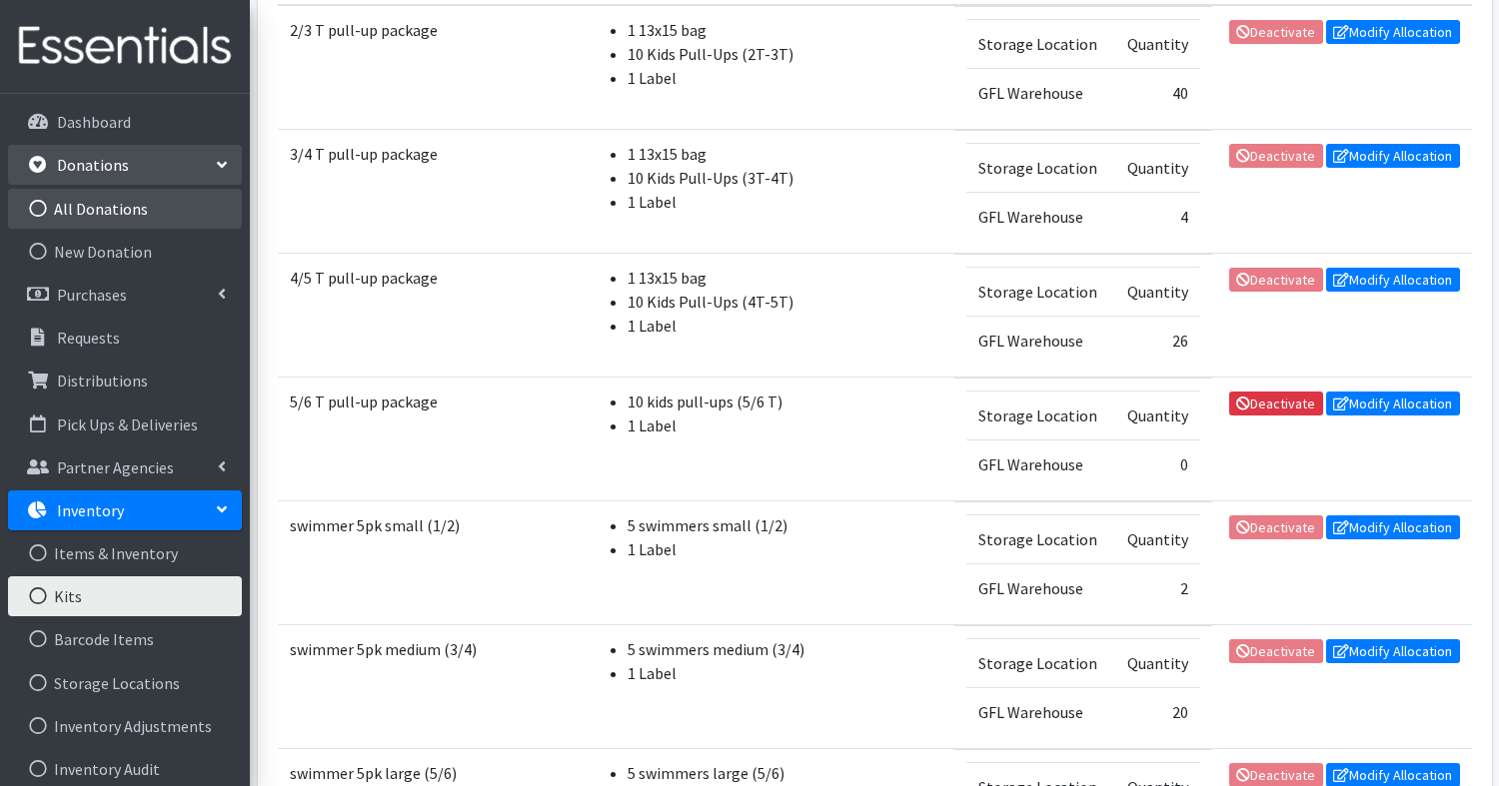
click at [101, 203] on link "All Donations" at bounding box center [125, 209] width 234 height 40
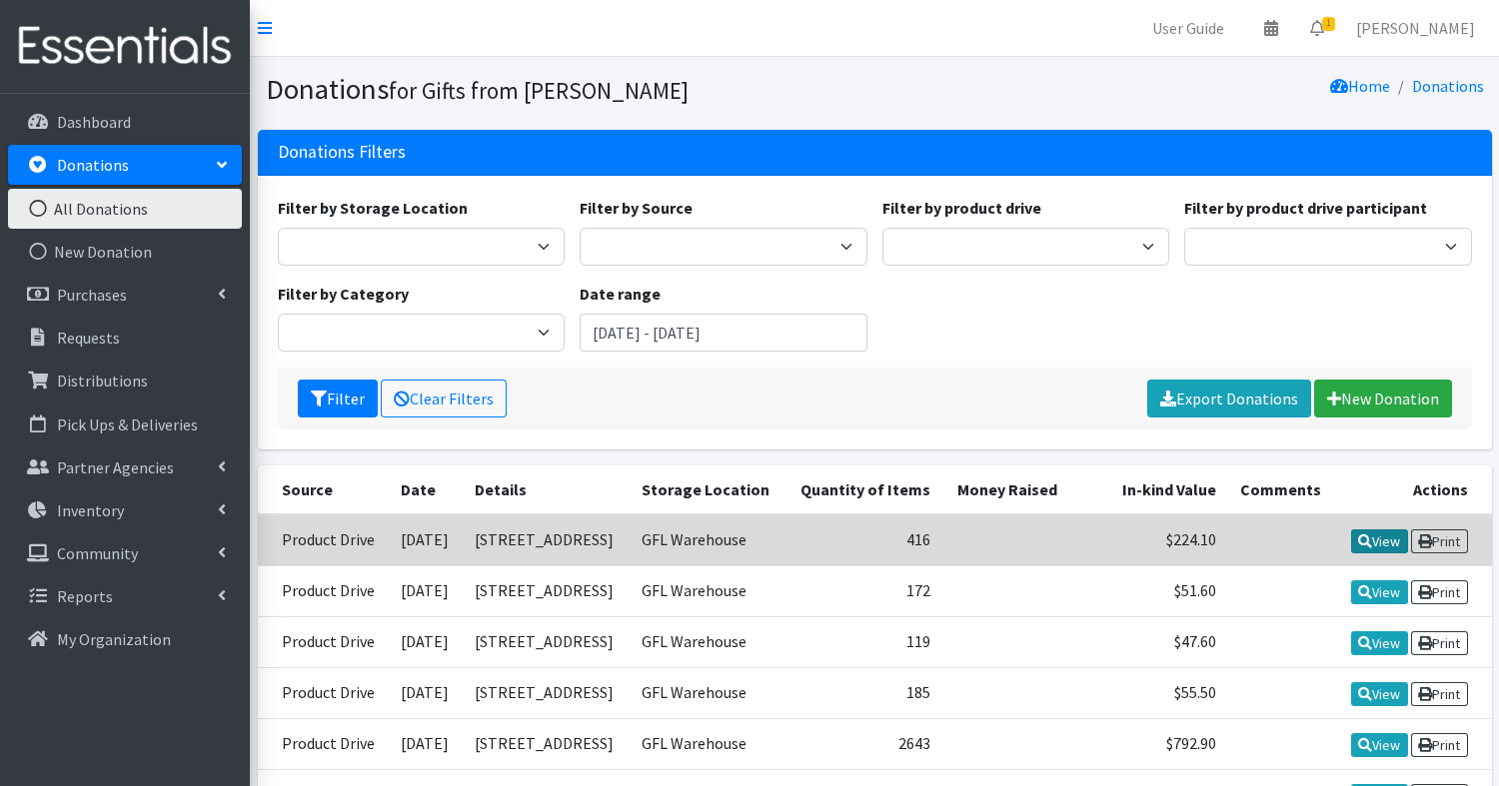
click at [1373, 538] on link "View" at bounding box center [1379, 542] width 57 height 24
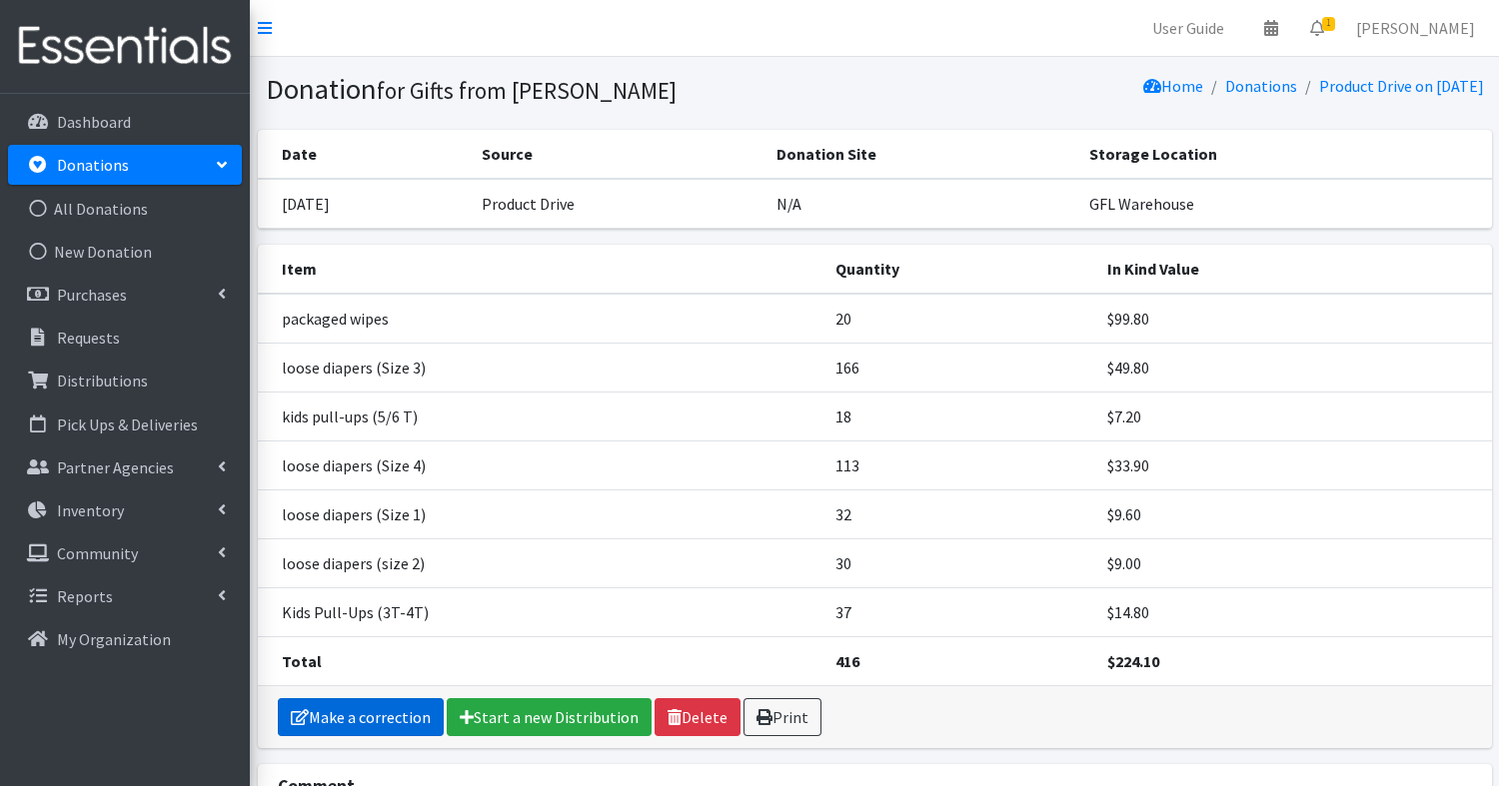
click at [347, 706] on link "Make a correction" at bounding box center [361, 718] width 166 height 38
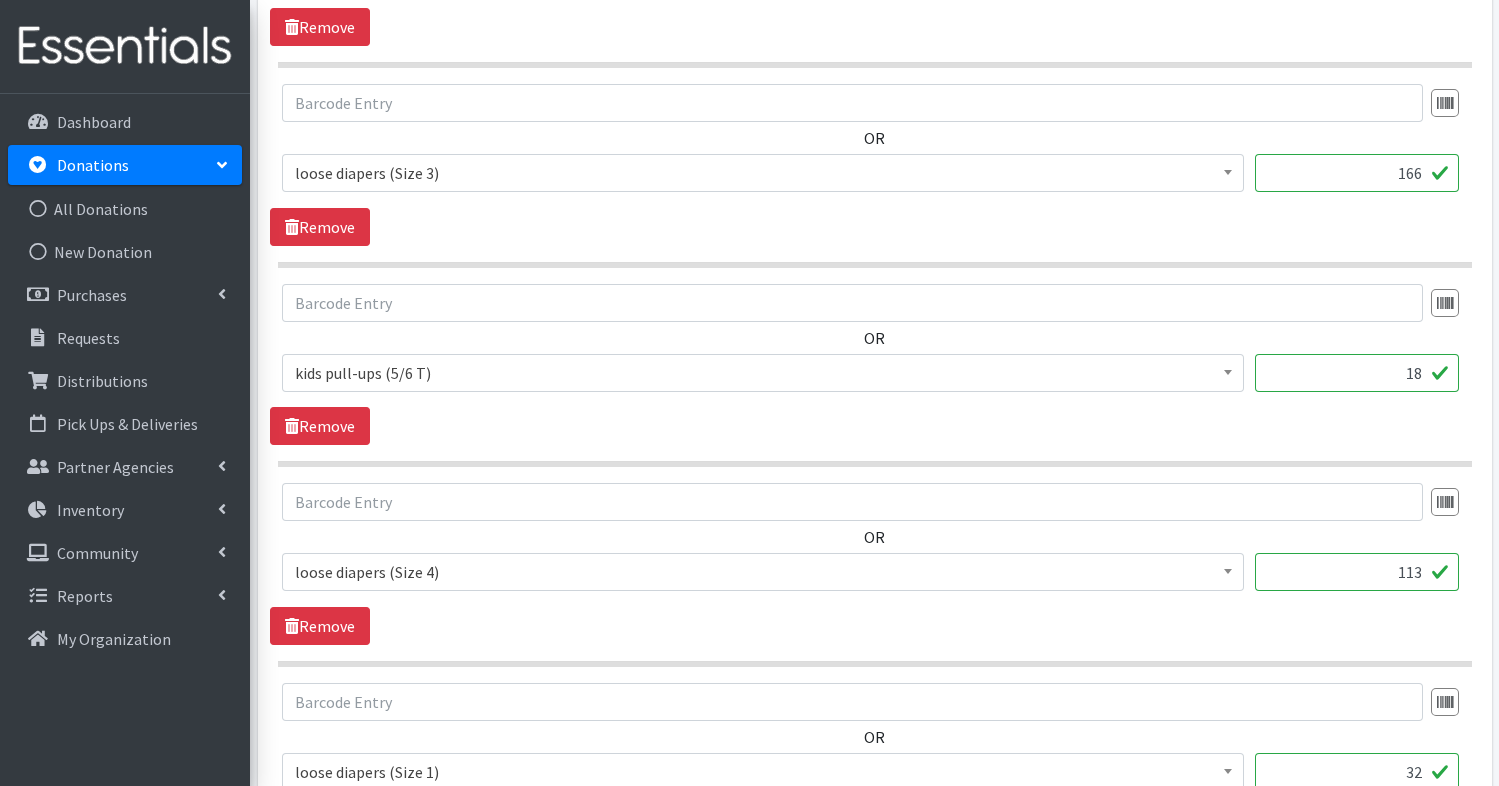
scroll to position [858, 0]
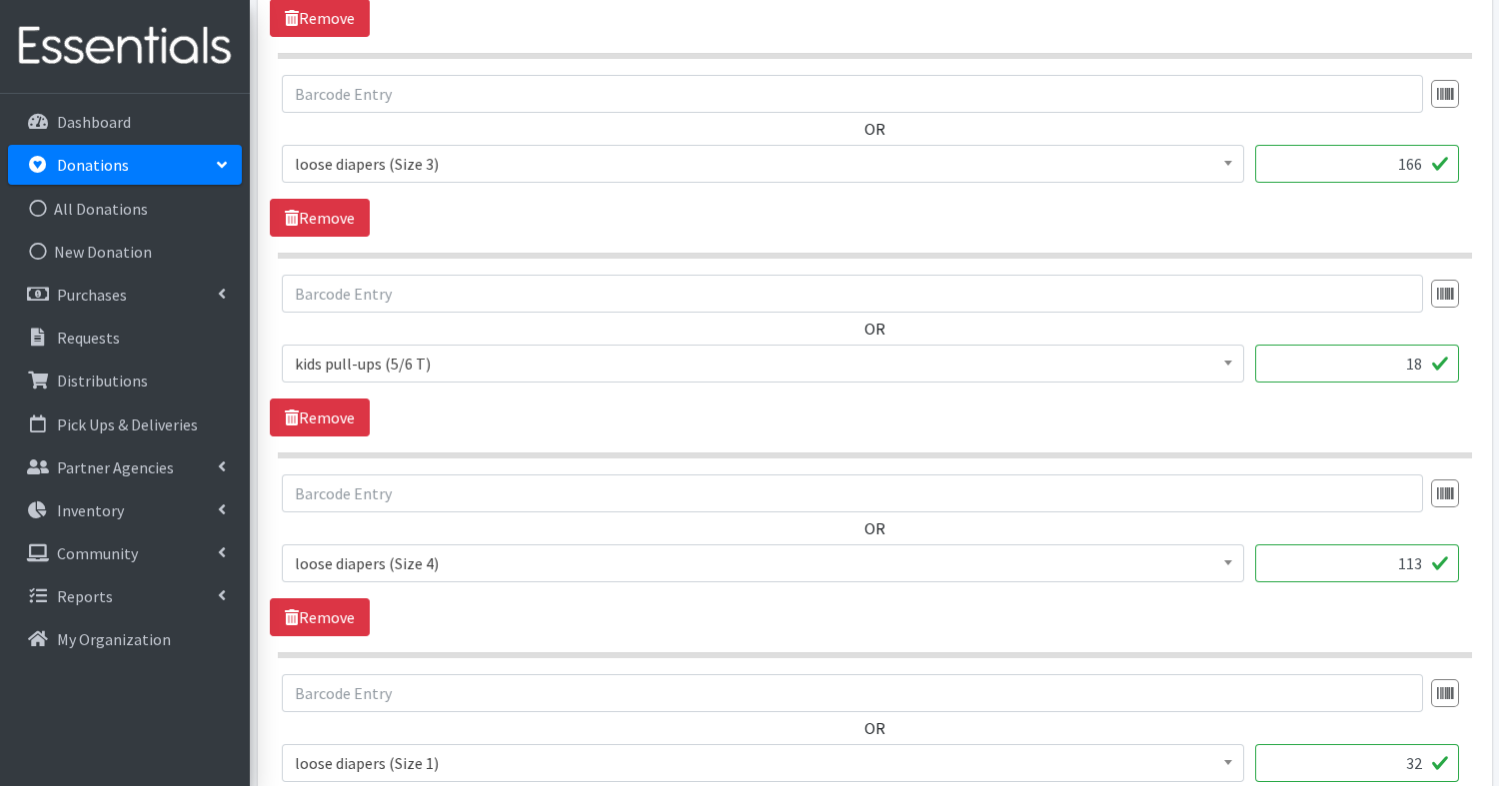
click at [1424, 368] on input "18" at bounding box center [1357, 364] width 204 height 38
type input "1"
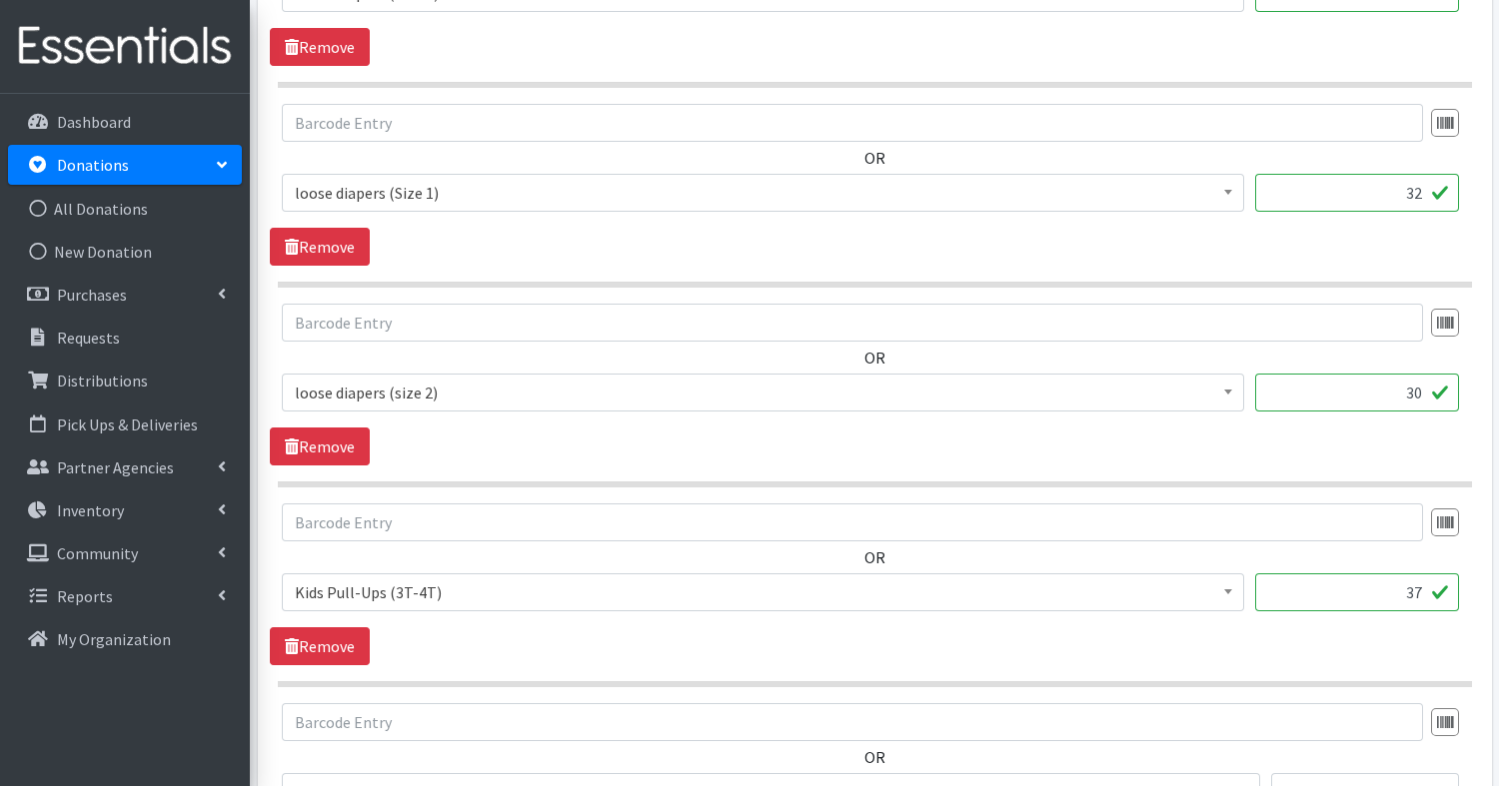
scroll to position [1781, 0]
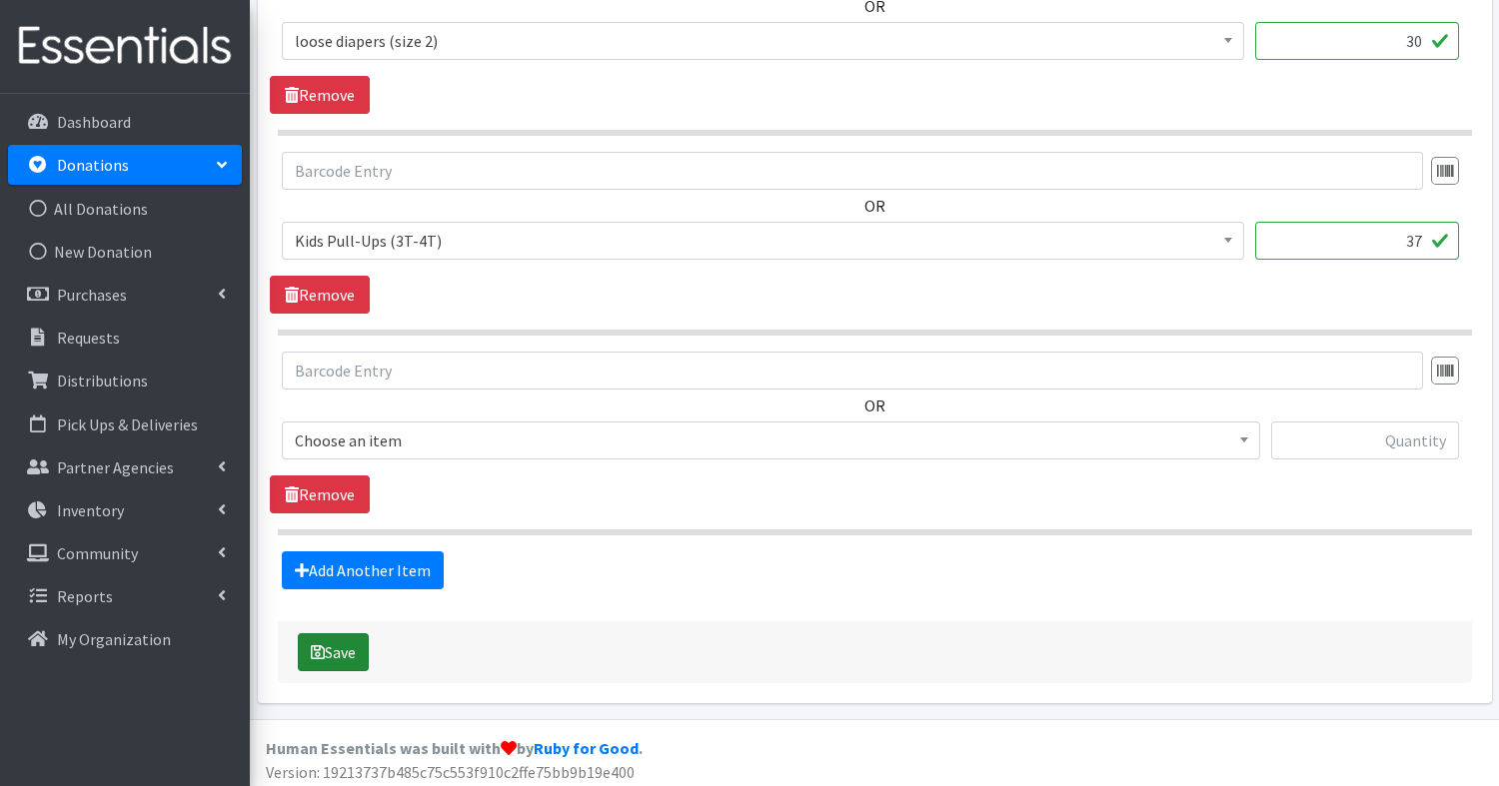
type input "20"
click at [338, 641] on button "Save" at bounding box center [333, 653] width 71 height 38
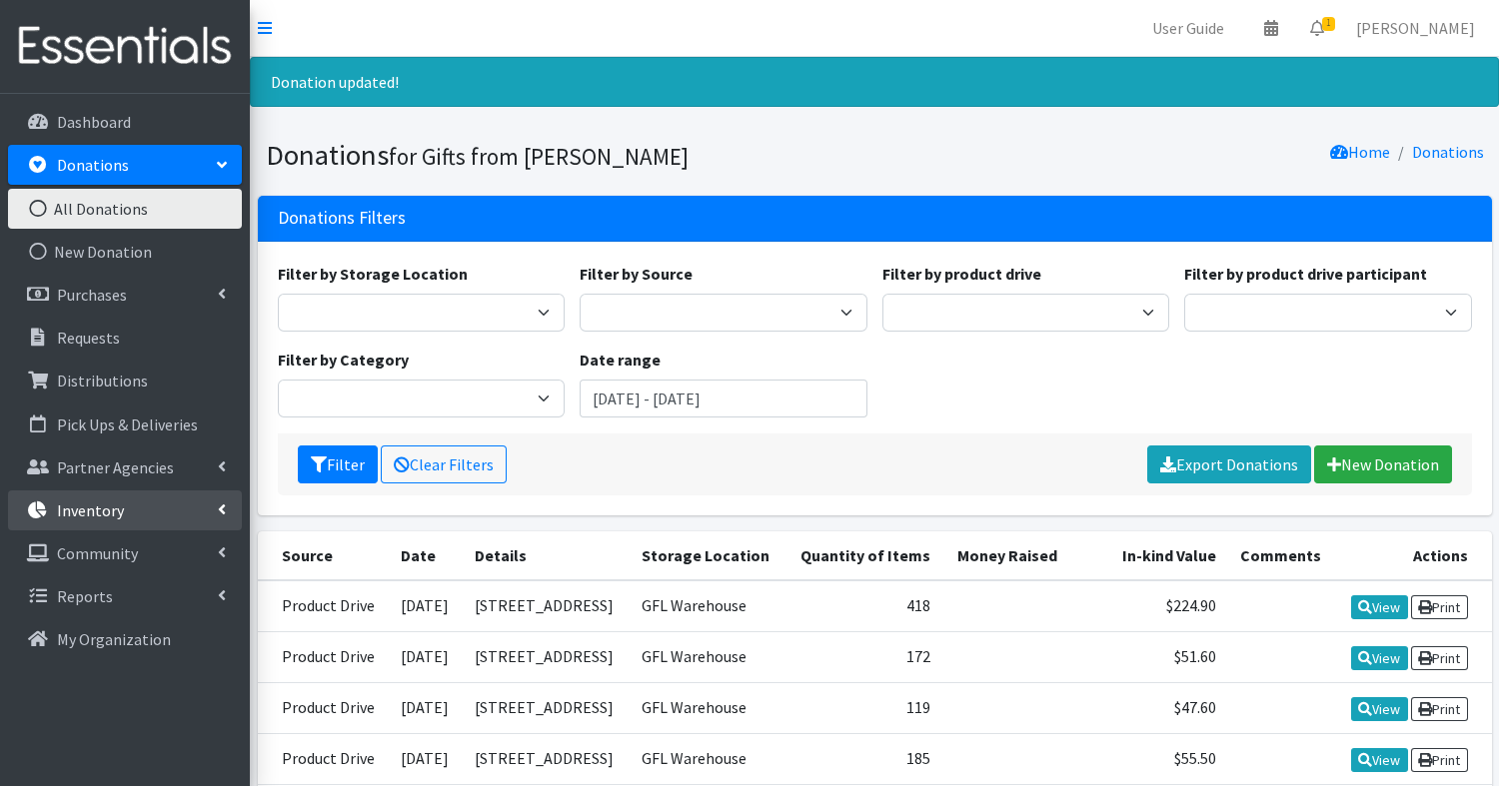
click at [108, 515] on p "Inventory" at bounding box center [90, 511] width 67 height 20
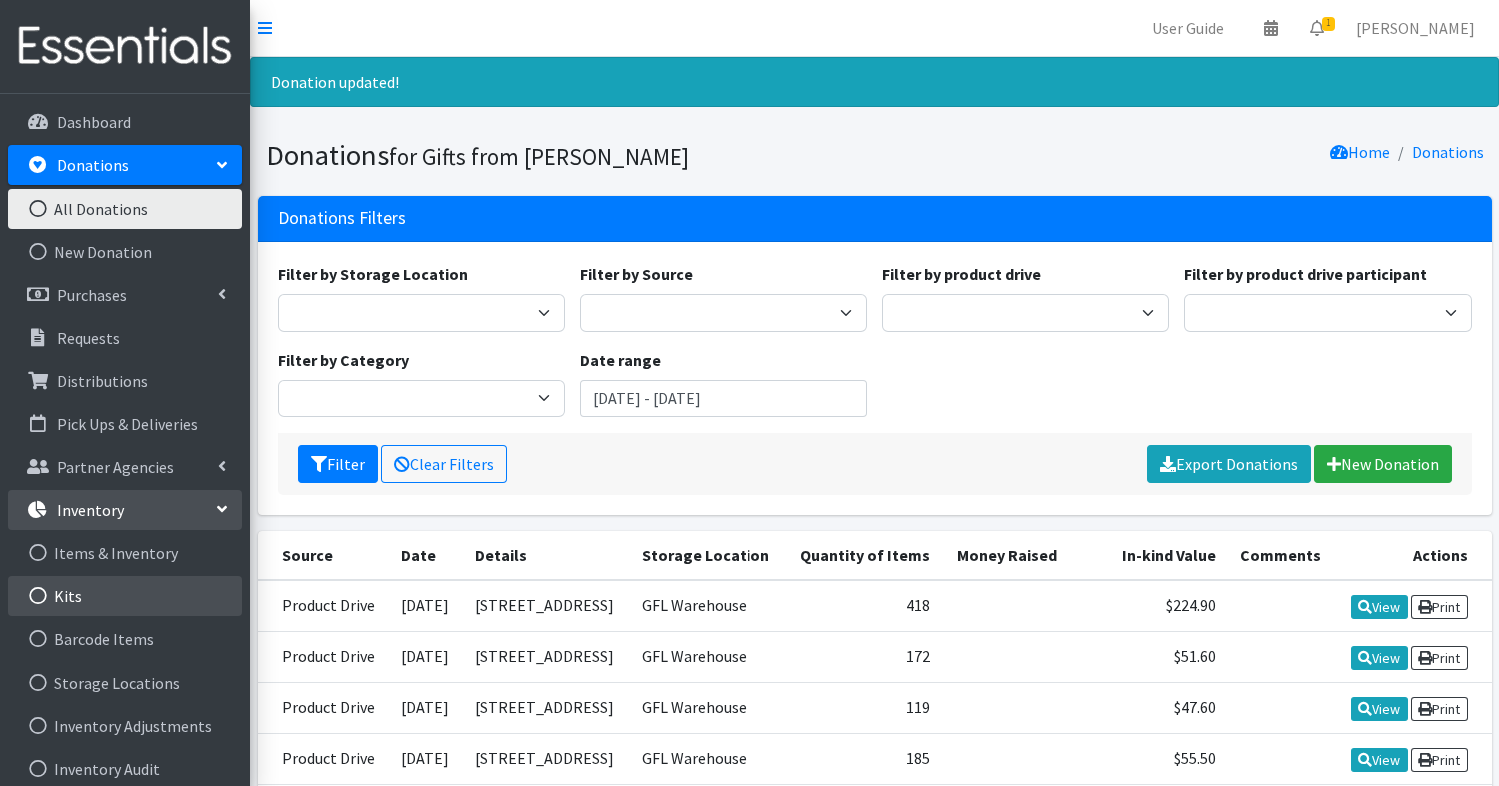
click at [80, 591] on link "Kits" at bounding box center [125, 597] width 234 height 40
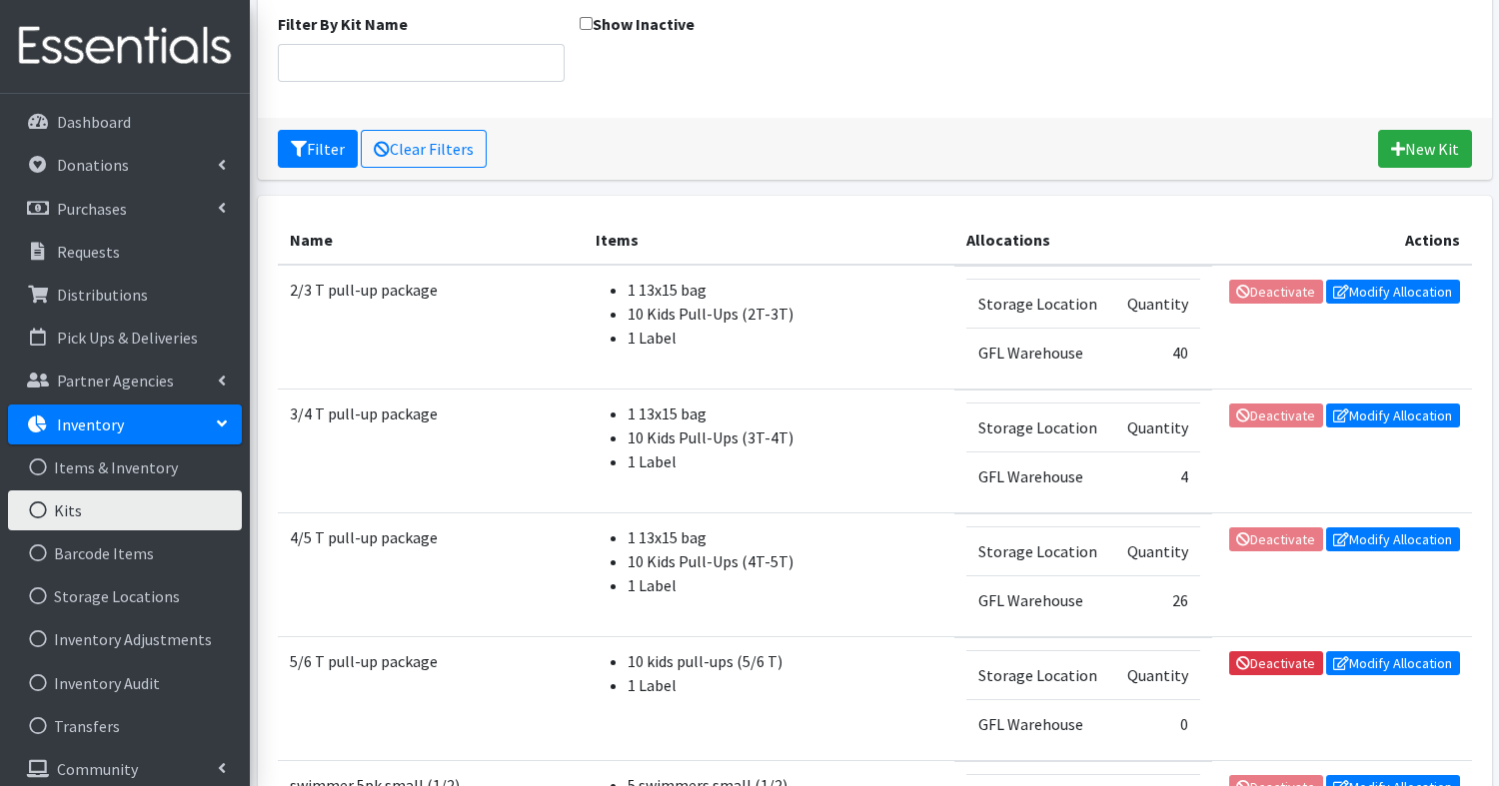
scroll to position [205, 0]
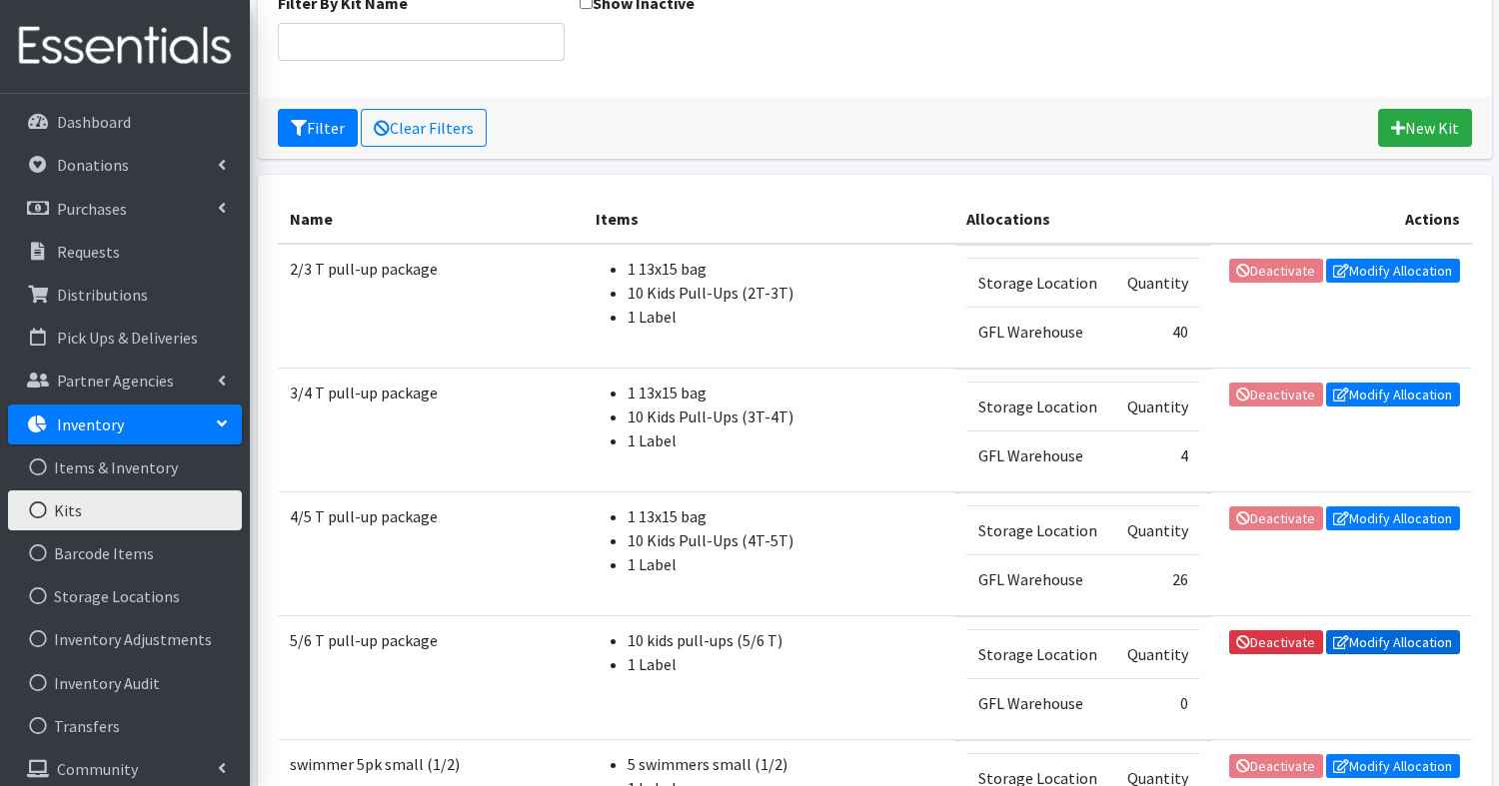
click at [1369, 636] on link "Modify Allocation" at bounding box center [1393, 643] width 134 height 24
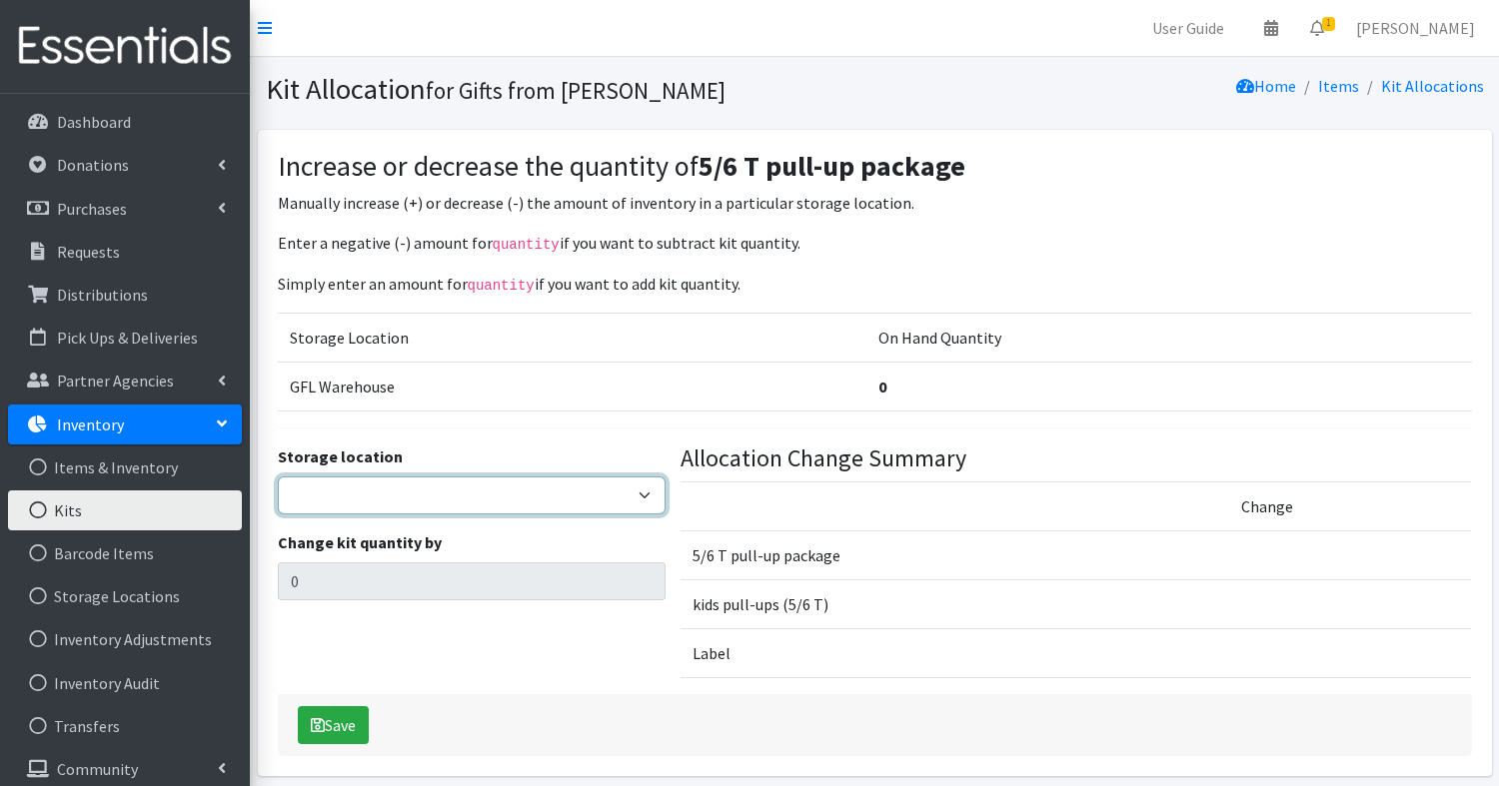
click at [410, 483] on select "GFL Warehouse" at bounding box center [472, 496] width 388 height 38
select select "414"
click at [278, 477] on select "GFL Warehouse" at bounding box center [472, 496] width 388 height 38
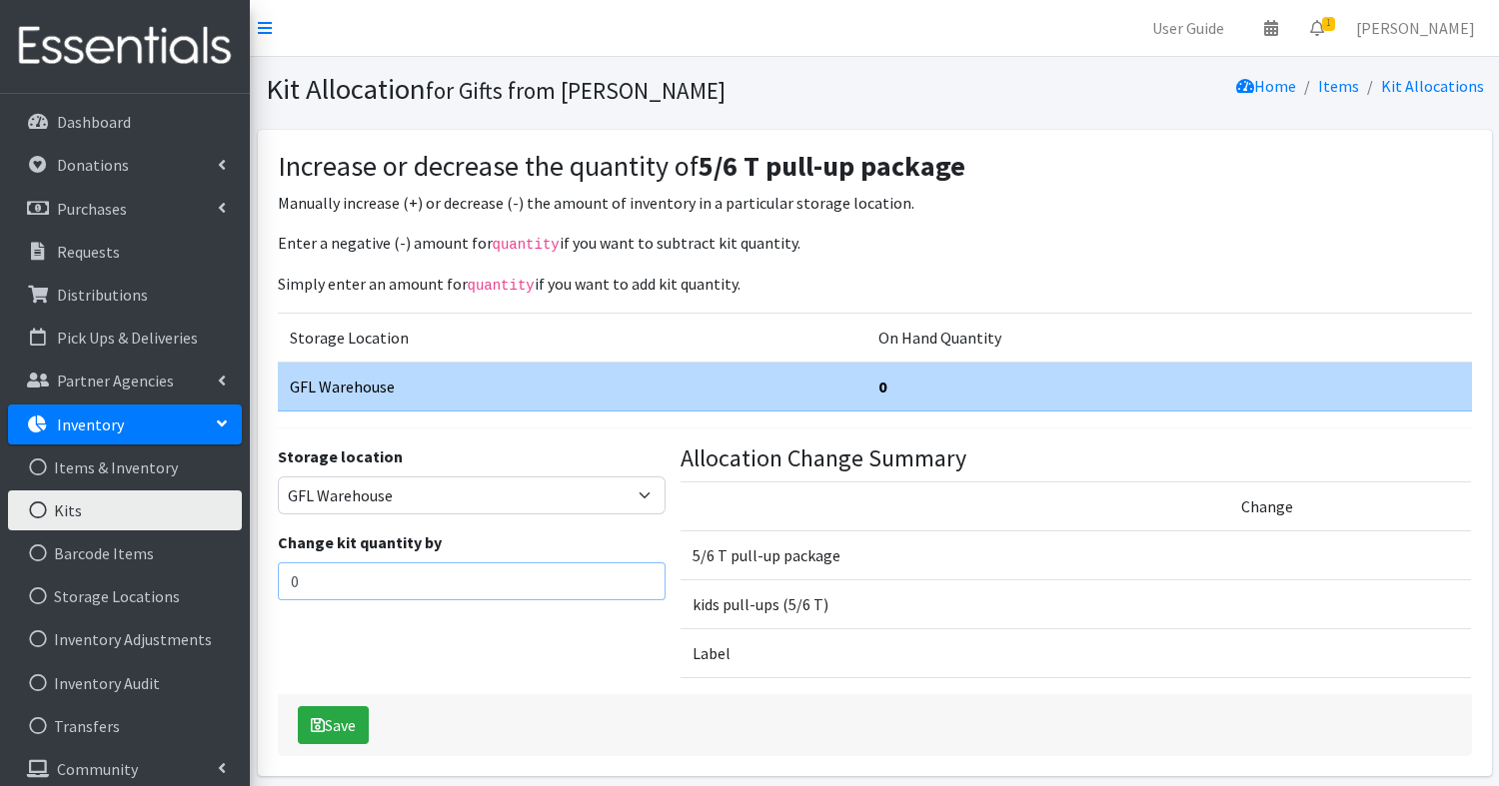
click at [406, 576] on input "0" at bounding box center [472, 582] width 388 height 38
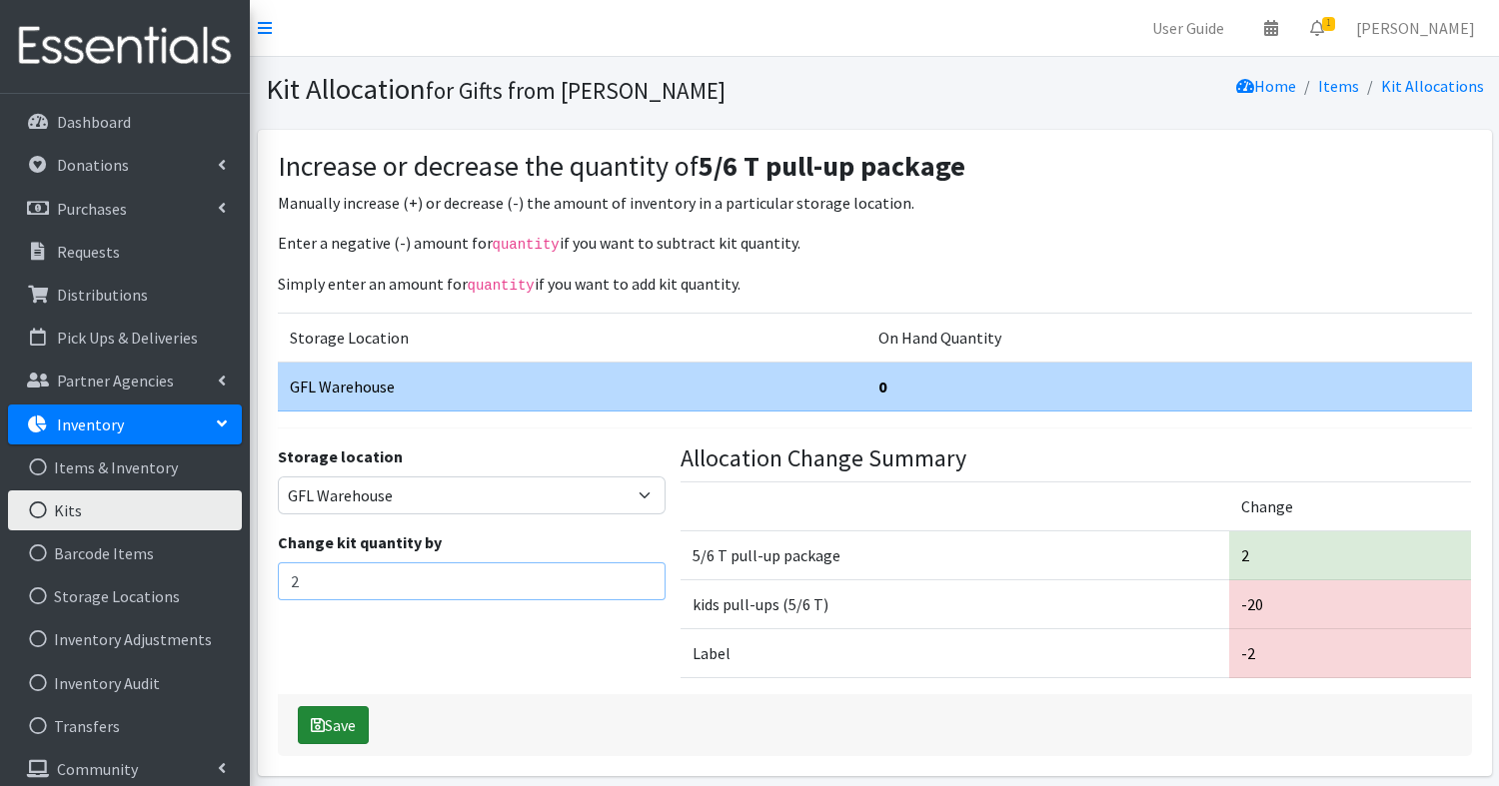
type input "2"
click at [332, 725] on button "Save" at bounding box center [333, 725] width 71 height 38
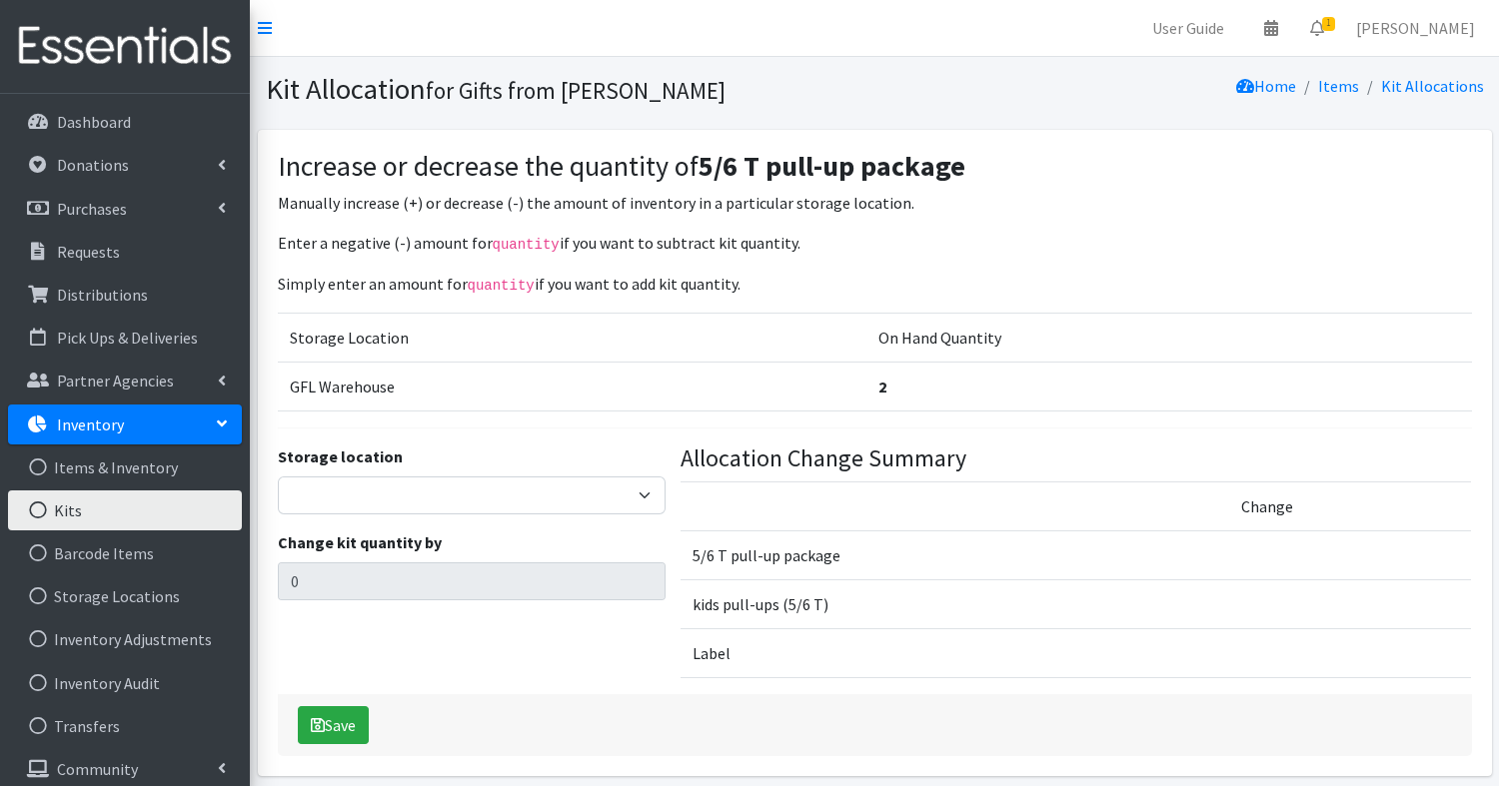
click at [90, 417] on p "Inventory" at bounding box center [90, 425] width 67 height 20
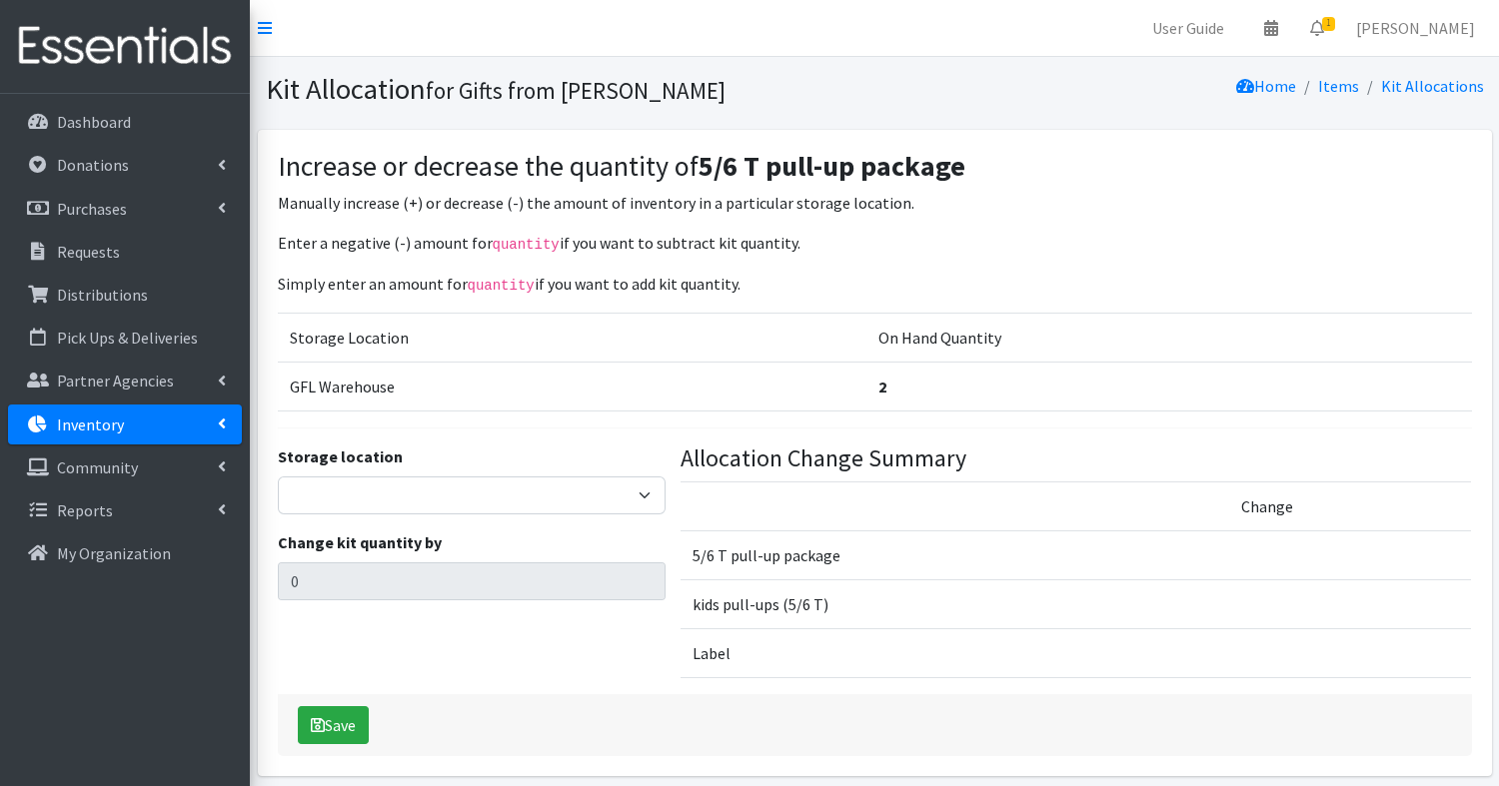
click at [90, 419] on p "Inventory" at bounding box center [90, 425] width 67 height 20
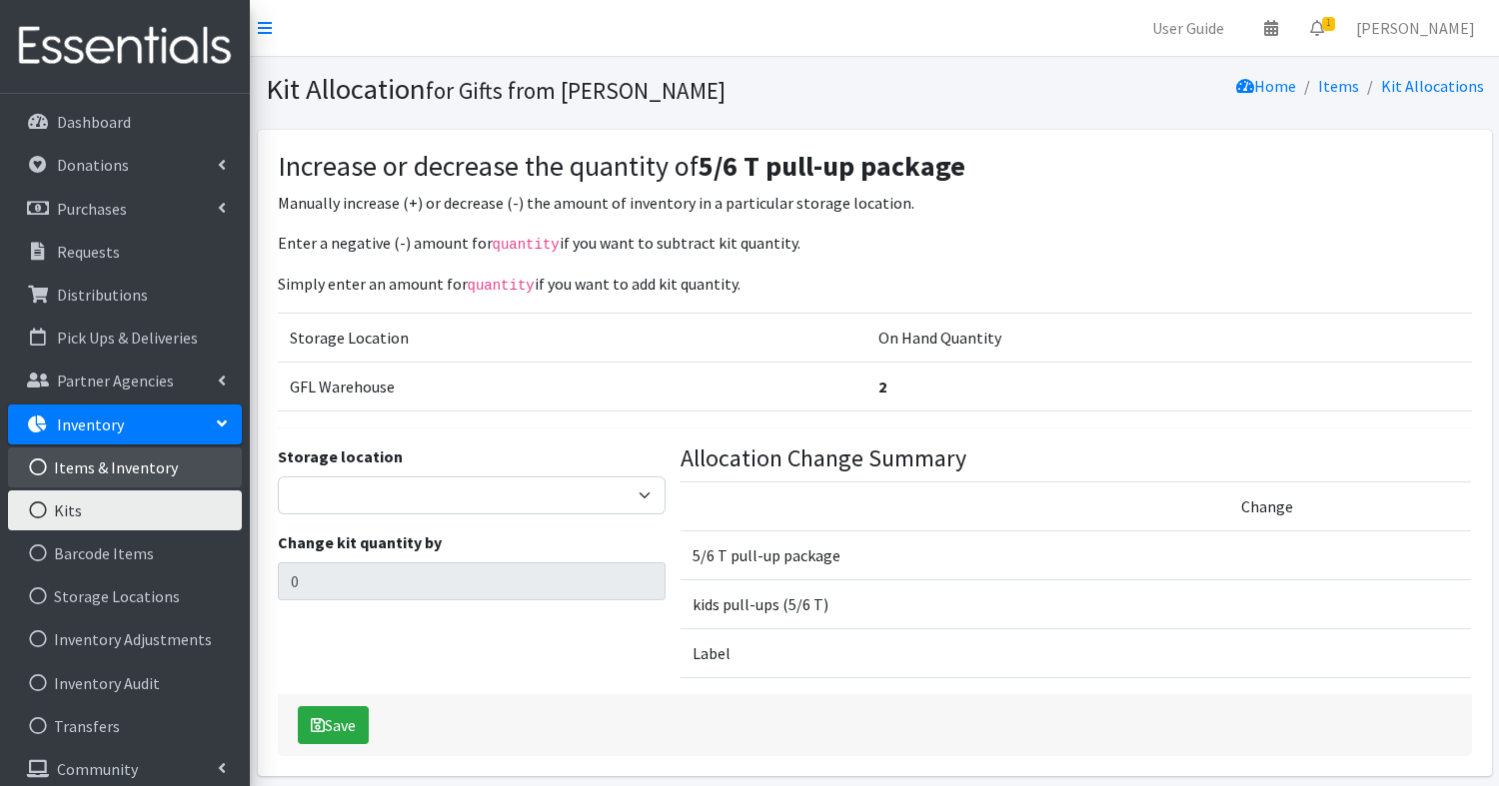
click at [96, 463] on link "Items & Inventory" at bounding box center [125, 468] width 234 height 40
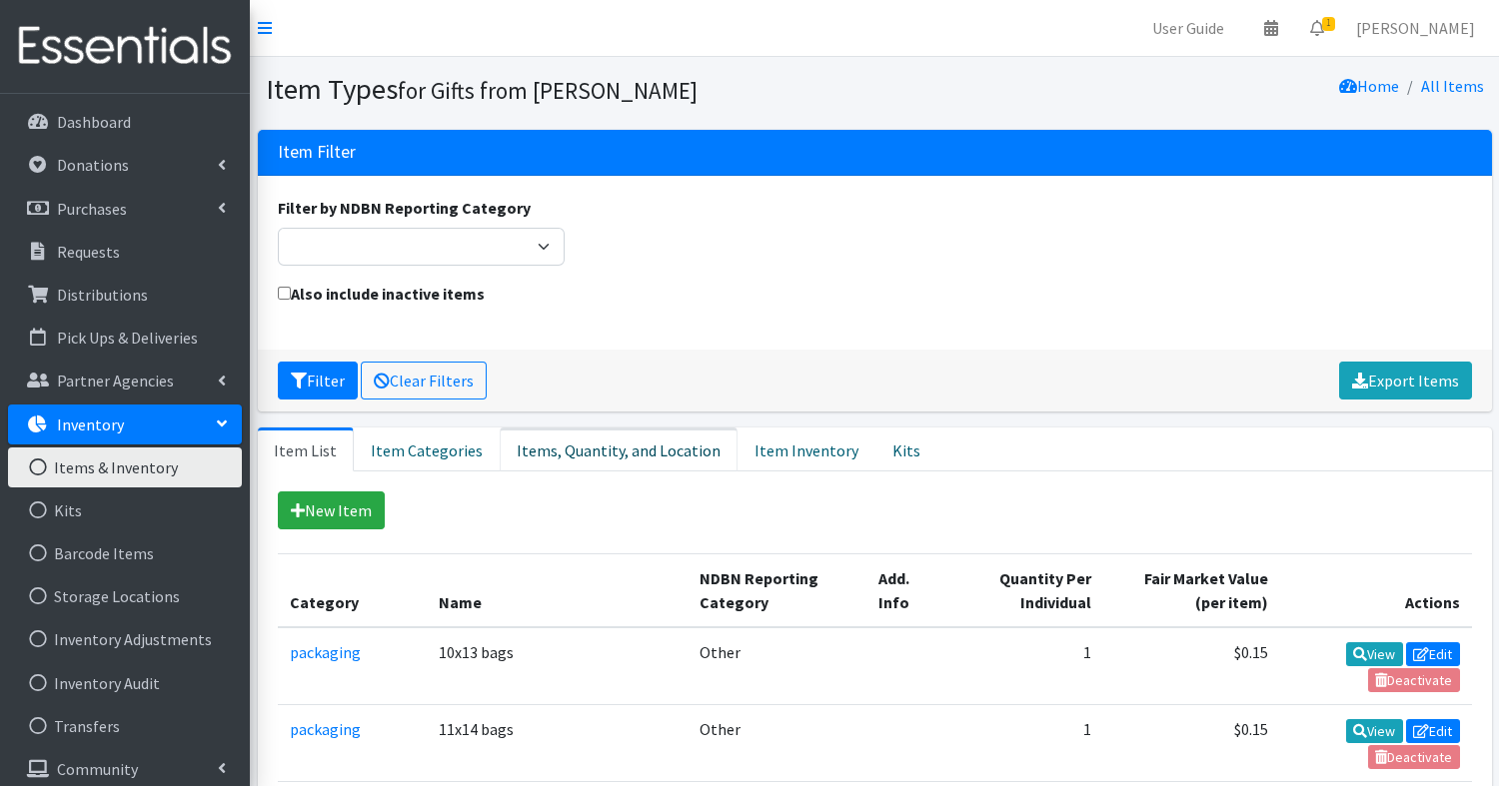
click at [619, 450] on link "Items, Quantity, and Location" at bounding box center [619, 450] width 238 height 44
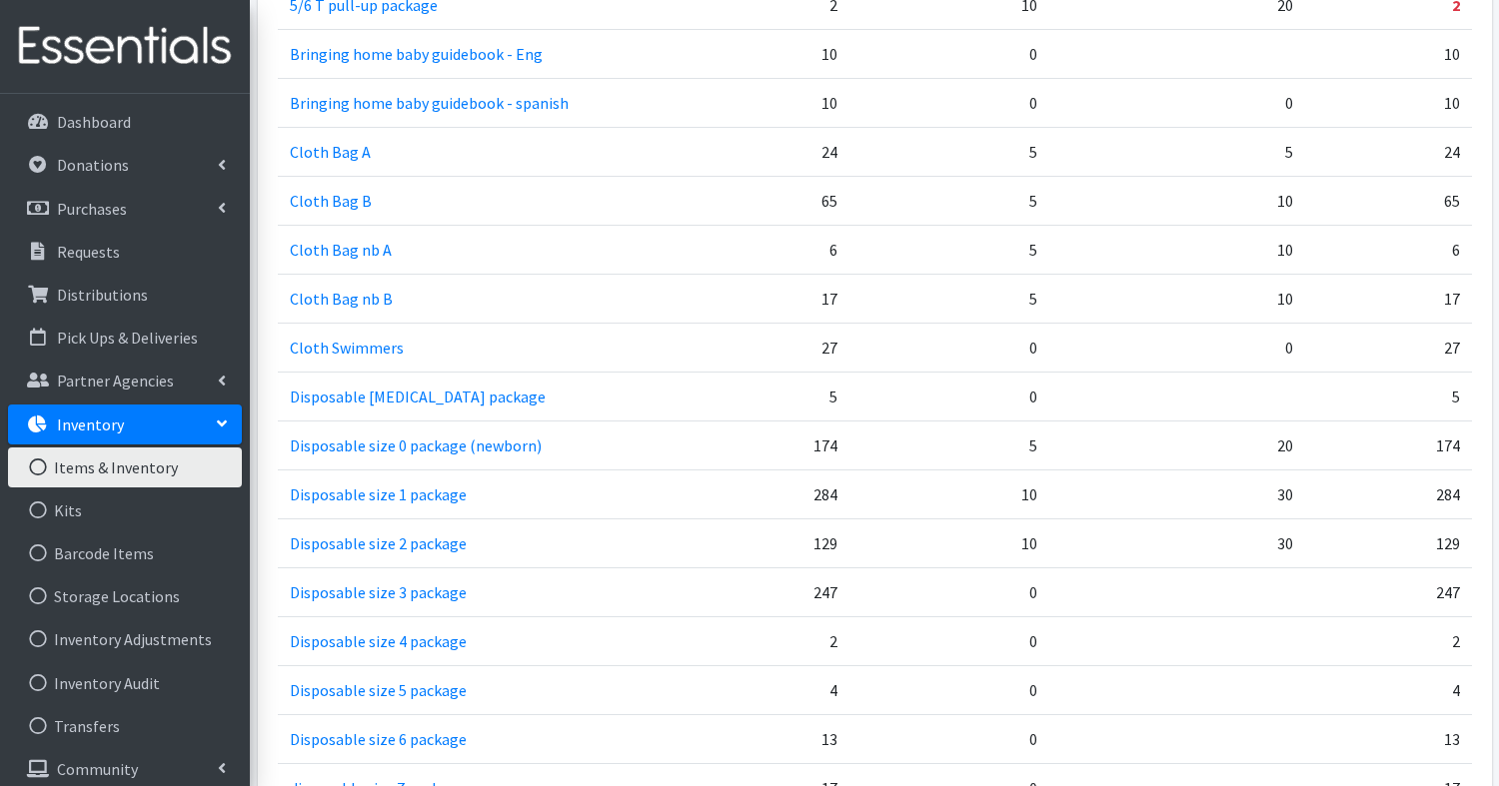
scroll to position [967, 0]
click at [96, 172] on p "Donations" at bounding box center [93, 165] width 72 height 20
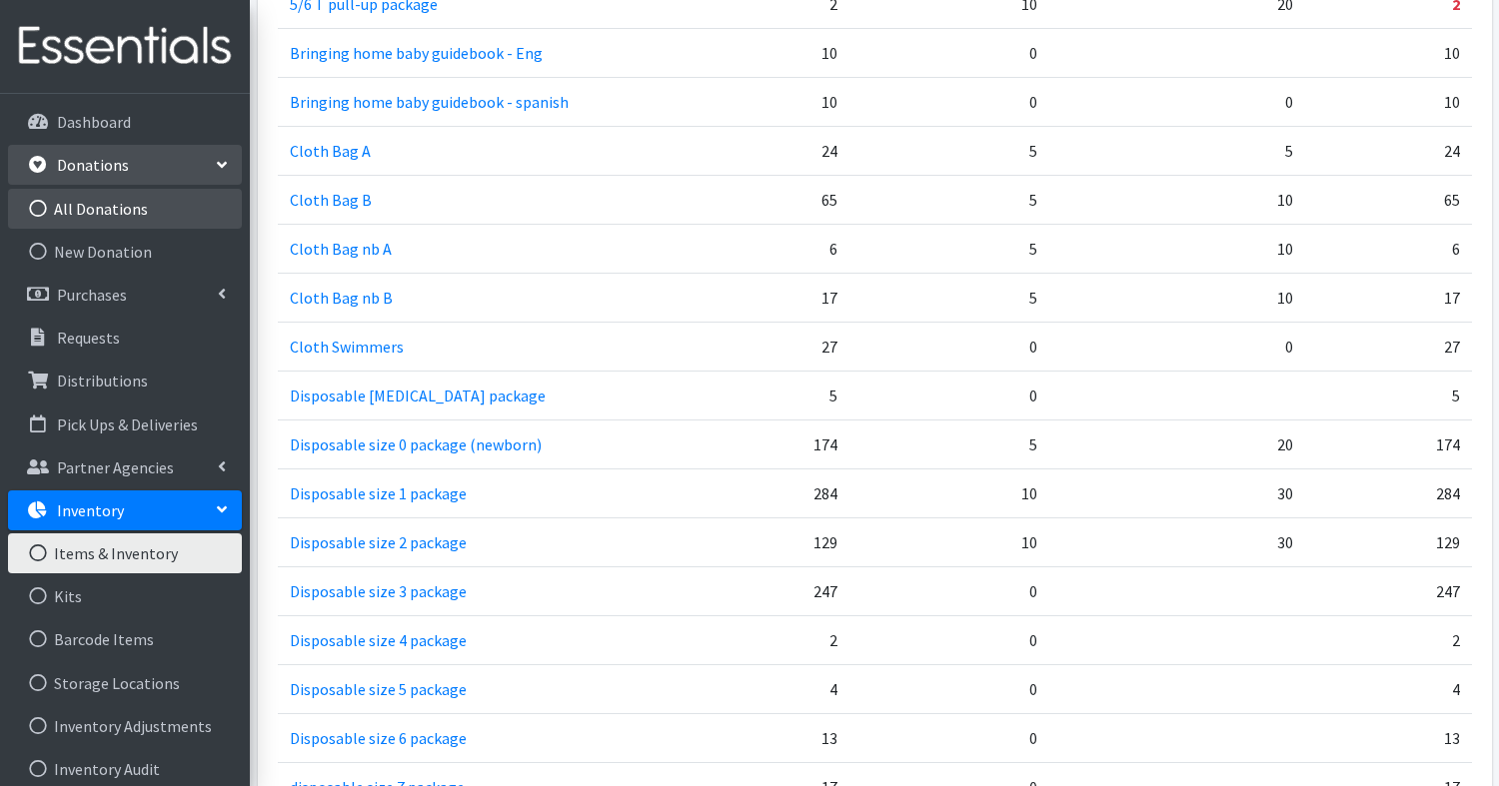
click at [105, 209] on link "All Donations" at bounding box center [125, 209] width 234 height 40
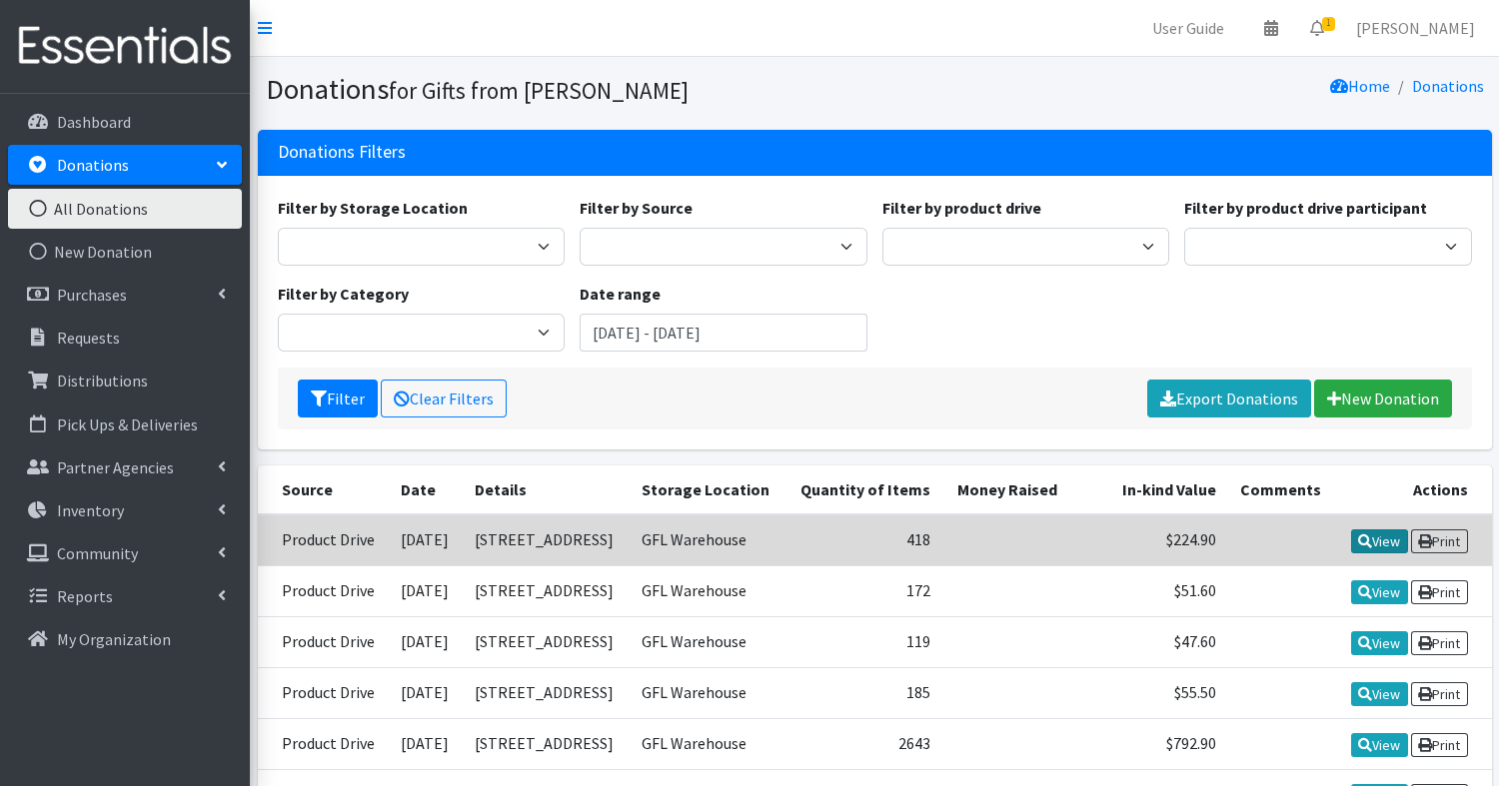
click at [1375, 541] on link "View" at bounding box center [1379, 542] width 57 height 24
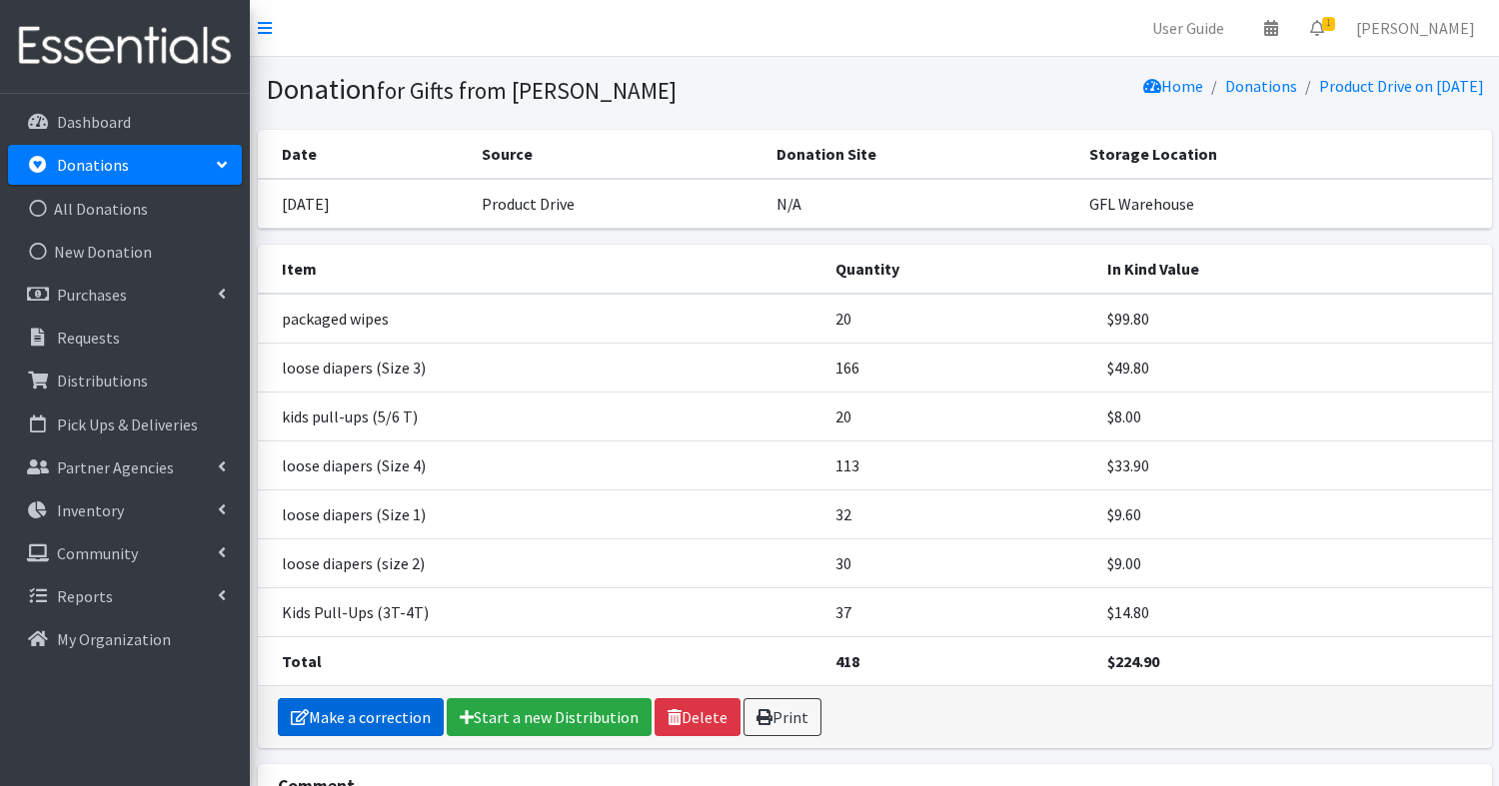
click at [386, 719] on link "Make a correction" at bounding box center [361, 718] width 166 height 38
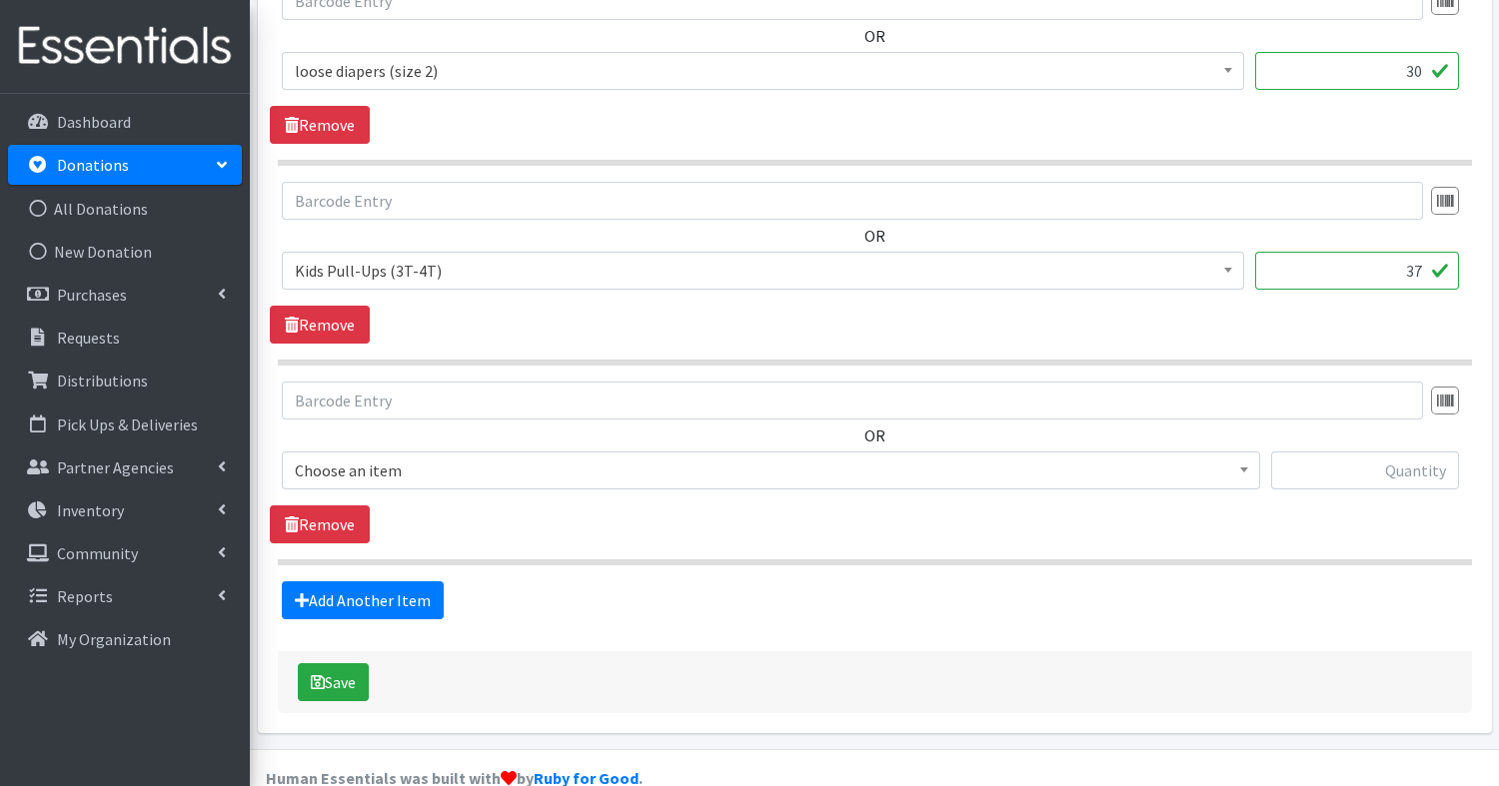
scroll to position [1781, 0]
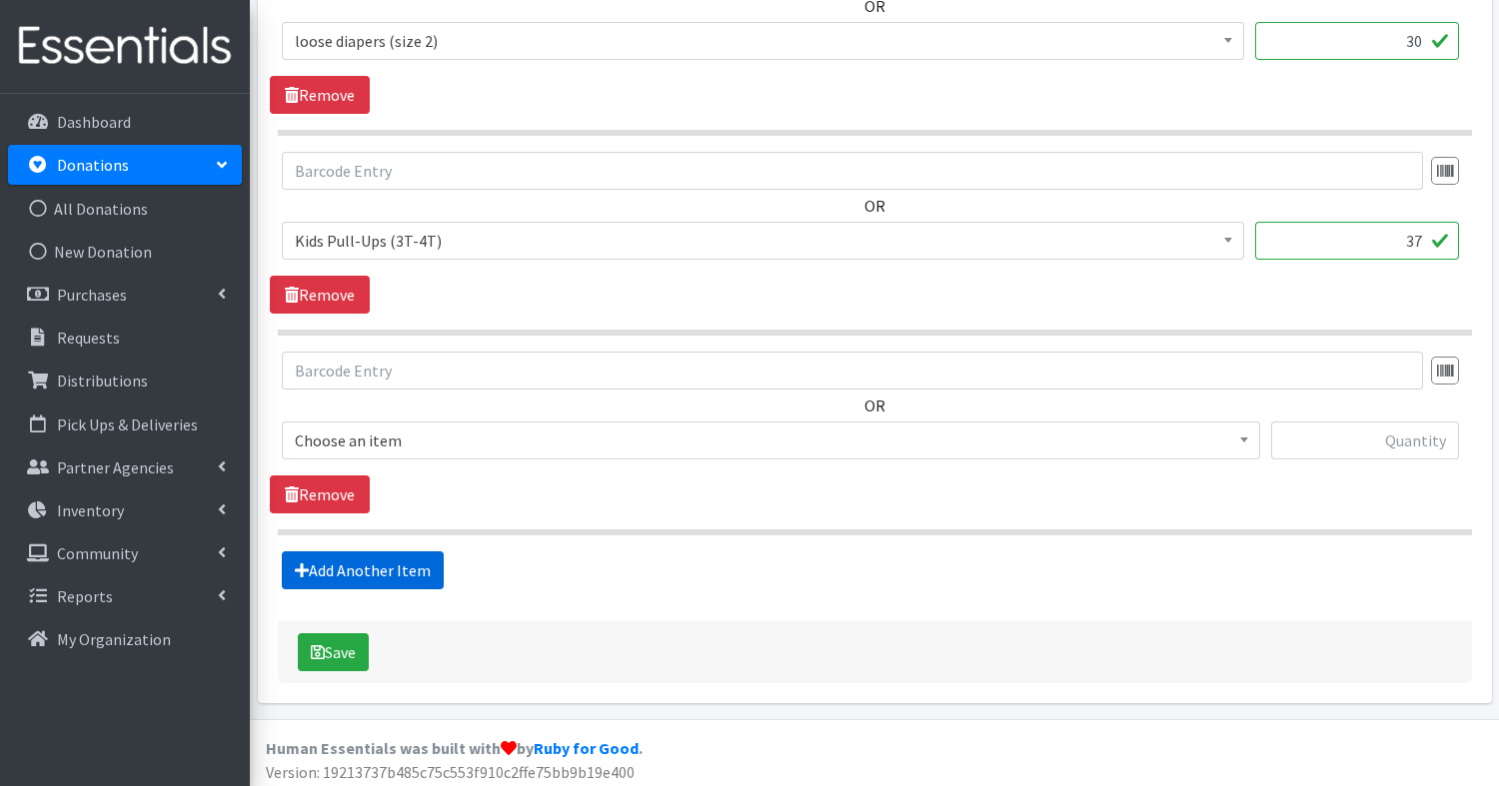
click at [371, 562] on link "Add Another Item" at bounding box center [363, 571] width 162 height 38
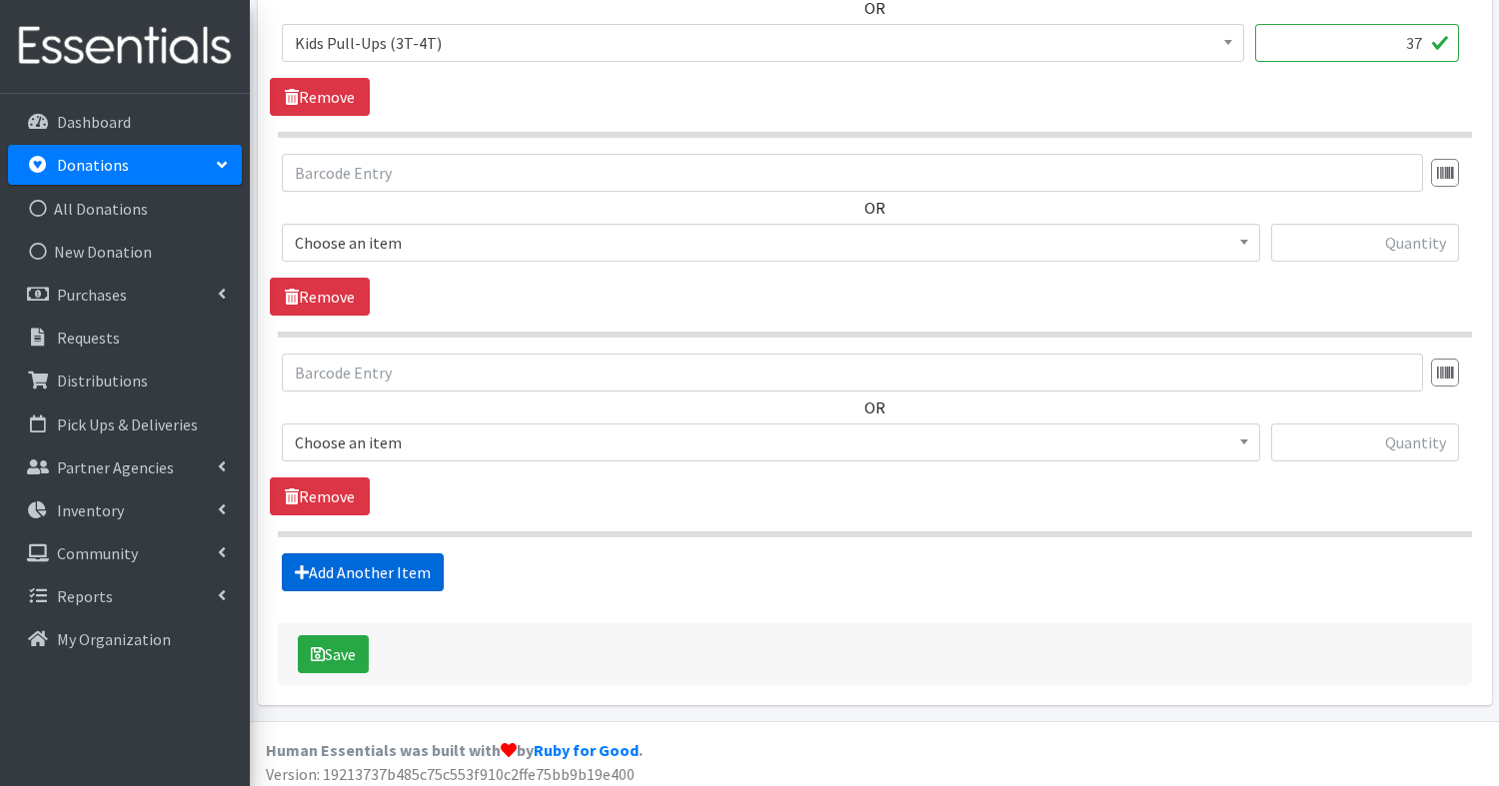
scroll to position [1980, 0]
click at [474, 437] on span "Choose an item" at bounding box center [771, 442] width 952 height 28
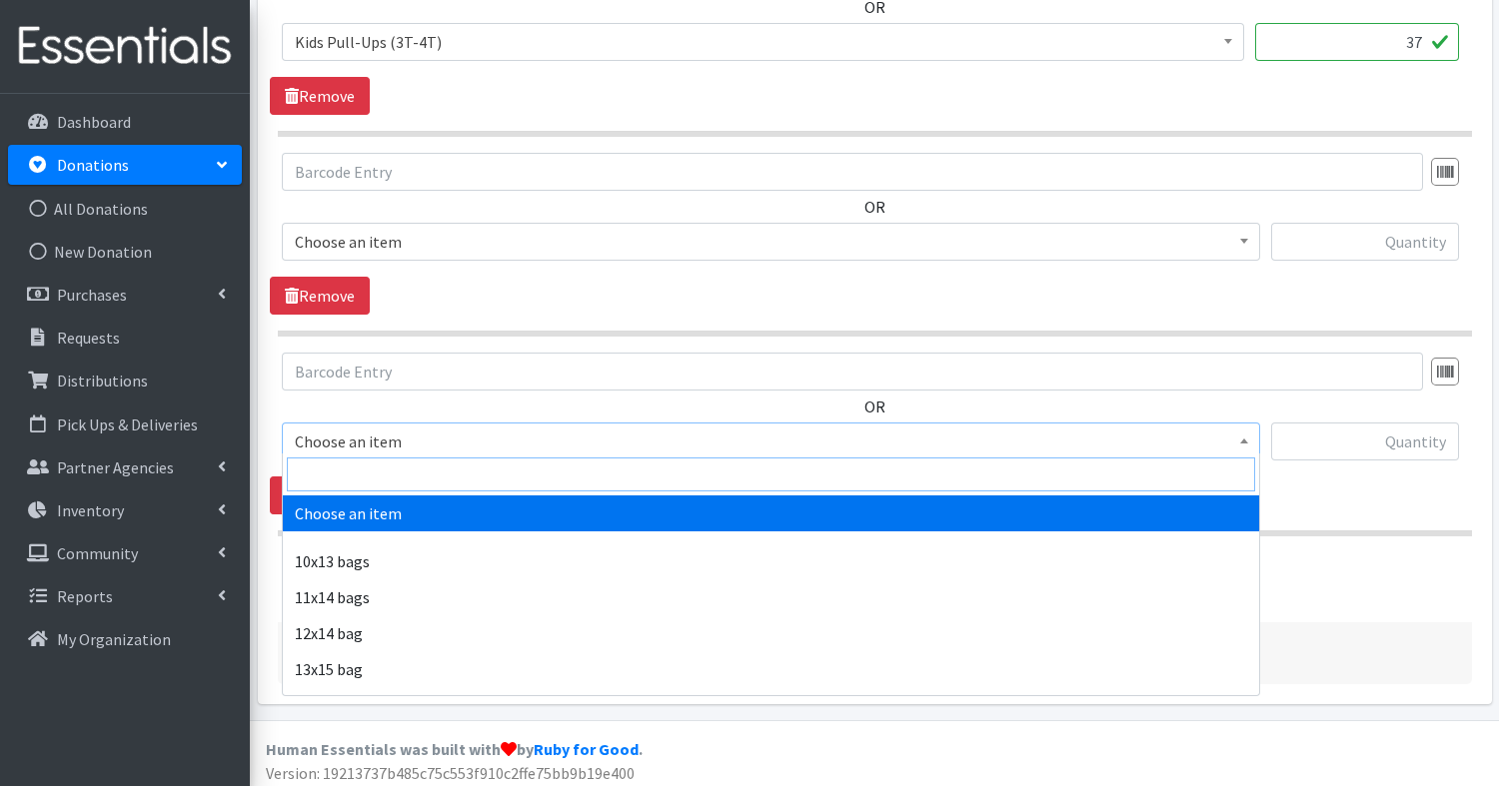
click at [460, 476] on input "search" at bounding box center [771, 475] width 968 height 34
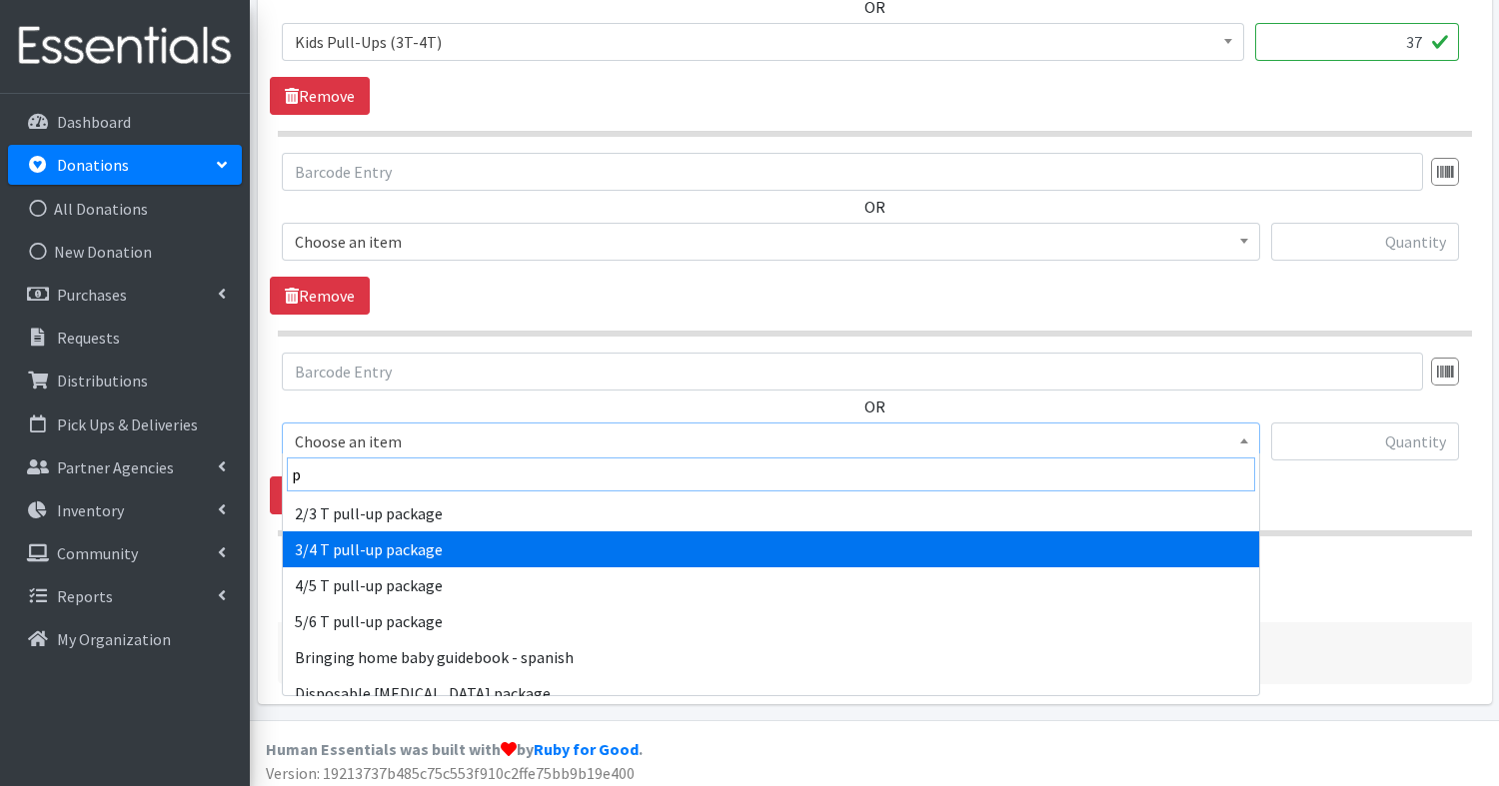
type input "p"
select select "15155"
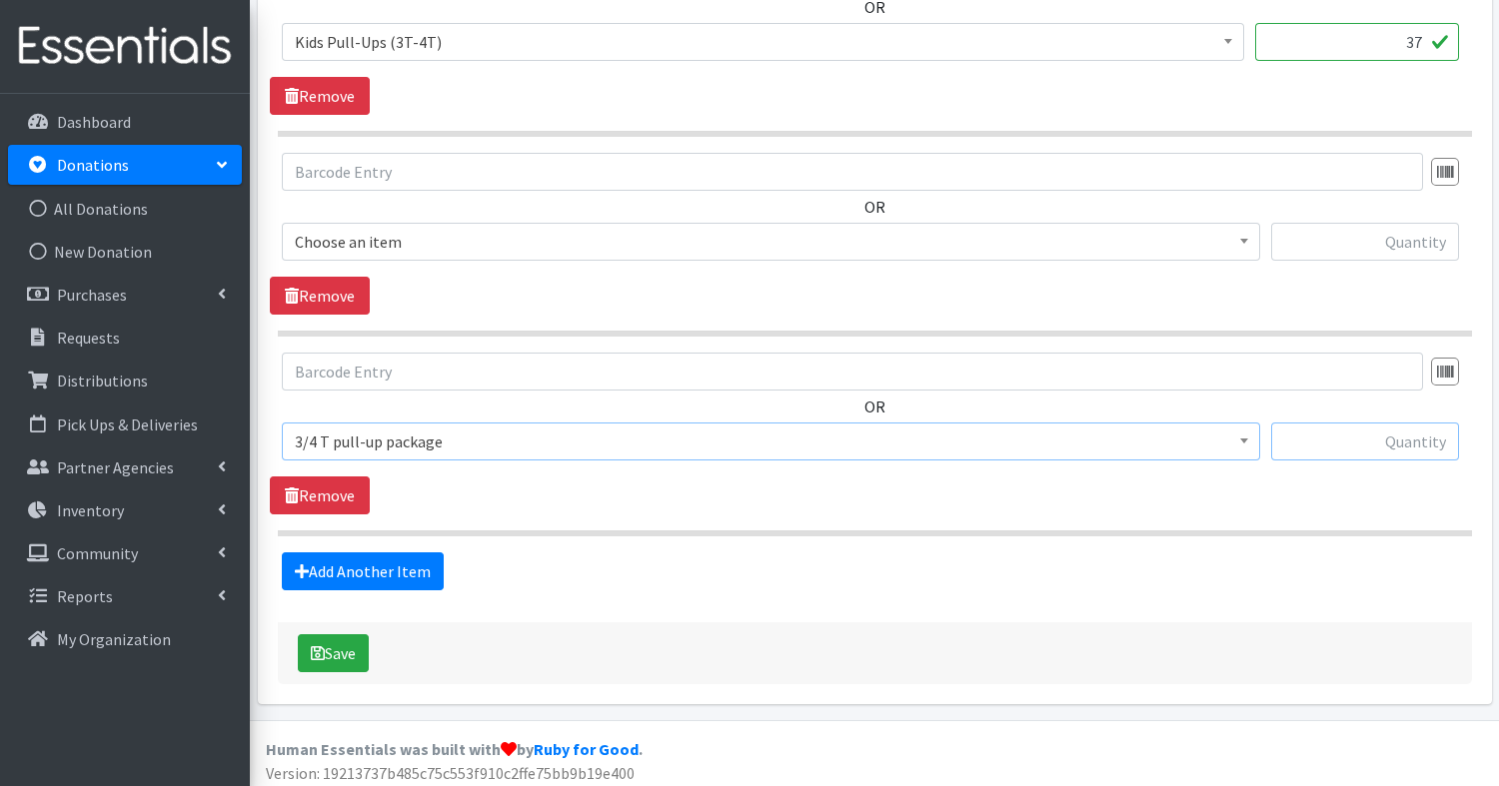
click at [1370, 447] on input "text" at bounding box center [1365, 442] width 188 height 38
type input "3"
click at [347, 637] on button "Save" at bounding box center [333, 654] width 71 height 38
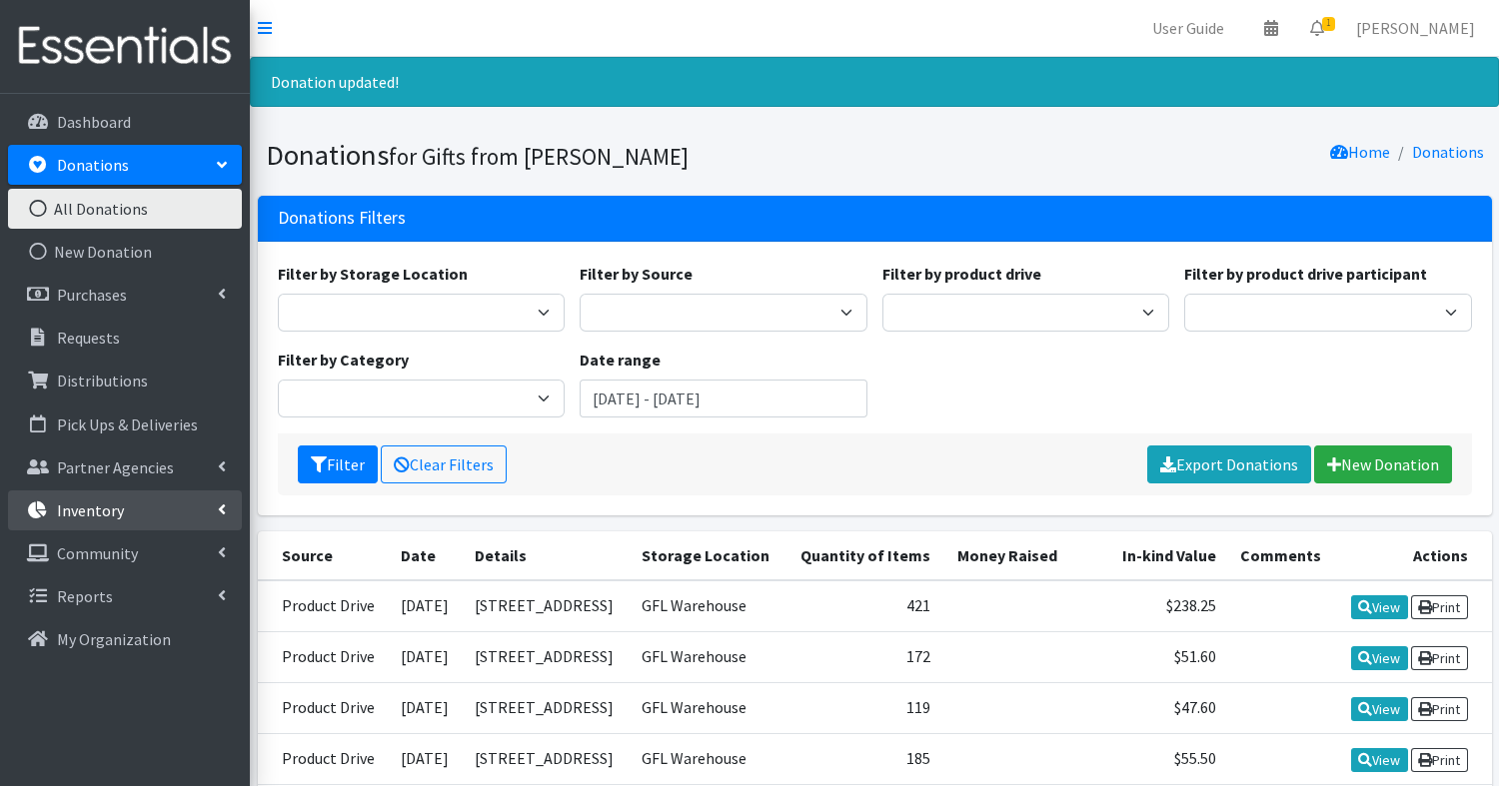
click at [77, 510] on p "Inventory" at bounding box center [90, 511] width 67 height 20
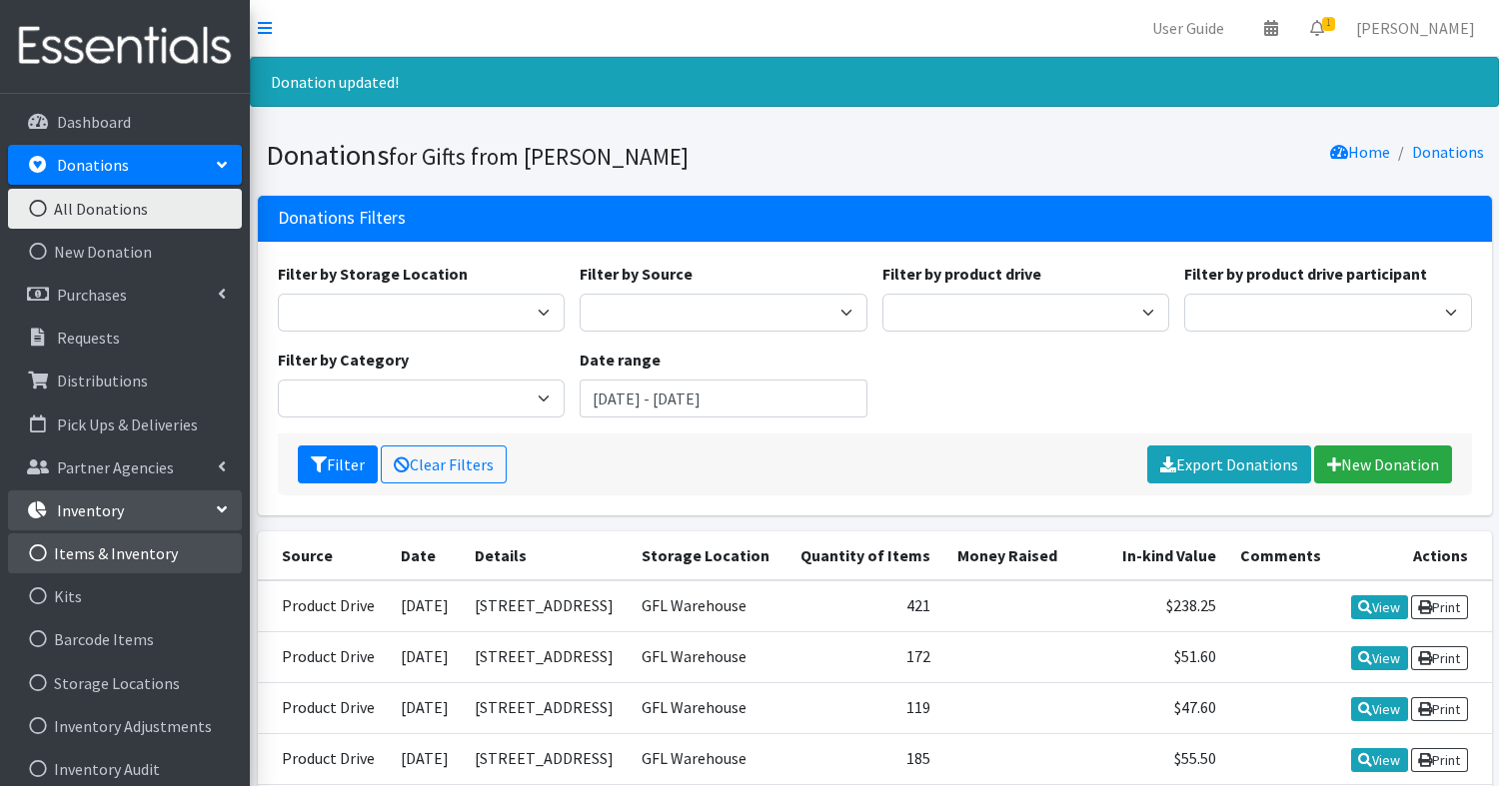
click at [106, 563] on link "Items & Inventory" at bounding box center [125, 554] width 234 height 40
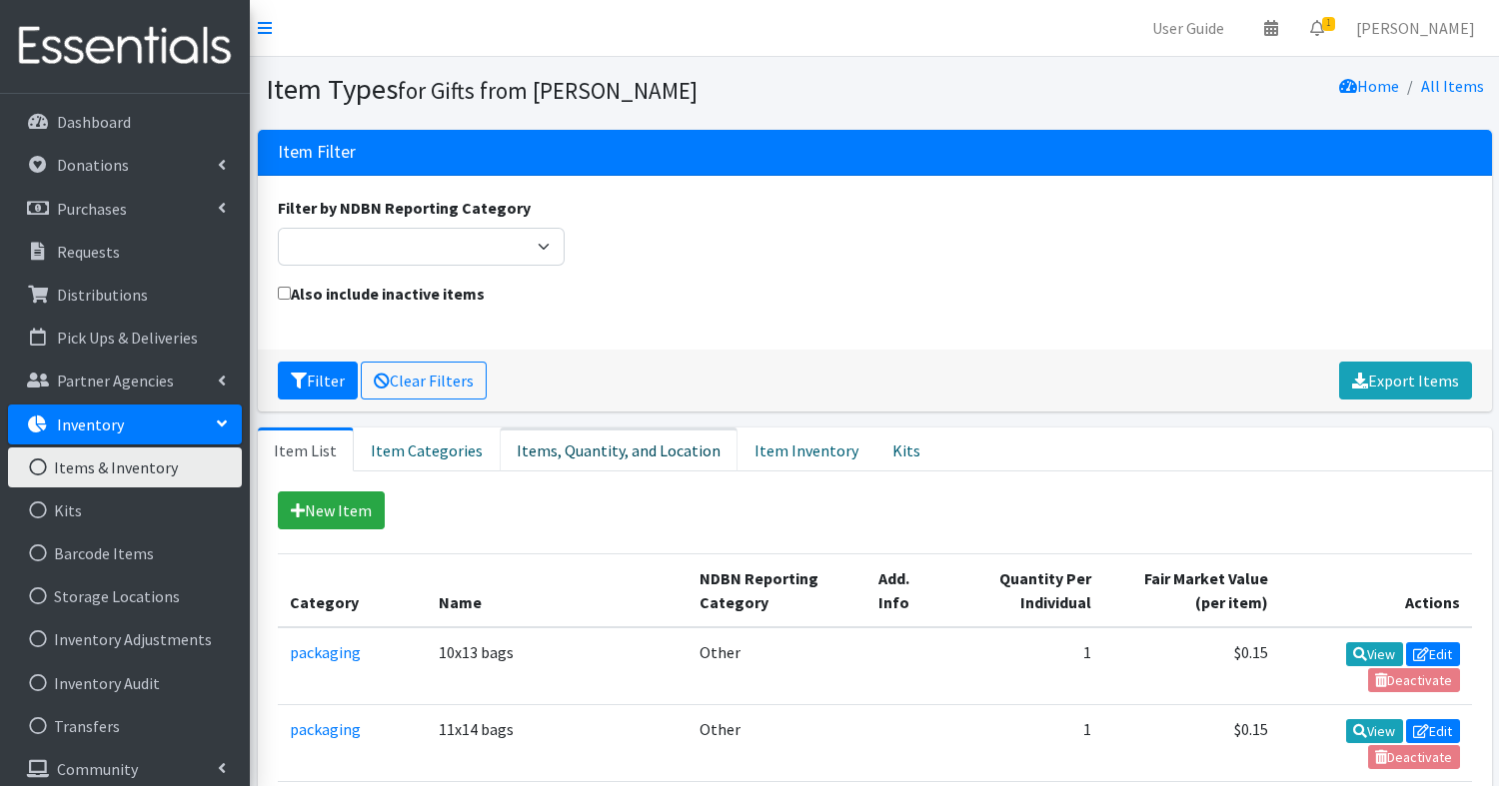
click at [620, 442] on link "Items, Quantity, and Location" at bounding box center [619, 450] width 238 height 44
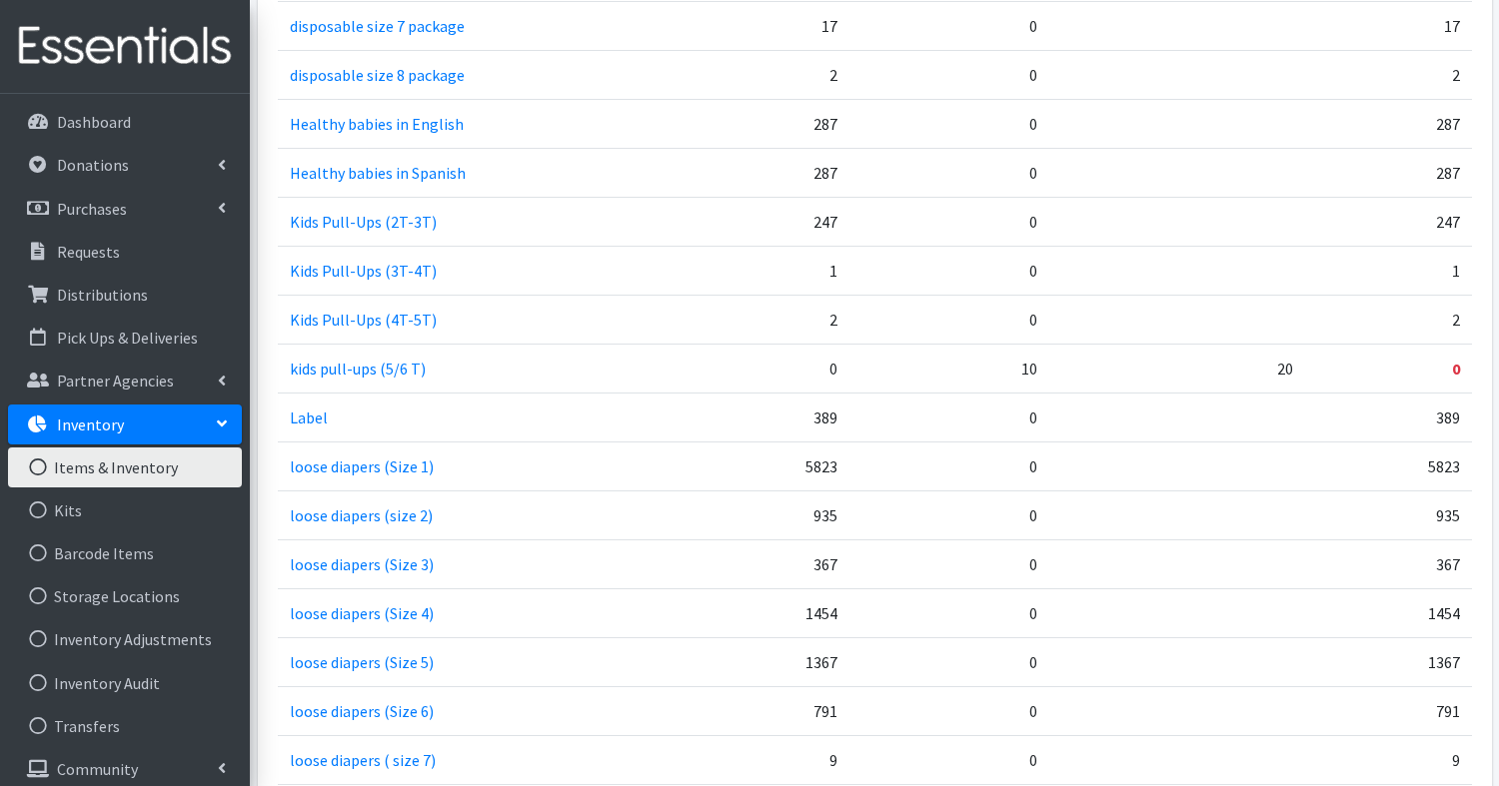
scroll to position [1730, 0]
click at [92, 285] on p "Distributions" at bounding box center [102, 295] width 91 height 20
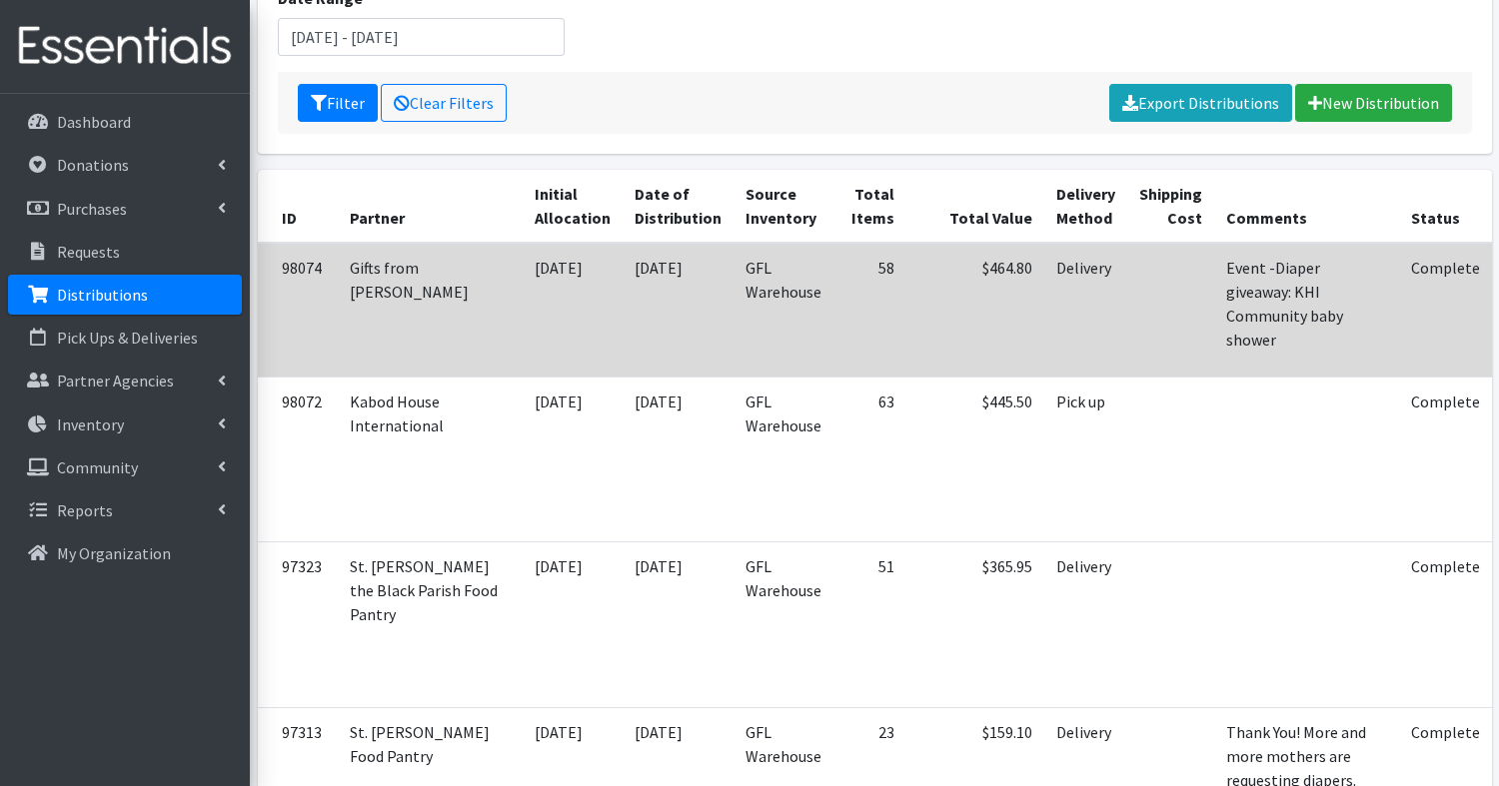
scroll to position [299, 0]
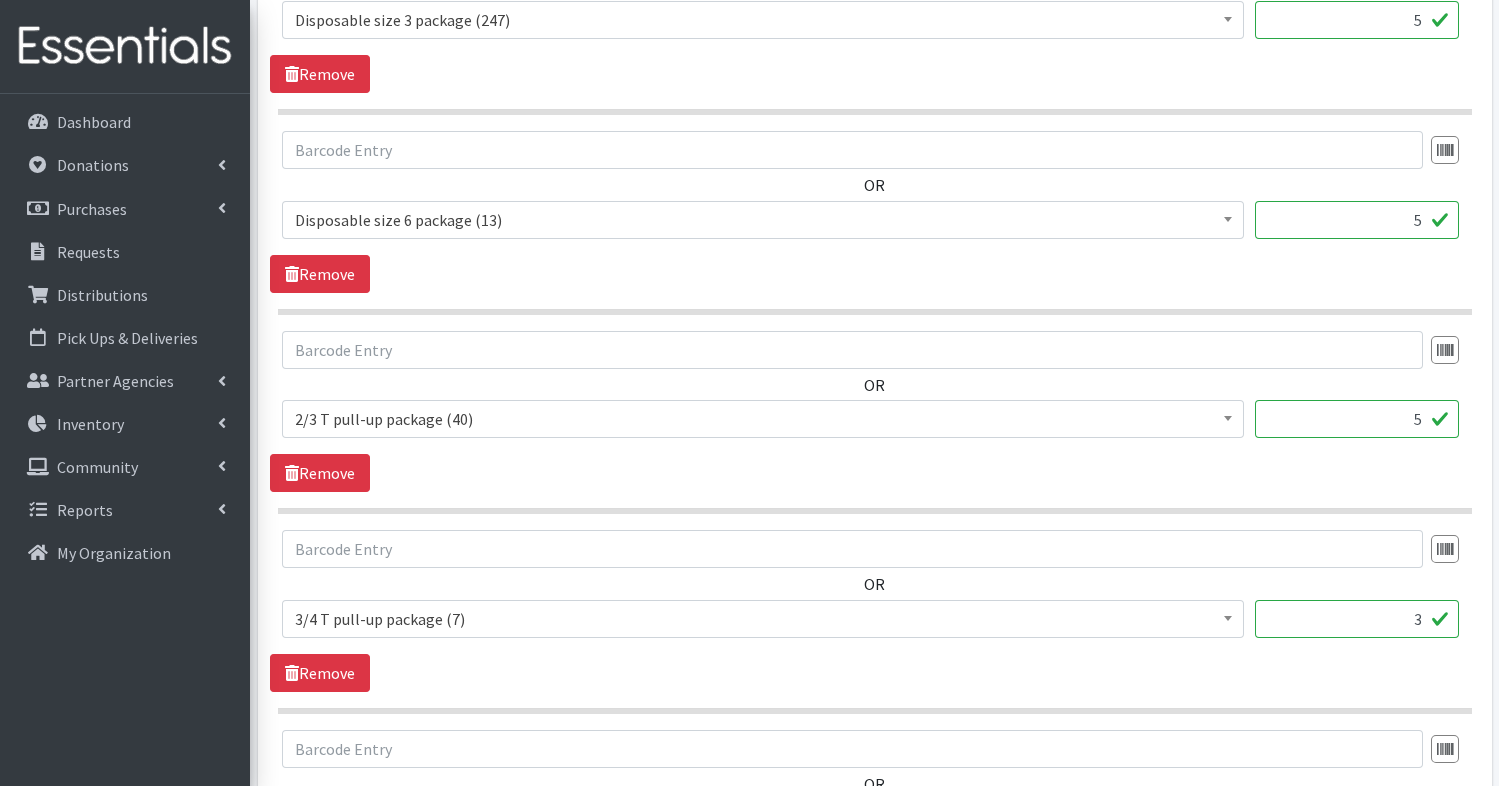
scroll to position [1492, 0]
click at [1434, 617] on input "3" at bounding box center [1357, 619] width 204 height 38
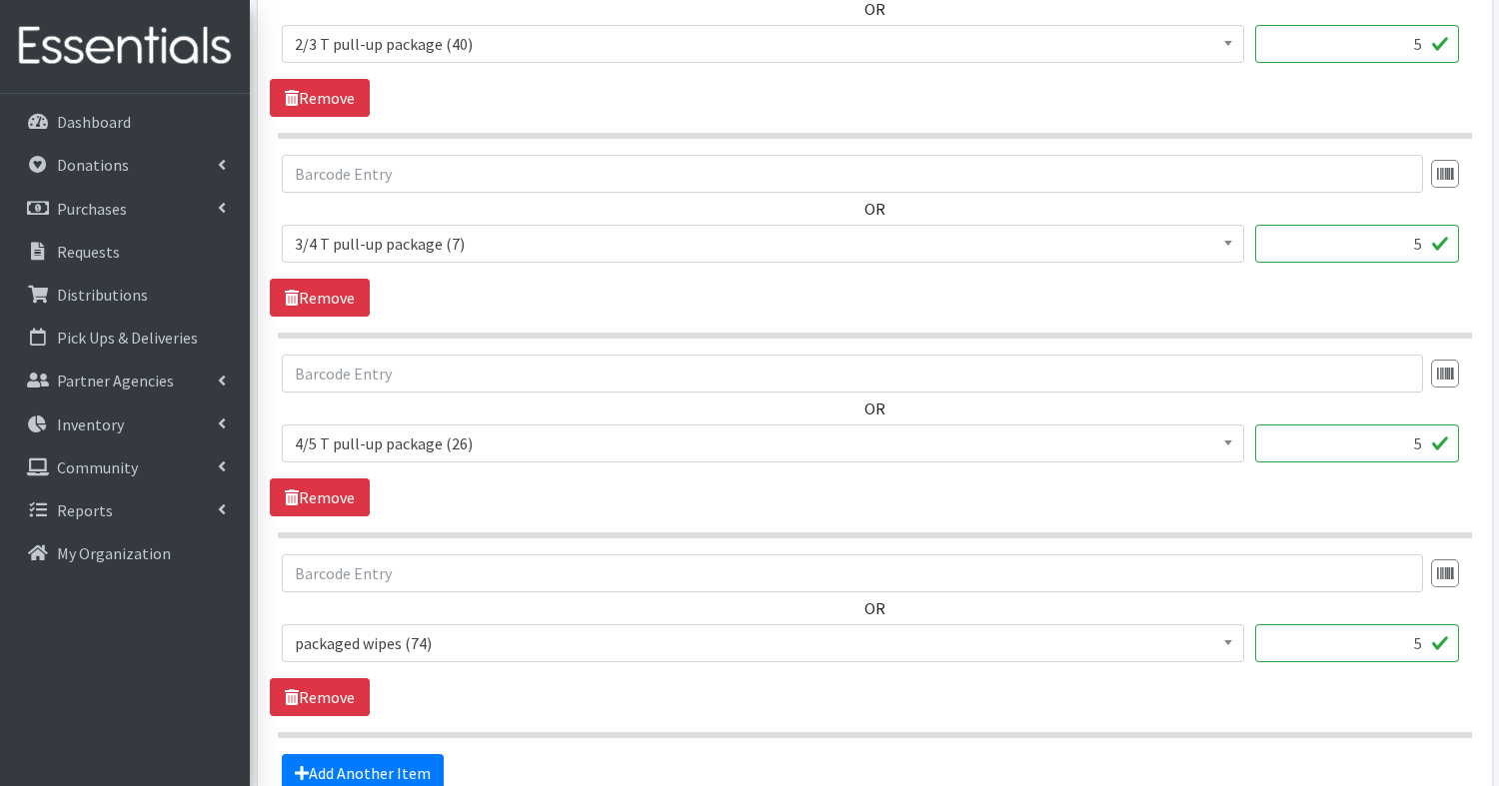
scroll to position [2069, 0]
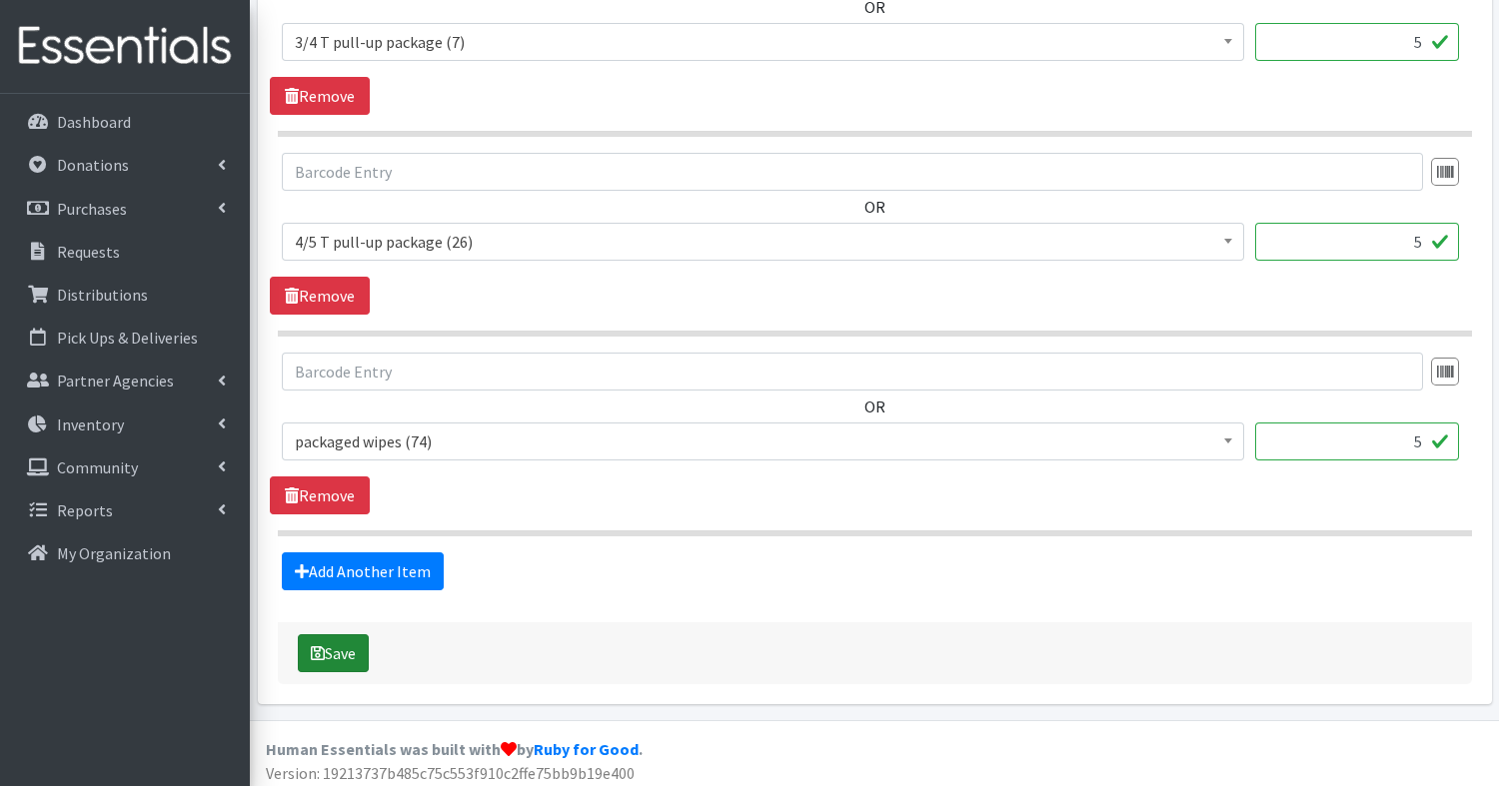
type input "5"
click at [340, 643] on button "Save" at bounding box center [333, 654] width 71 height 38
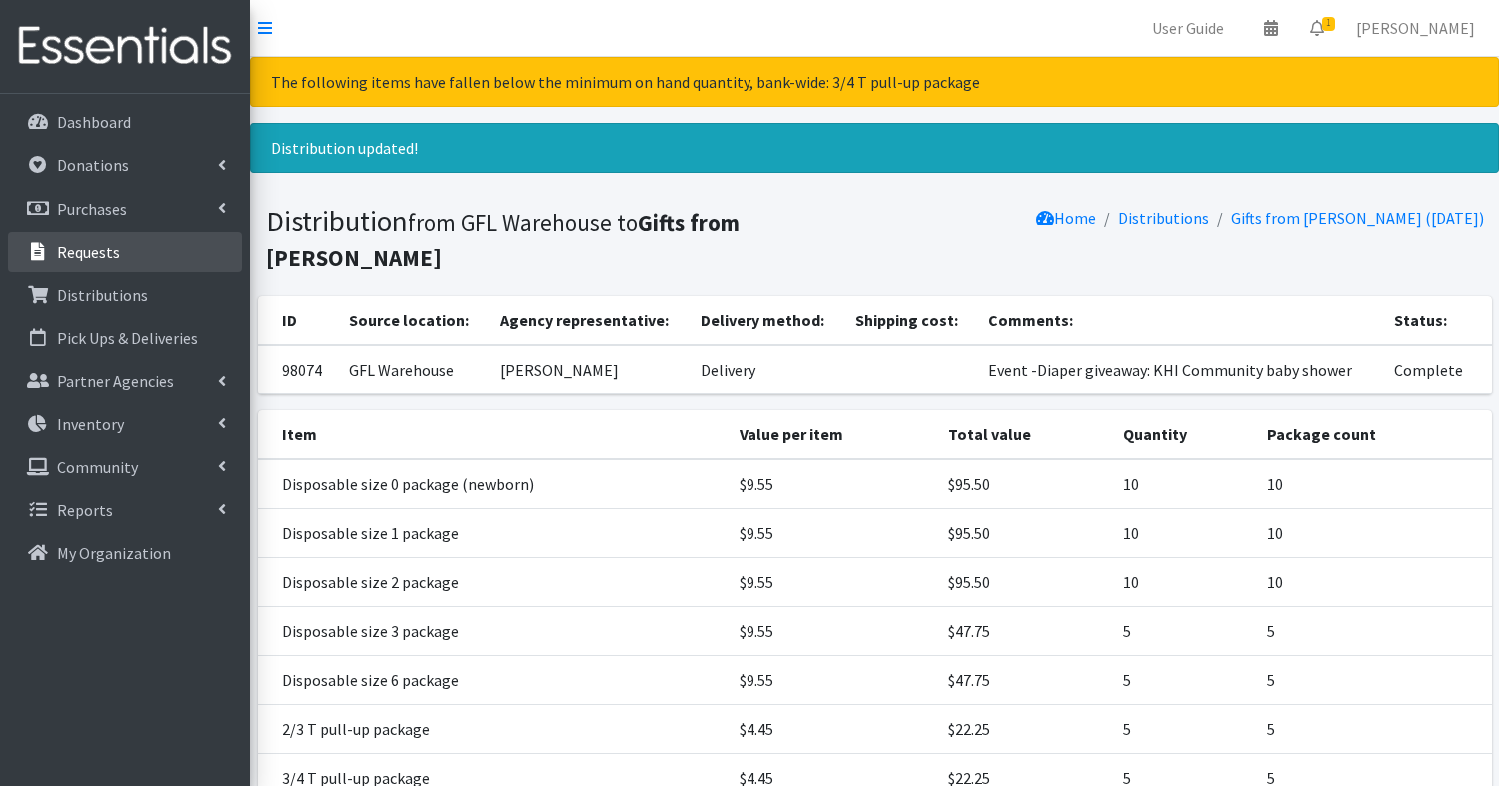
click at [97, 248] on p "Requests" at bounding box center [88, 252] width 63 height 20
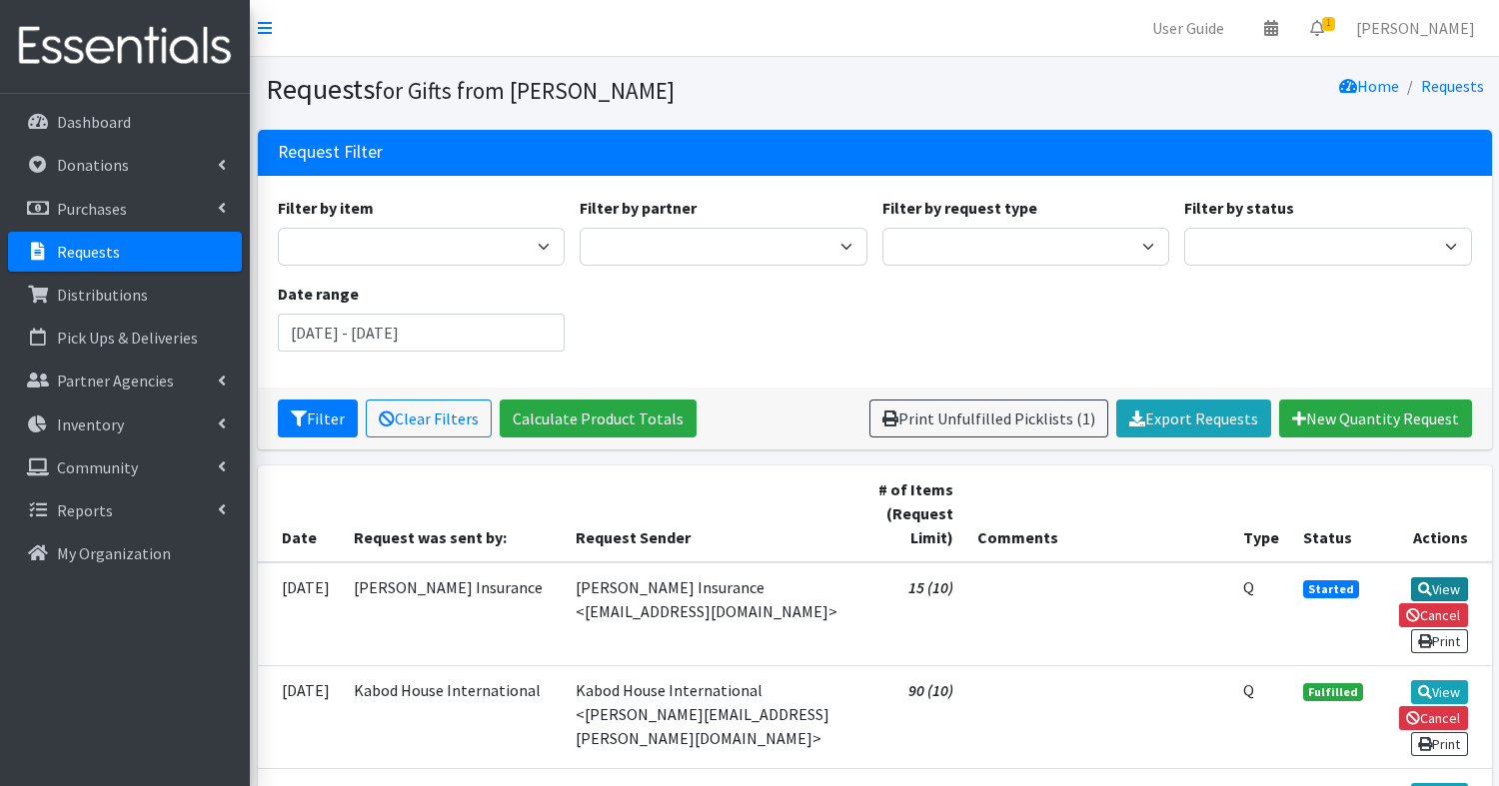
click at [1449, 589] on link "View" at bounding box center [1439, 590] width 57 height 24
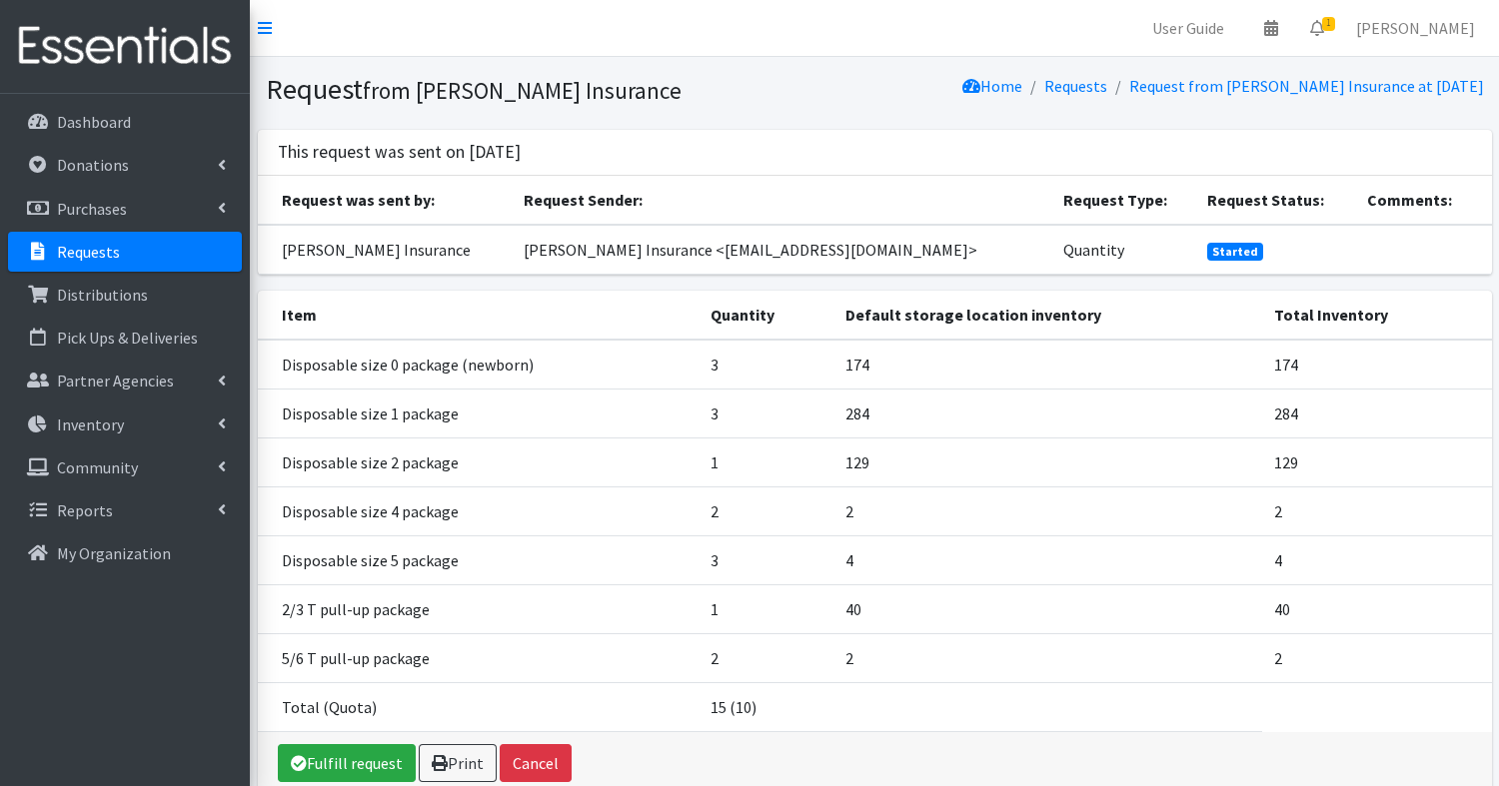
scroll to position [118, 0]
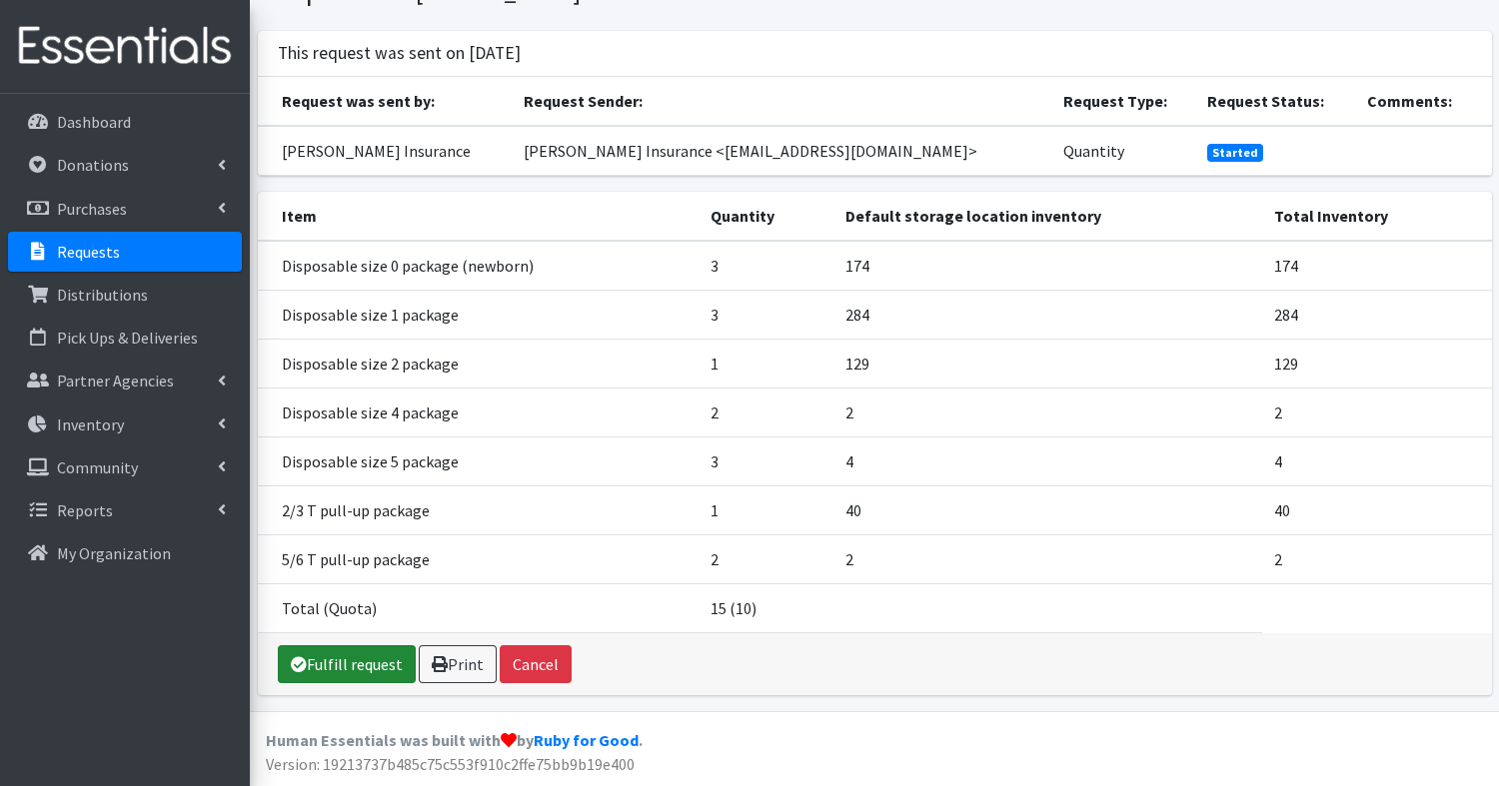
click at [372, 665] on link "Fulfill request" at bounding box center [347, 665] width 138 height 38
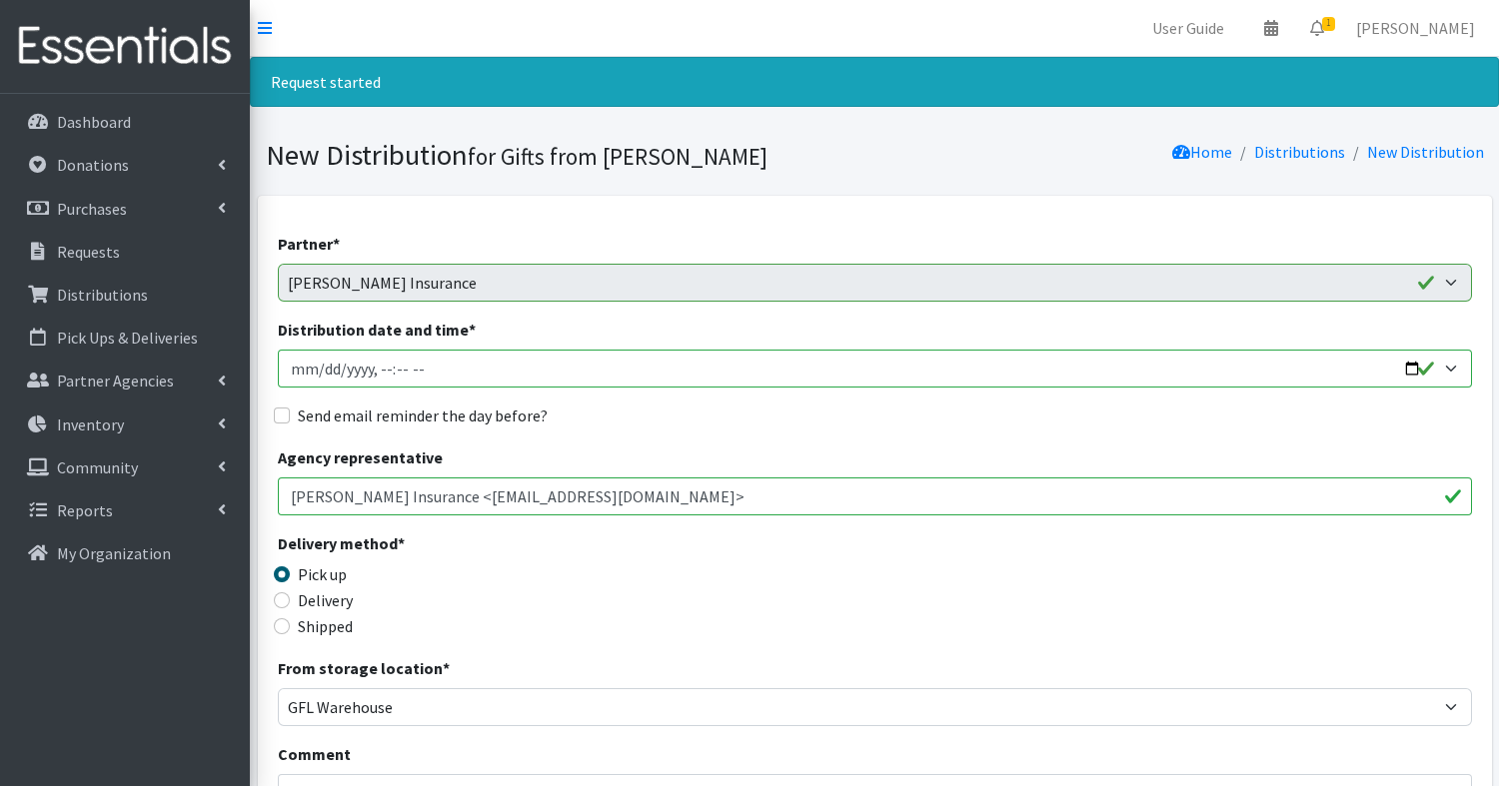
click at [1410, 375] on input "Distribution date and time *" at bounding box center [875, 369] width 1194 height 38
type input "2025-10-28T11:00"
click at [893, 506] on input "Jacqueline Cervera Farmer's Insurance <jcervera@farmersagent.com>" at bounding box center [875, 497] width 1194 height 38
click at [290, 597] on div "Delivery" at bounding box center [427, 601] width 299 height 24
click at [279, 599] on input "Delivery" at bounding box center [282, 601] width 16 height 16
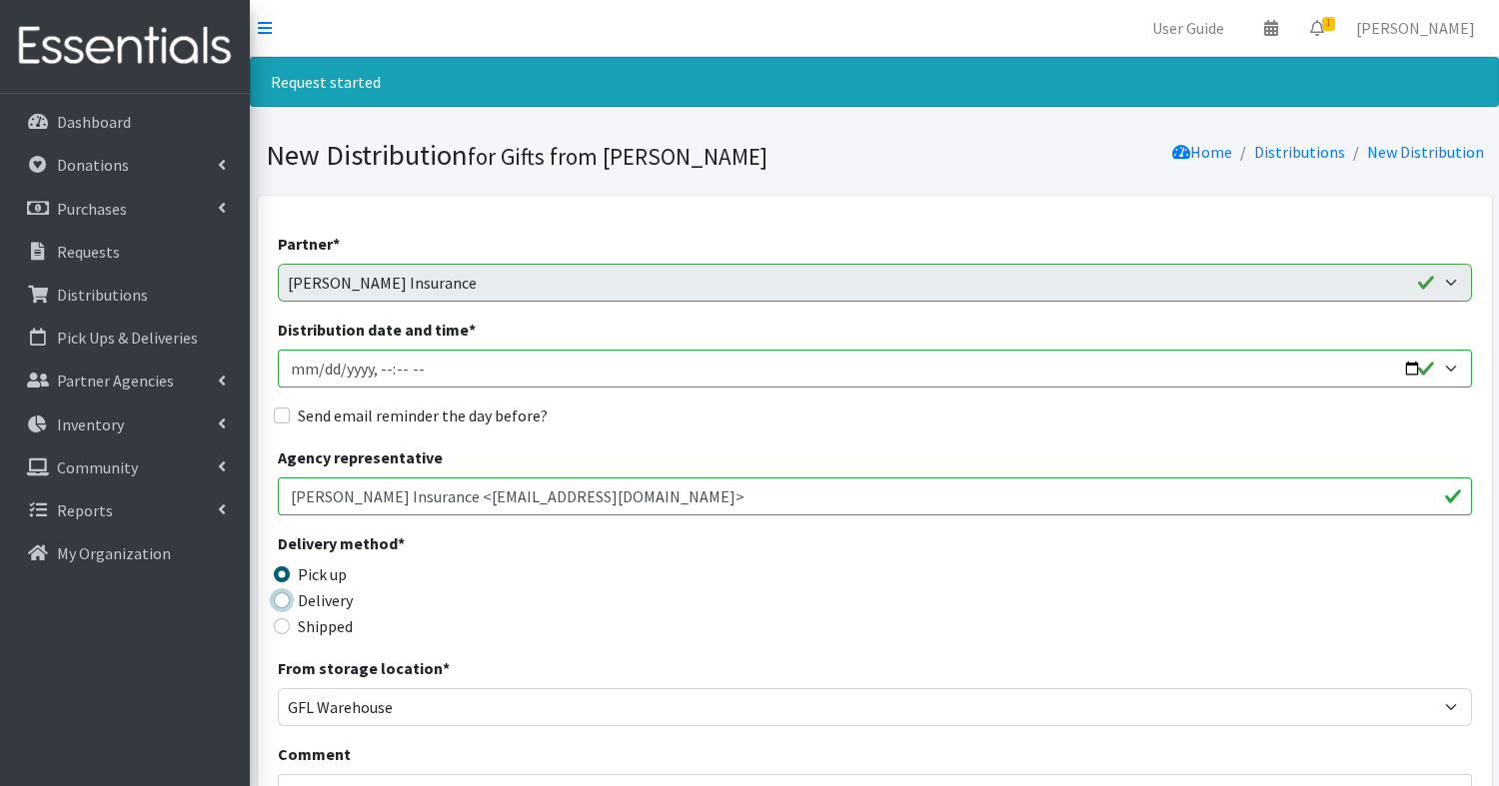
radio input "true"
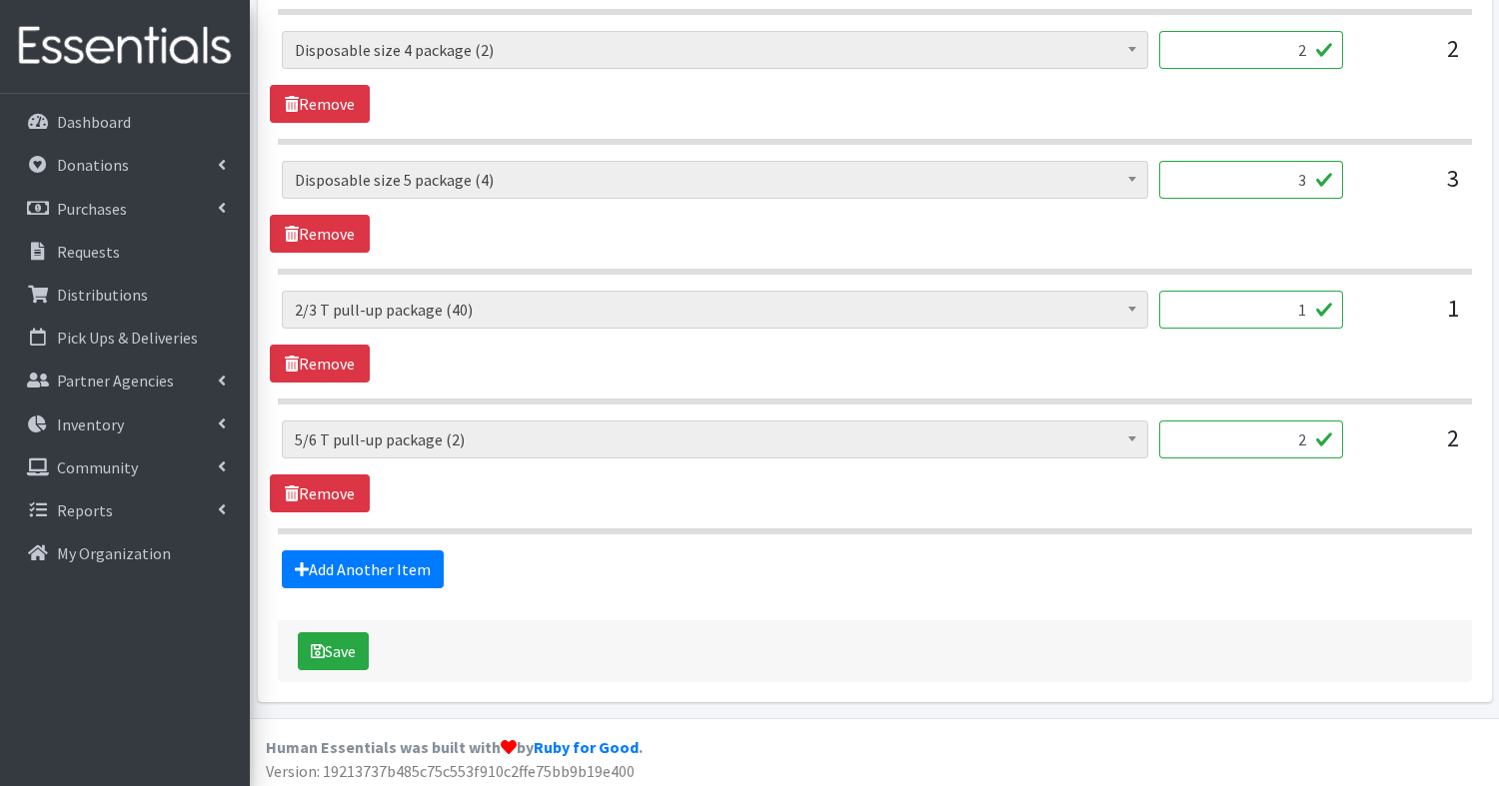
scroll to position [1326, 0]
click at [347, 655] on button "Save" at bounding box center [333, 653] width 71 height 38
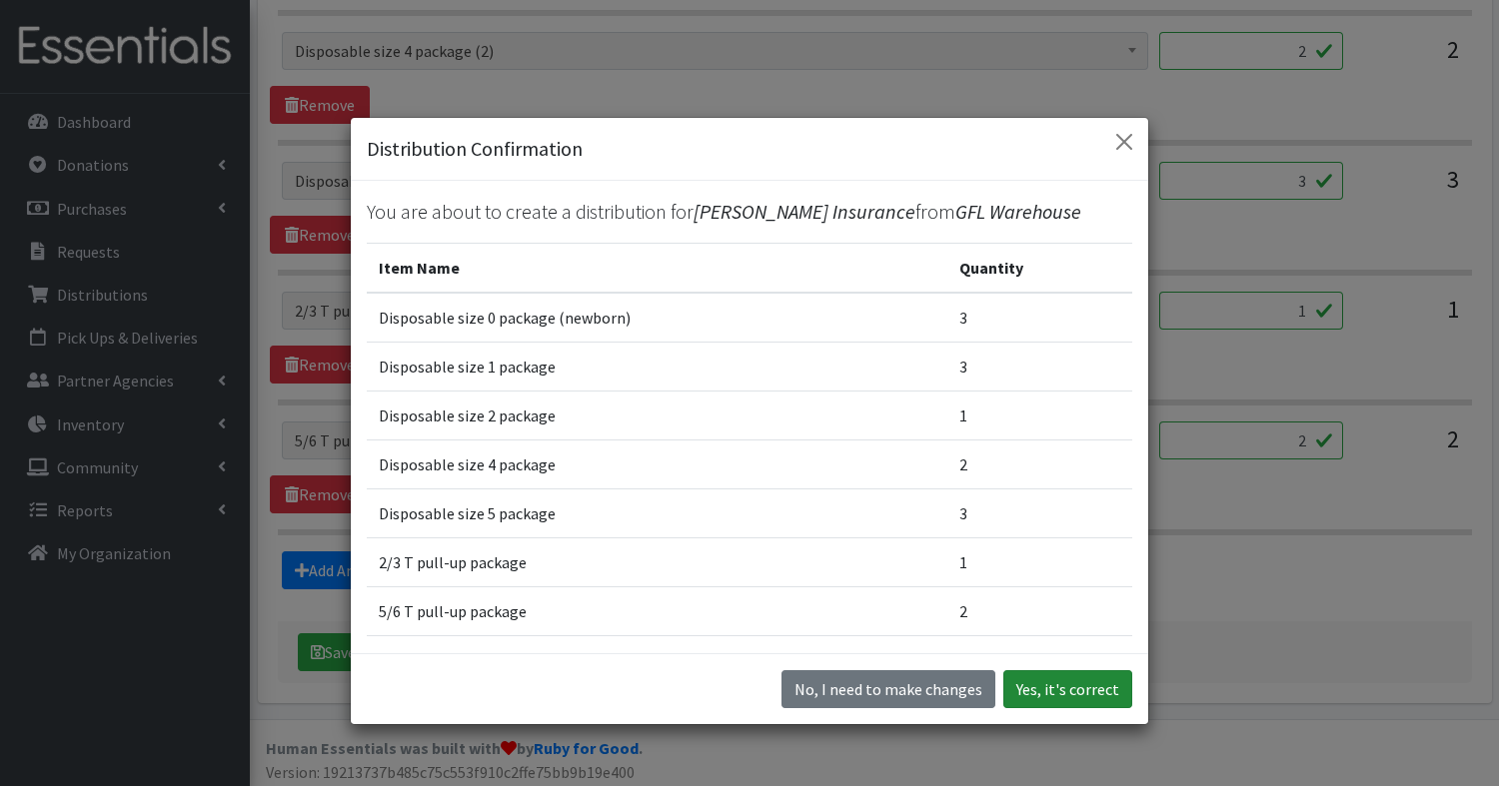
click at [1101, 689] on button "Yes, it's correct" at bounding box center [1067, 690] width 129 height 38
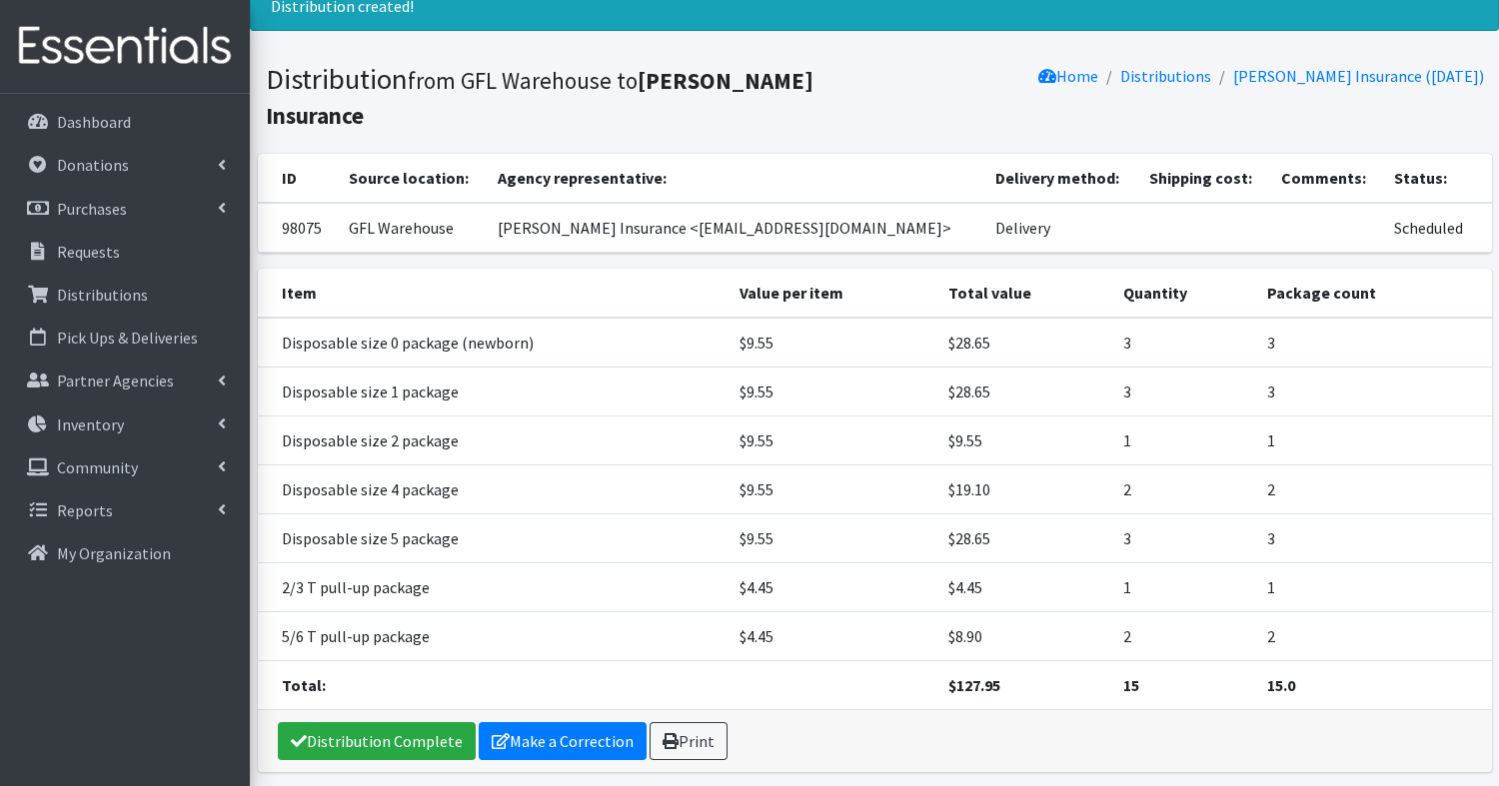
scroll to position [214, 0]
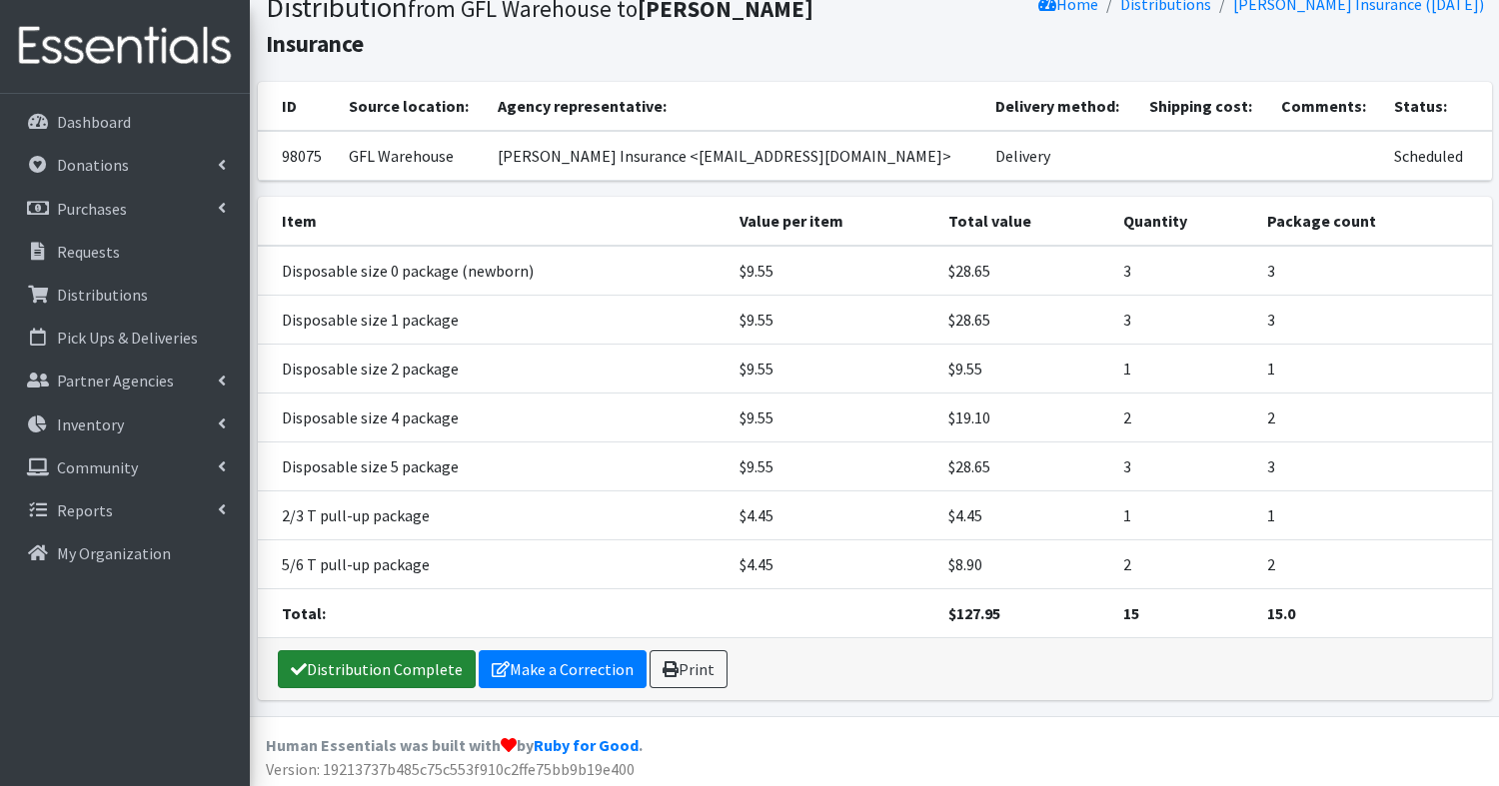
click at [417, 661] on link "Distribution Complete" at bounding box center [377, 670] width 198 height 38
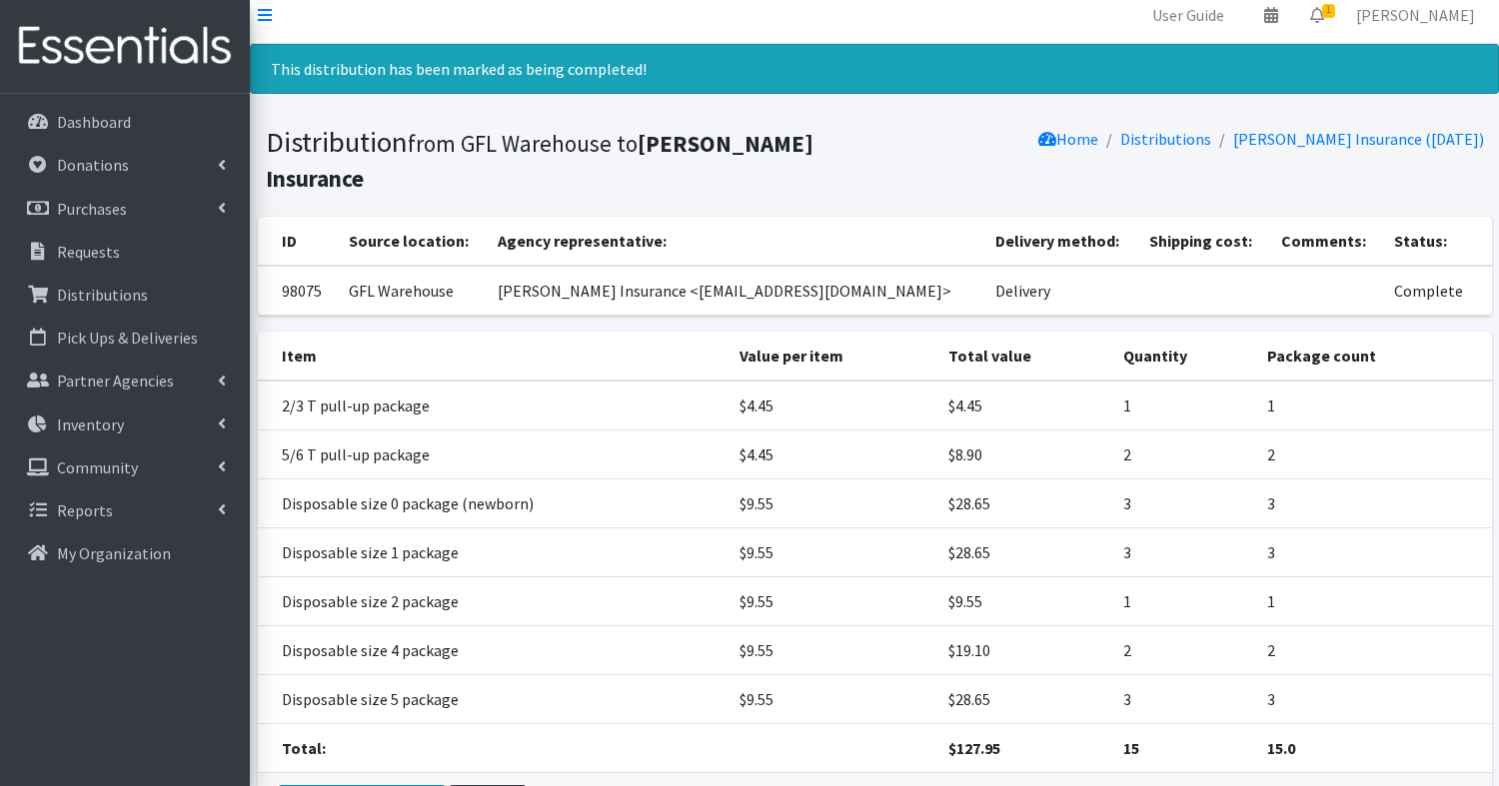
scroll to position [0, 0]
